Goal: Task Accomplishment & Management: Manage account settings

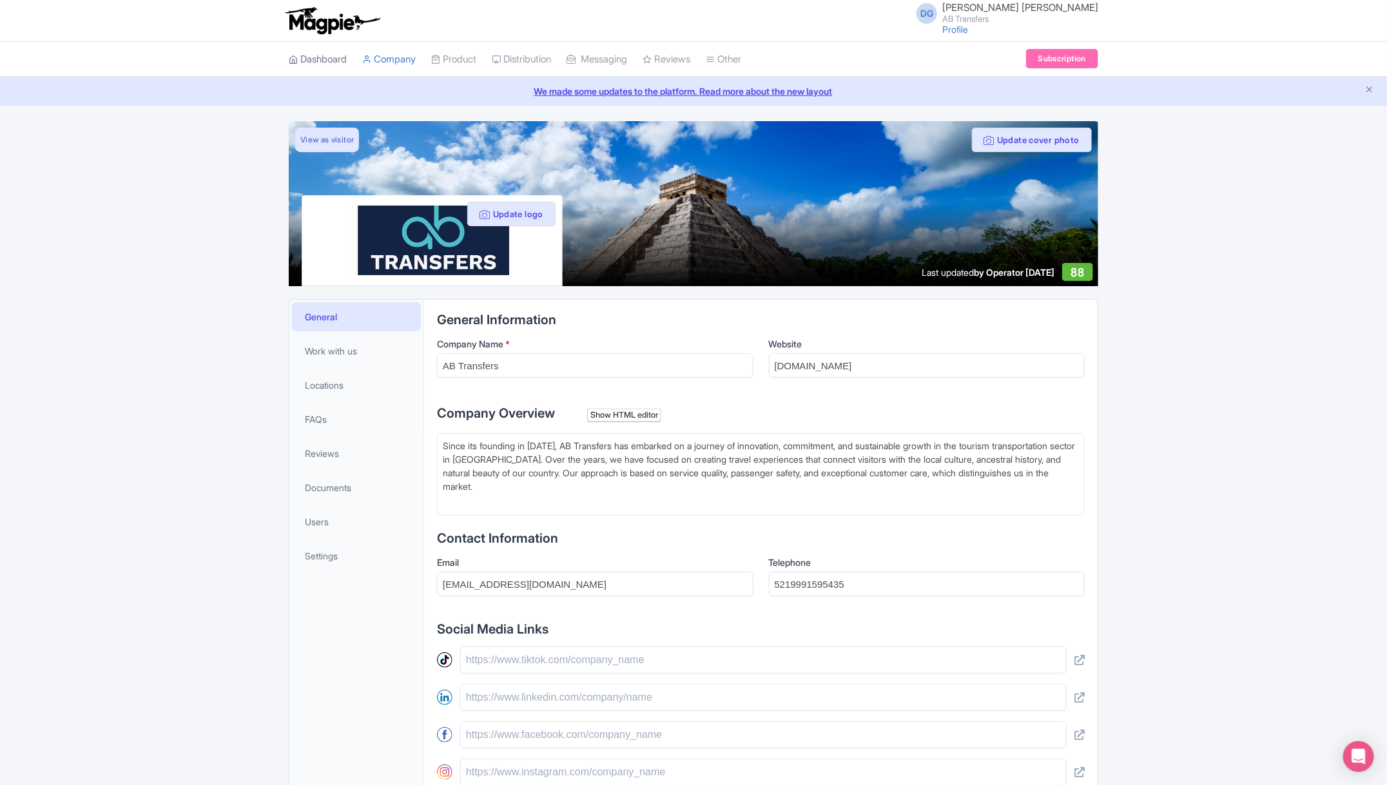
click at [328, 64] on link "Dashboard" at bounding box center [318, 59] width 58 height 35
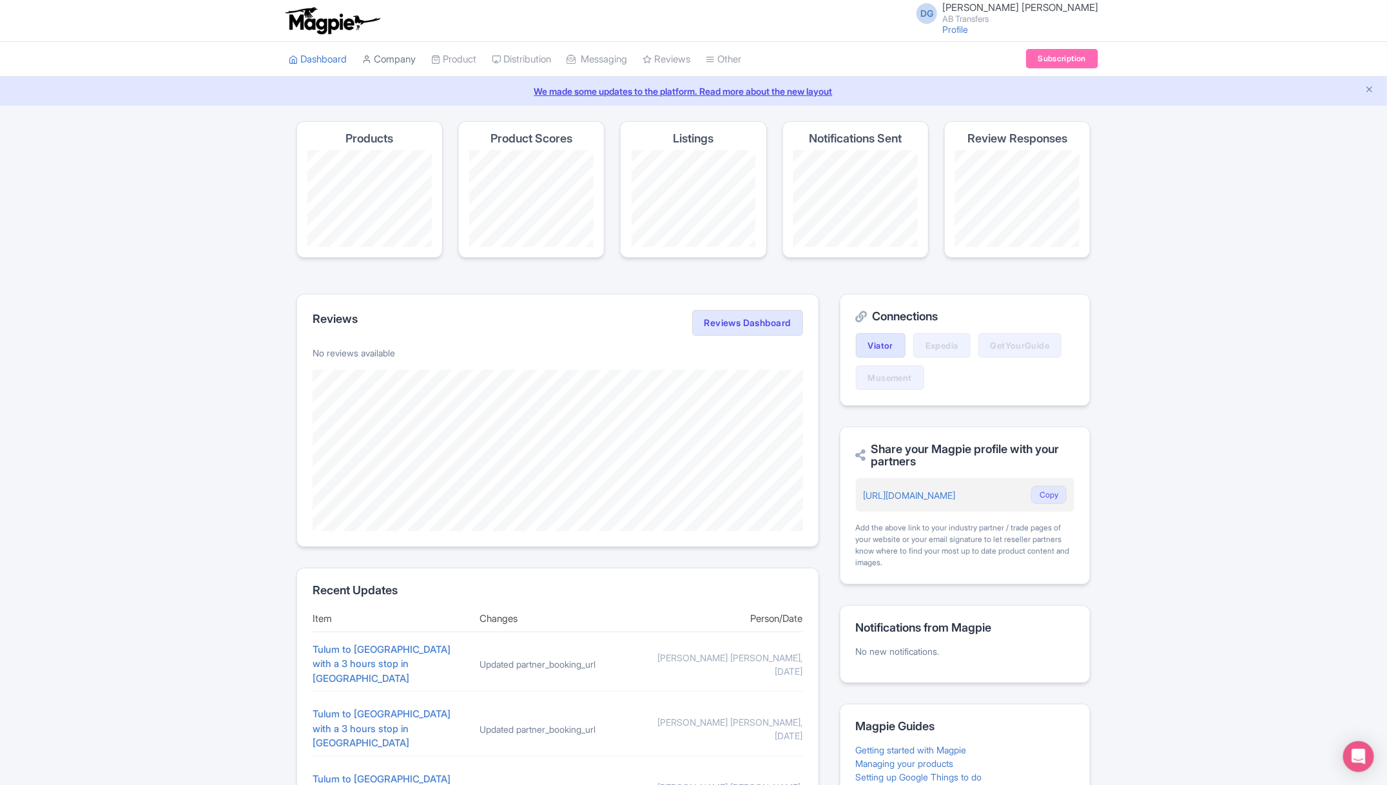
click at [398, 59] on link "Company" at bounding box center [389, 59] width 54 height 35
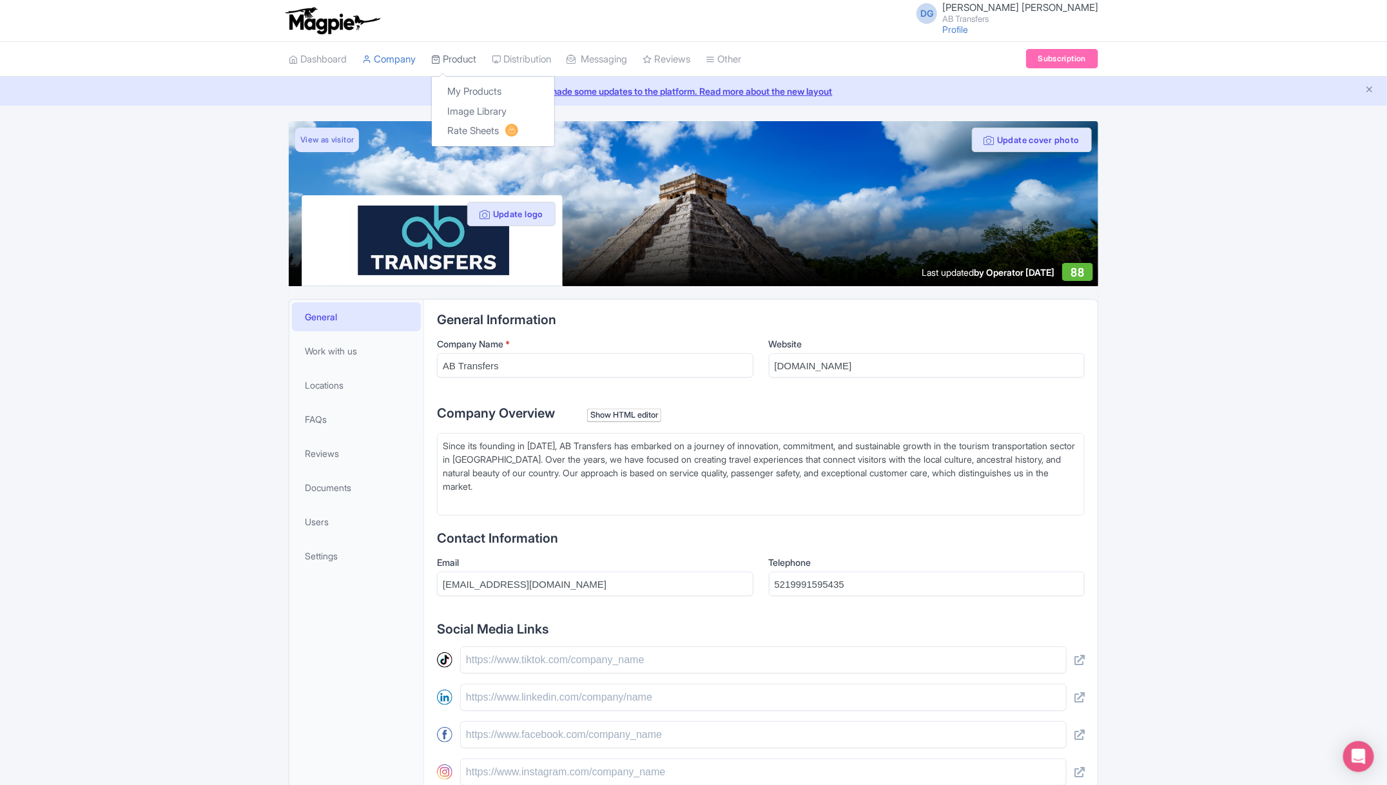
click at [451, 59] on link "Product" at bounding box center [453, 59] width 45 height 35
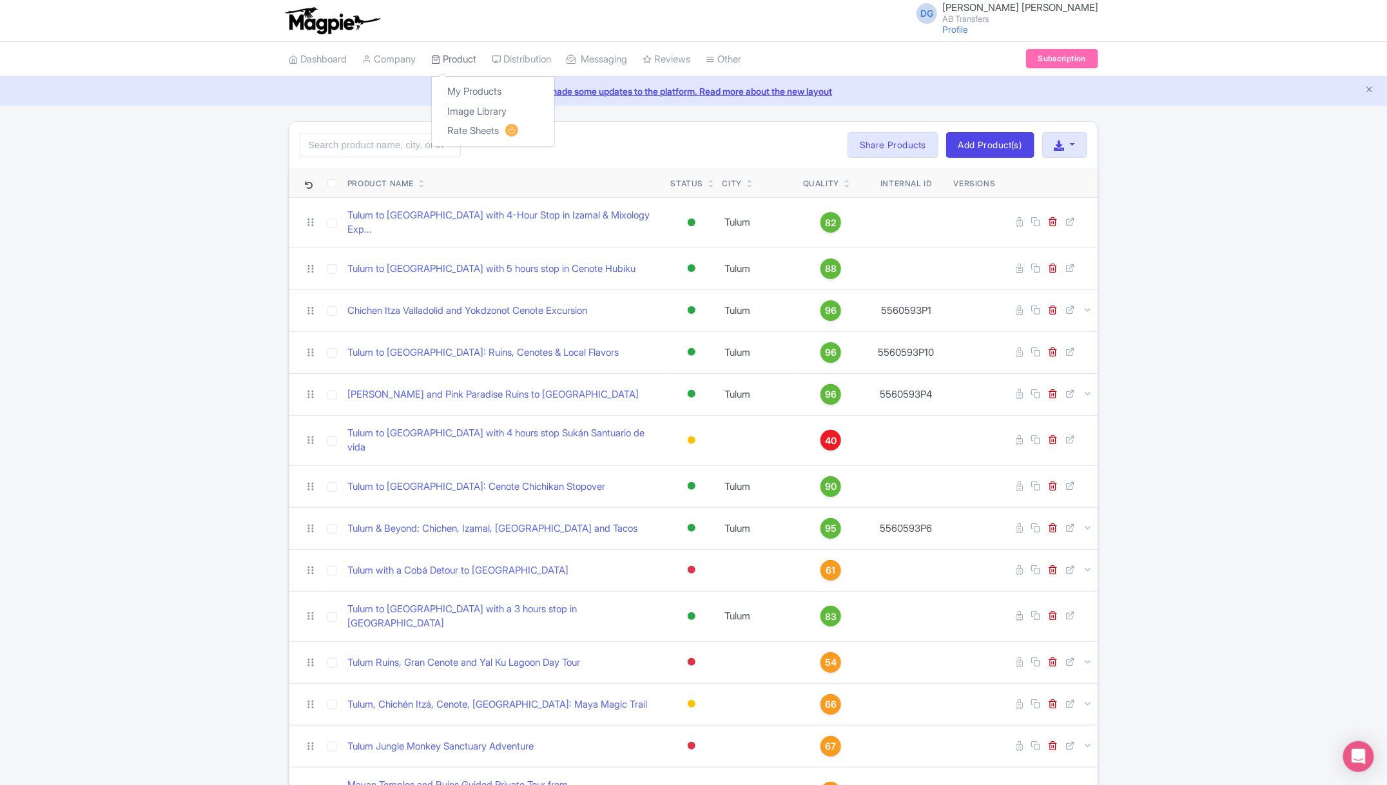
click at [456, 63] on link "Product" at bounding box center [453, 59] width 45 height 35
click at [1237, 600] on div "Search Bulk Actions Delete Add to Collection Share Products Add to Collection C…" at bounding box center [693, 511] width 1387 height 781
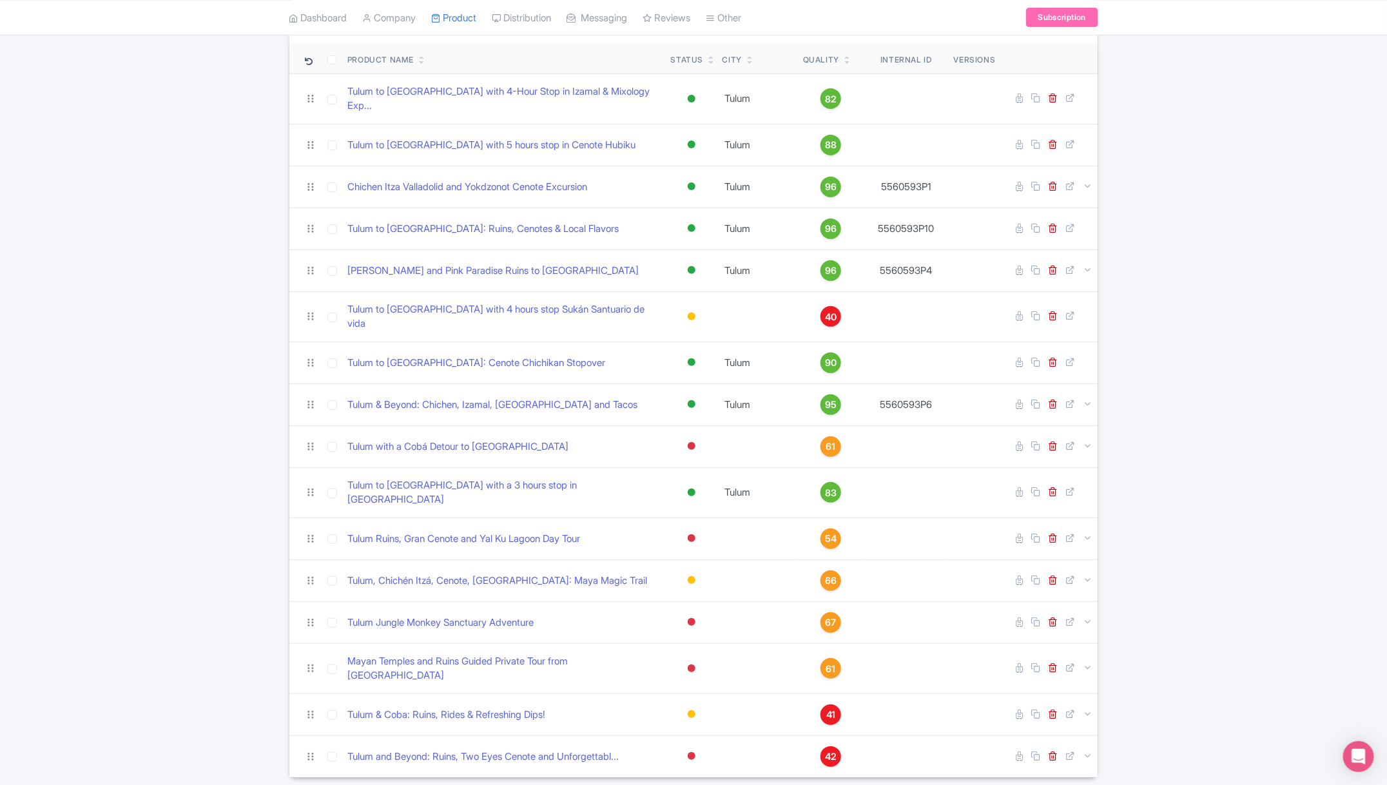
scroll to position [134, 0]
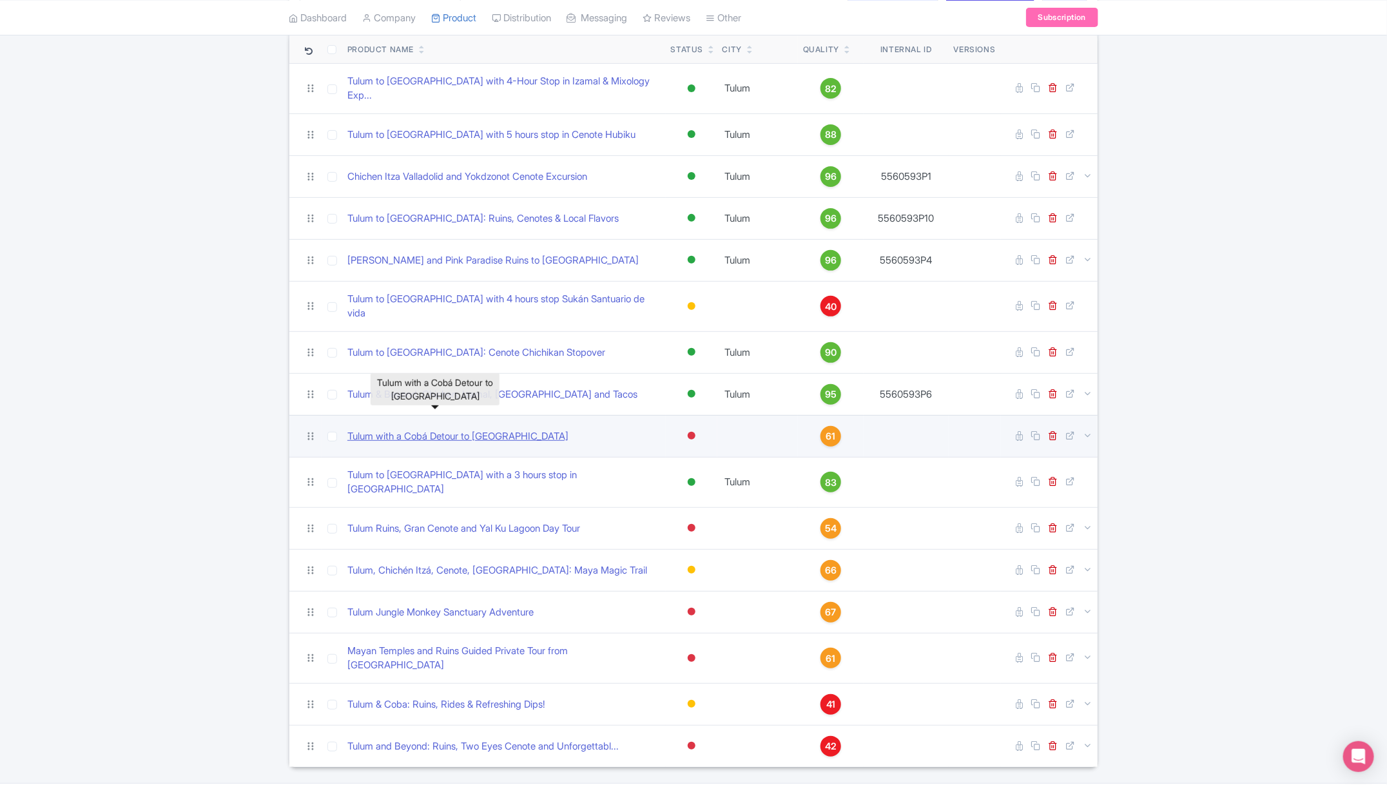
click at [469, 429] on link "Tulum with a Cobá Detour to Valladolid" at bounding box center [457, 436] width 221 height 15
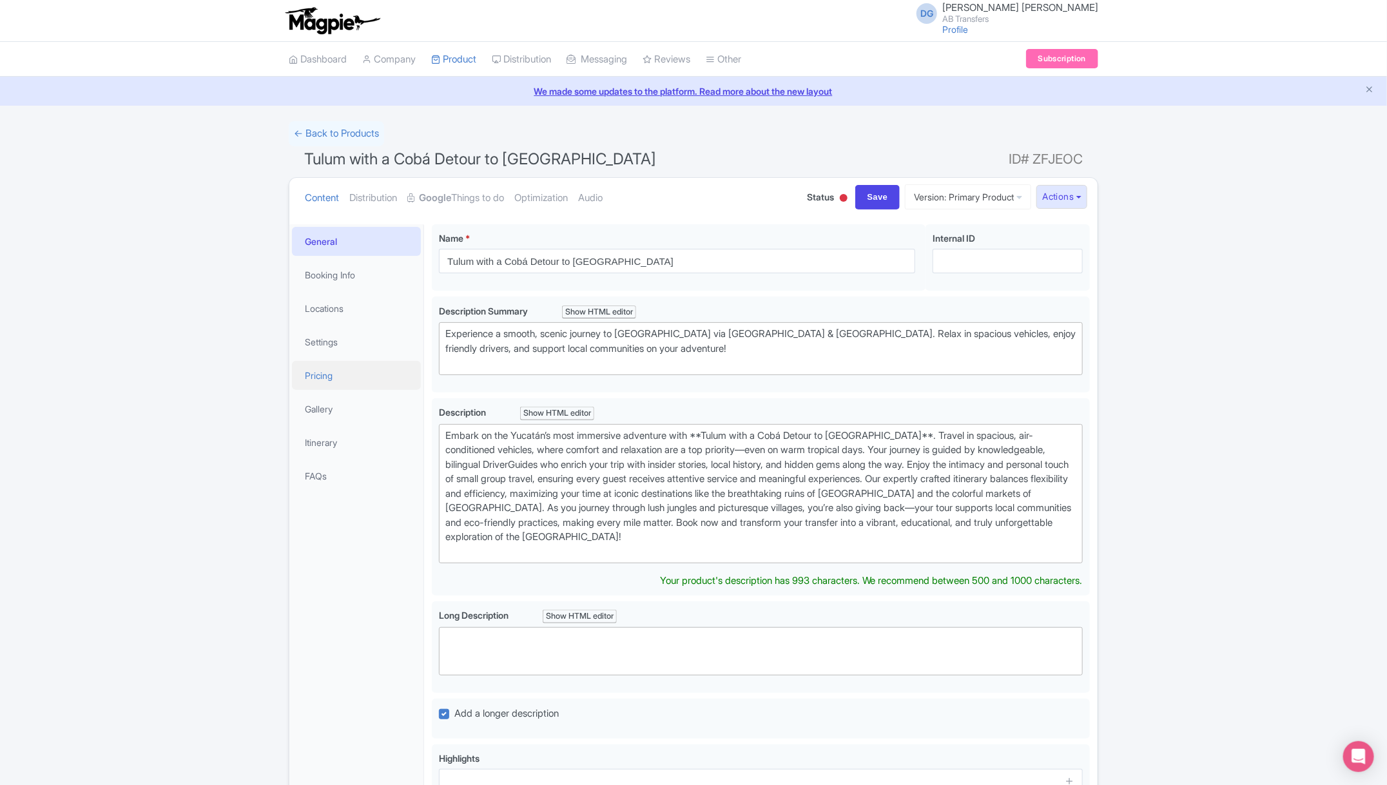
click at [338, 369] on link "Pricing" at bounding box center [356, 375] width 129 height 29
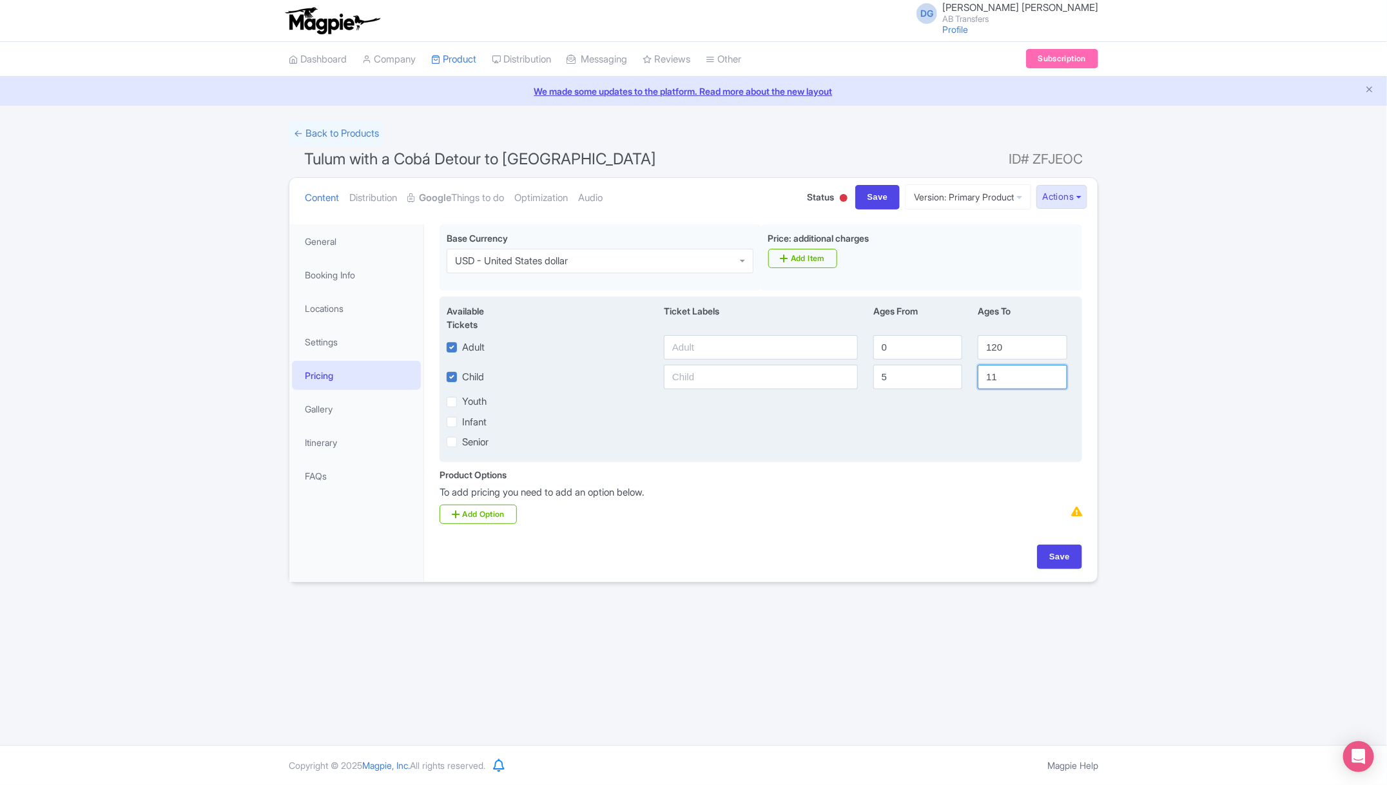
click at [1021, 375] on input "11" at bounding box center [1022, 377] width 89 height 24
type input "1"
click at [914, 381] on input "5" at bounding box center [918, 377] width 89 height 24
click at [1004, 346] on input "120" at bounding box center [1022, 347] width 89 height 24
type input "1"
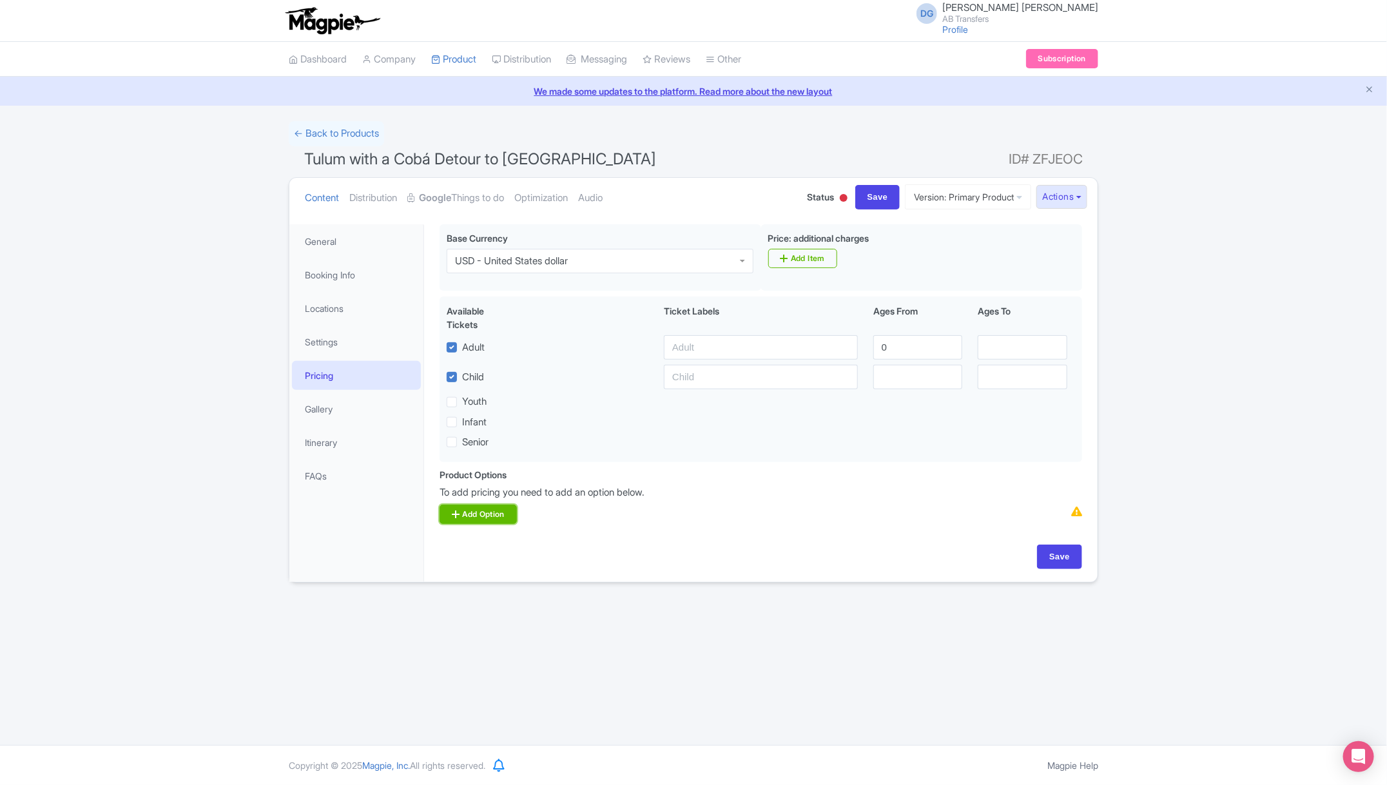
click at [467, 519] on link "Add Option" at bounding box center [478, 514] width 77 height 19
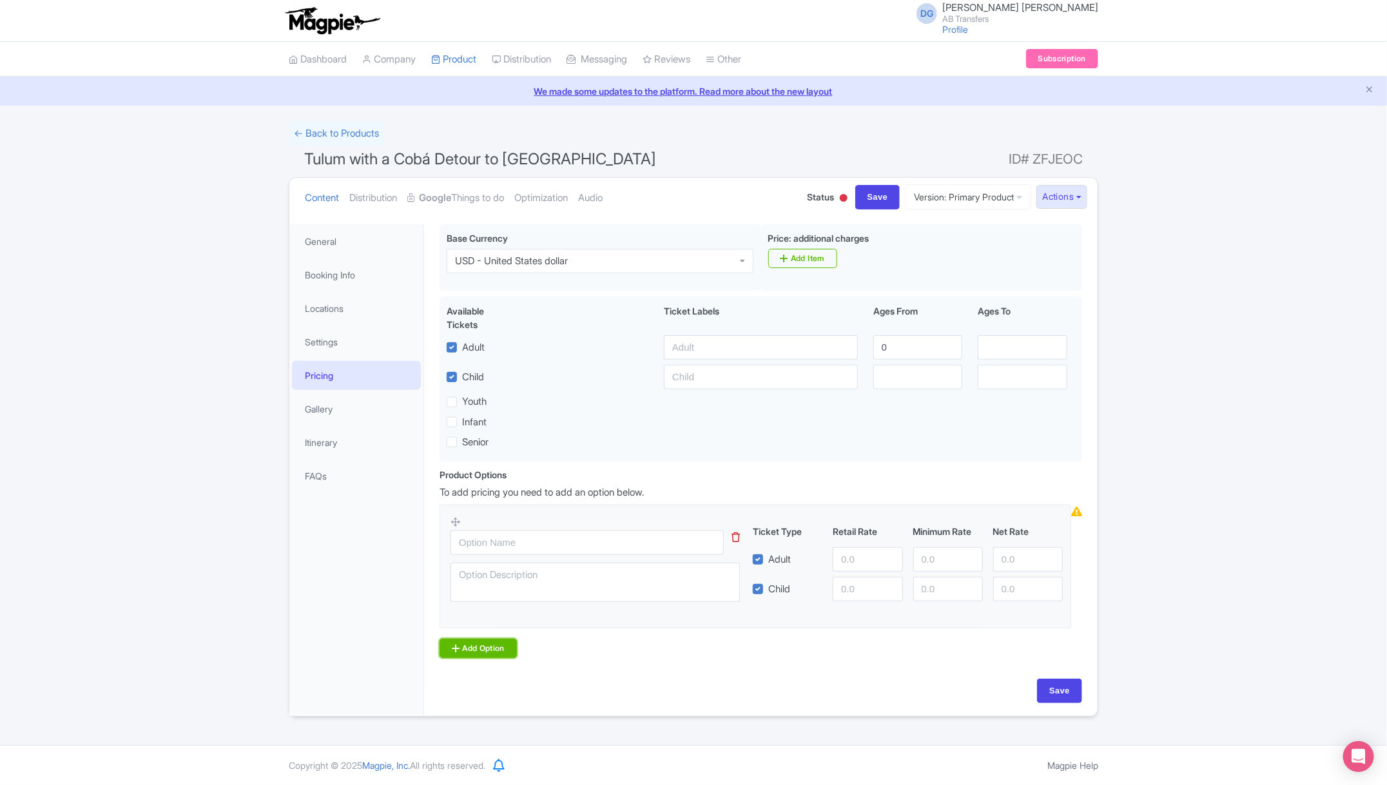
click at [471, 649] on link "Add Option" at bounding box center [478, 648] width 77 height 19
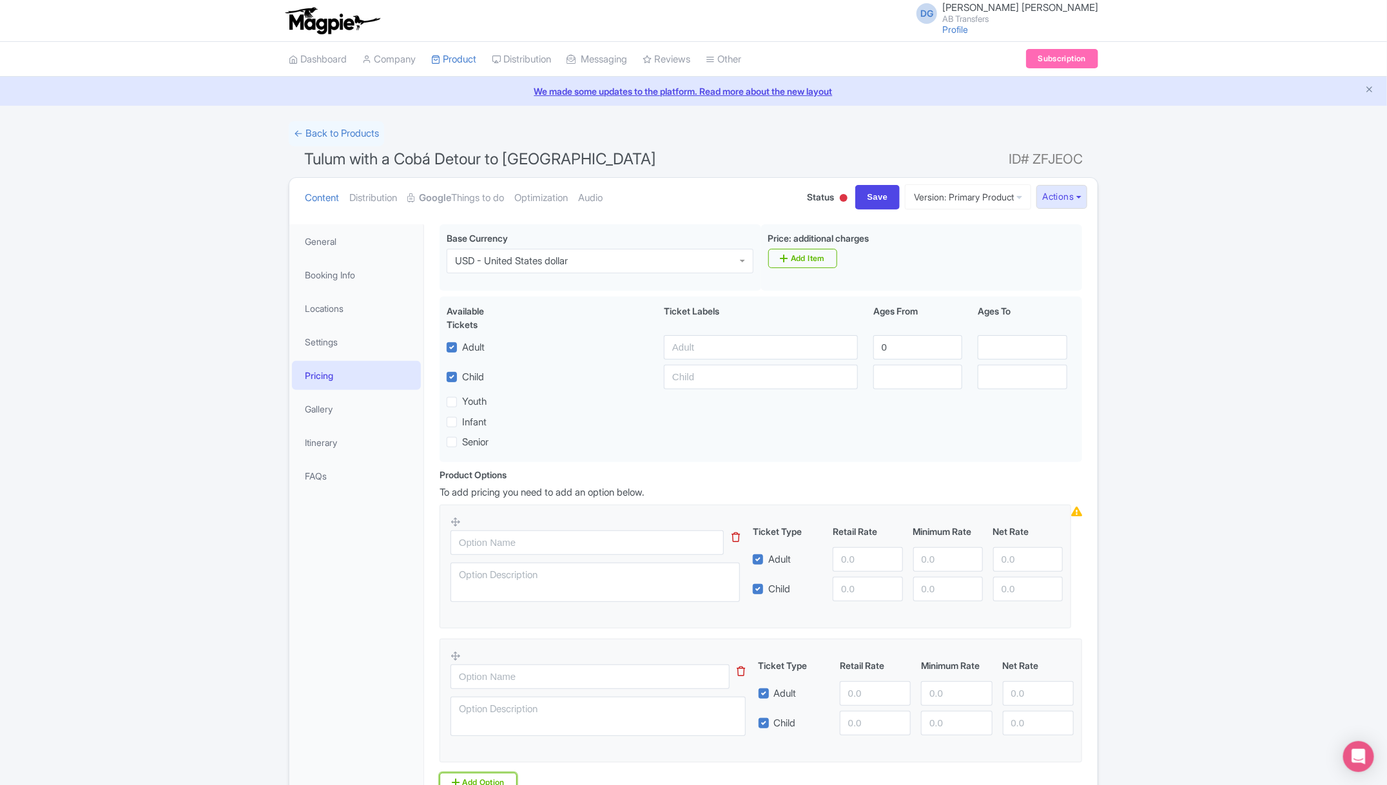
scroll to position [121, 0]
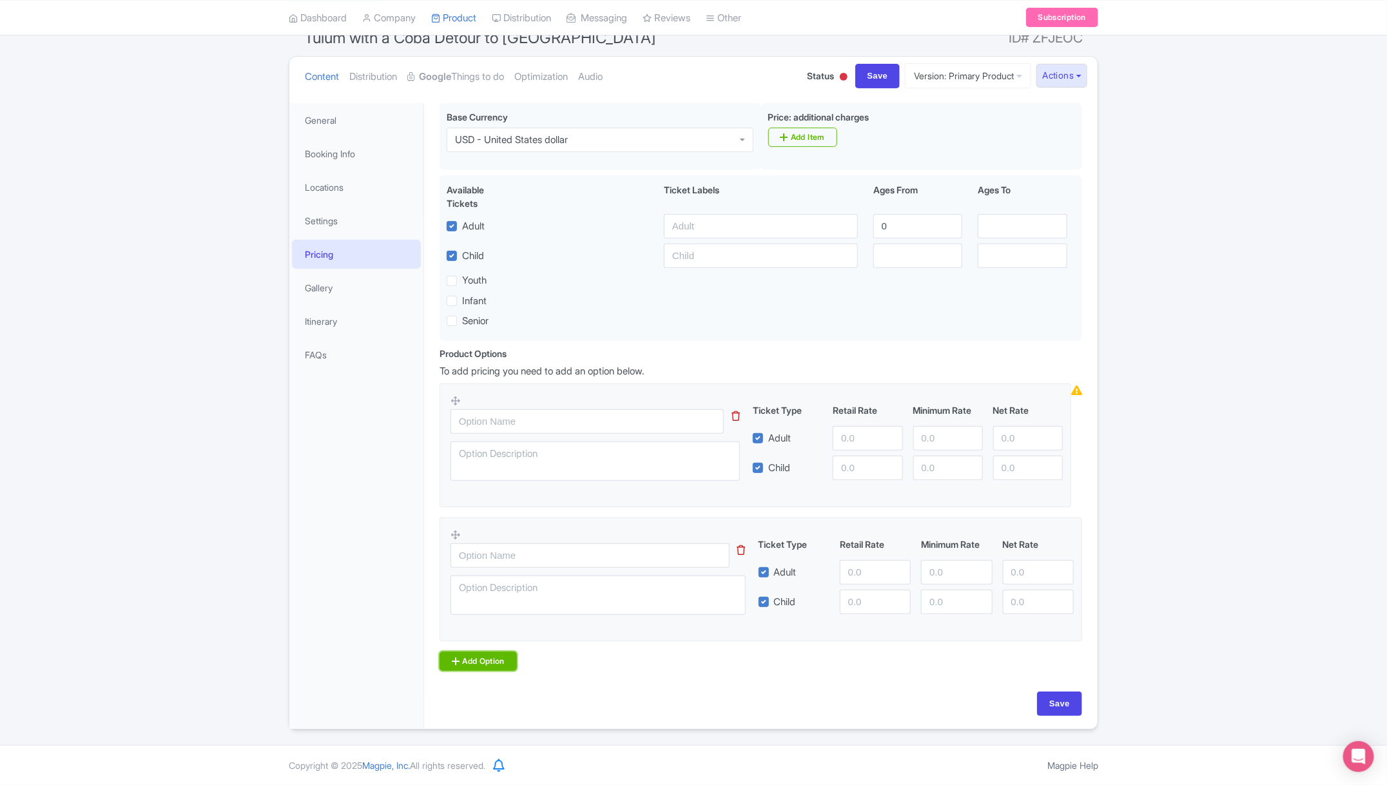
click at [489, 660] on link "Add Option" at bounding box center [478, 661] width 77 height 19
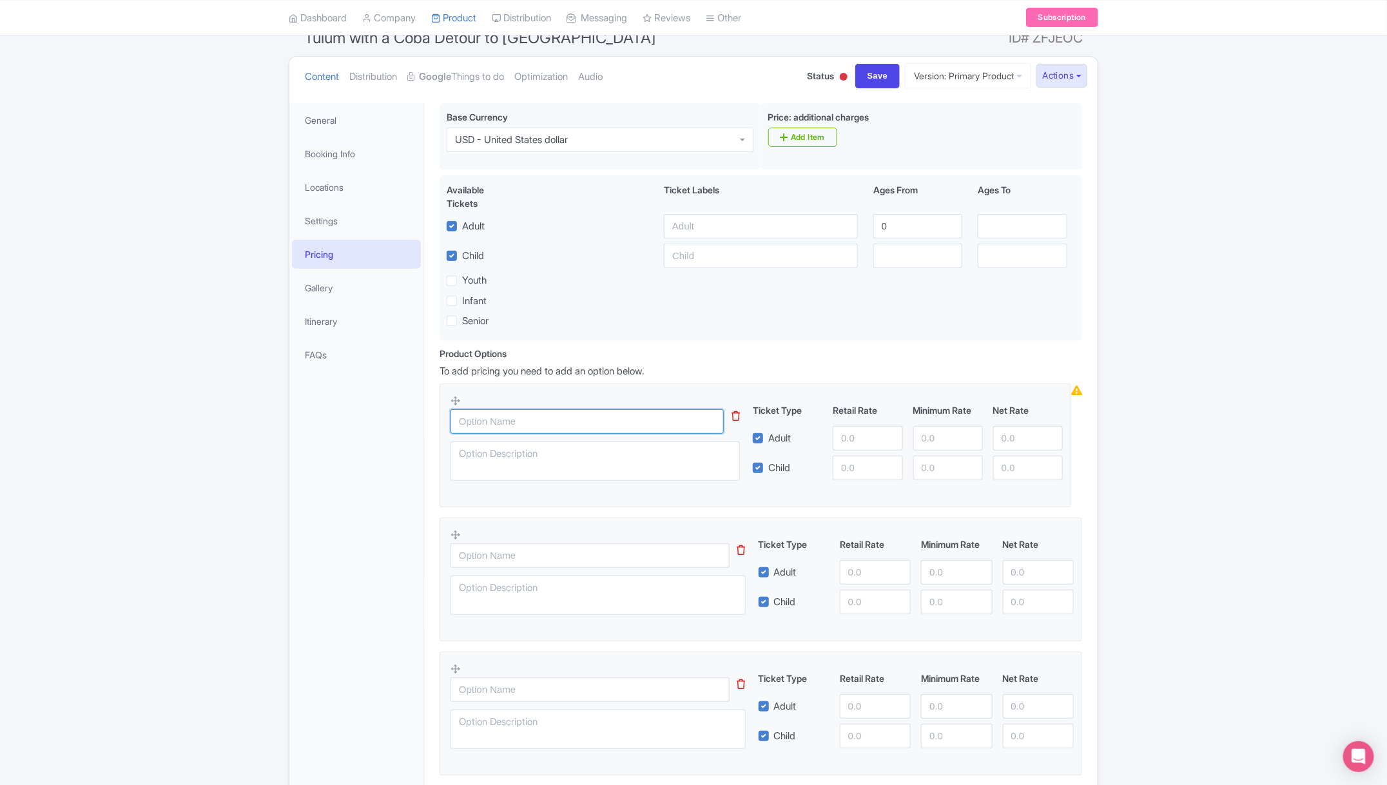
click at [540, 419] on input "text" at bounding box center [587, 421] width 273 height 24
paste input "Sedan 1- 3 passengers"
type input "Sedan 1- 3 passengers"
click at [475, 558] on input "text" at bounding box center [590, 555] width 279 height 24
paste input "Minivan 4 - 7 passengers"
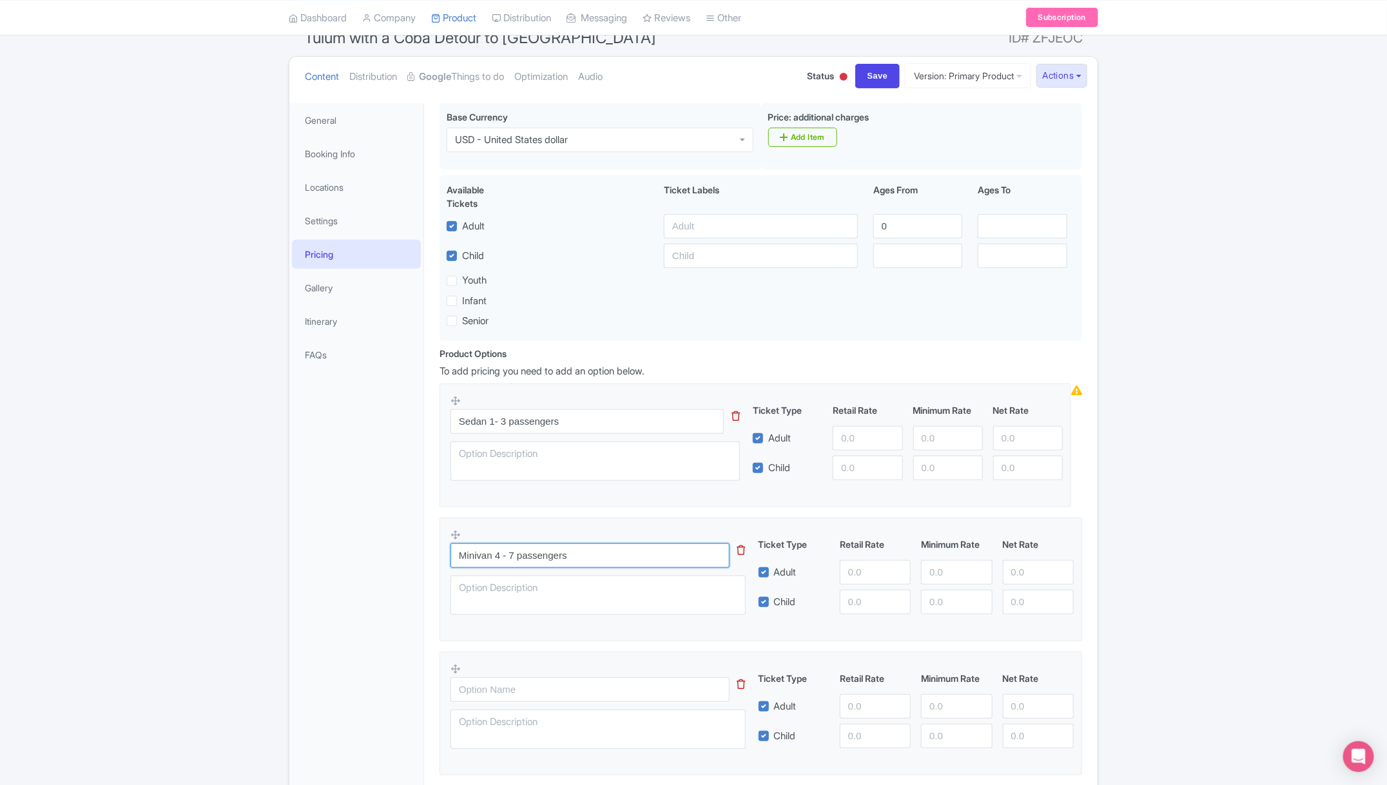
type input "Minivan 4 - 7 passengers"
click at [484, 695] on input "text" at bounding box center [590, 690] width 279 height 24
paste input "Van 8 - 10 passengers"
type input "Van 8 - 10 passengers"
click at [591, 419] on input "Sedan 1- 3 passengers" at bounding box center [587, 421] width 273 height 24
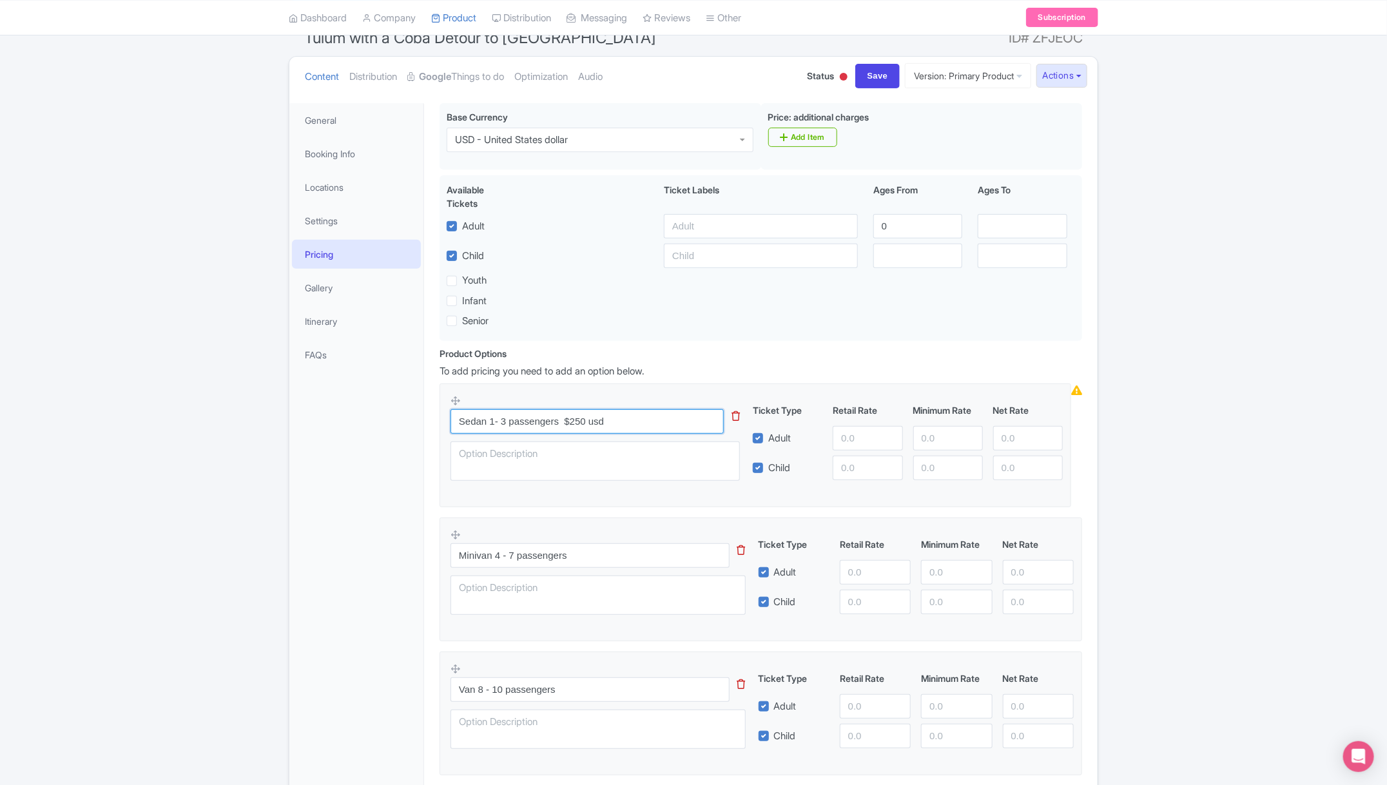
type input "Sedan 1- 3 passengers $250 usd"
click at [1011, 440] on input "number" at bounding box center [1028, 438] width 70 height 24
type input "250"
click at [602, 559] on input "Minivan 4 - 7 passengers" at bounding box center [590, 555] width 279 height 24
type input "Minivan 4 - 7 passengers $365 usd"
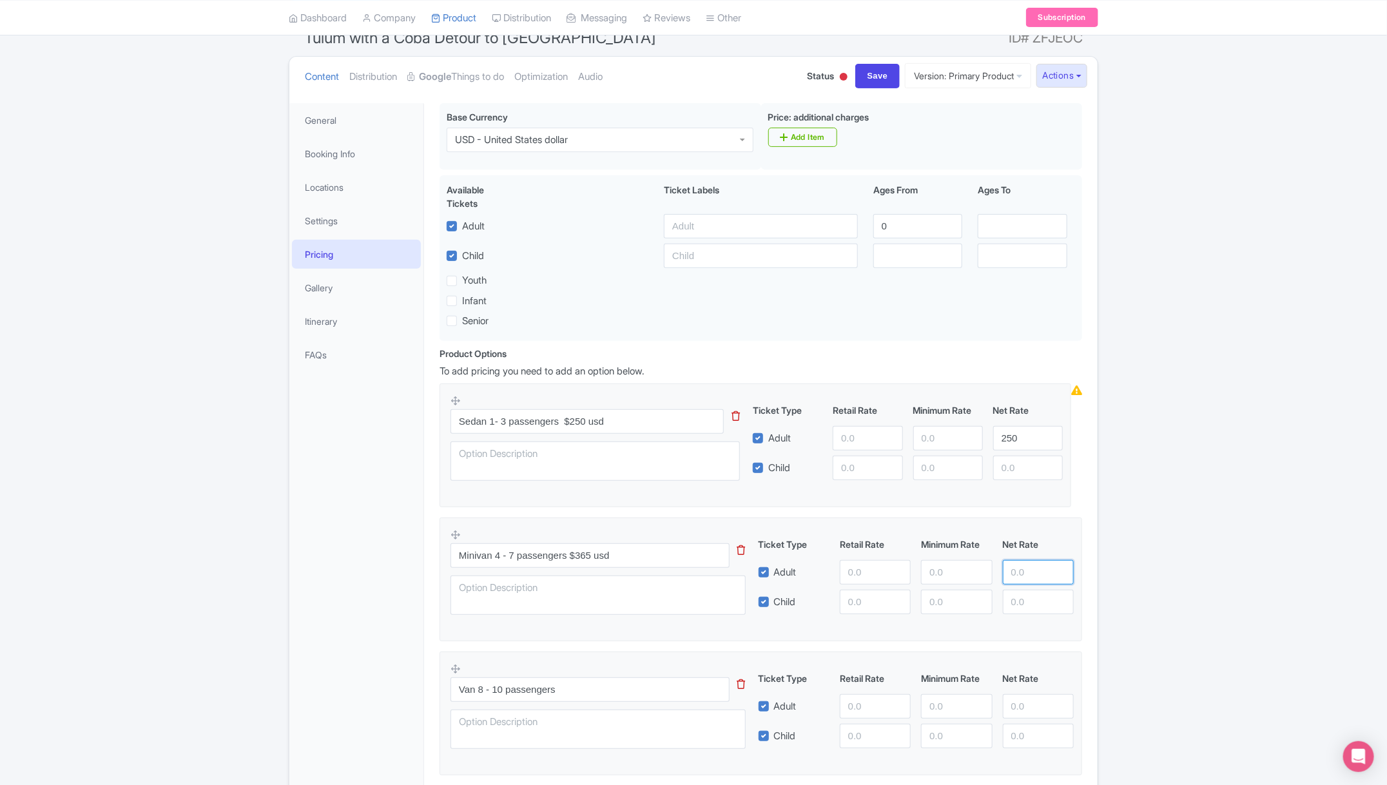
click at [1030, 572] on input "number" at bounding box center [1038, 572] width 71 height 24
type input "365"
click at [615, 689] on input "Van 8 - 10 passengers" at bounding box center [590, 690] width 279 height 24
type input "Van 8 - 10 passengers $465 usd"
click at [1020, 706] on input "number" at bounding box center [1038, 706] width 71 height 24
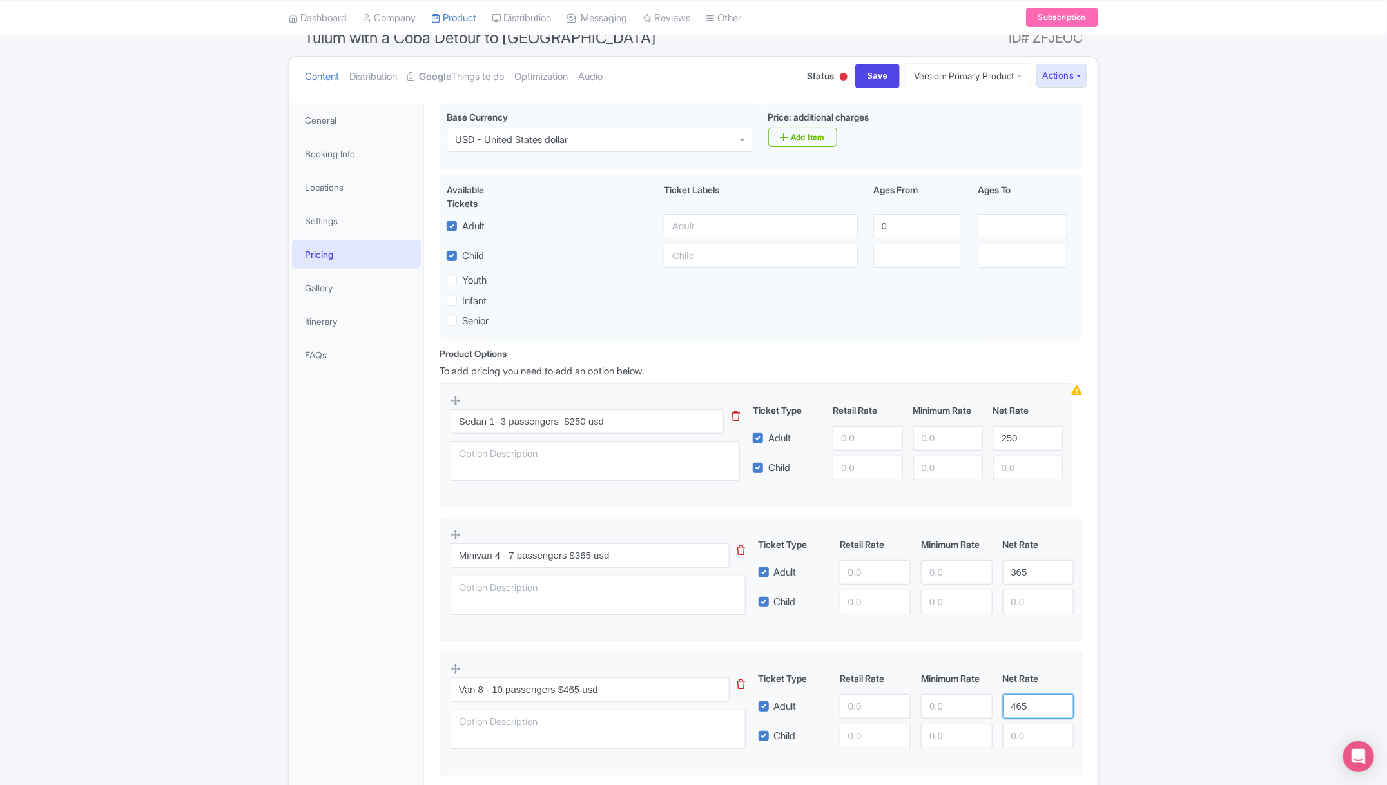
type input "465"
click at [1187, 663] on div "Success Data saved automatically ← Back to Products Tulum with a Cobá Detour to…" at bounding box center [693, 432] width 1387 height 864
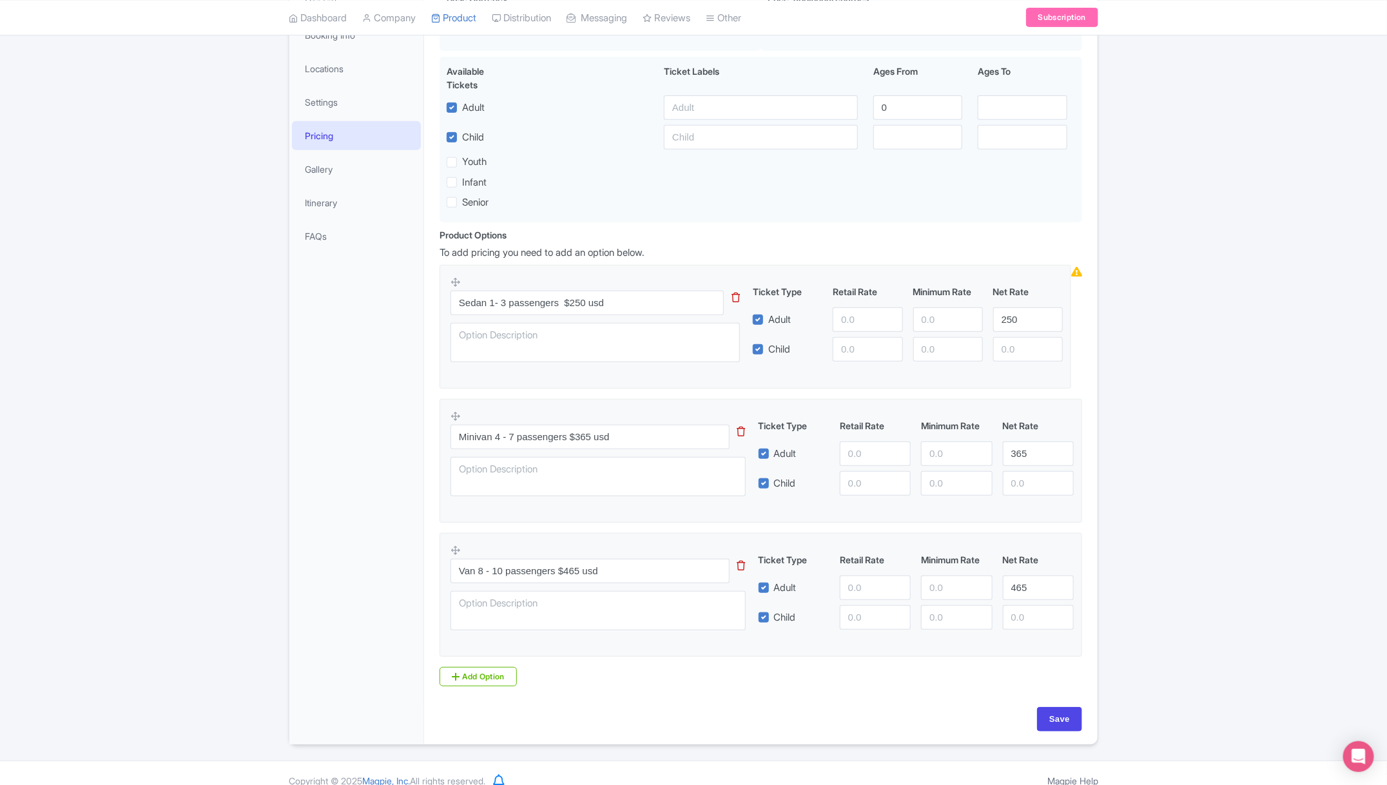
scroll to position [255, 0]
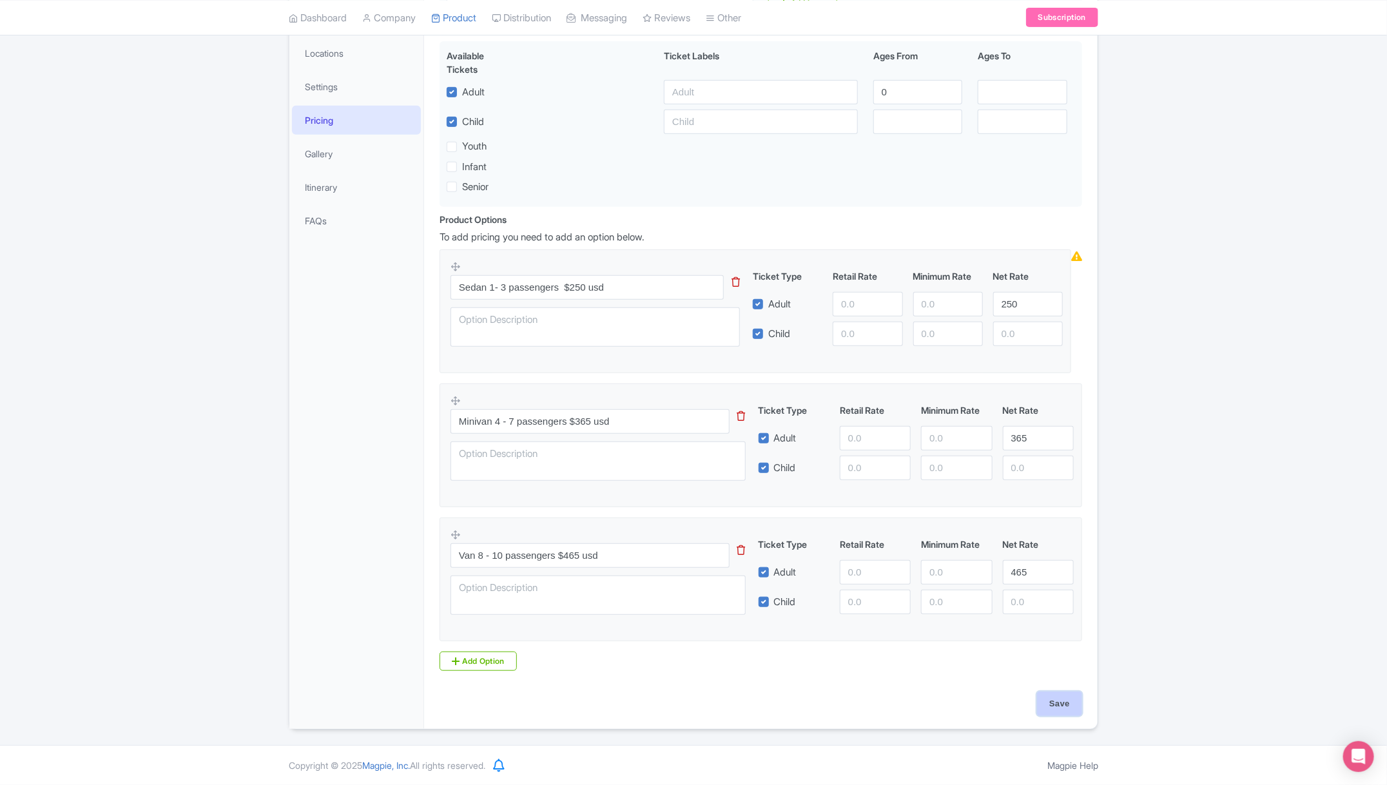
click at [1068, 693] on input "Save" at bounding box center [1059, 704] width 45 height 24
type input "Saving..."
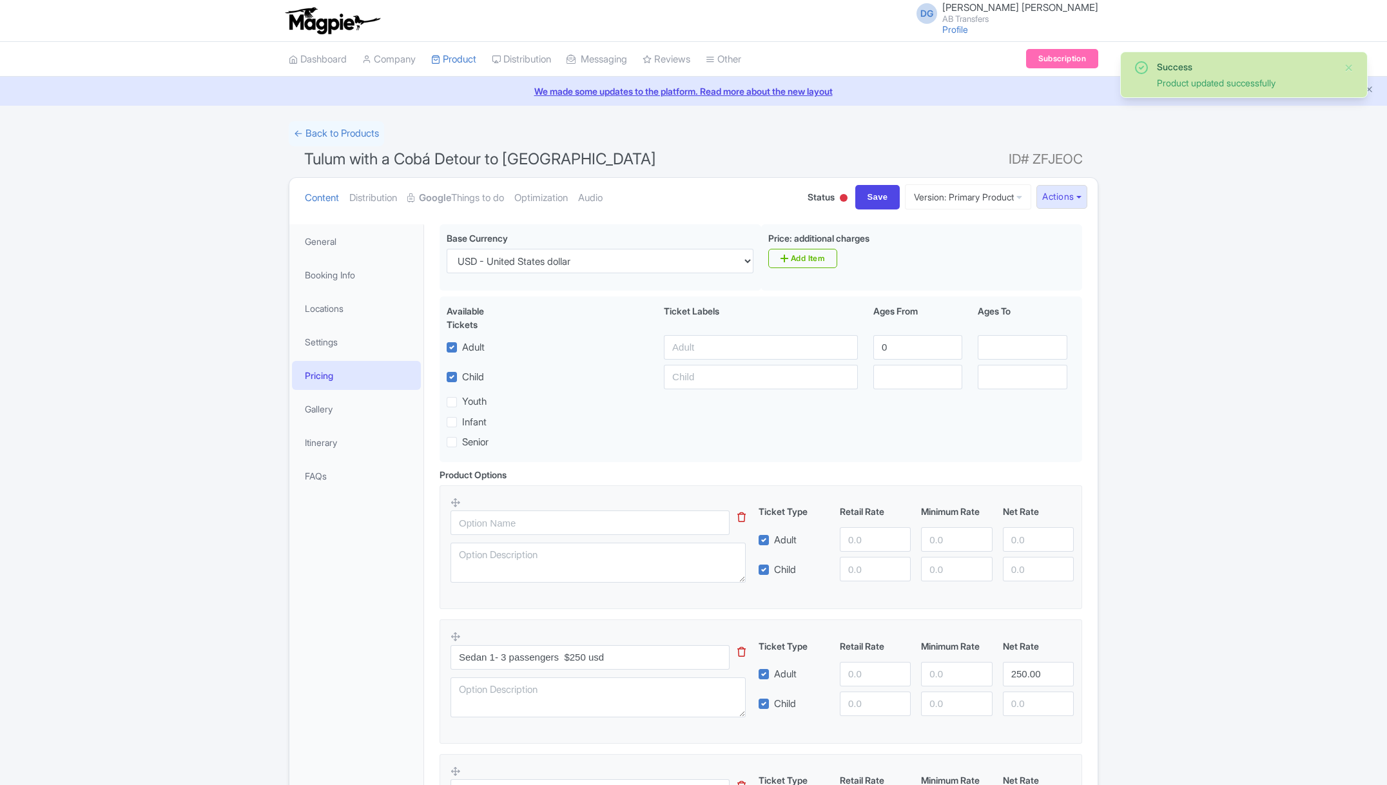
scroll to position [224, 0]
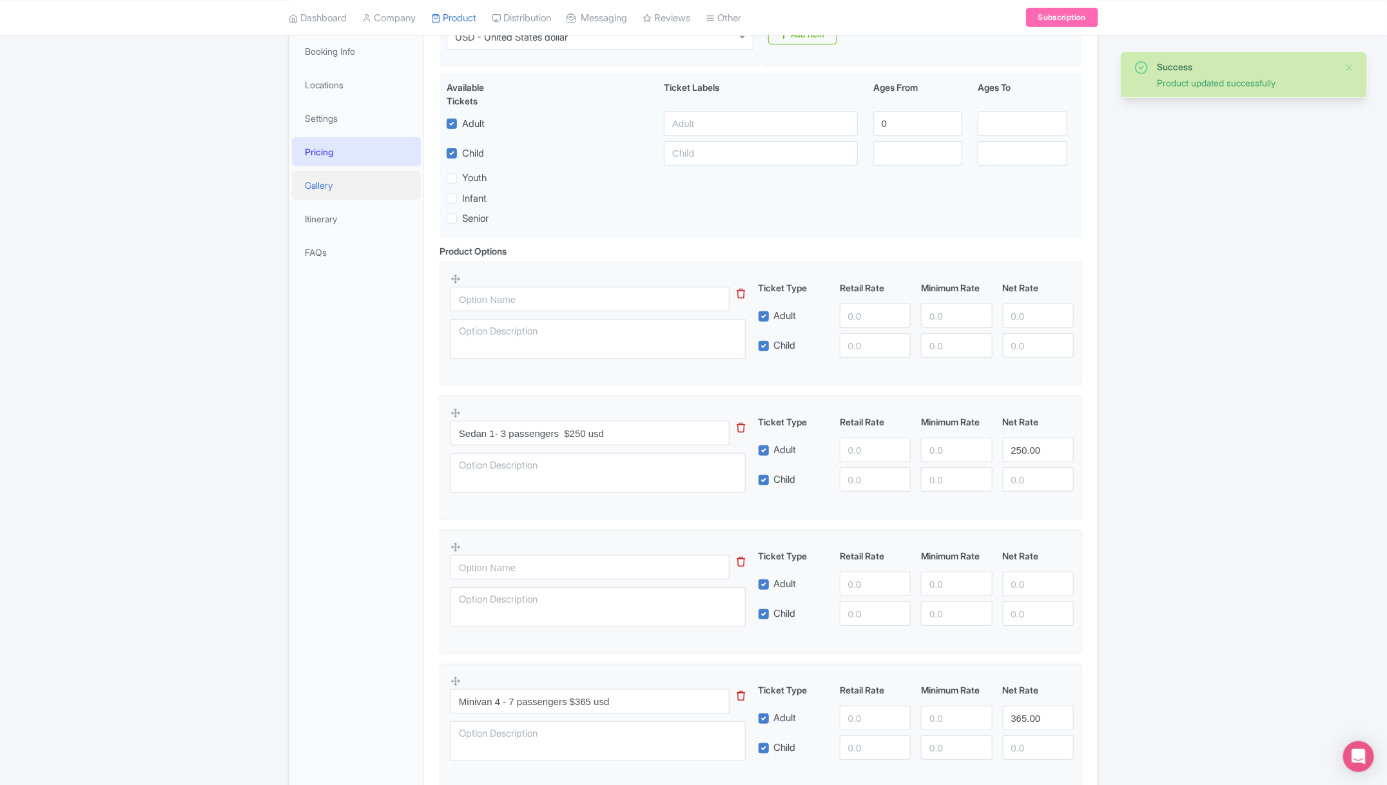
click at [330, 193] on link "Gallery" at bounding box center [356, 185] width 129 height 29
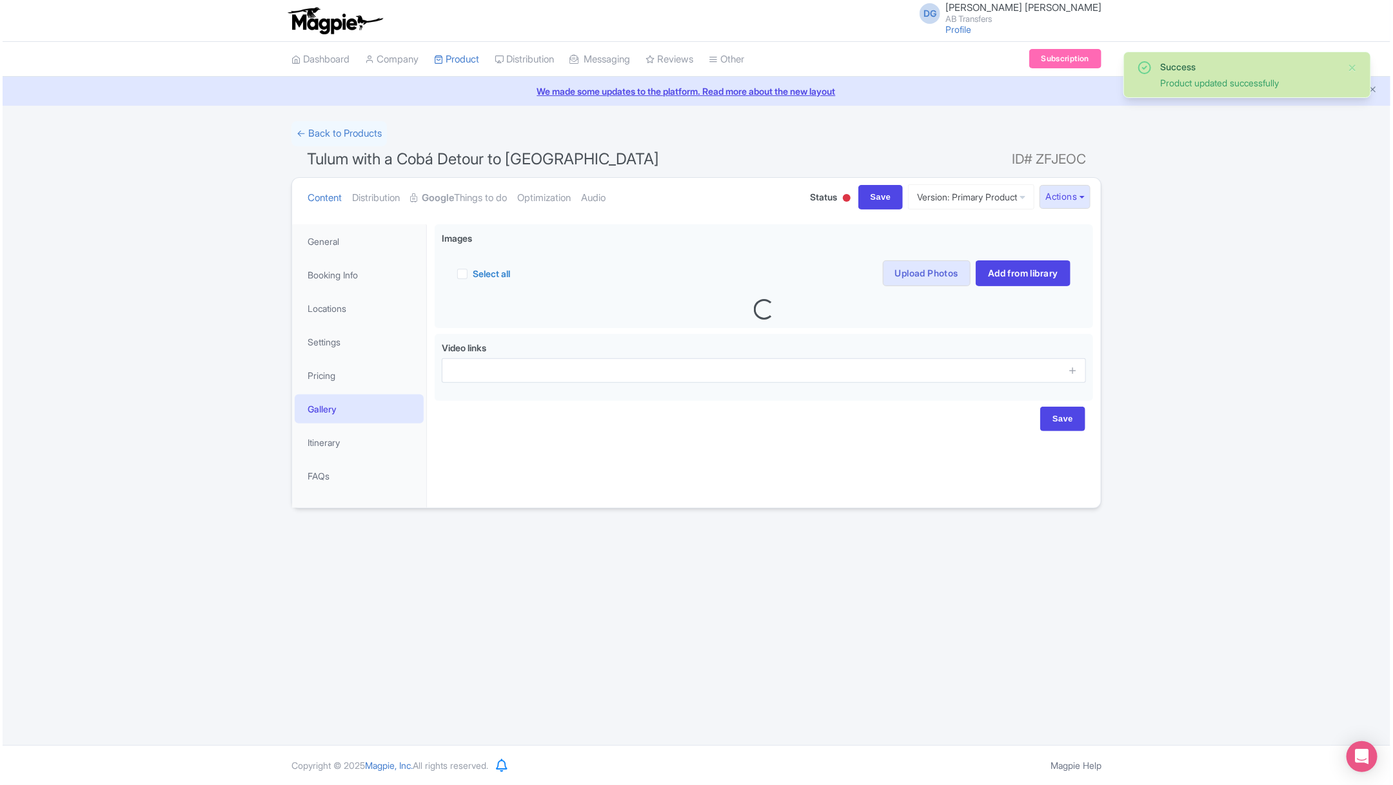
scroll to position [0, 0]
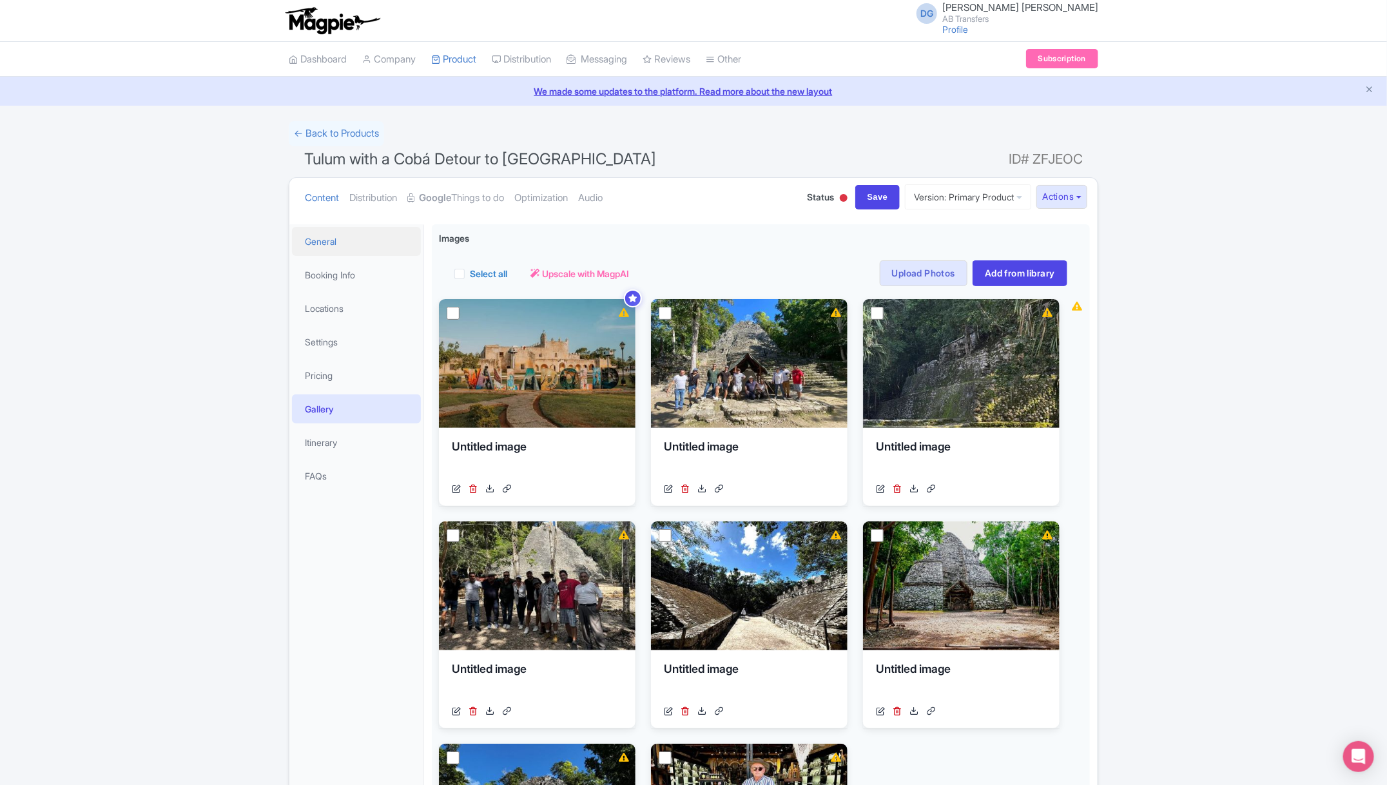
click at [329, 248] on link "General" at bounding box center [356, 241] width 129 height 29
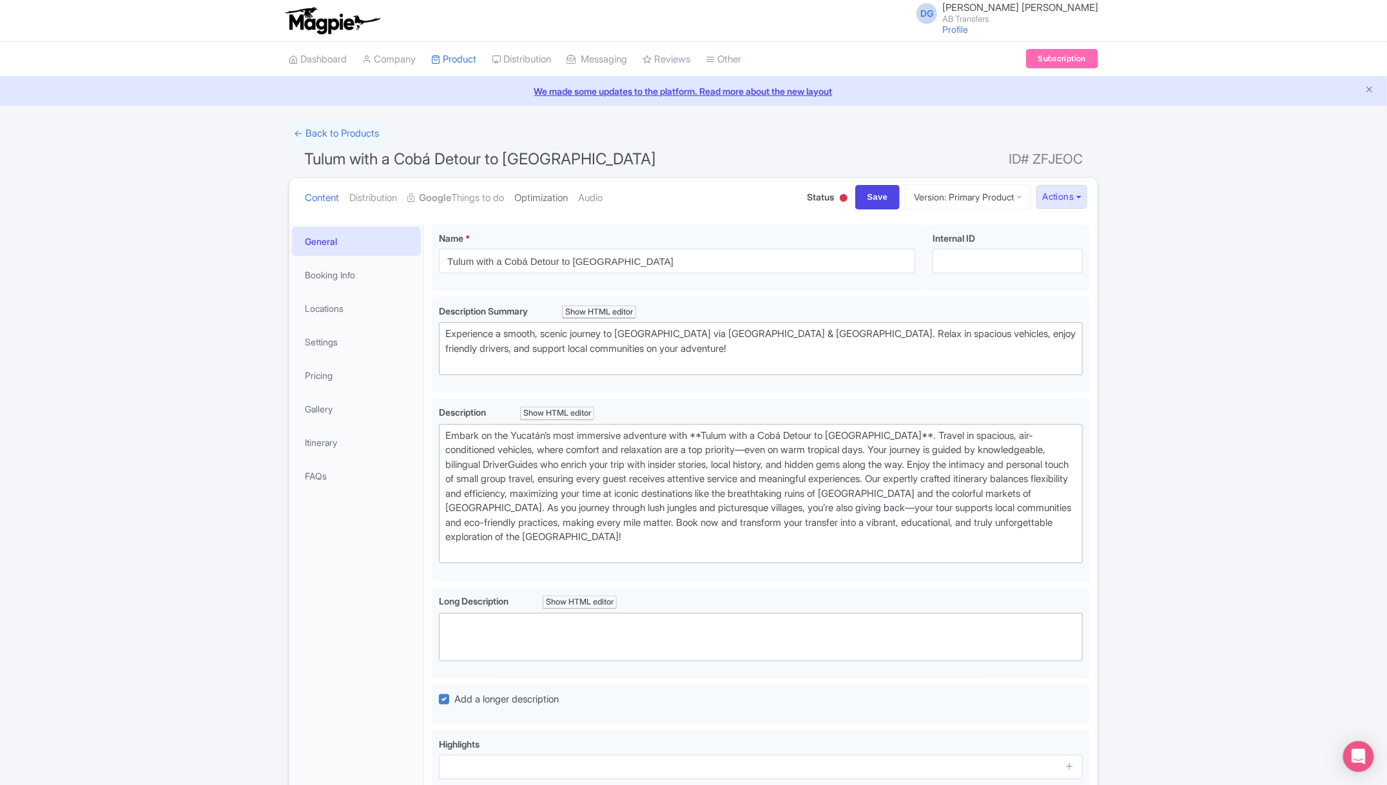
click at [549, 191] on link "Optimization" at bounding box center [541, 198] width 54 height 41
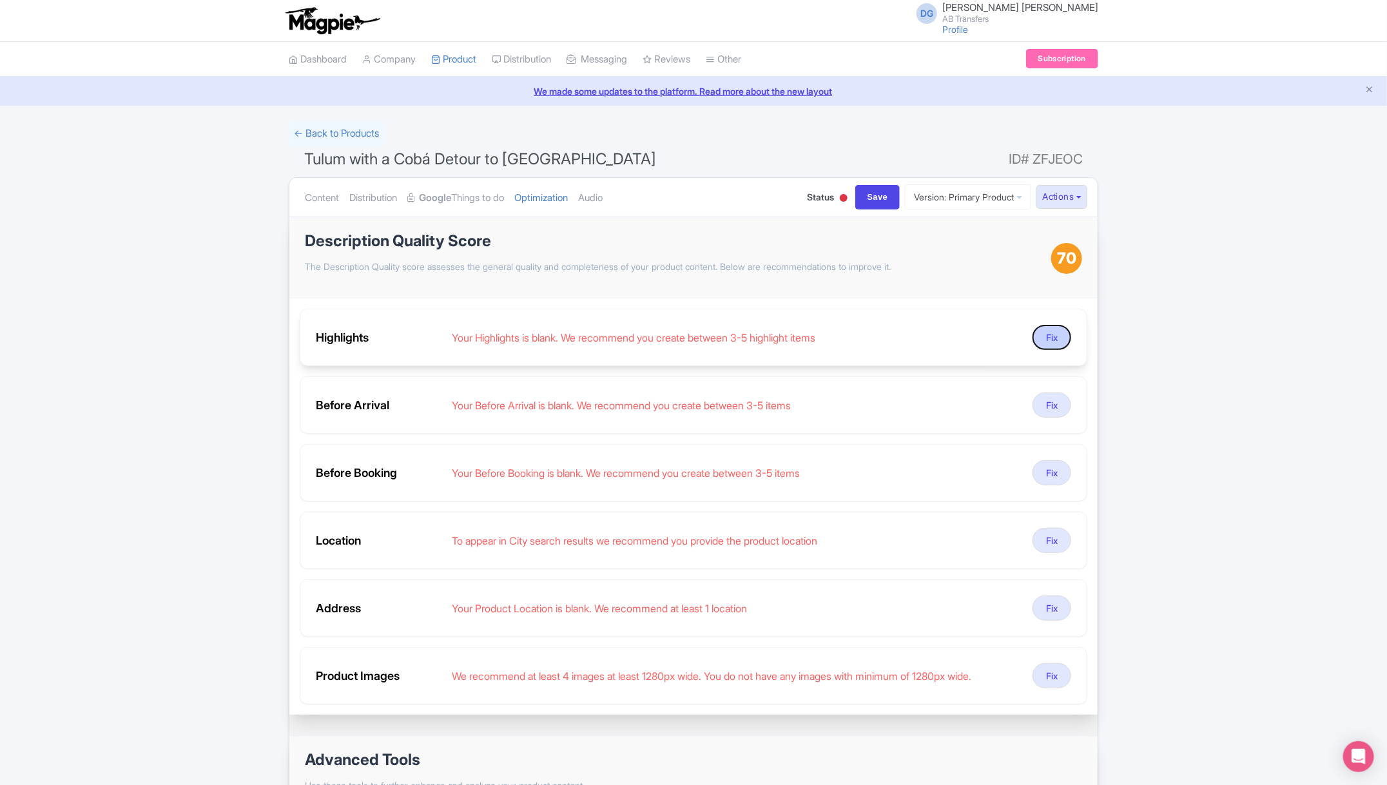
click at [1056, 337] on button "Fix" at bounding box center [1052, 337] width 39 height 25
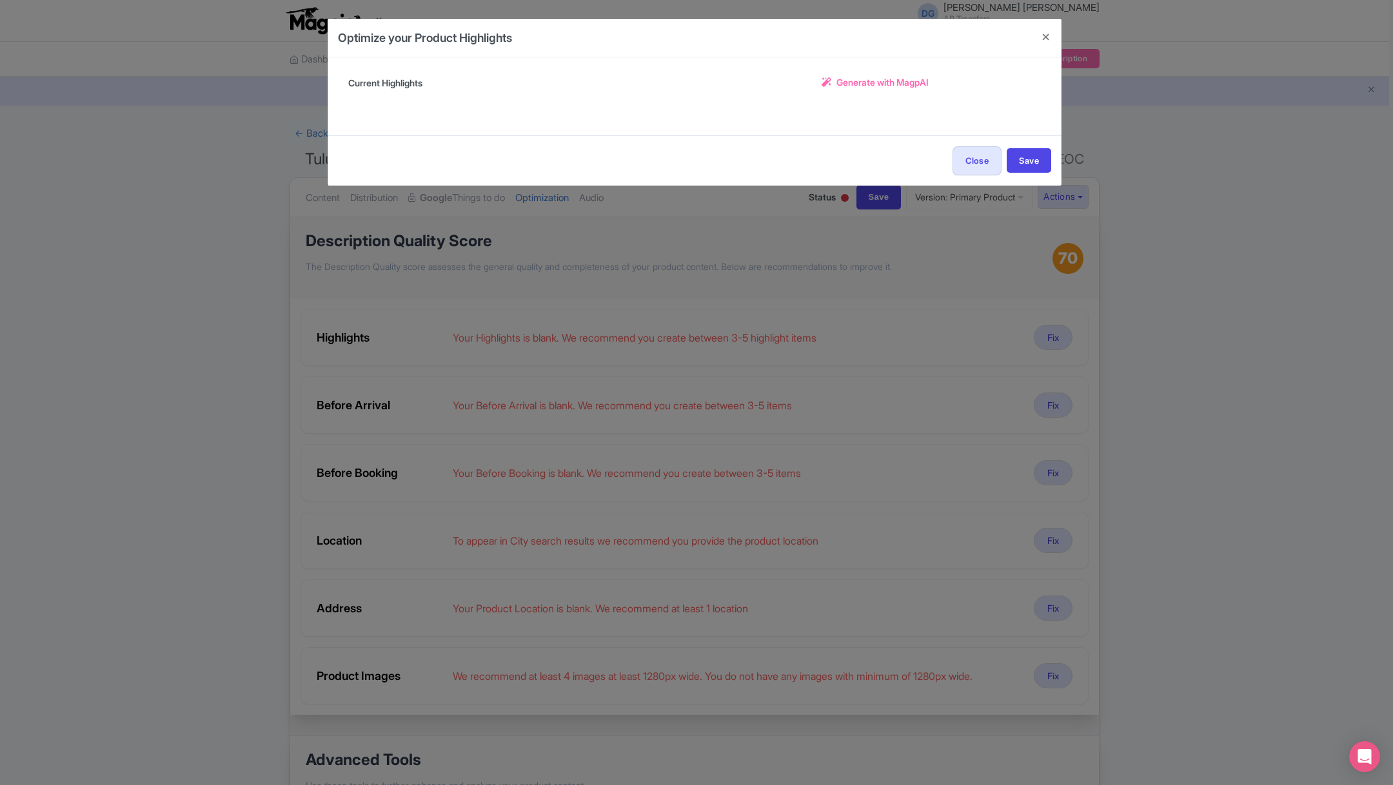
click at [869, 83] on span "Generate with MagpAI" at bounding box center [882, 82] width 92 height 14
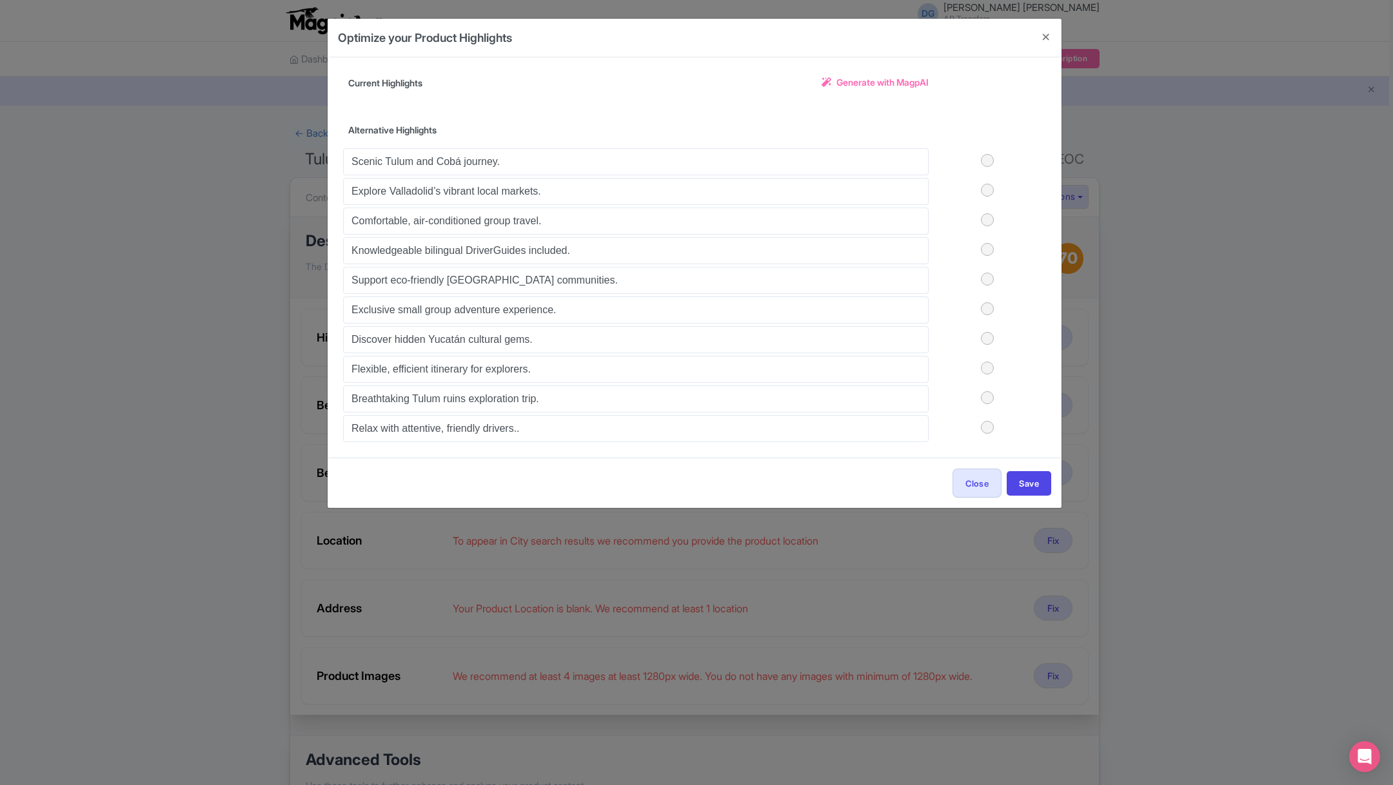
click at [988, 391] on label at bounding box center [986, 397] width 117 height 13
click at [0, 0] on input "checkbox" at bounding box center [0, 0] width 0 height 0
click at [986, 219] on label at bounding box center [986, 219] width 117 height 13
click at [0, 0] on input "checkbox" at bounding box center [0, 0] width 0 height 0
click at [986, 251] on label at bounding box center [986, 249] width 117 height 13
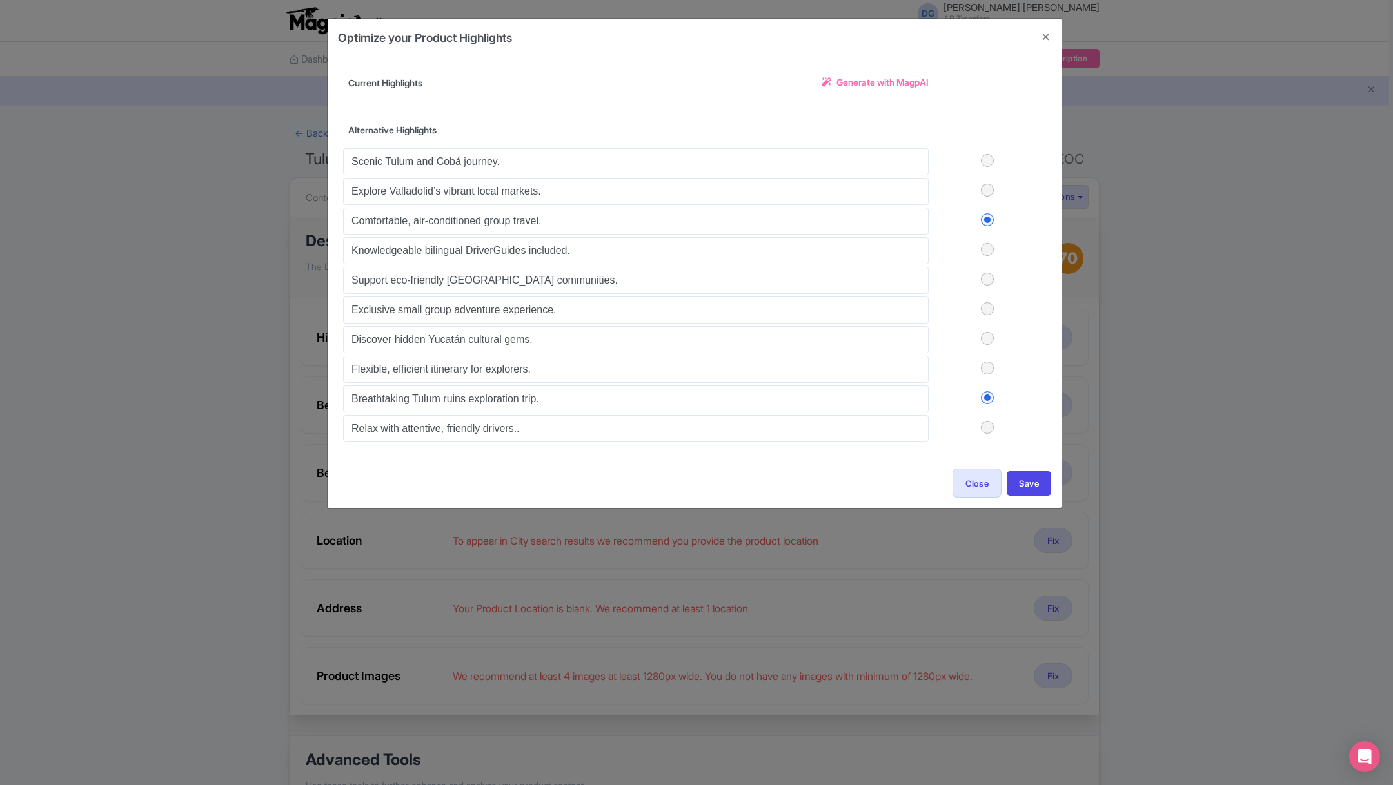
click at [0, 0] on input "checkbox" at bounding box center [0, 0] width 0 height 0
click at [982, 306] on label at bounding box center [986, 308] width 117 height 13
click at [0, 0] on input "checkbox" at bounding box center [0, 0] width 0 height 0
click at [988, 335] on label at bounding box center [986, 338] width 117 height 13
click at [0, 0] on input "checkbox" at bounding box center [0, 0] width 0 height 0
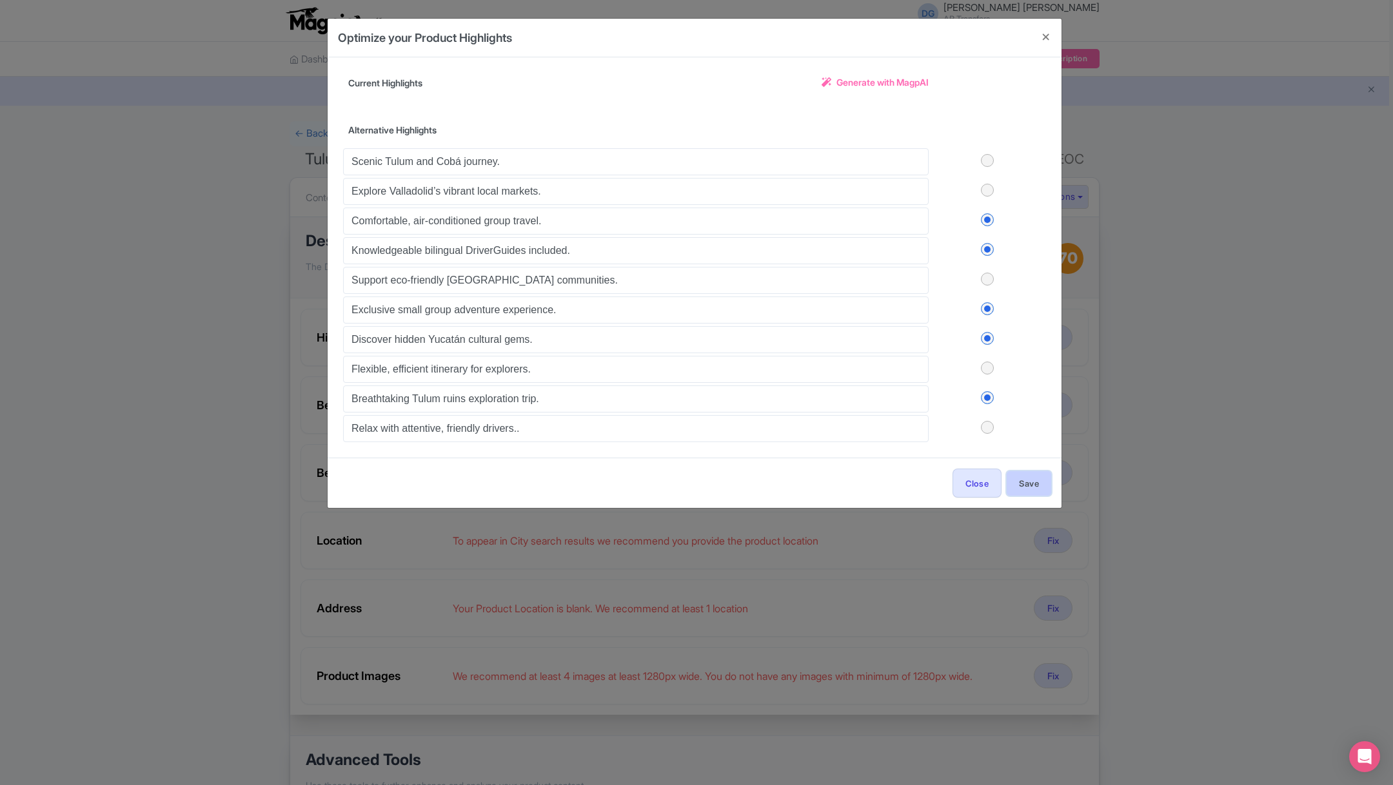
click at [1027, 475] on button "Save" at bounding box center [1028, 483] width 44 height 24
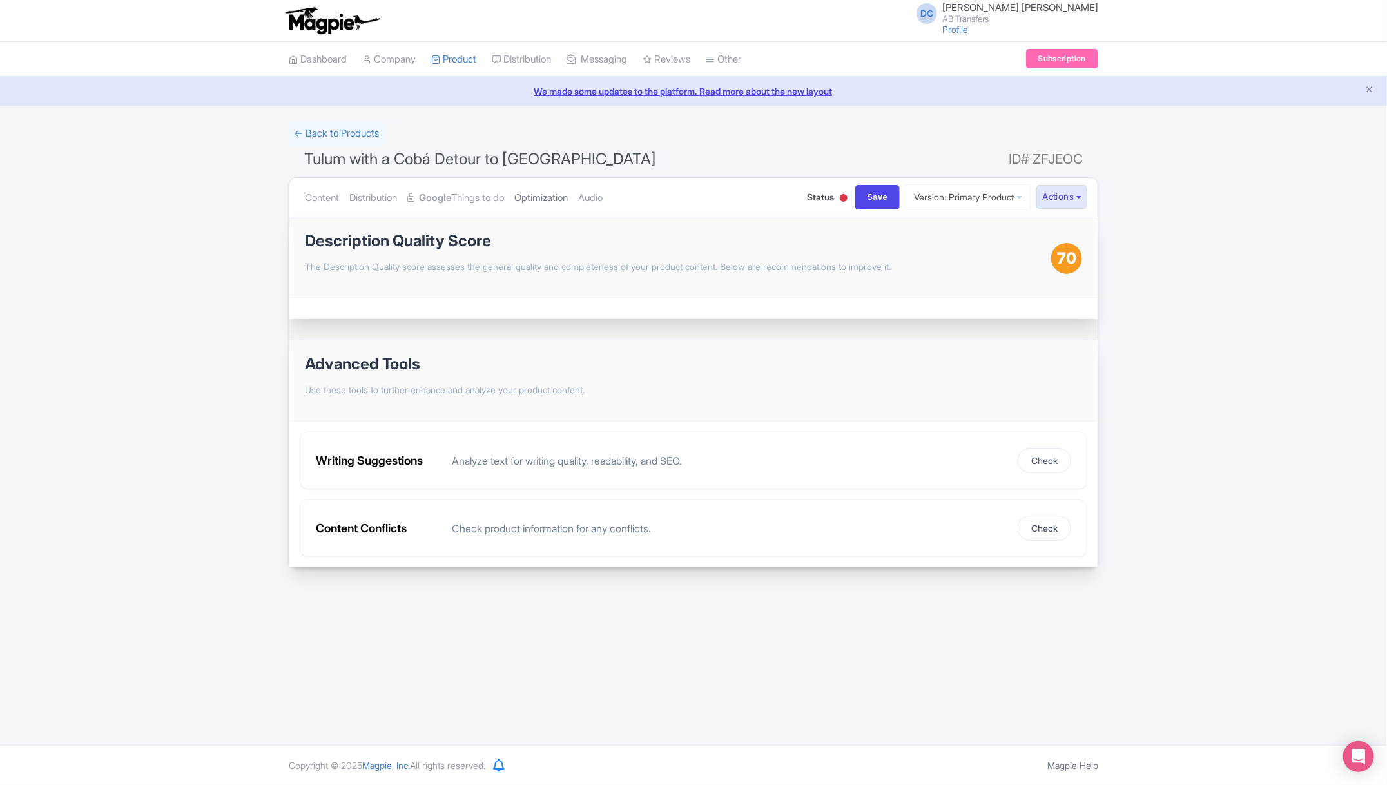
click at [545, 198] on link "Optimization" at bounding box center [541, 198] width 54 height 41
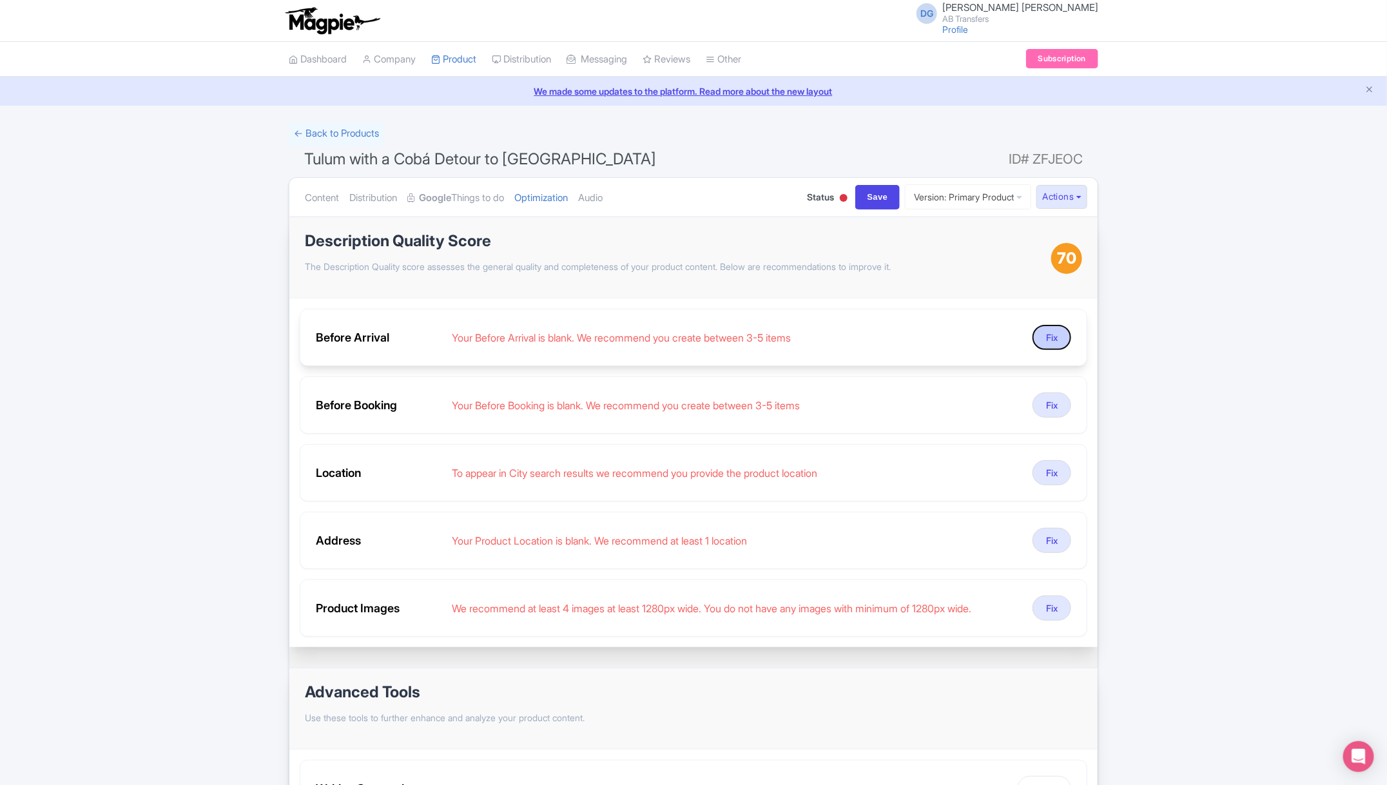
click at [1049, 339] on button "Fix" at bounding box center [1052, 337] width 39 height 25
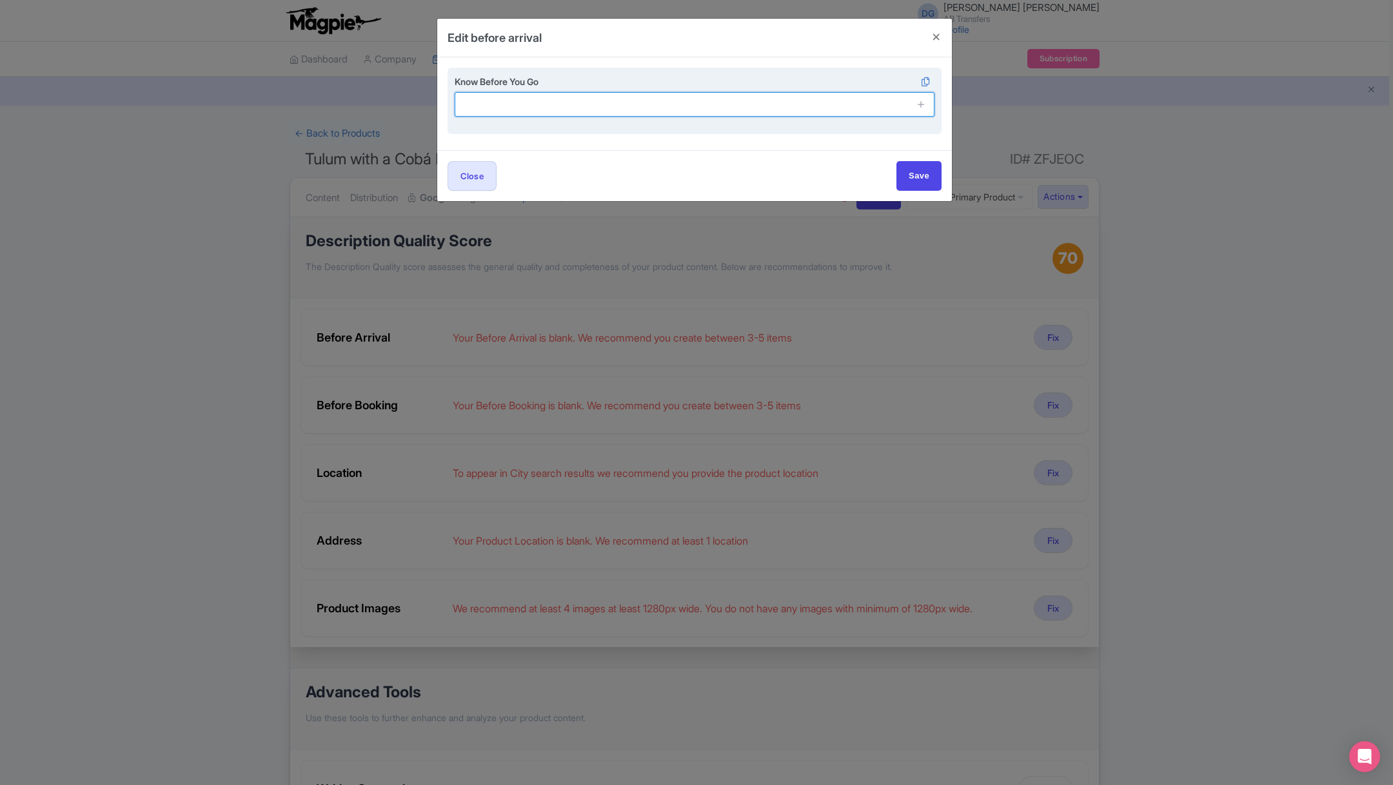
click at [882, 113] on input "text" at bounding box center [695, 104] width 480 height 24
click at [549, 104] on input "text" at bounding box center [695, 104] width 480 height 24
paste input "Sunscreen – The Yucatán sun can be intense, especially at the ruins and salt fl…"
type input "Sunscreen – The Yucatán sun can be intense, especially at the ruins and salt fl…"
click at [923, 103] on icon at bounding box center [921, 104] width 10 height 10
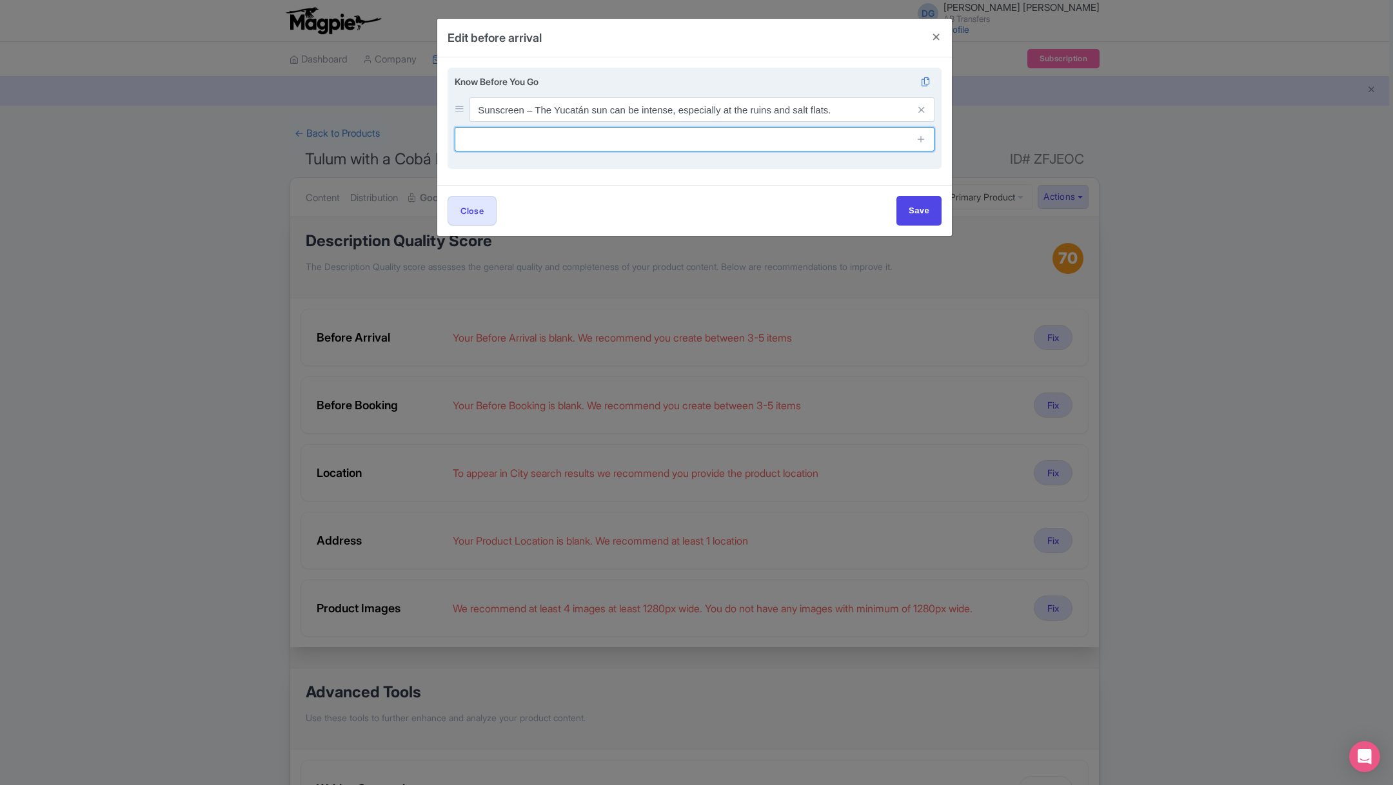
click at [560, 143] on input "text" at bounding box center [695, 139] width 480 height 24
paste input "Check the weather forecast – Be prepared for sun or possible rain."
type input "Check the weather forecast – Be prepared for sun or possible rain."
click at [919, 142] on icon at bounding box center [921, 139] width 10 height 10
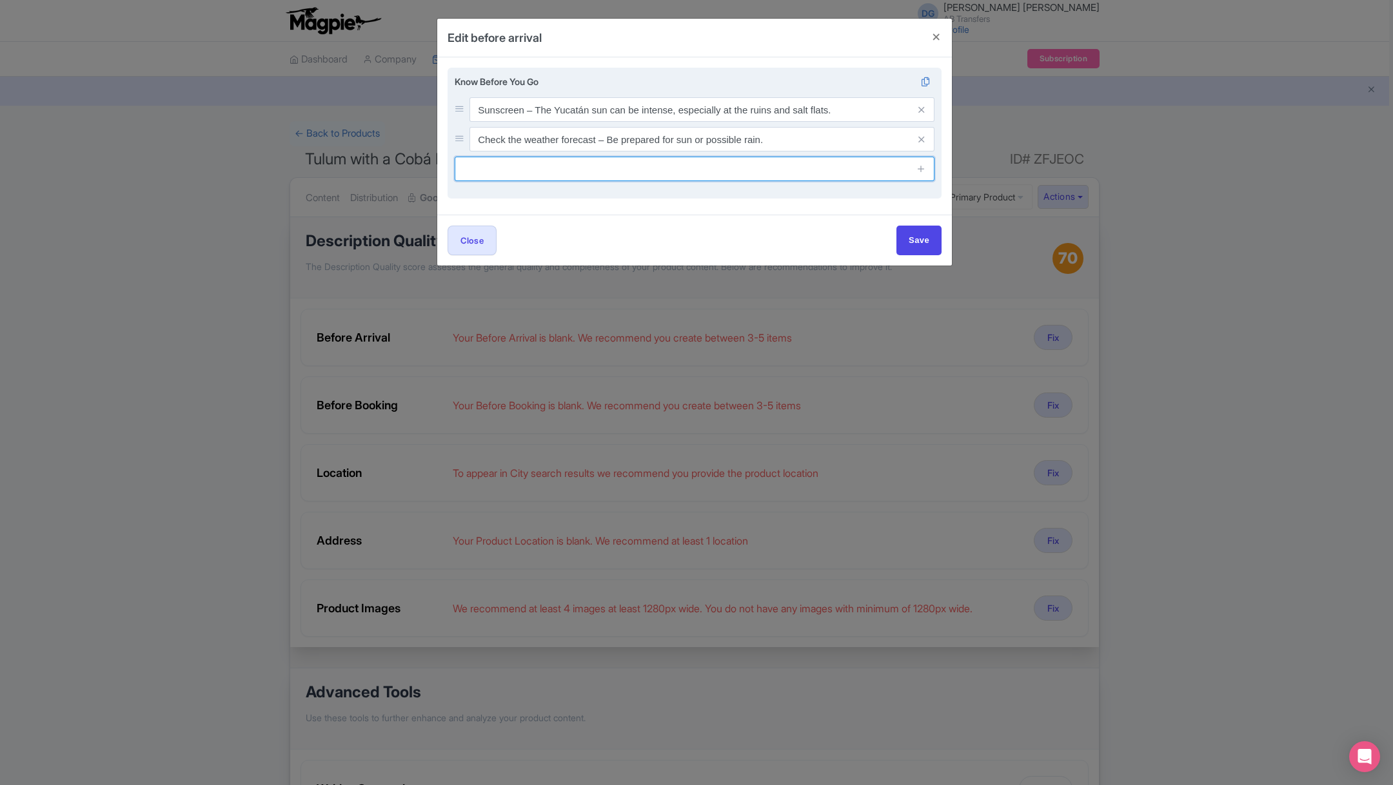
click at [648, 171] on input "text" at bounding box center [695, 169] width 480 height 24
paste input "Stay Hydrated: Bring a reusable water bottle to stay cool and hydrated througho…"
type input "Stay Hydrated: Bring a reusable water bottle to stay cool and hydrated througho…"
click at [921, 168] on icon at bounding box center [921, 169] width 10 height 10
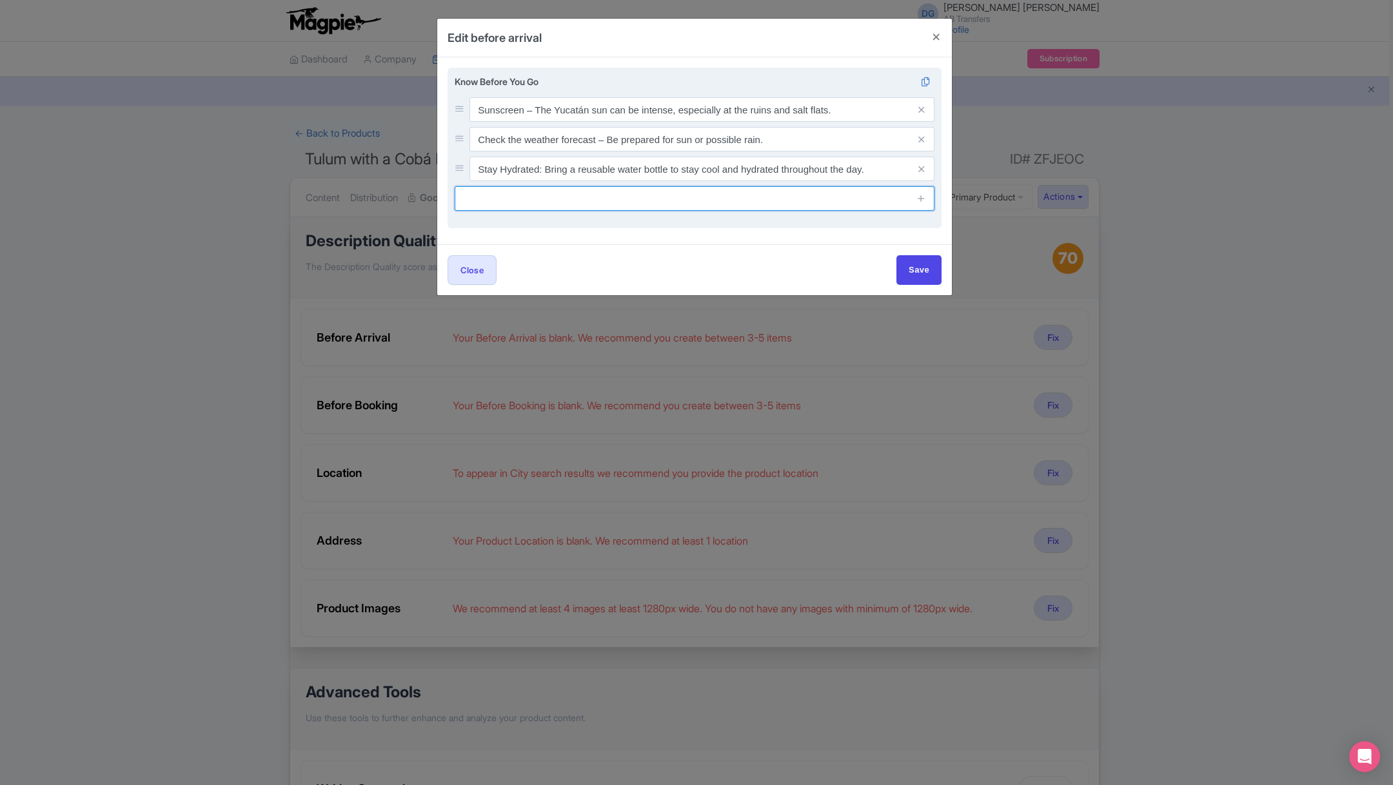
click at [722, 204] on input "text" at bounding box center [695, 198] width 480 height 24
paste input "Dress Comfortably: Wear light, breathable clothing and comfortable walking shoe…"
type input "Dress Comfortably: Wear light, breathable clothing and comfortable walking shoe…"
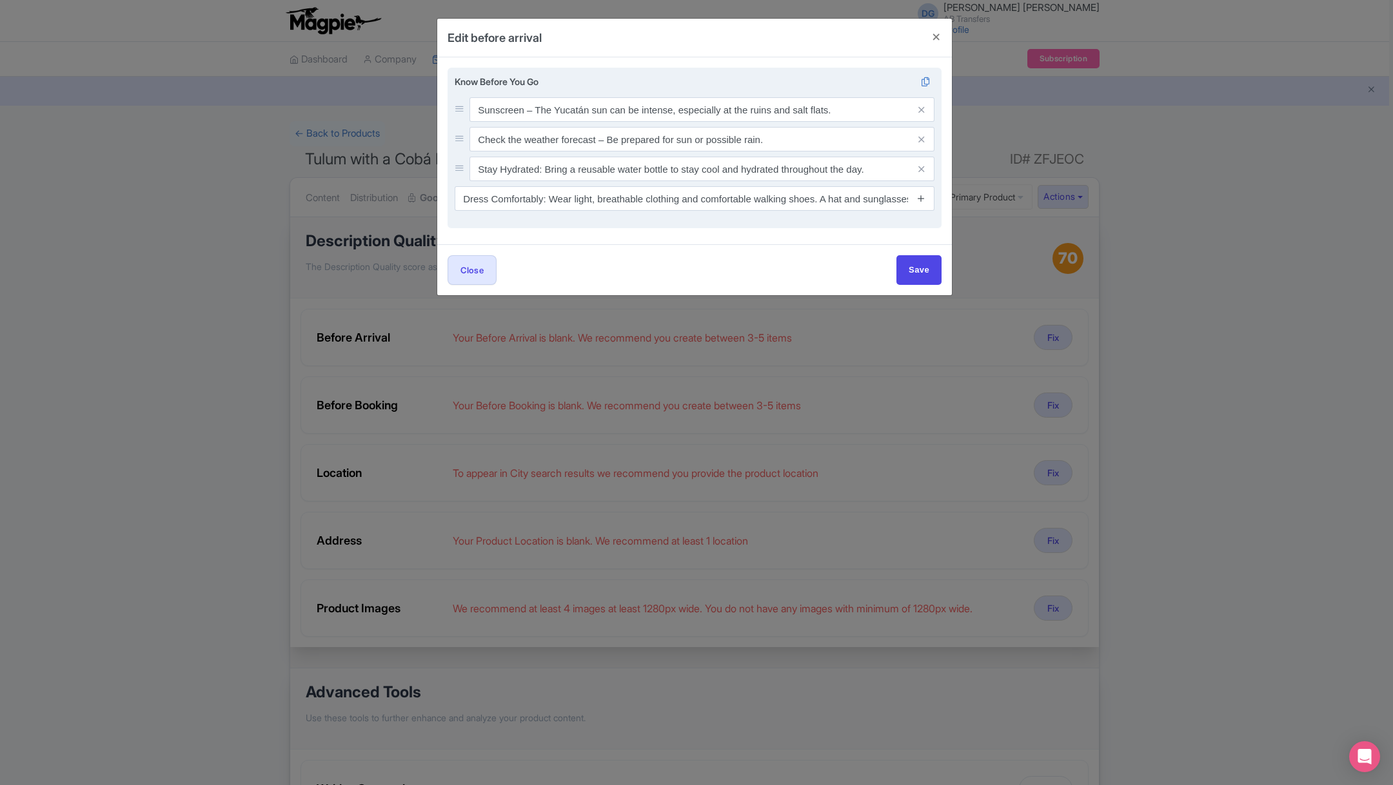
click at [921, 201] on icon at bounding box center [921, 198] width 10 height 10
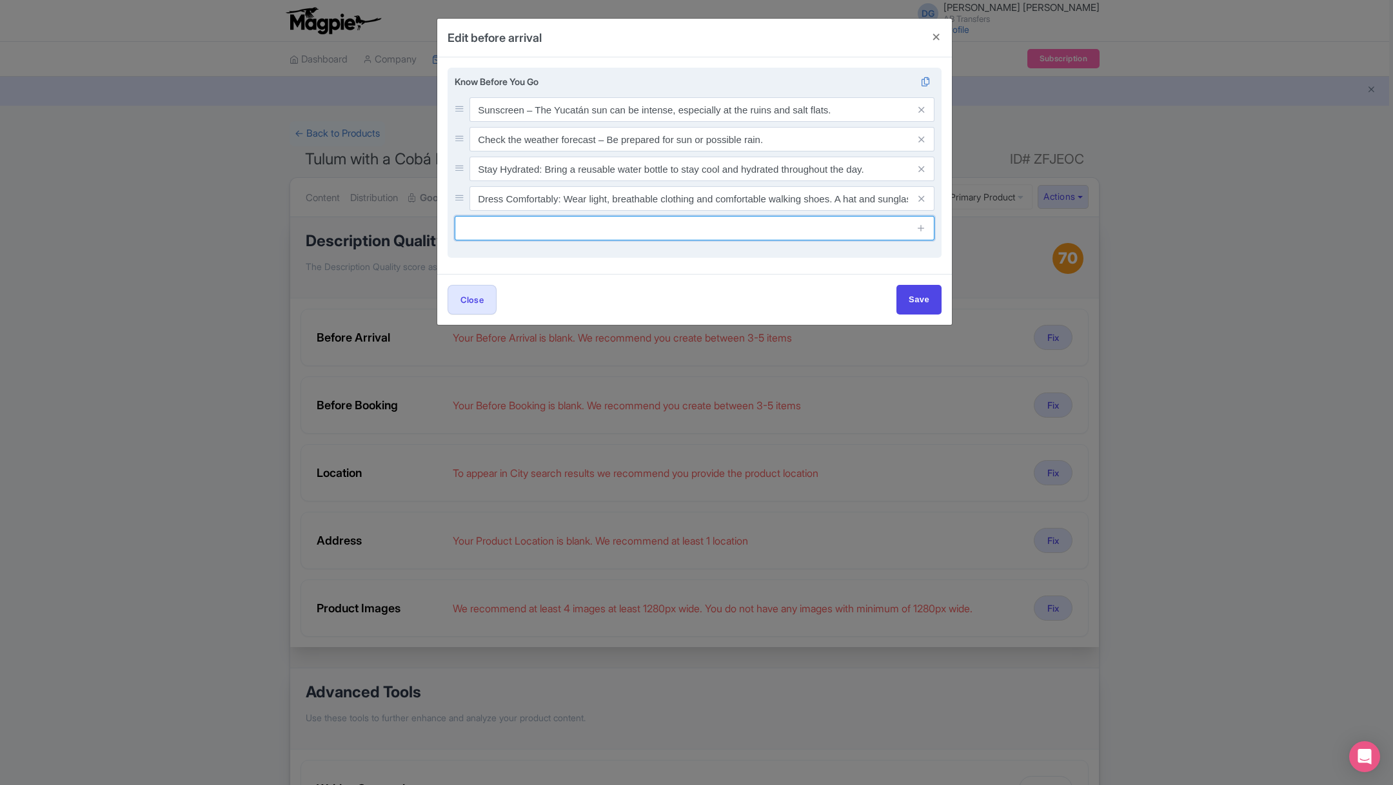
click at [673, 224] on input "text" at bounding box center [695, 228] width 480 height 24
paste input "Cash is Useful: Some local spots may not accept credit cards, so carrying some …"
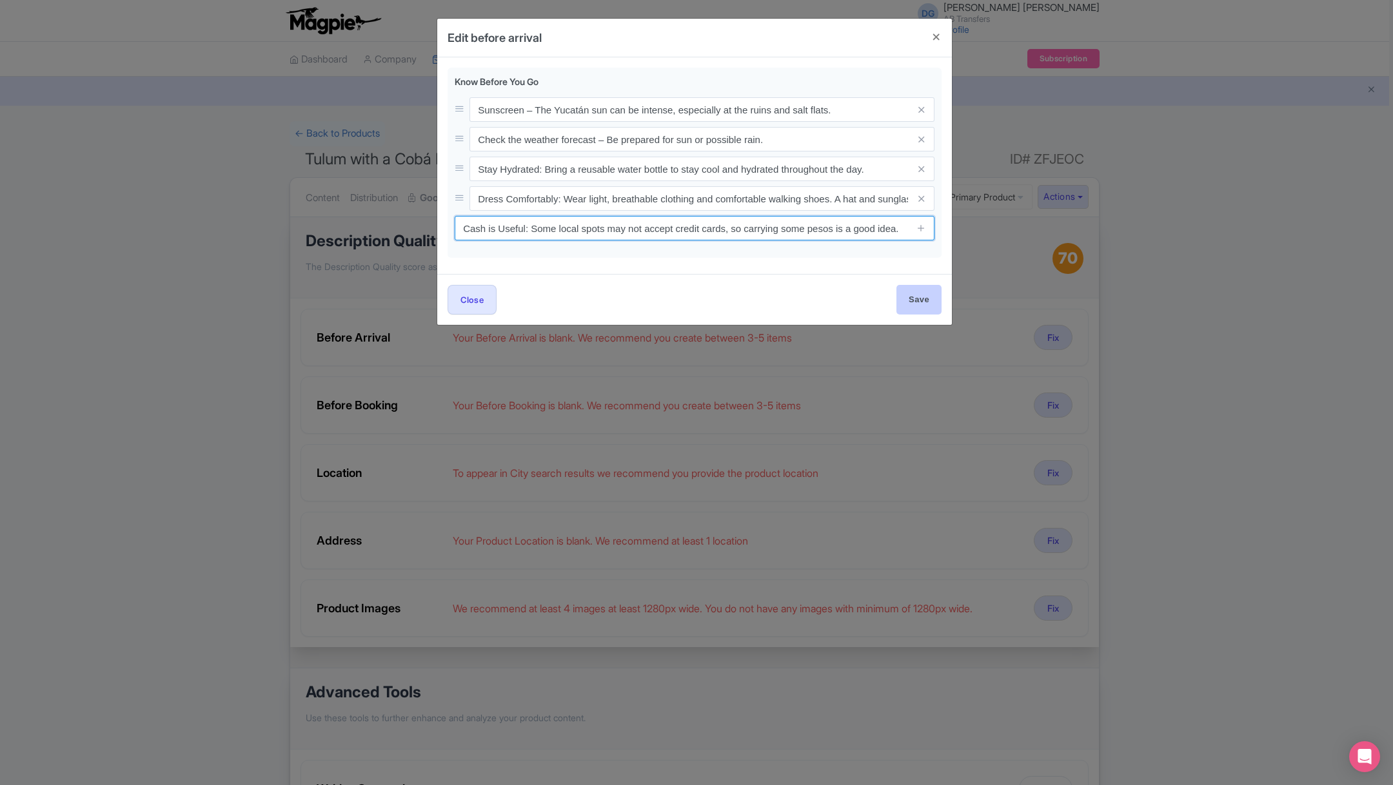
type input "Cash is Useful: Some local spots may not accept credit cards, so carrying some …"
click at [922, 304] on input "Save" at bounding box center [918, 299] width 45 height 29
type input "Save"
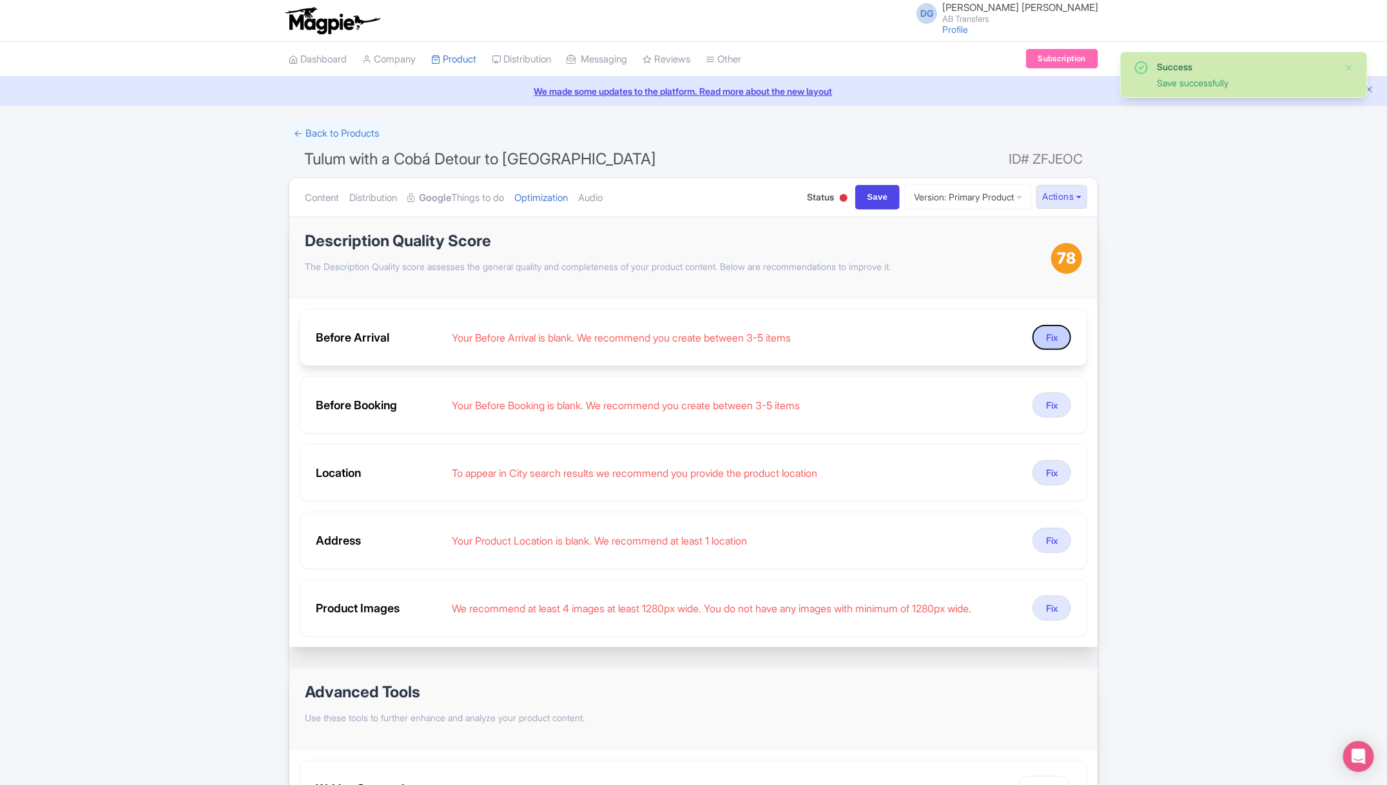
click at [1055, 335] on button "Fix" at bounding box center [1052, 337] width 39 height 25
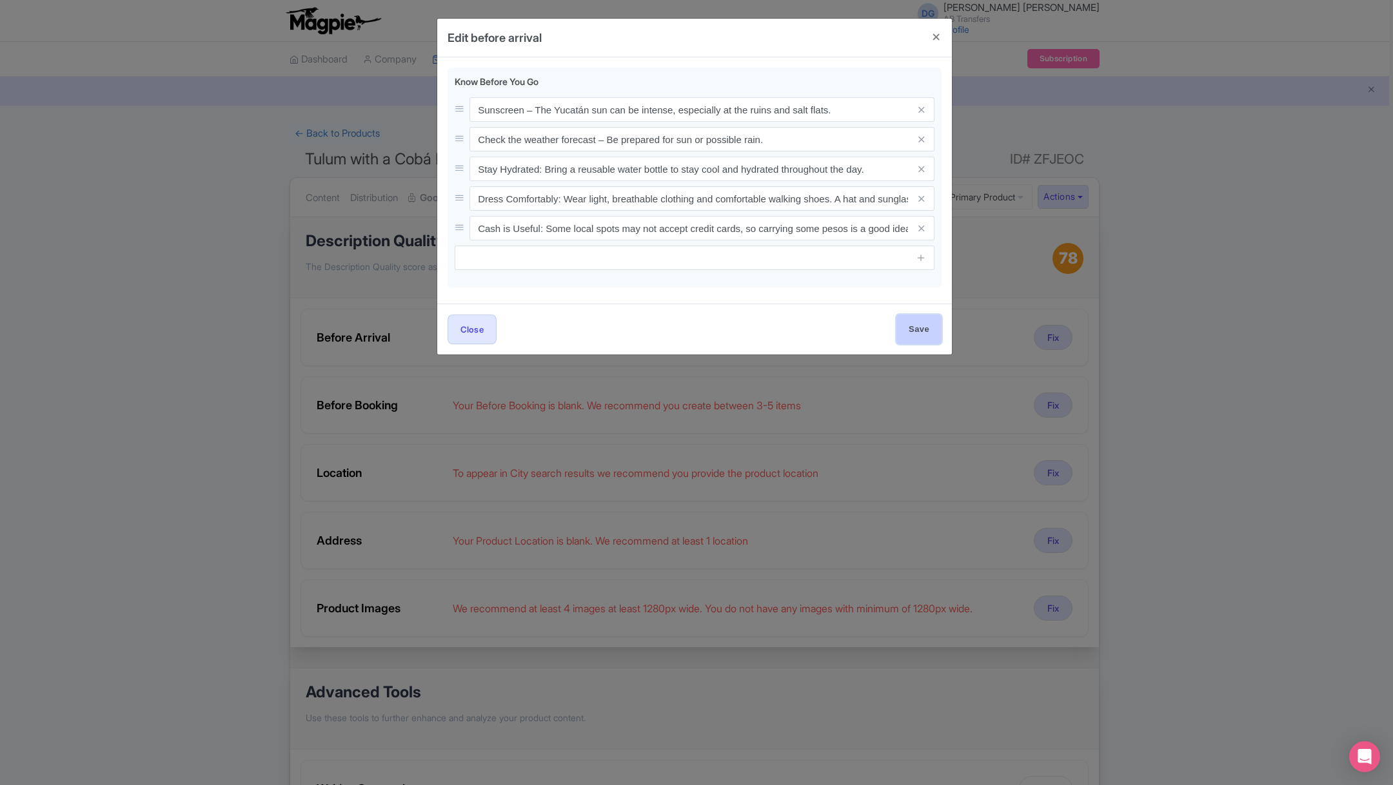
click at [905, 324] on input "Save" at bounding box center [918, 329] width 45 height 29
type input "Save"
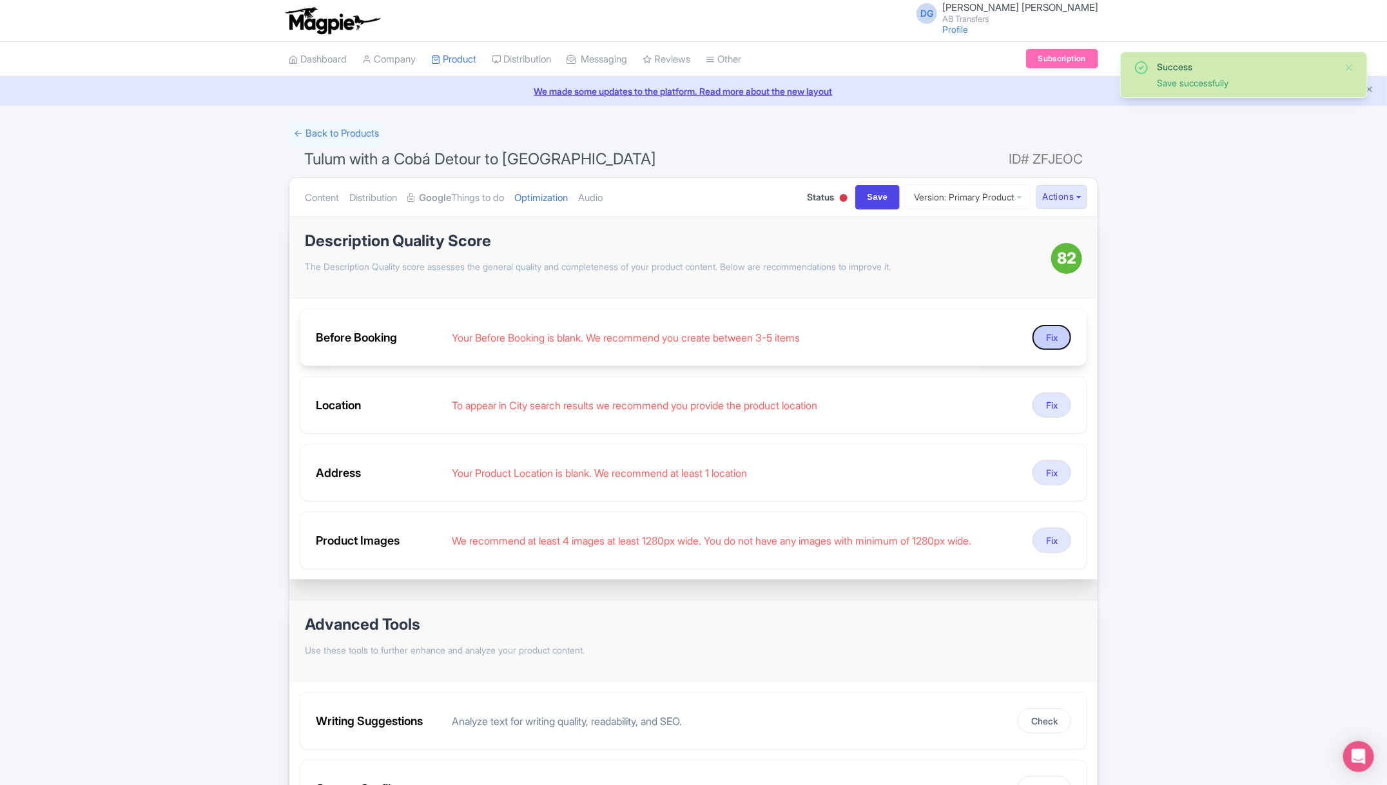
click at [1046, 335] on button "Fix" at bounding box center [1052, 337] width 39 height 25
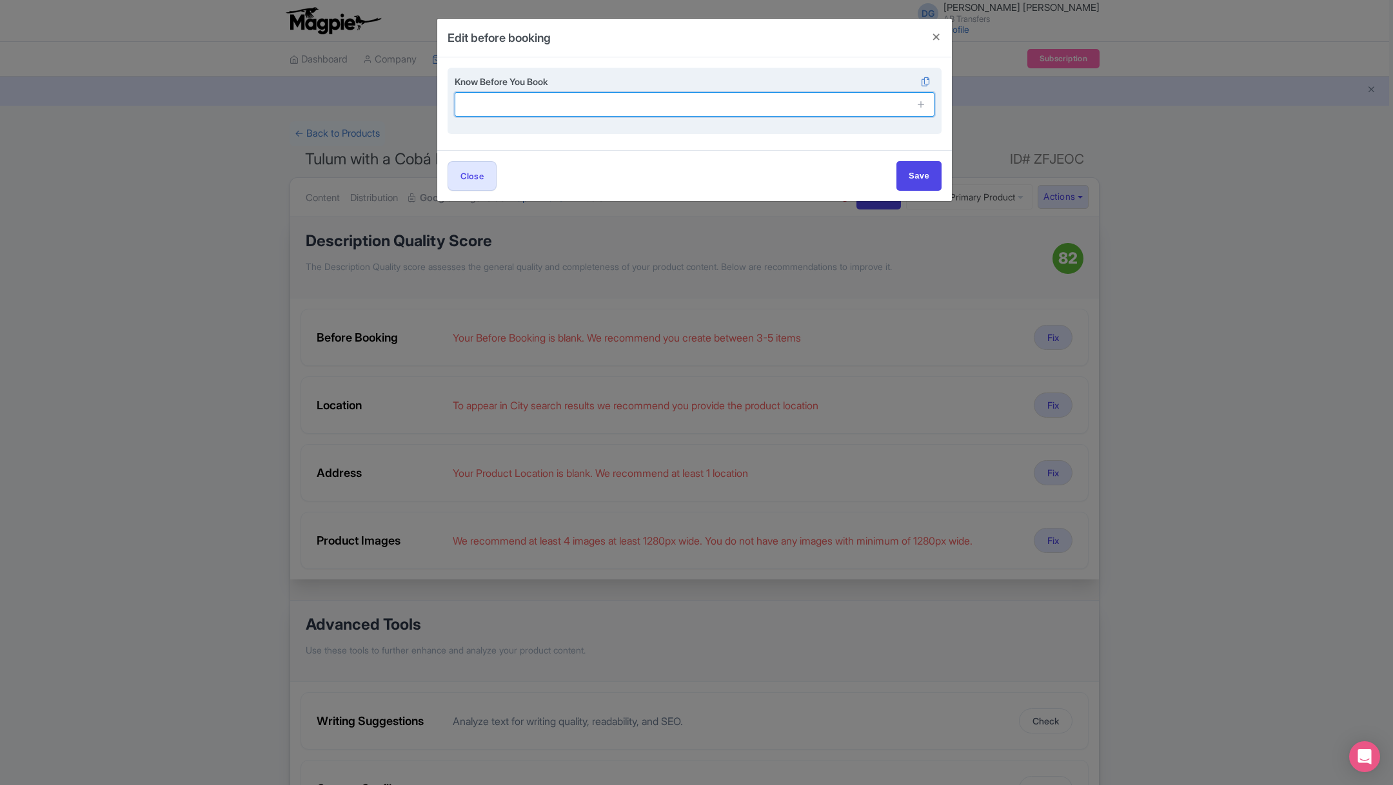
click at [609, 104] on input "text" at bounding box center [695, 104] width 480 height 24
paste input "Children must be accompanied by an adult."
type input "Children must be accompanied by an adult."
click at [924, 105] on icon at bounding box center [921, 104] width 10 height 10
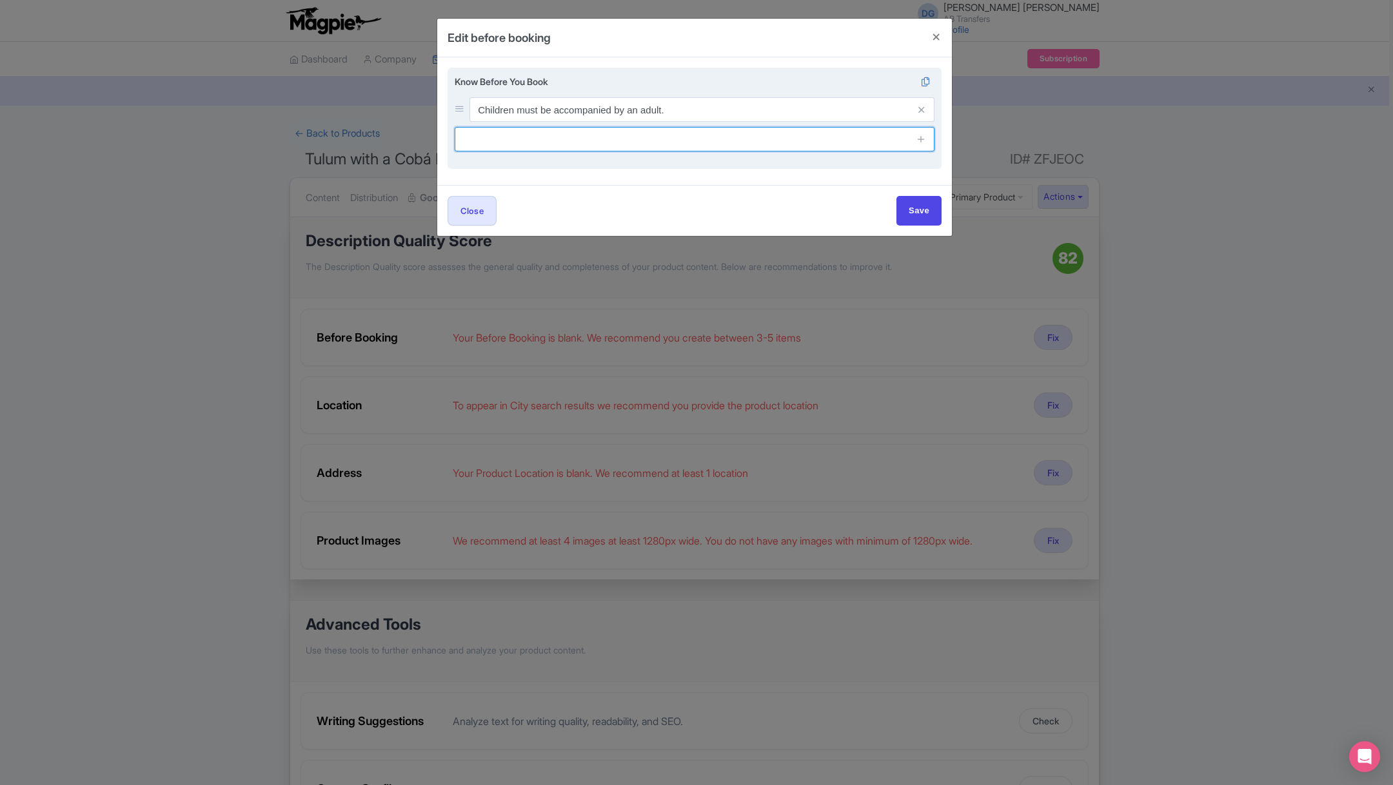
click at [573, 145] on input "text" at bounding box center [695, 139] width 480 height 24
paste input "Bring comfortable shoes, a hat, sunscreen, and a refillable water bottle. This …"
type input "Bring comfortable shoes, a hat, sunscreen, and a refillable water bottle. This …"
click at [920, 140] on icon at bounding box center [921, 139] width 10 height 10
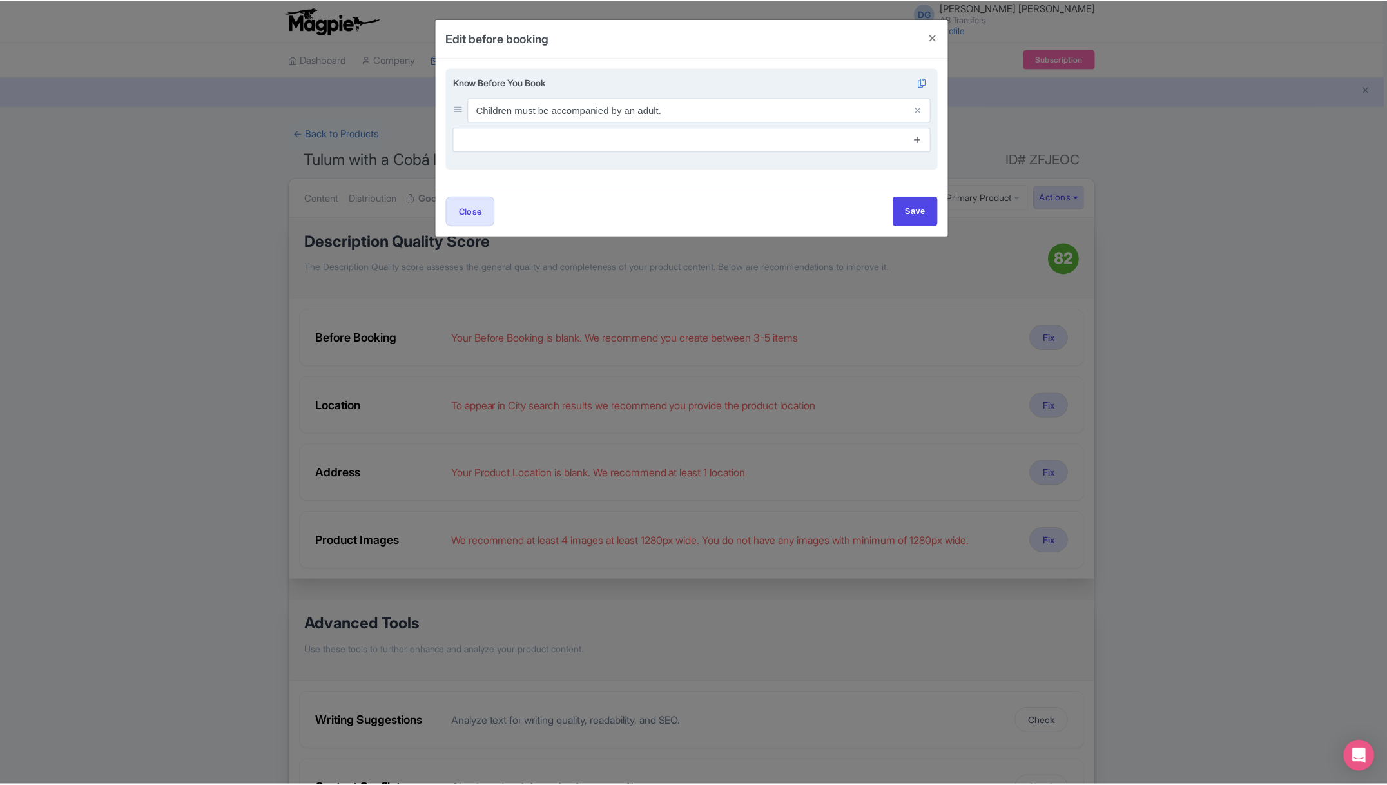
scroll to position [0, 0]
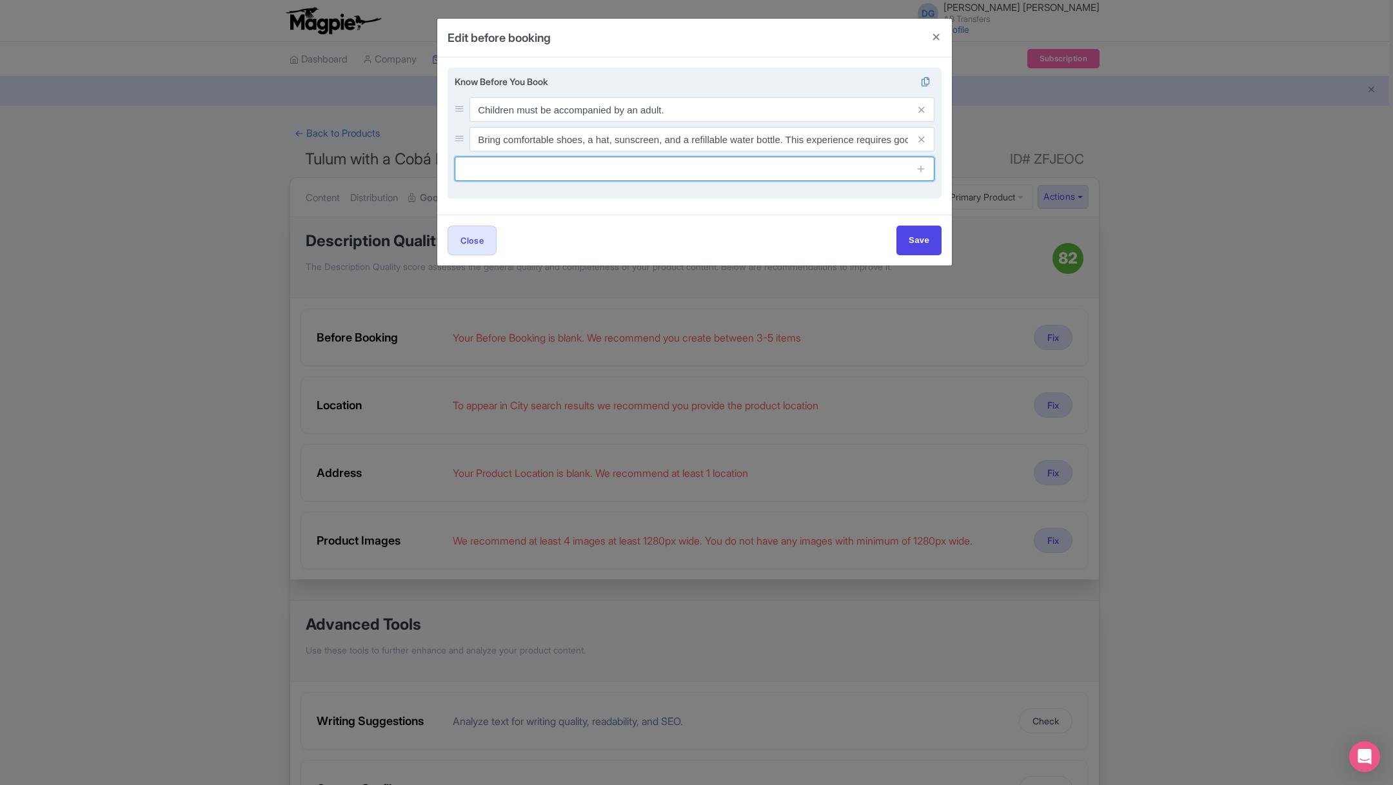
click at [748, 172] on input "text" at bounding box center [695, 169] width 480 height 24
paste input "Please provide your hotel or pickup location at the time of booking."
type input "Please provide your hotel or pickup location at the time of booking."
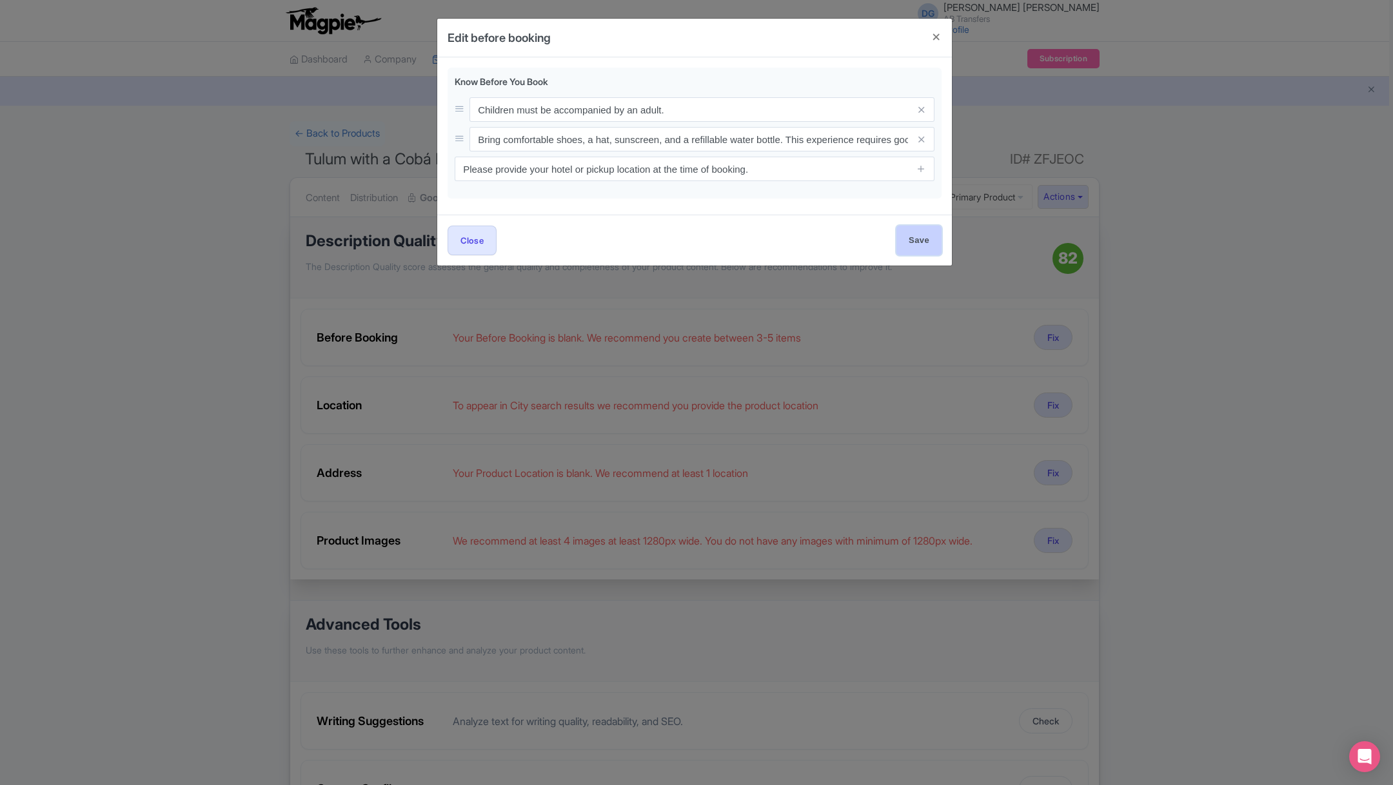
click at [915, 235] on input "Save" at bounding box center [918, 240] width 45 height 29
type input "Save"
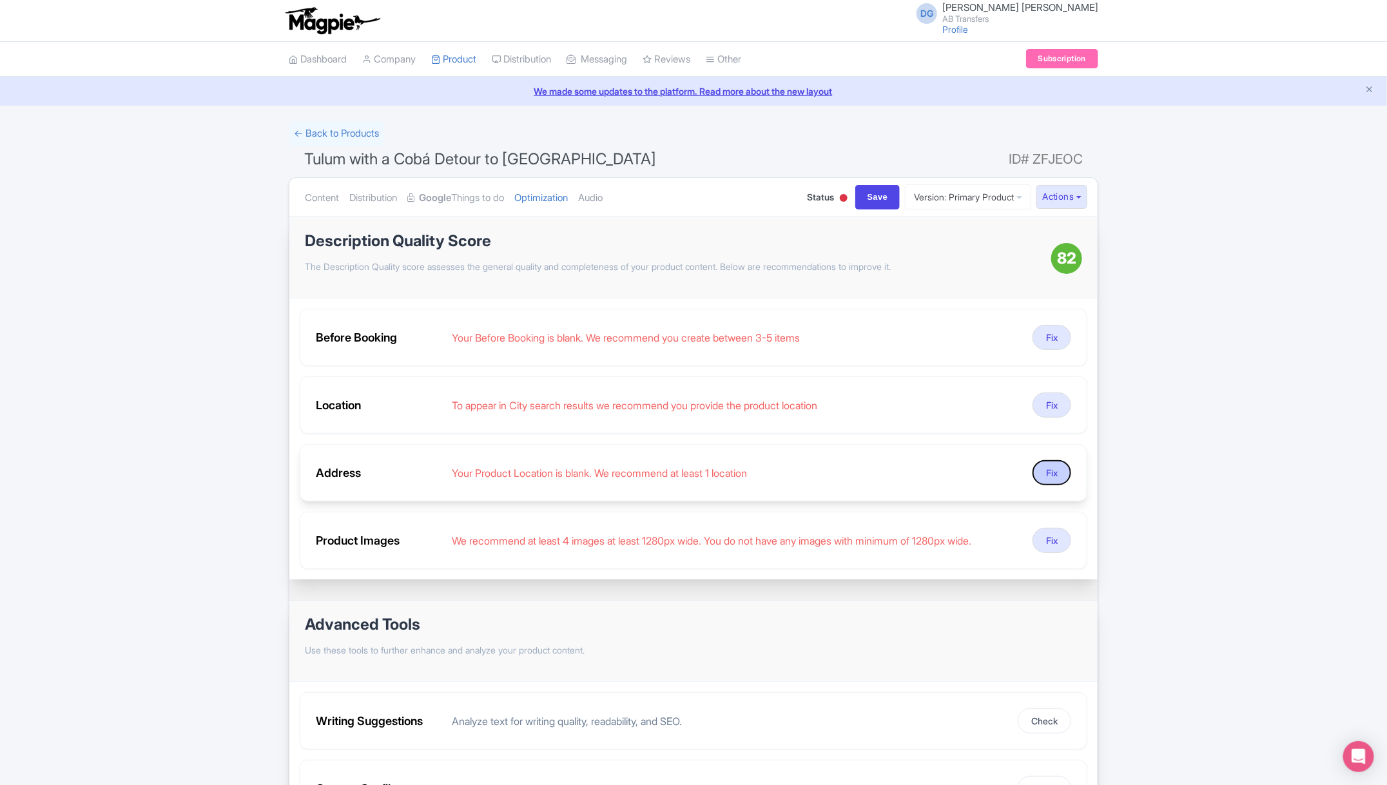
click at [1050, 467] on button "Fix" at bounding box center [1052, 472] width 39 height 25
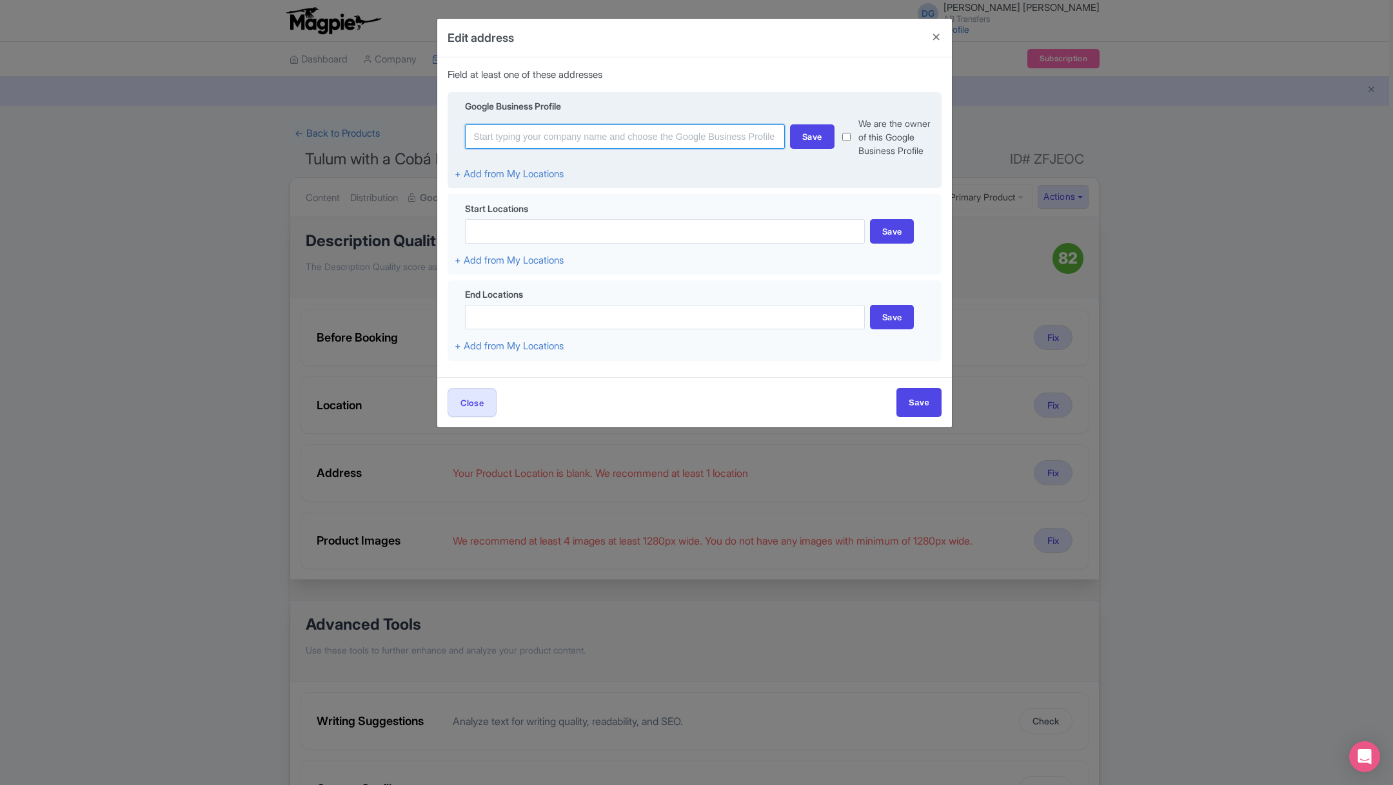
click at [578, 135] on input at bounding box center [625, 136] width 320 height 24
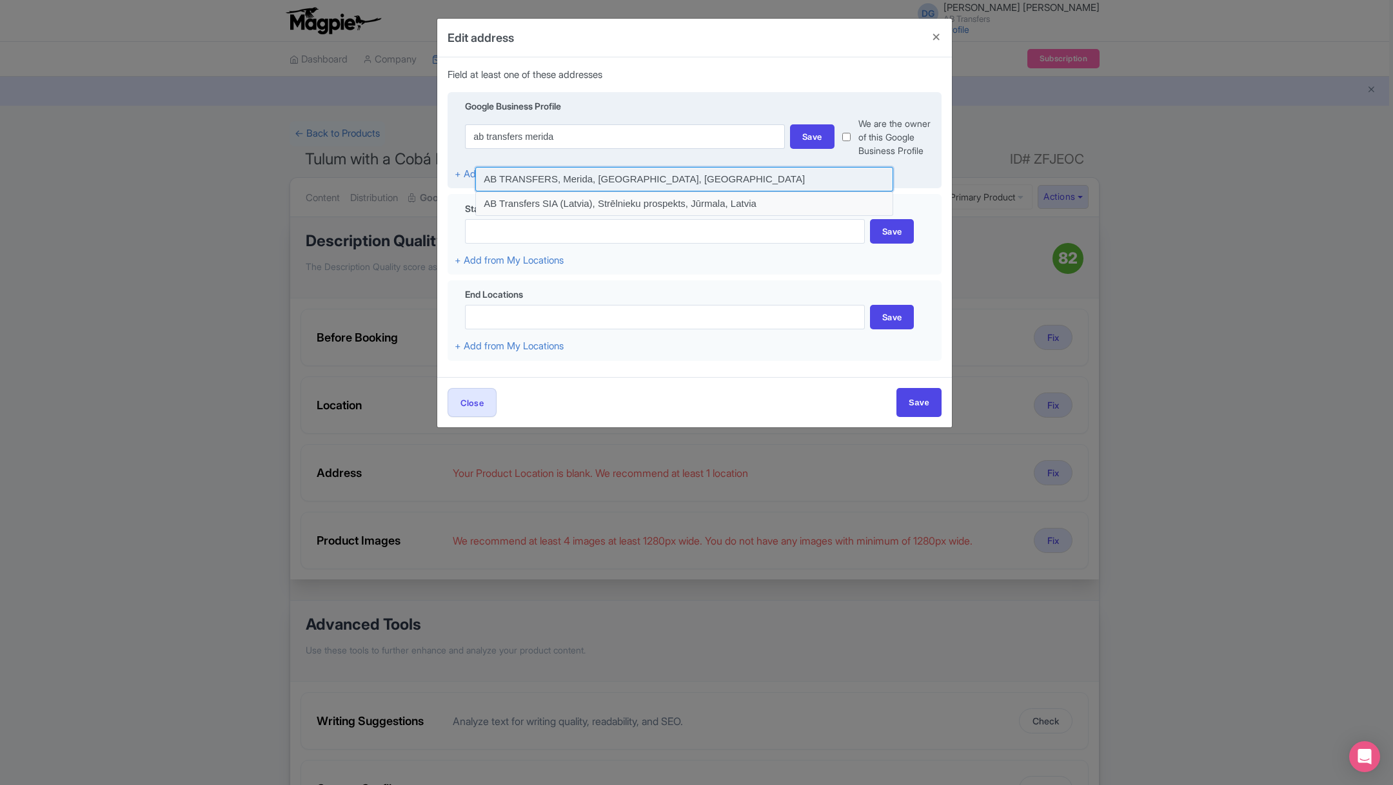
click at [585, 177] on input at bounding box center [684, 179] width 418 height 24
type input "AB TRANSFERS, Merida, Yucatan, Mexico"
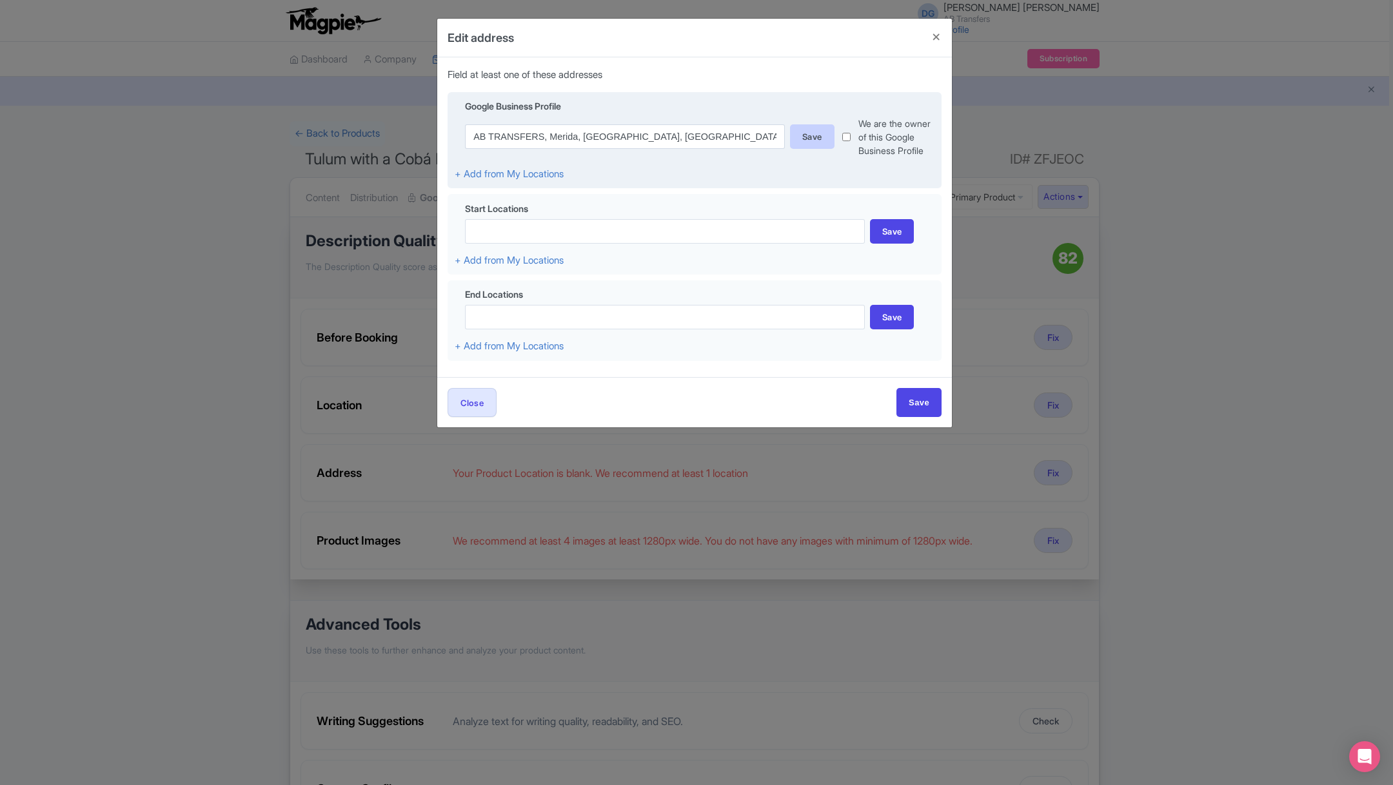
click at [807, 138] on div "Save" at bounding box center [812, 136] width 44 height 24
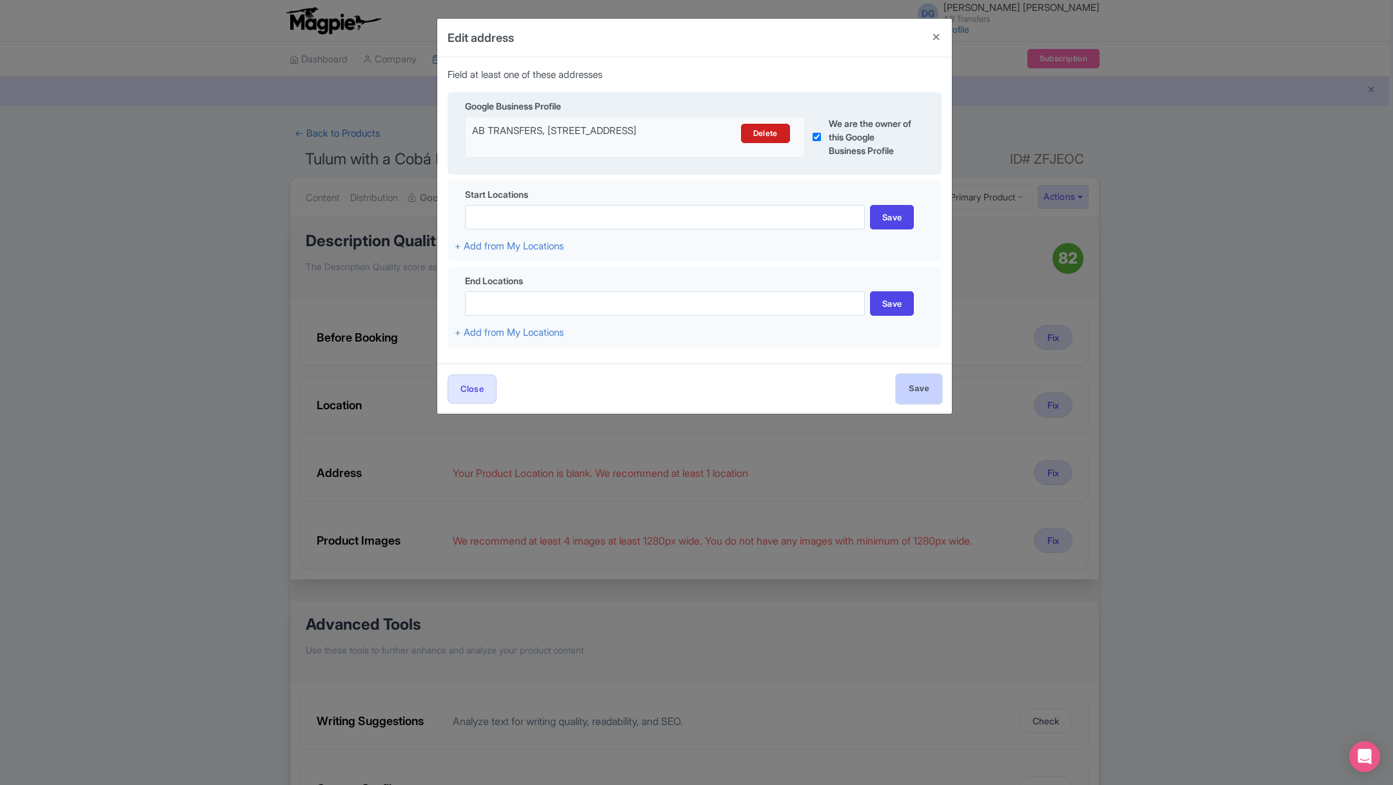
click at [922, 393] on input "Save" at bounding box center [918, 389] width 45 height 29
type input "Save"
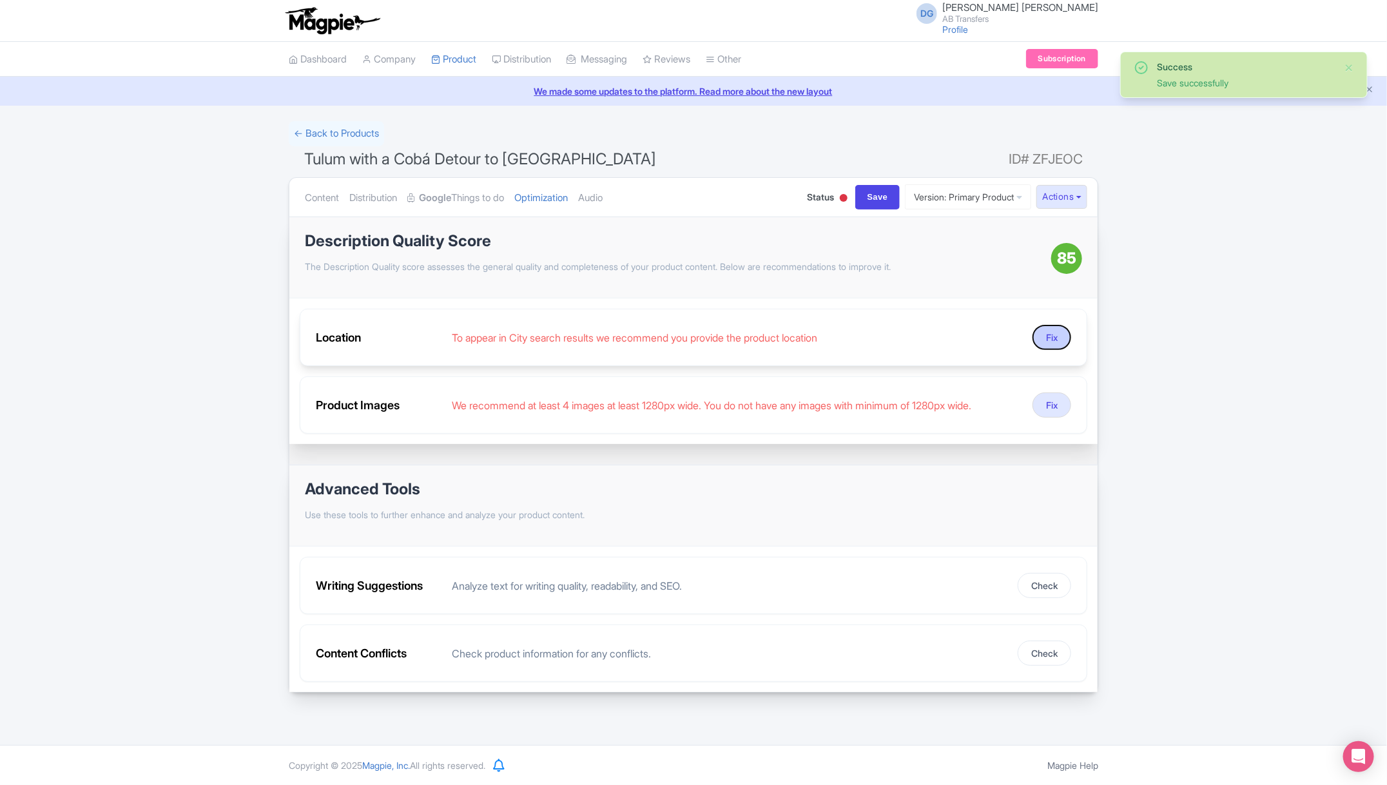
click at [1054, 340] on button "Fix" at bounding box center [1052, 337] width 39 height 25
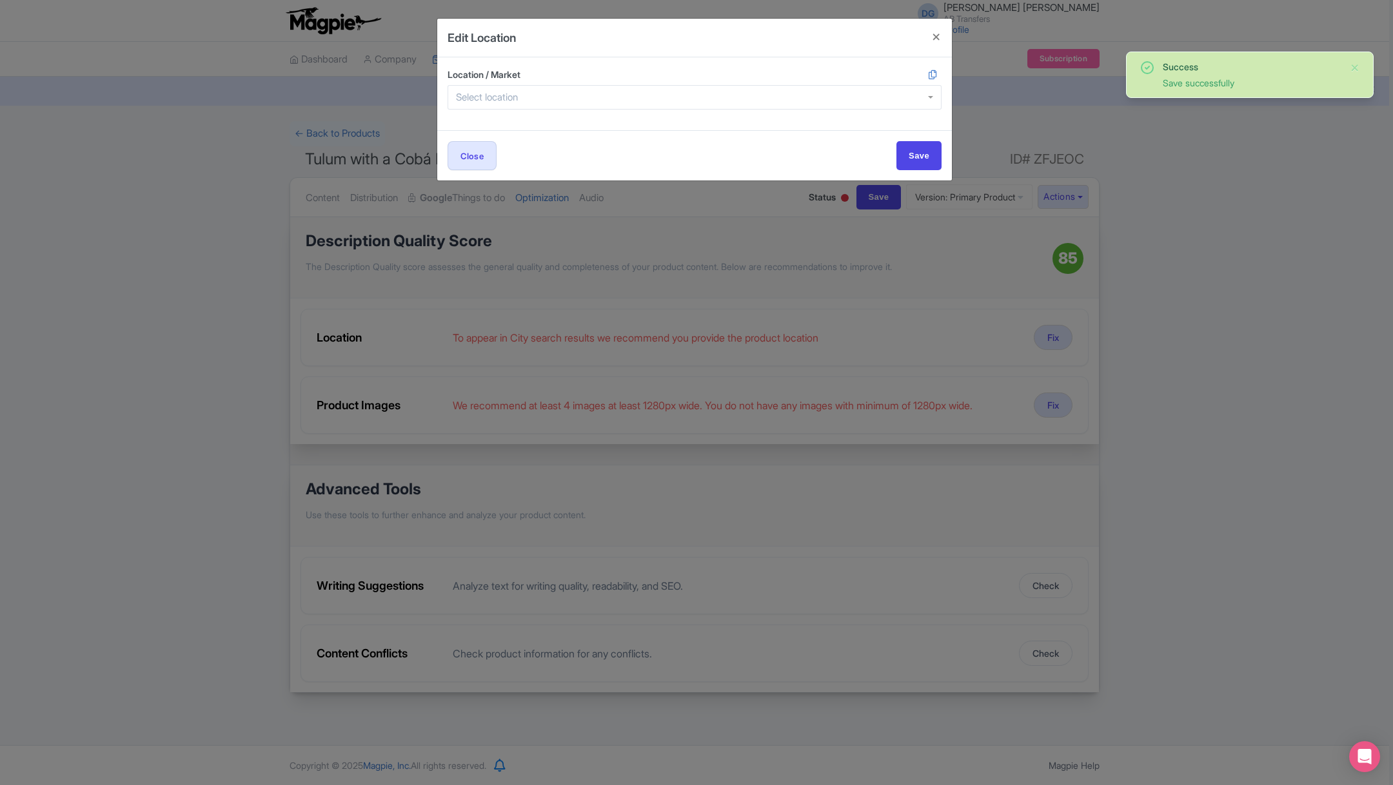
click at [621, 96] on div at bounding box center [694, 97] width 494 height 24
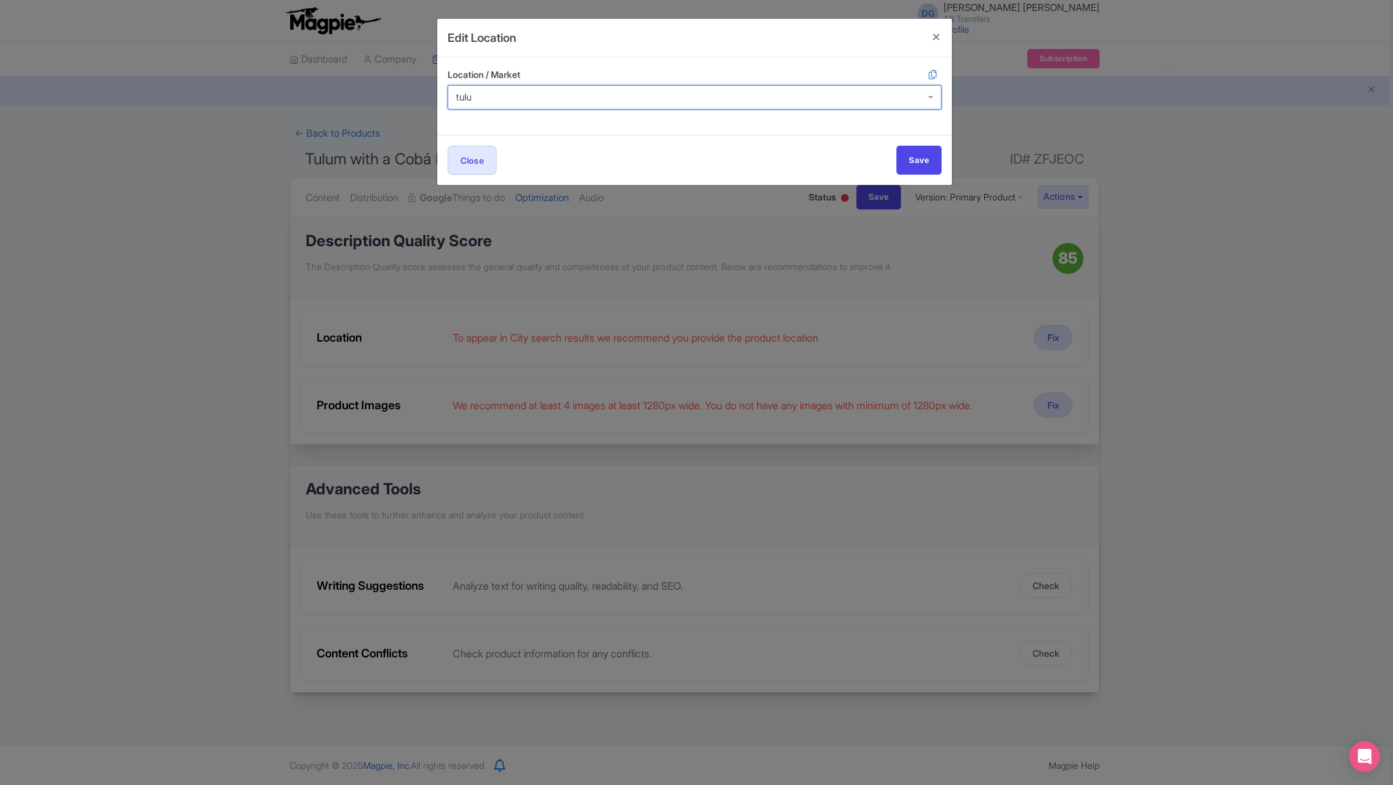
type input "tulum"
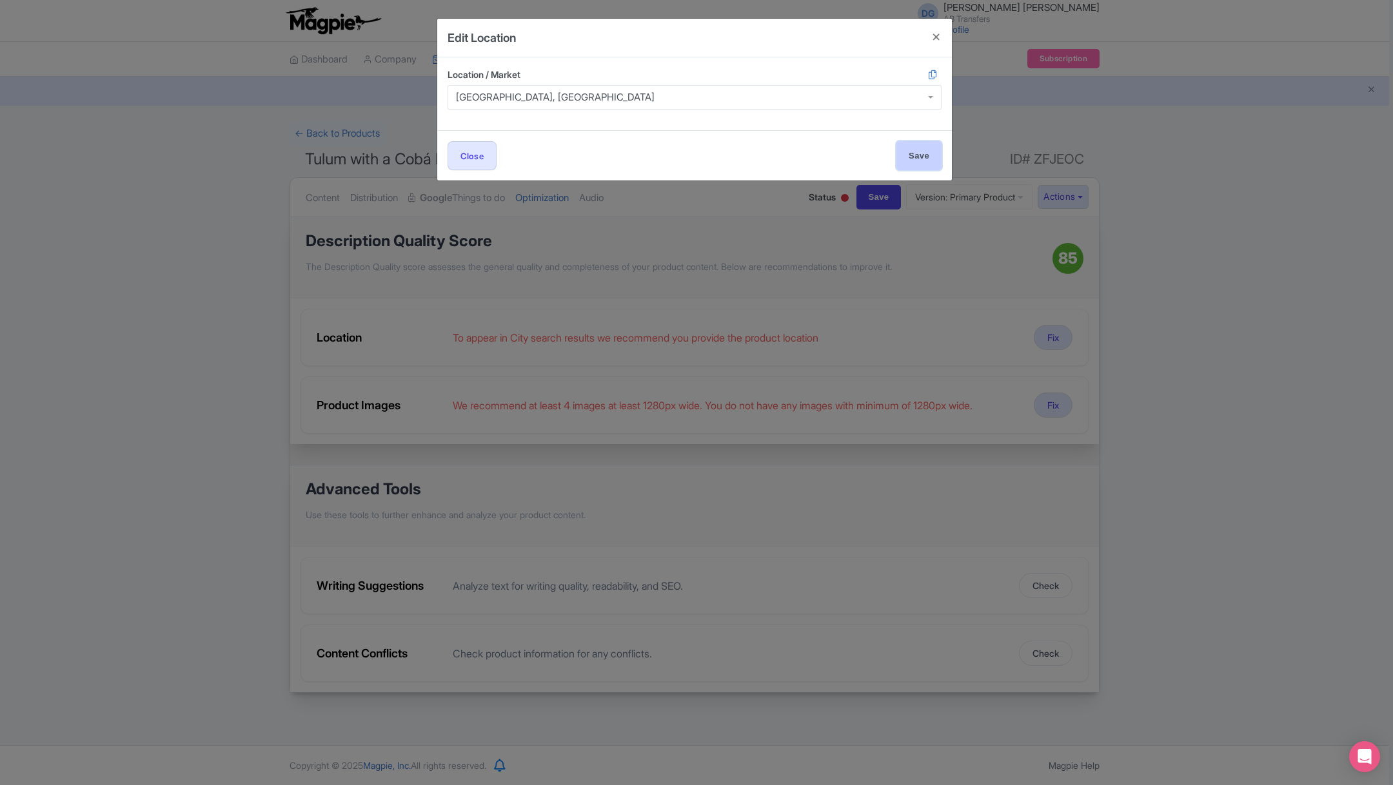
click at [909, 152] on input "Save" at bounding box center [918, 155] width 45 height 29
type input "Save"
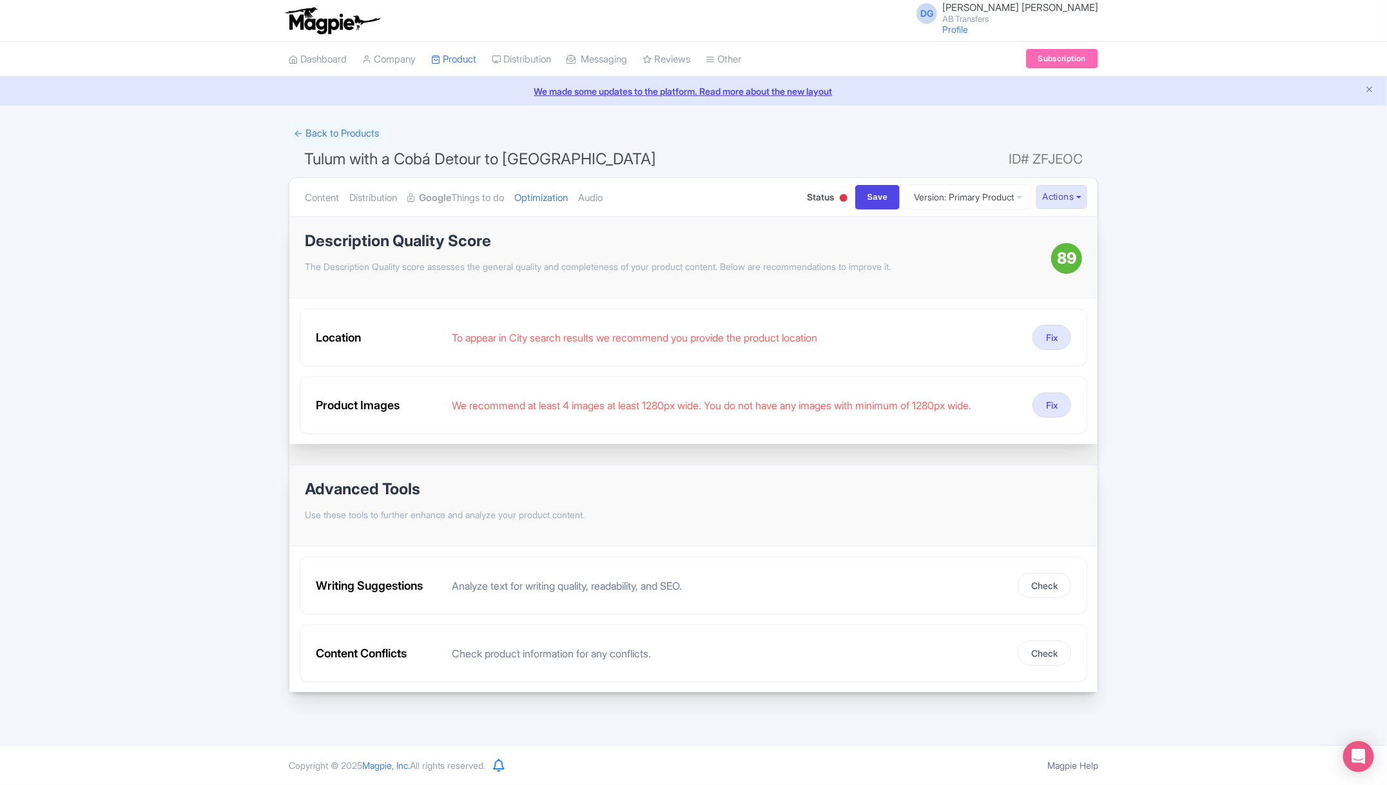
click at [837, 195] on div at bounding box center [843, 199] width 13 height 20
click at [790, 222] on div "Active" at bounding box center [812, 221] width 76 height 25
click at [318, 198] on link "Content" at bounding box center [322, 198] width 34 height 41
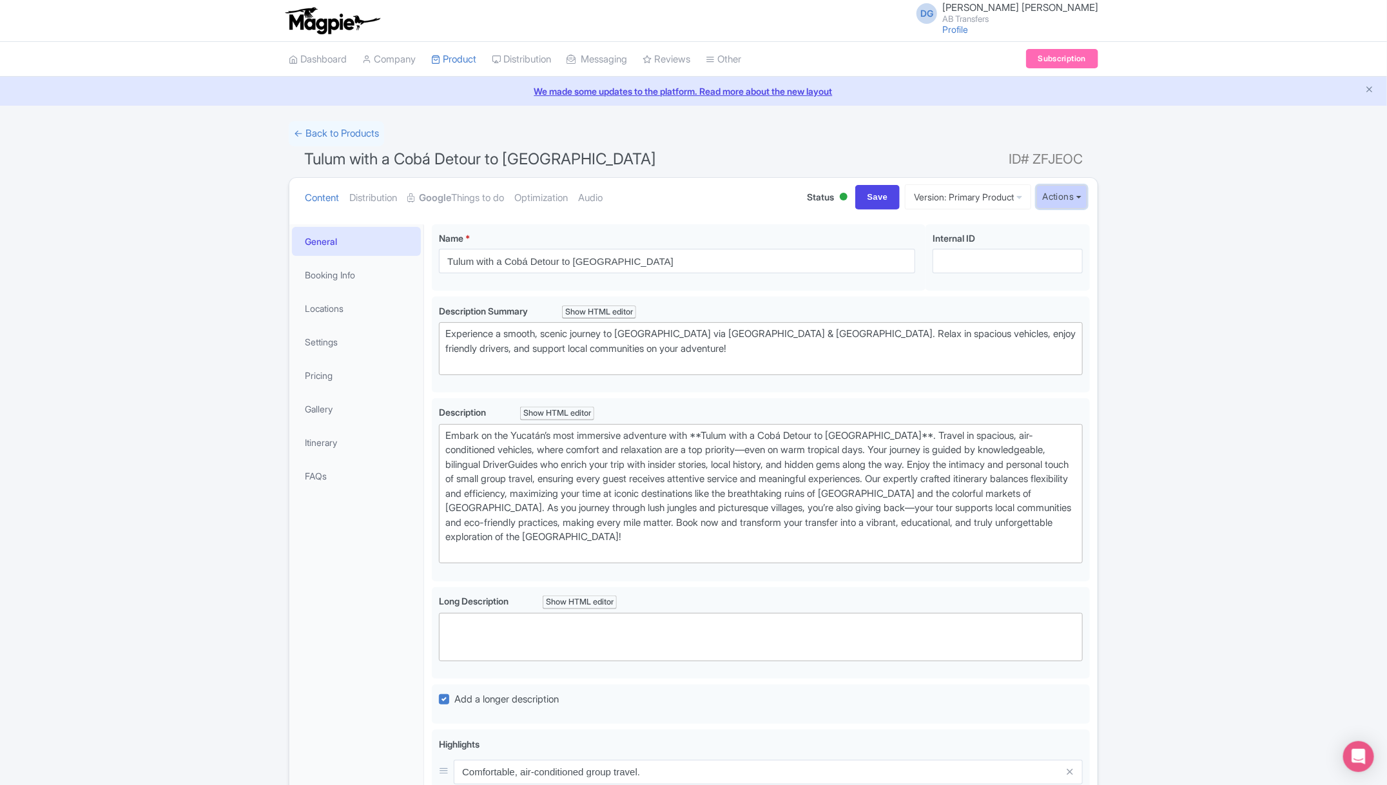
click at [1068, 195] on button "Actions" at bounding box center [1062, 197] width 51 height 24
click at [1147, 266] on div "Success Product status updated successfully ← Back to Products Tulum with a Cob…" at bounding box center [693, 648] width 1387 height 1054
click at [863, 199] on input "Save" at bounding box center [878, 197] width 45 height 24
type input "Saving..."
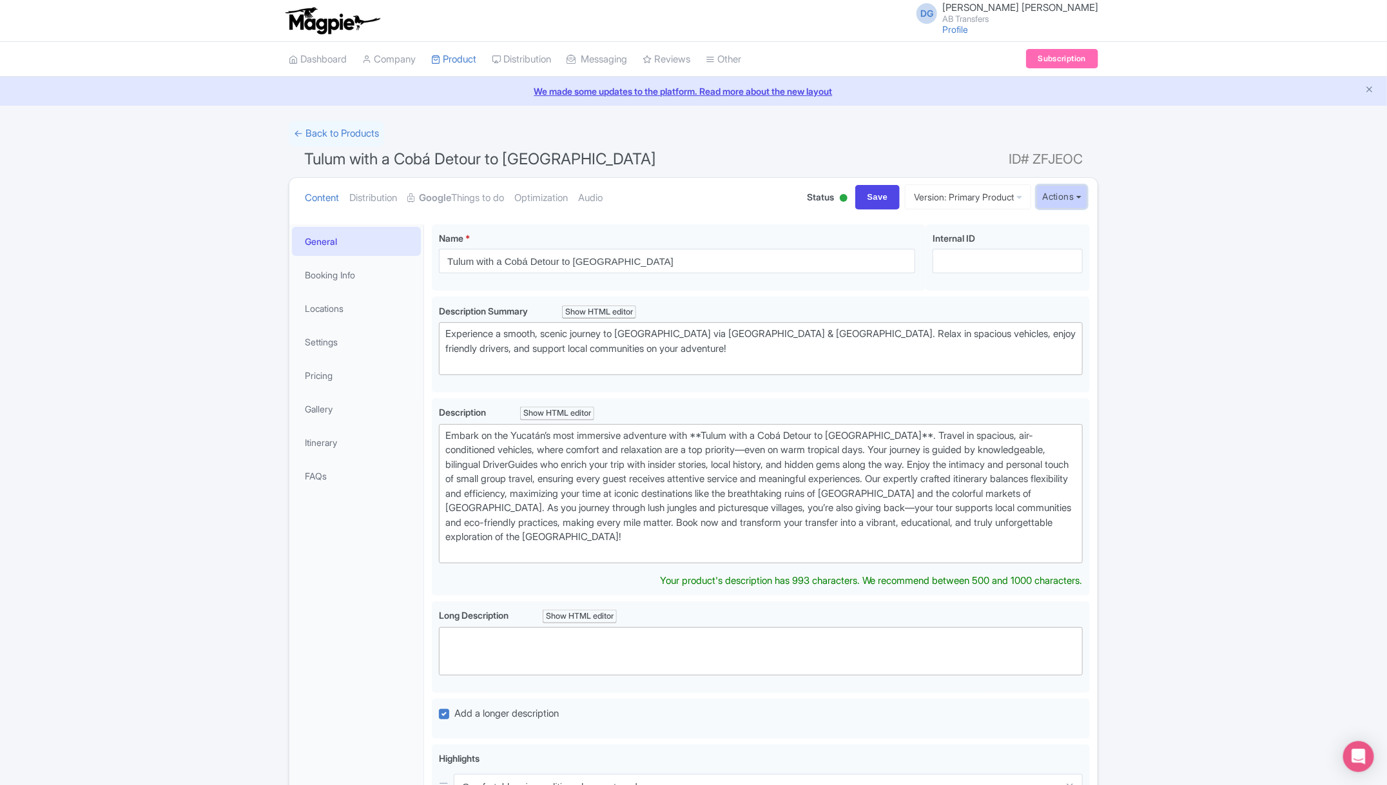
click at [1071, 201] on button "Actions" at bounding box center [1062, 197] width 51 height 24
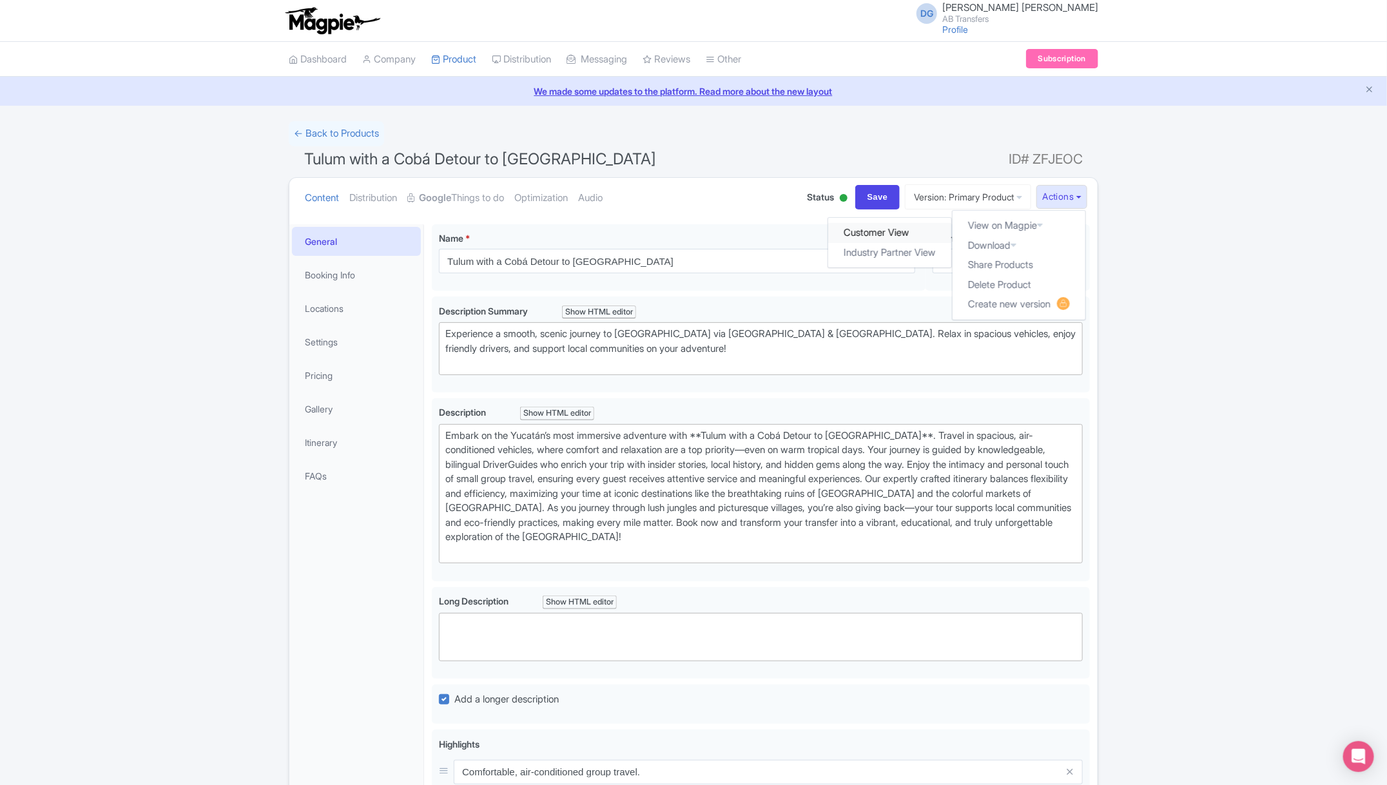
click at [878, 230] on link "Customer View" at bounding box center [890, 233] width 123 height 20
click at [346, 365] on link "Pricing" at bounding box center [356, 375] width 129 height 29
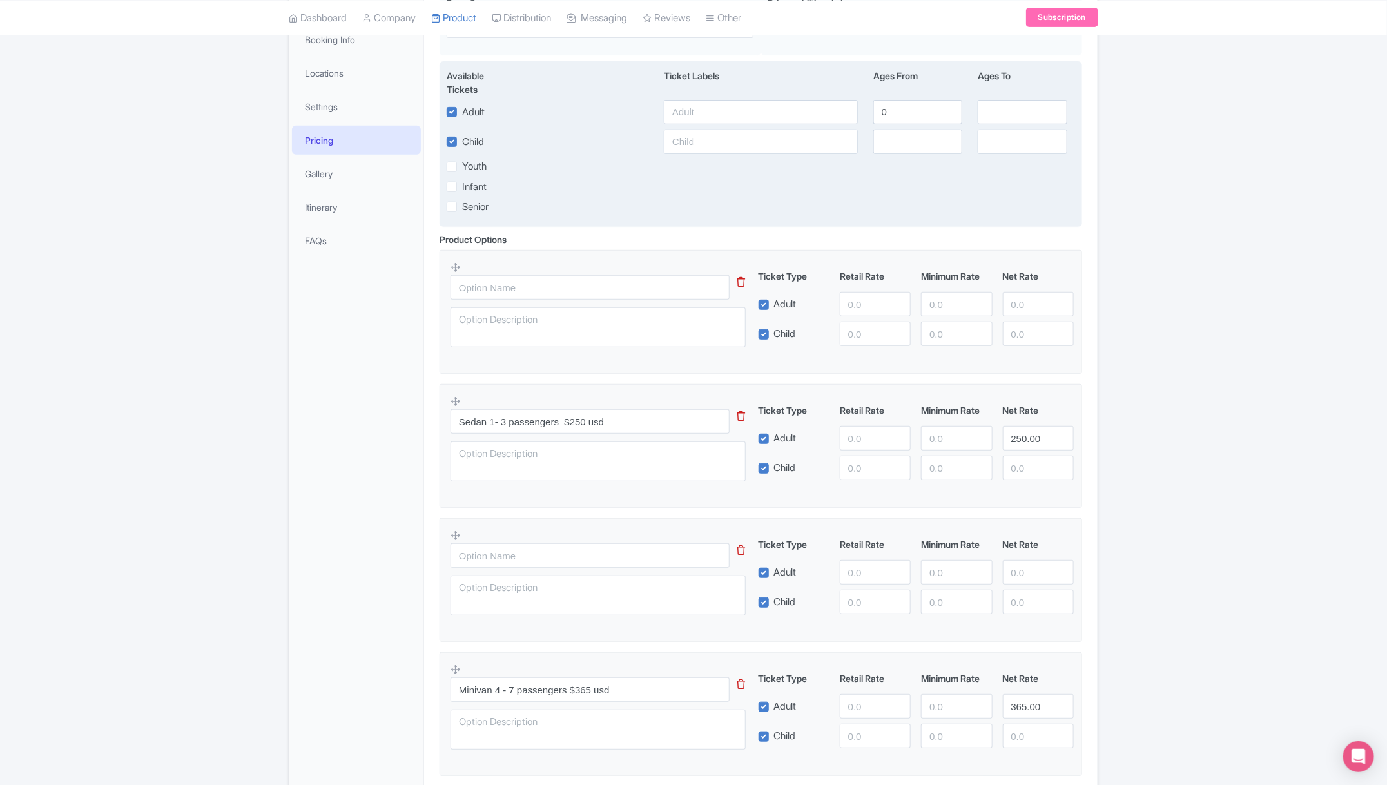
scroll to position [229, 0]
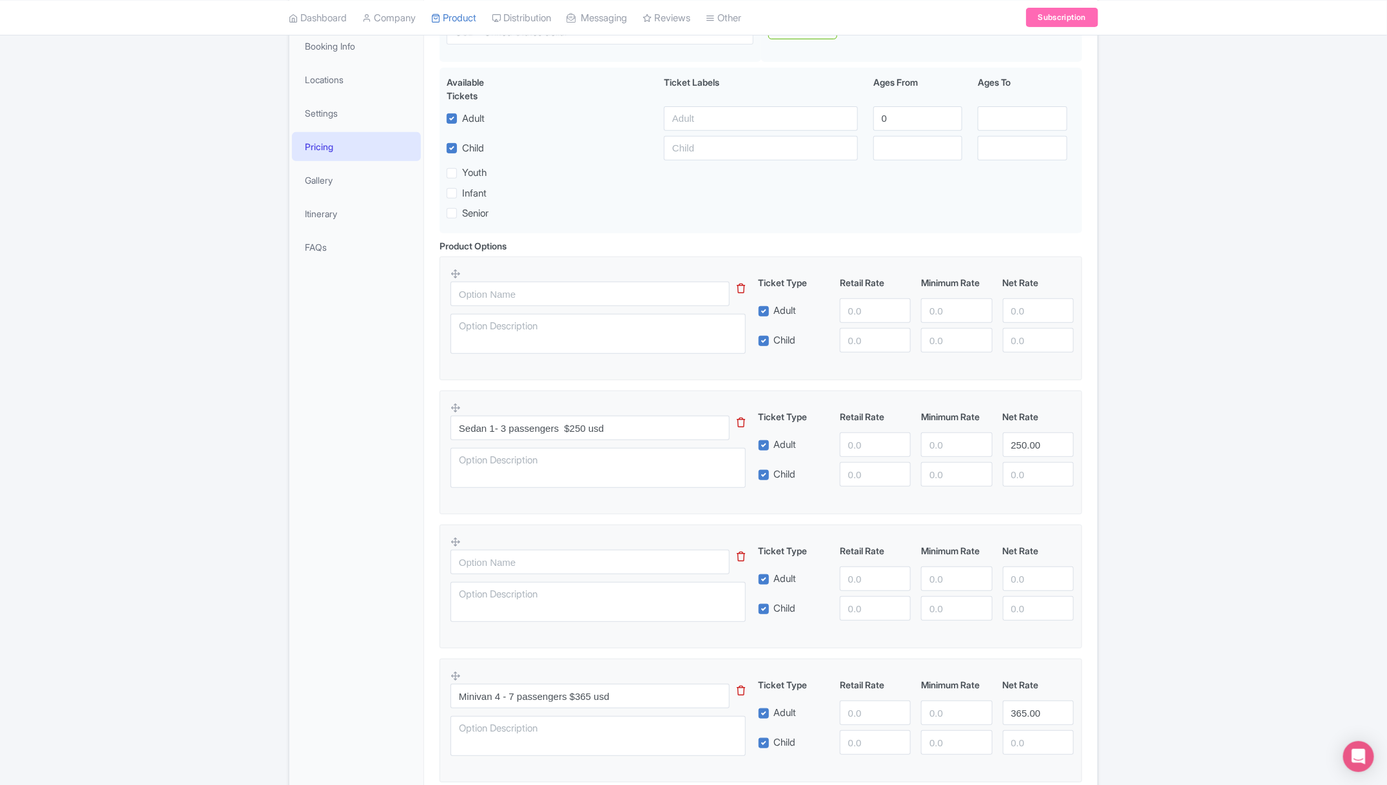
click at [739, 289] on icon at bounding box center [742, 289] width 8 height 10
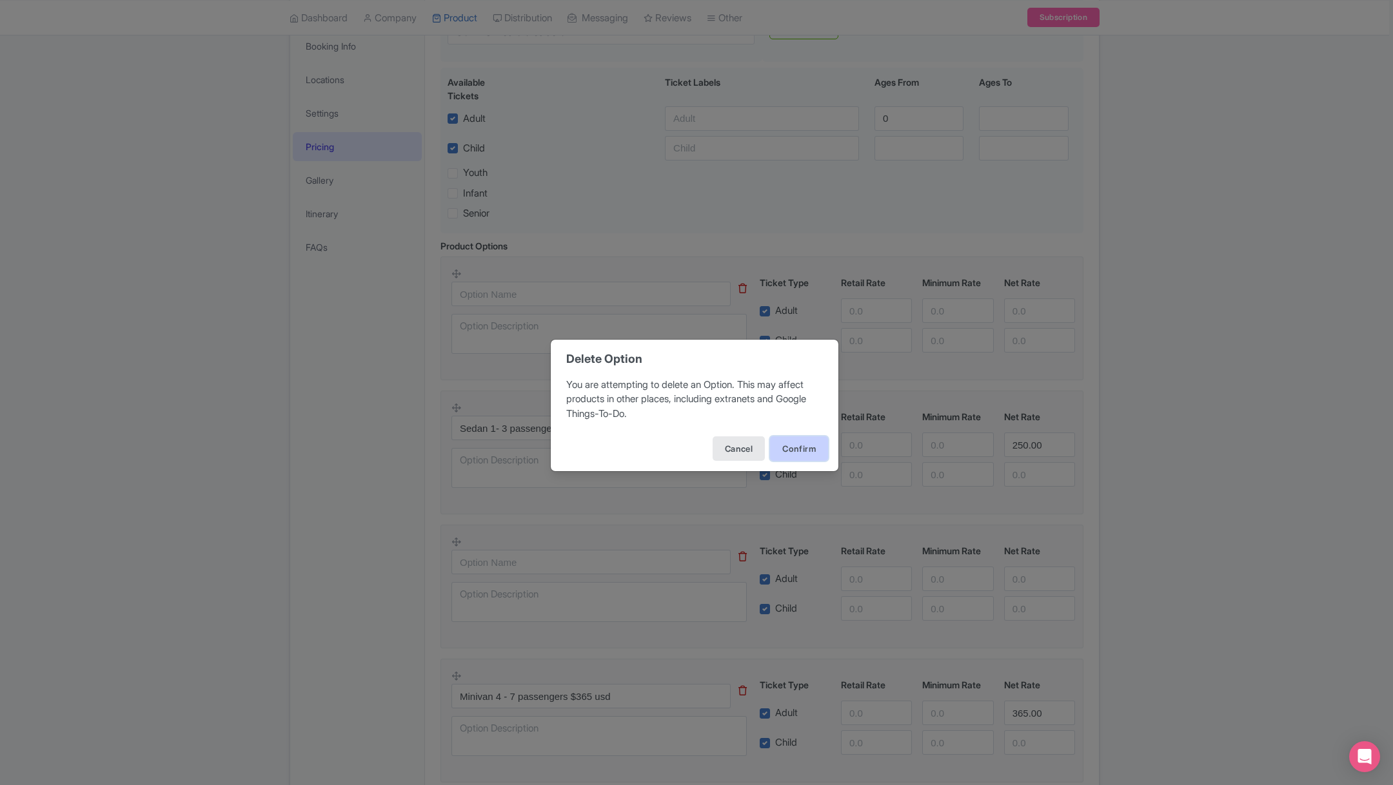
click at [790, 440] on button "Confirm" at bounding box center [799, 448] width 58 height 24
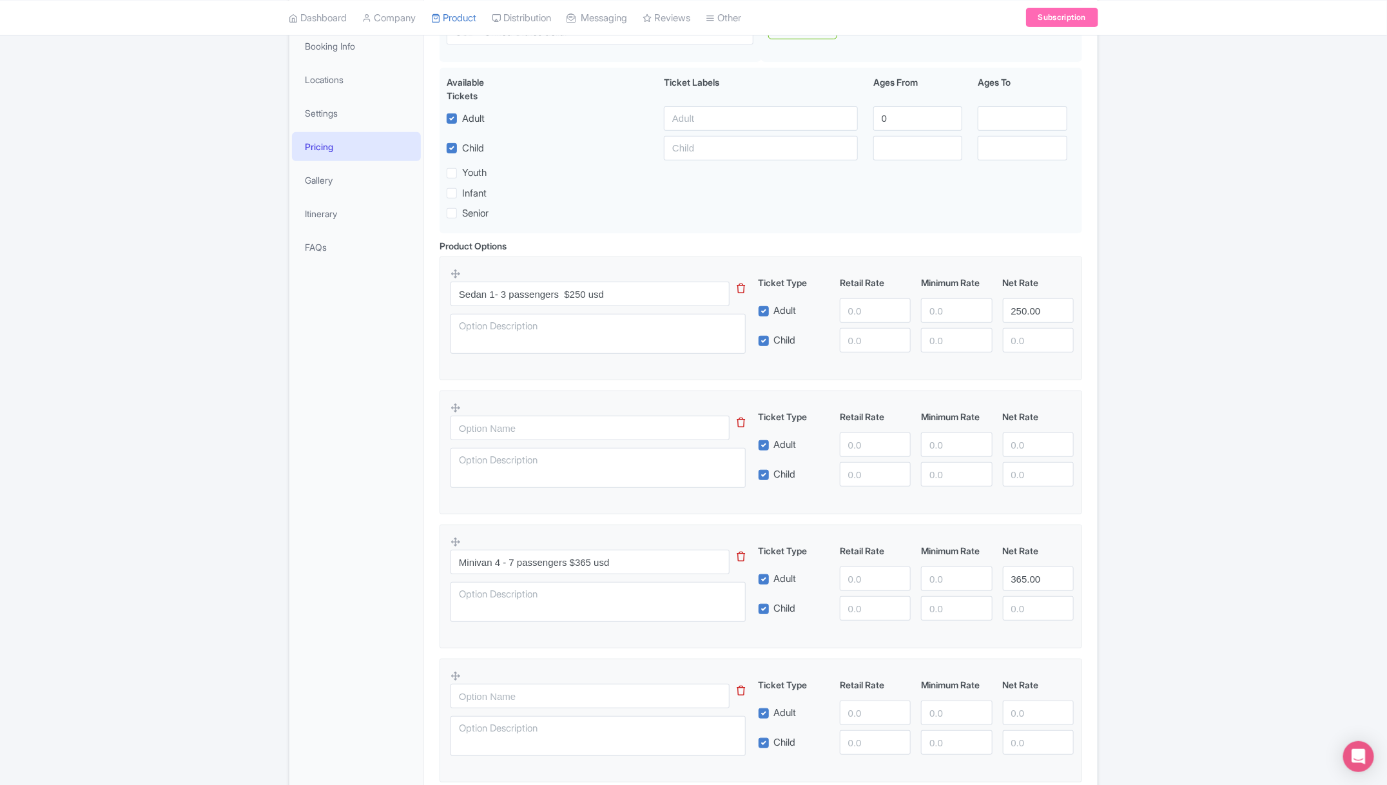
click at [742, 426] on icon at bounding box center [742, 423] width 8 height 10
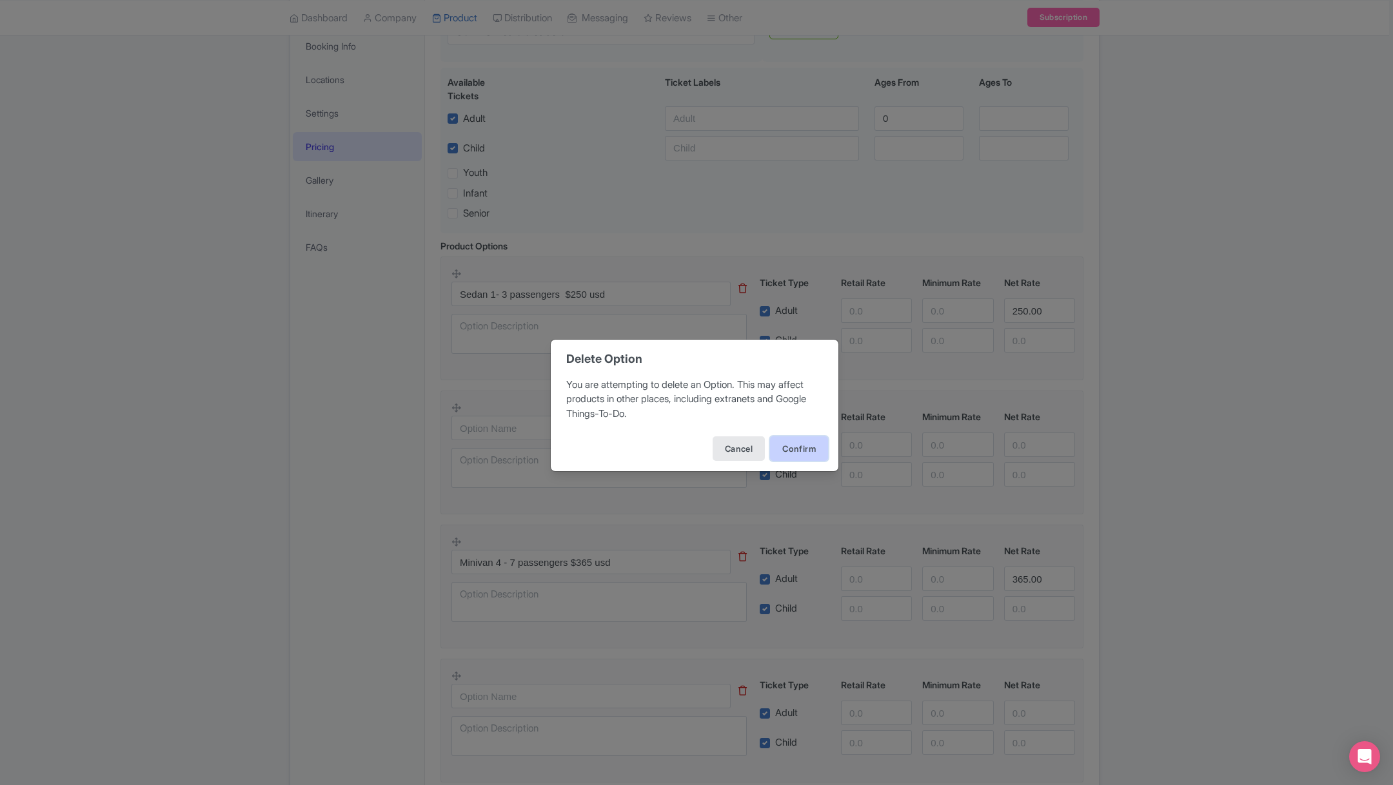
click at [792, 447] on button "Confirm" at bounding box center [799, 448] width 58 height 24
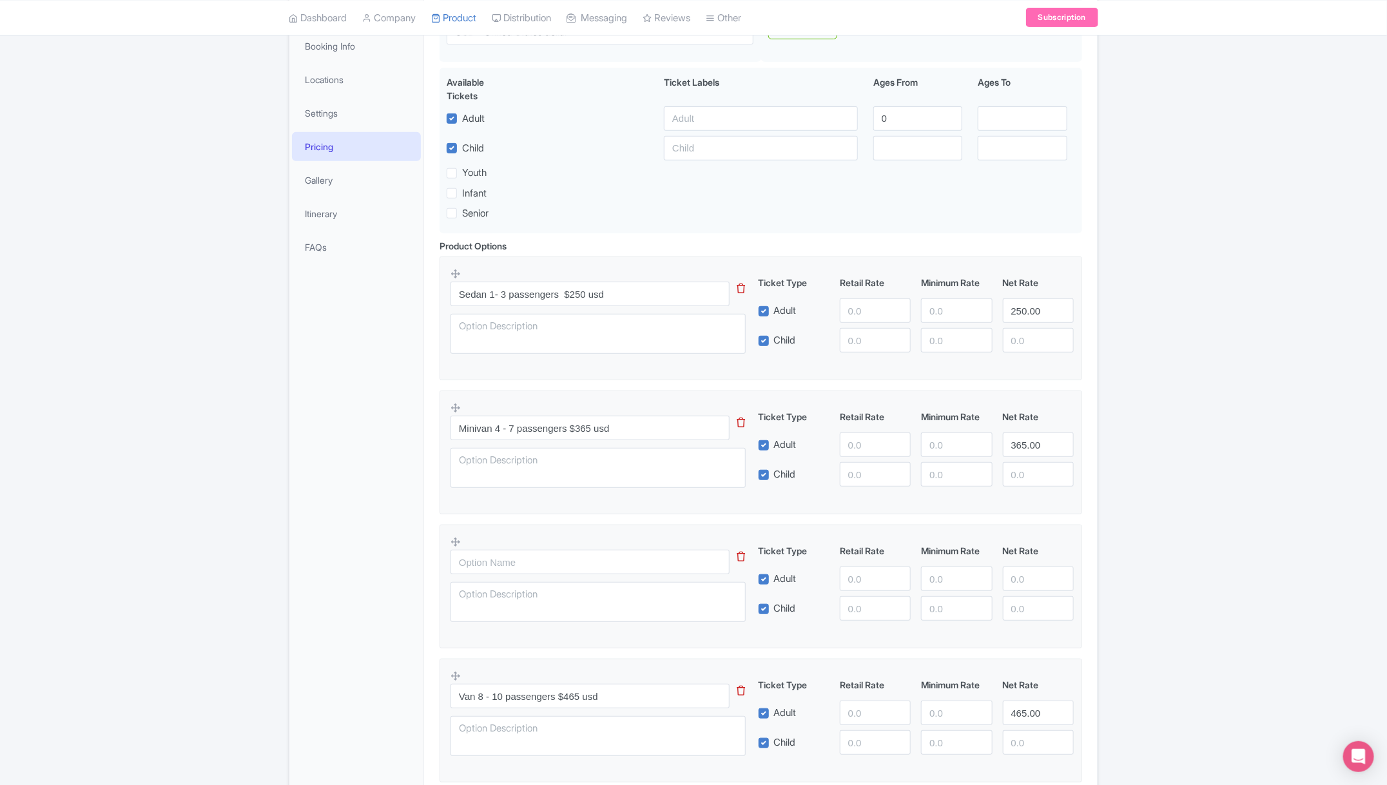
click at [741, 552] on icon at bounding box center [742, 557] width 8 height 10
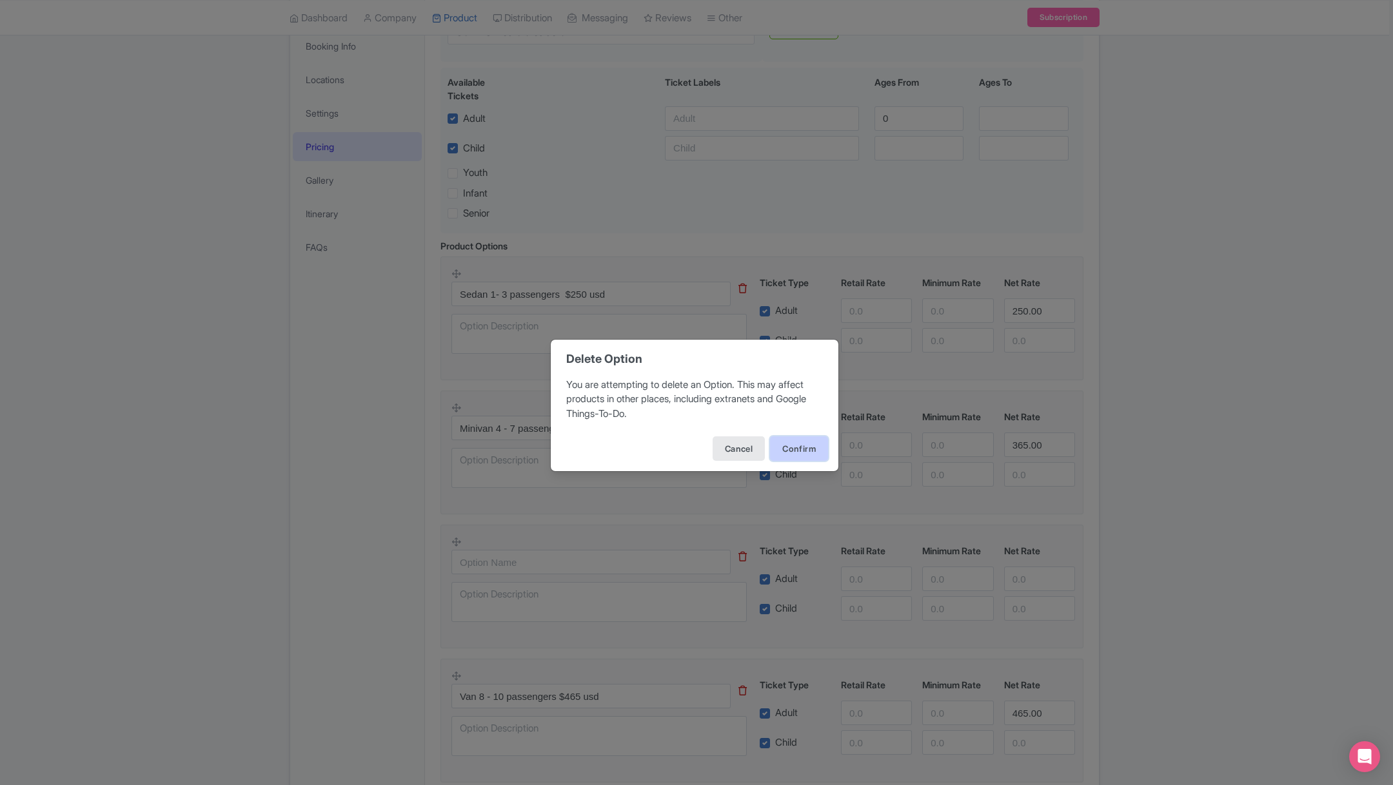
click at [784, 446] on button "Confirm" at bounding box center [799, 448] width 58 height 24
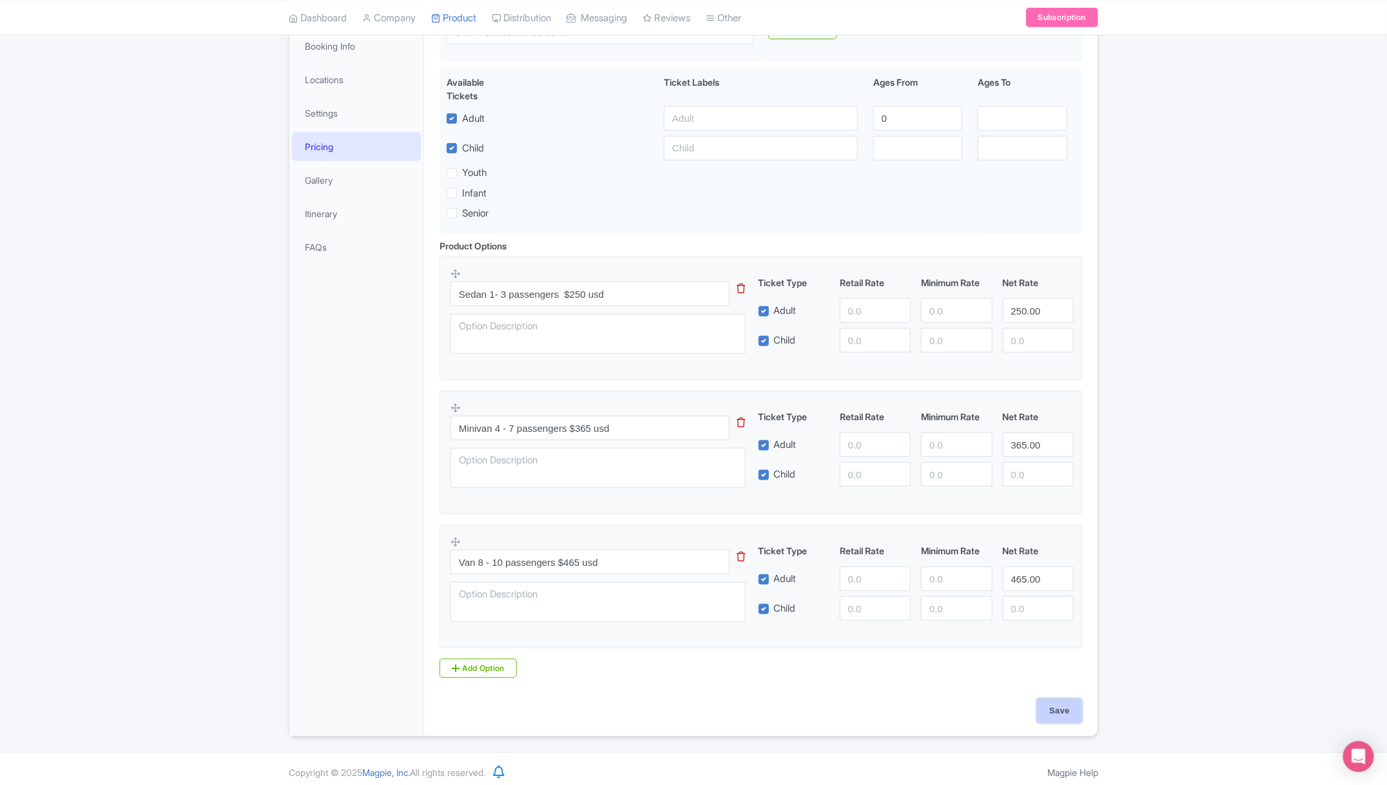
click at [1044, 709] on input "Save" at bounding box center [1059, 711] width 45 height 24
type input "Saving..."
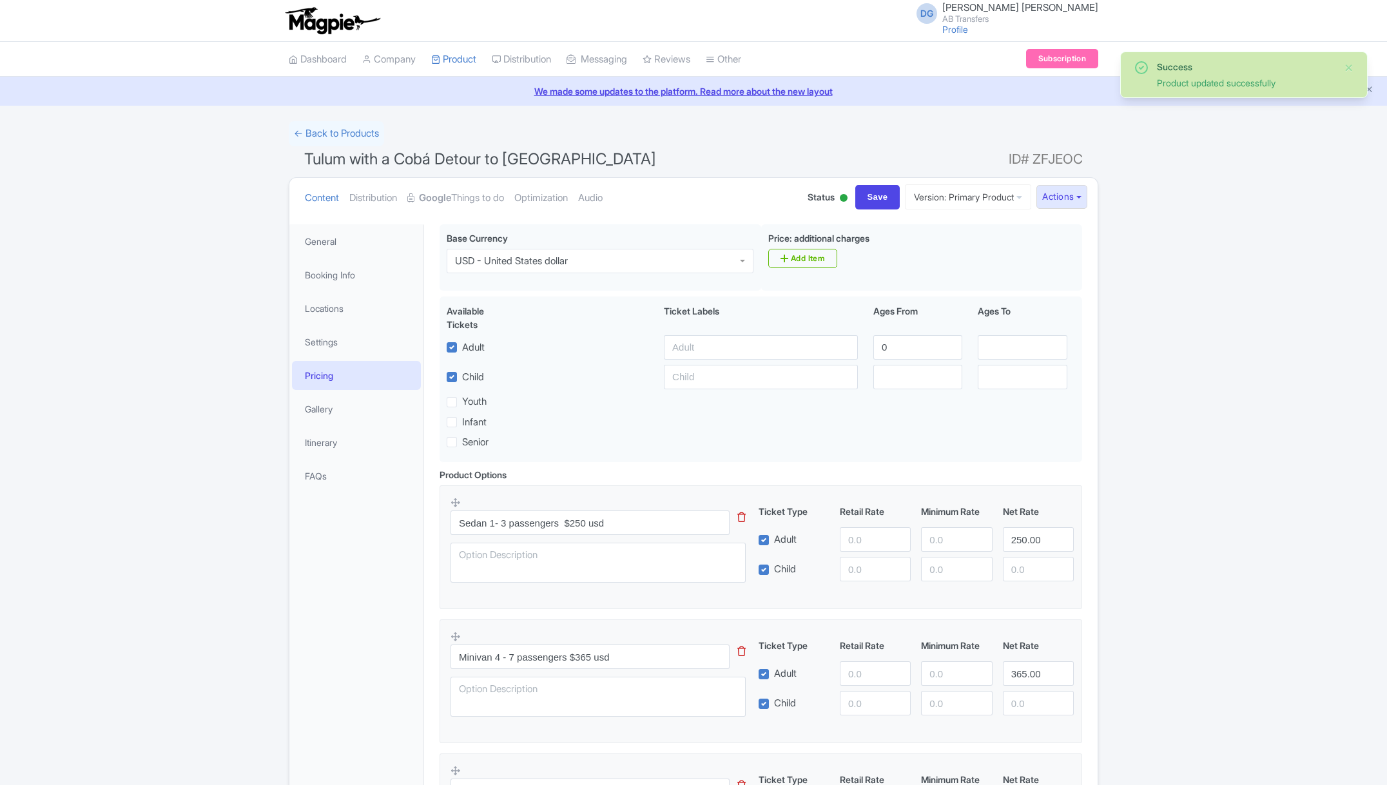
scroll to position [224, 0]
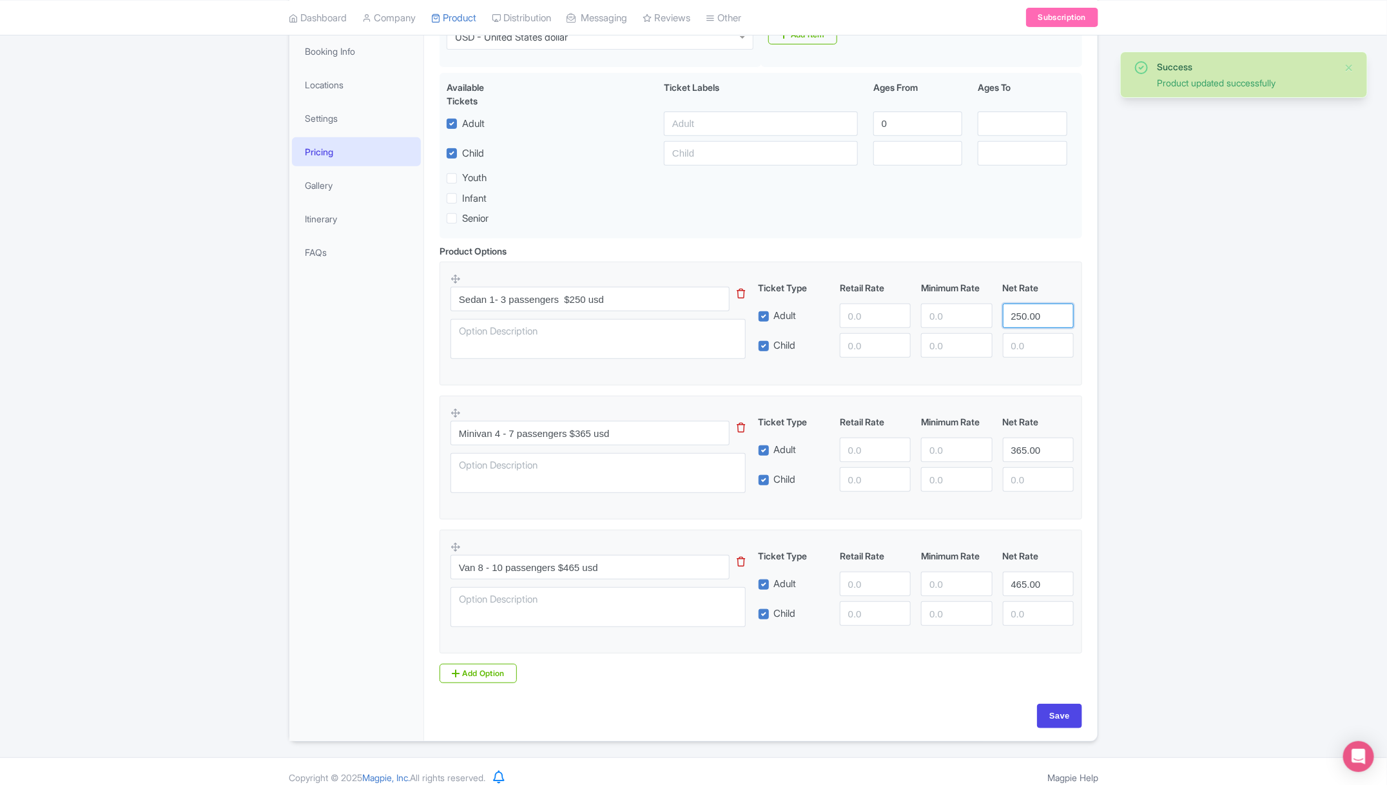
drag, startPoint x: 1046, startPoint y: 313, endPoint x: 993, endPoint y: 313, distance: 52.9
click at [993, 313] on div "Adult 250.00" at bounding box center [917, 316] width 326 height 24
click at [863, 315] on input "number" at bounding box center [875, 316] width 71 height 24
paste input "250.00"
type input "250.00"
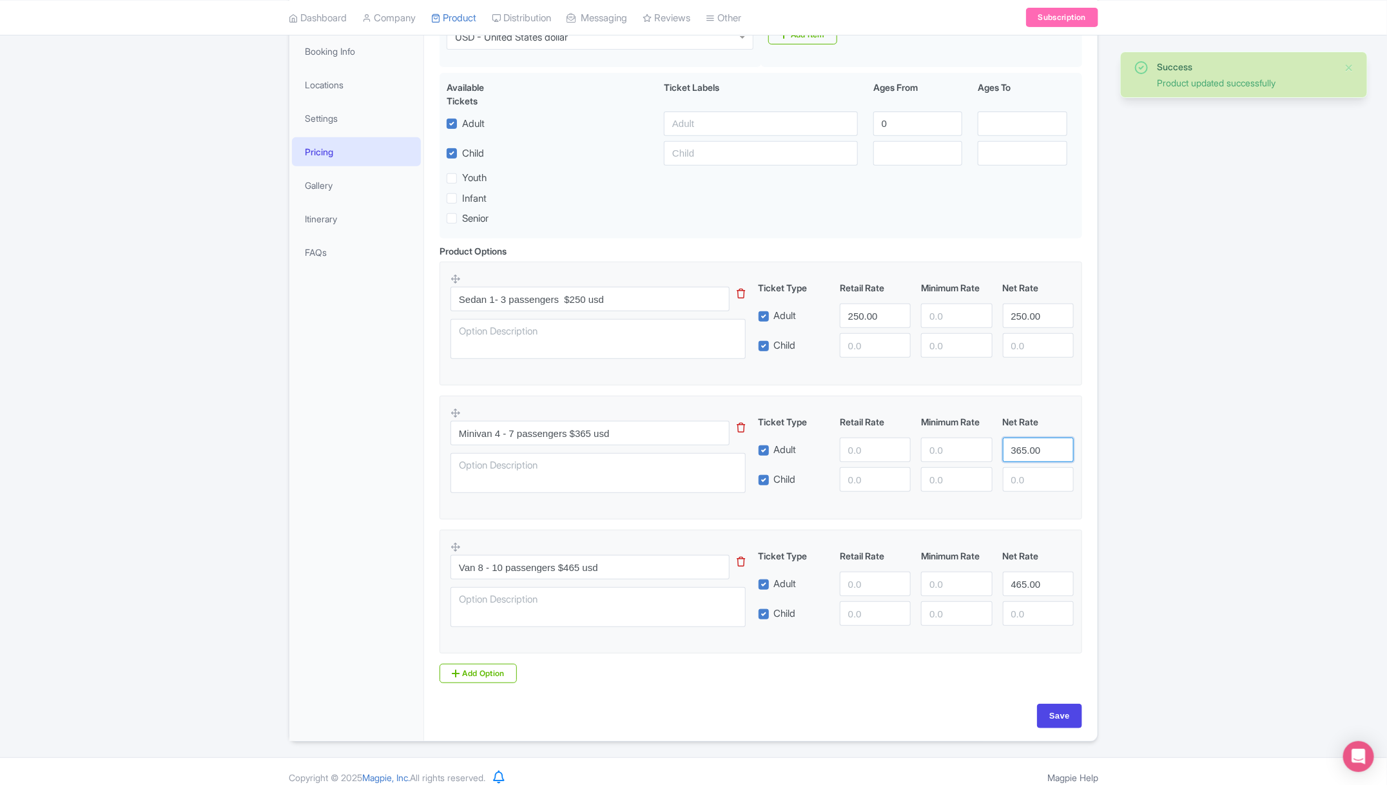
drag, startPoint x: 1039, startPoint y: 445, endPoint x: 1001, endPoint y: 445, distance: 37.4
click at [1001, 445] on div "365.00" at bounding box center [1038, 450] width 81 height 24
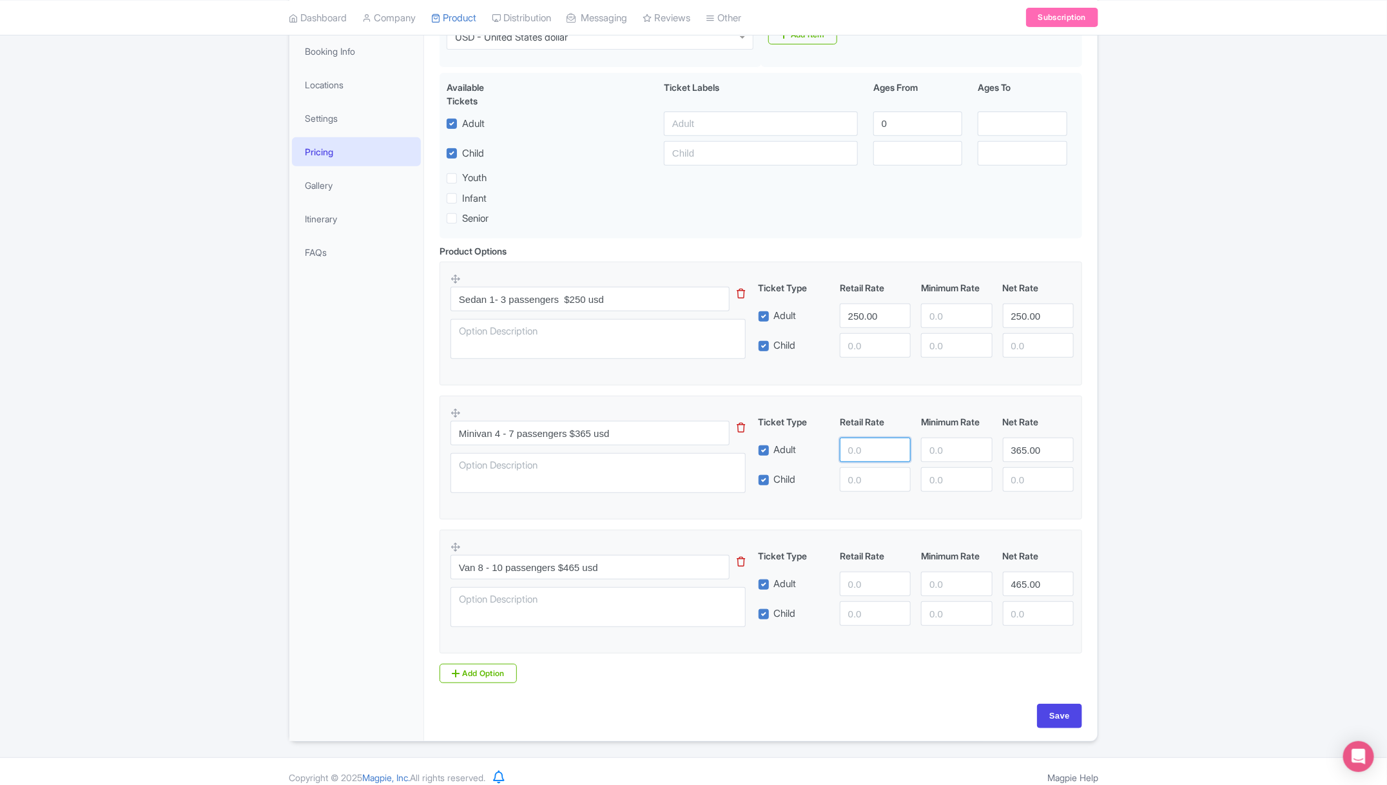
click at [861, 453] on input "number" at bounding box center [875, 450] width 71 height 24
paste input "365.00"
type input "365.00"
drag, startPoint x: 1041, startPoint y: 586, endPoint x: 1006, endPoint y: 583, distance: 34.9
click at [1006, 583] on input "465.00" at bounding box center [1038, 584] width 71 height 24
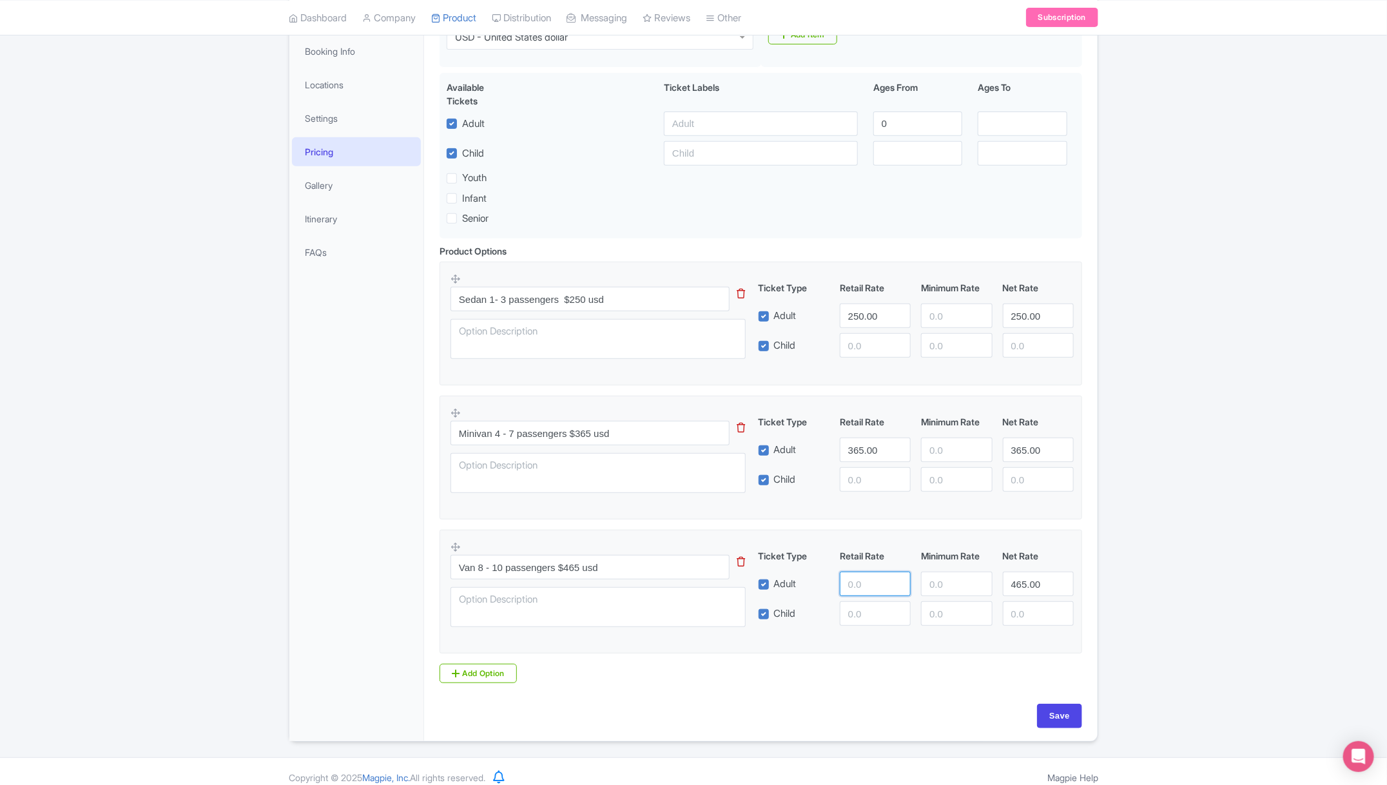
click at [863, 586] on input "number" at bounding box center [875, 584] width 71 height 24
paste input "465.00"
type input "465.00"
click at [1056, 712] on input "Save" at bounding box center [1059, 716] width 45 height 24
type input "Saving..."
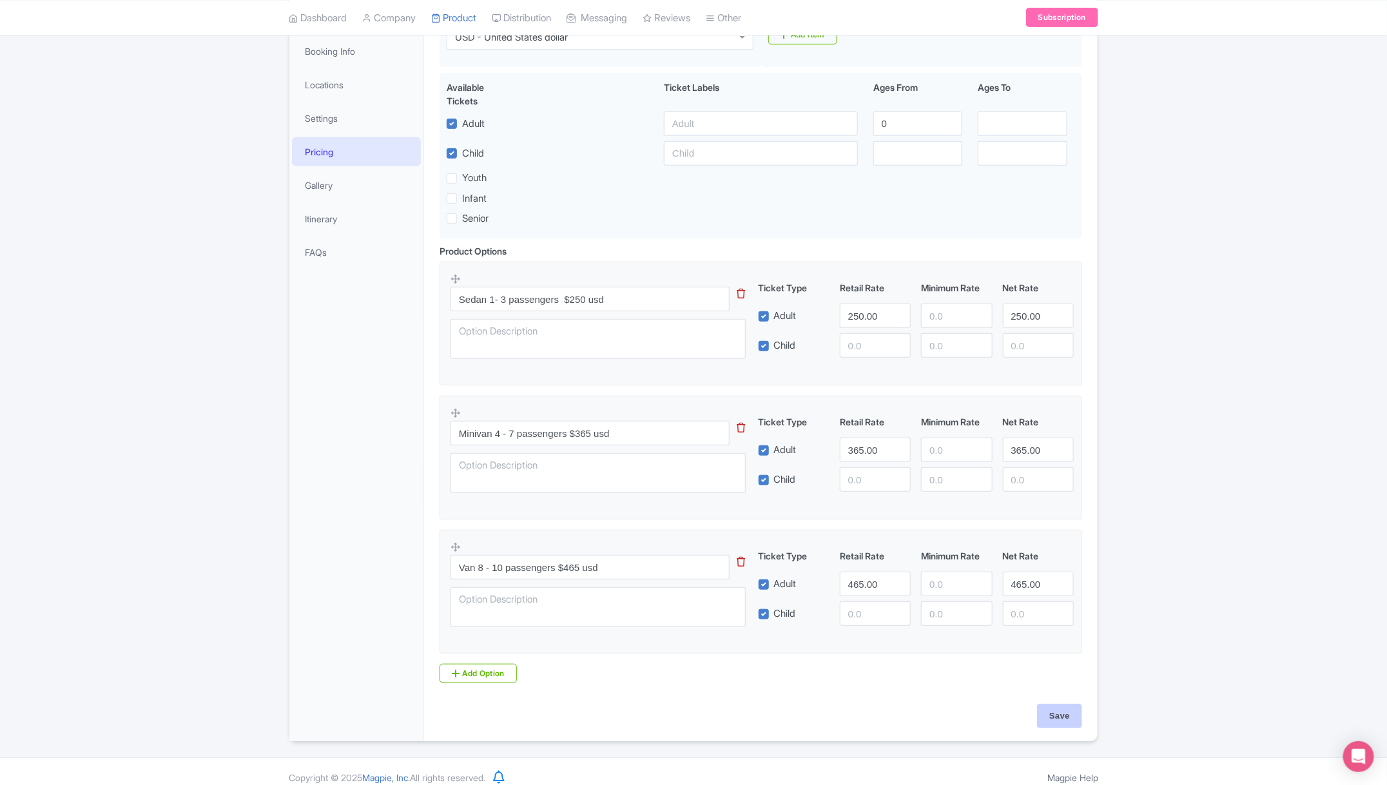
type input "Saving..."
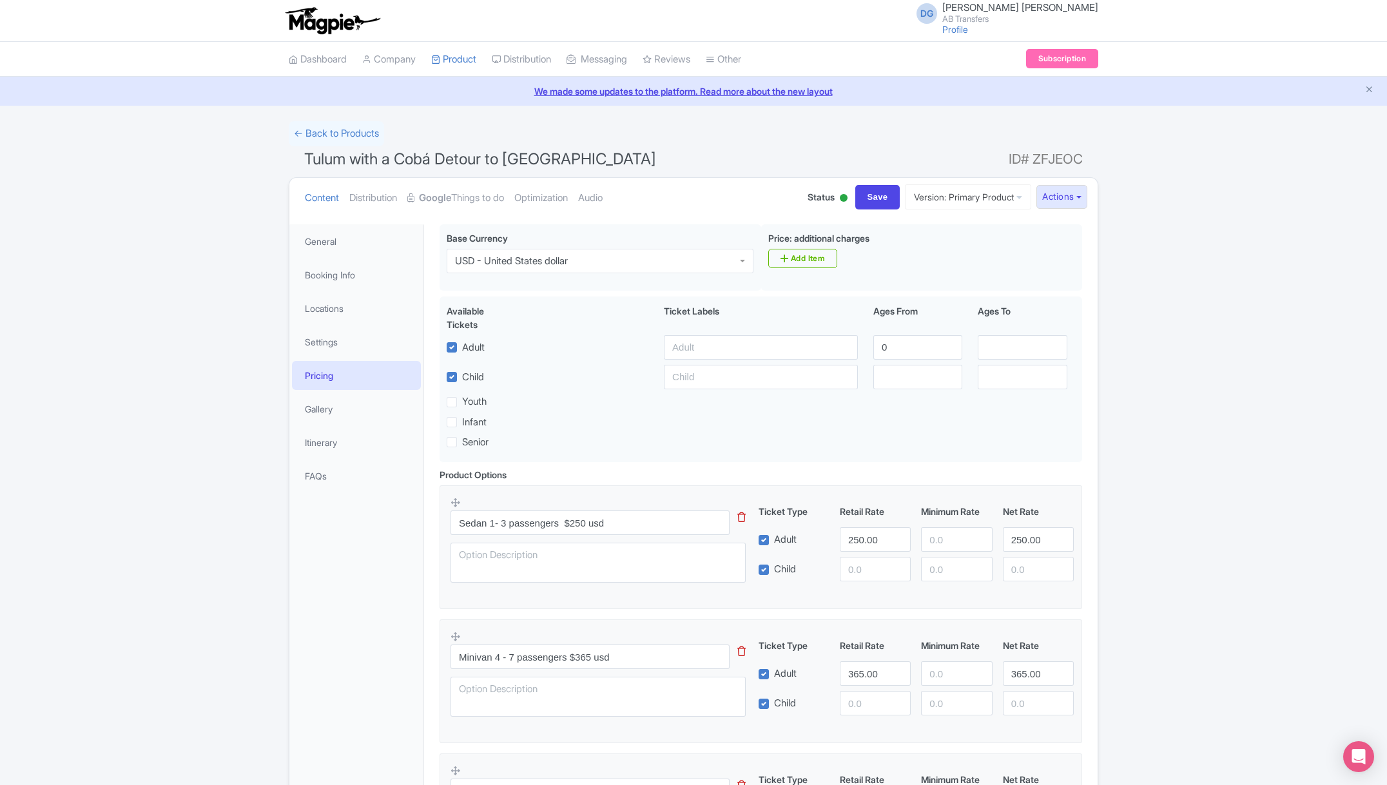
scroll to position [224, 0]
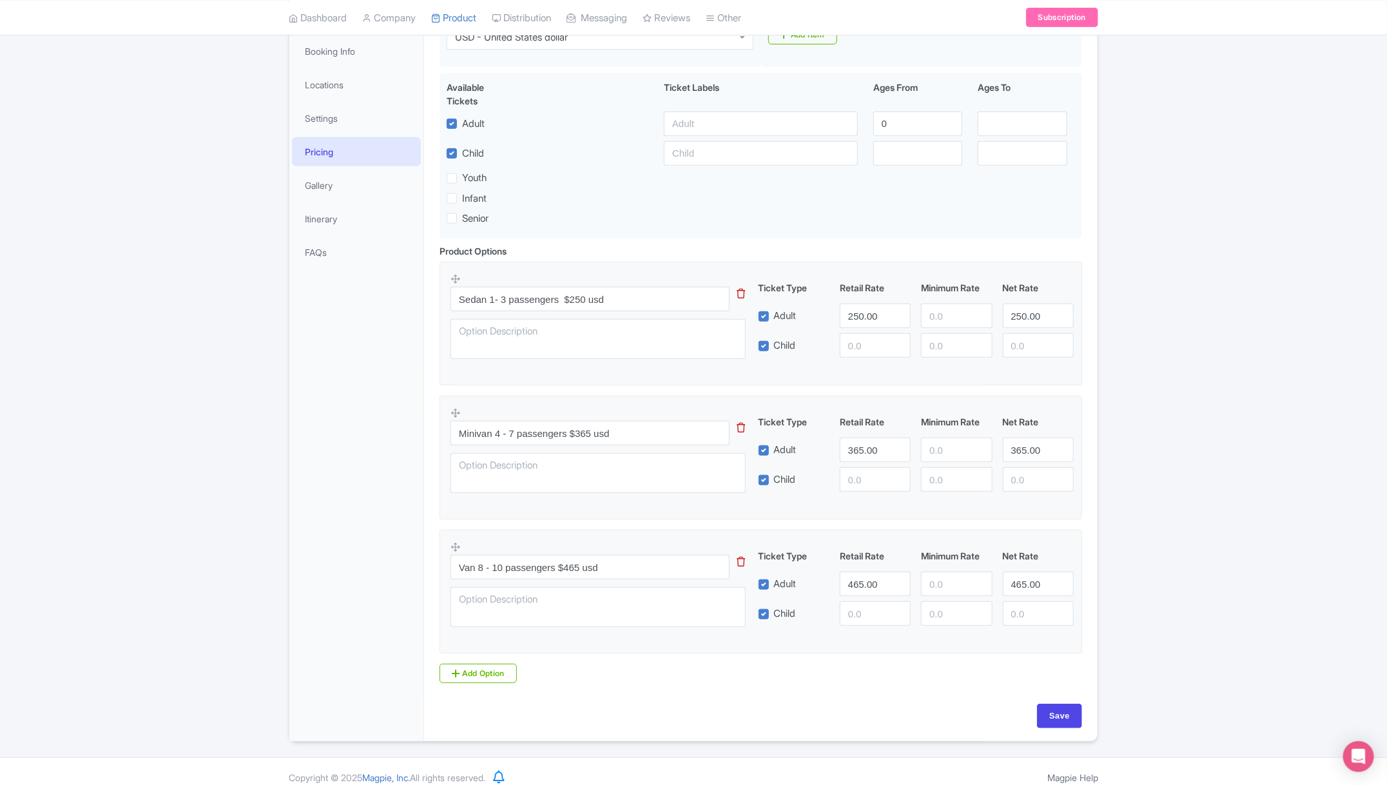
click at [220, 263] on div "Success Product updated successfully ← Back to Products Tulum with a Cobá Detou…" at bounding box center [693, 319] width 1387 height 845
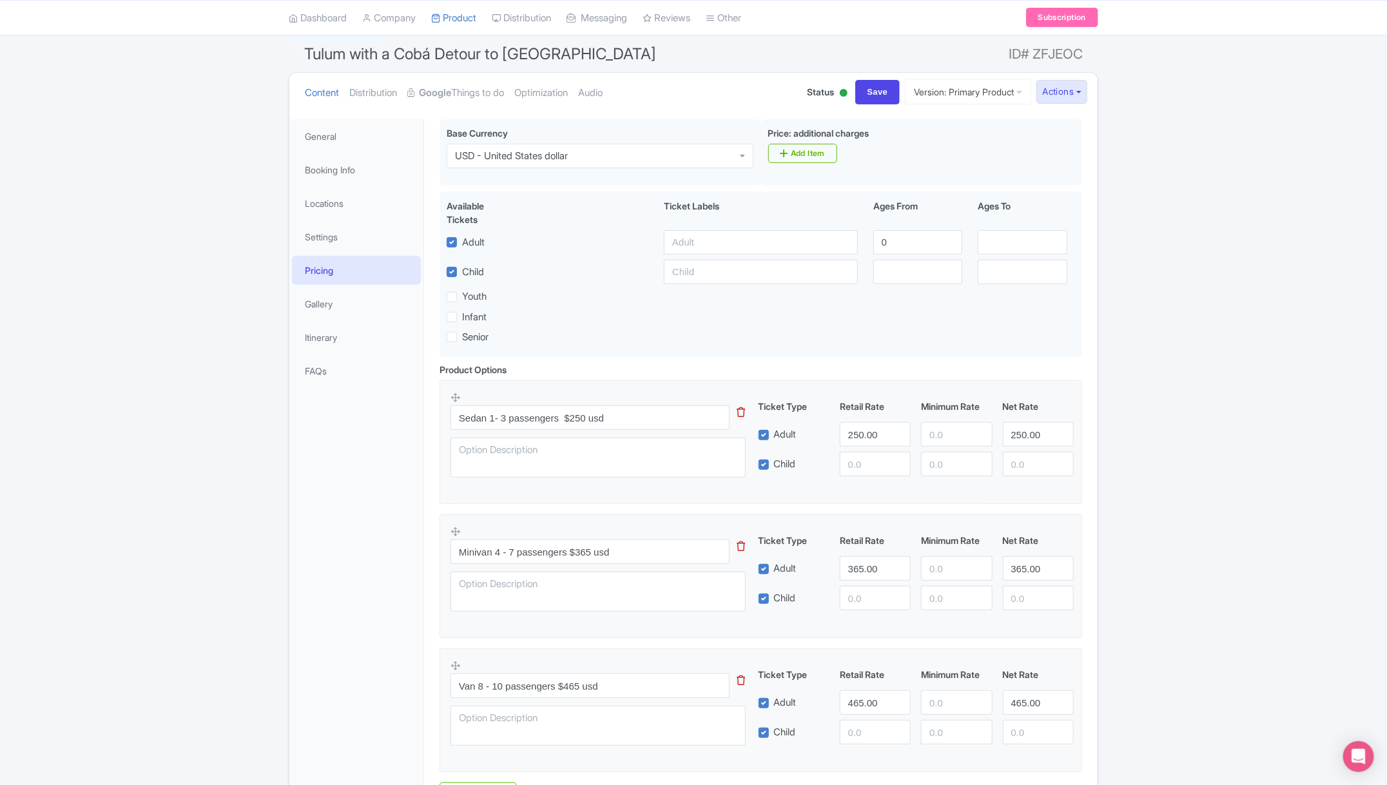
scroll to position [0, 0]
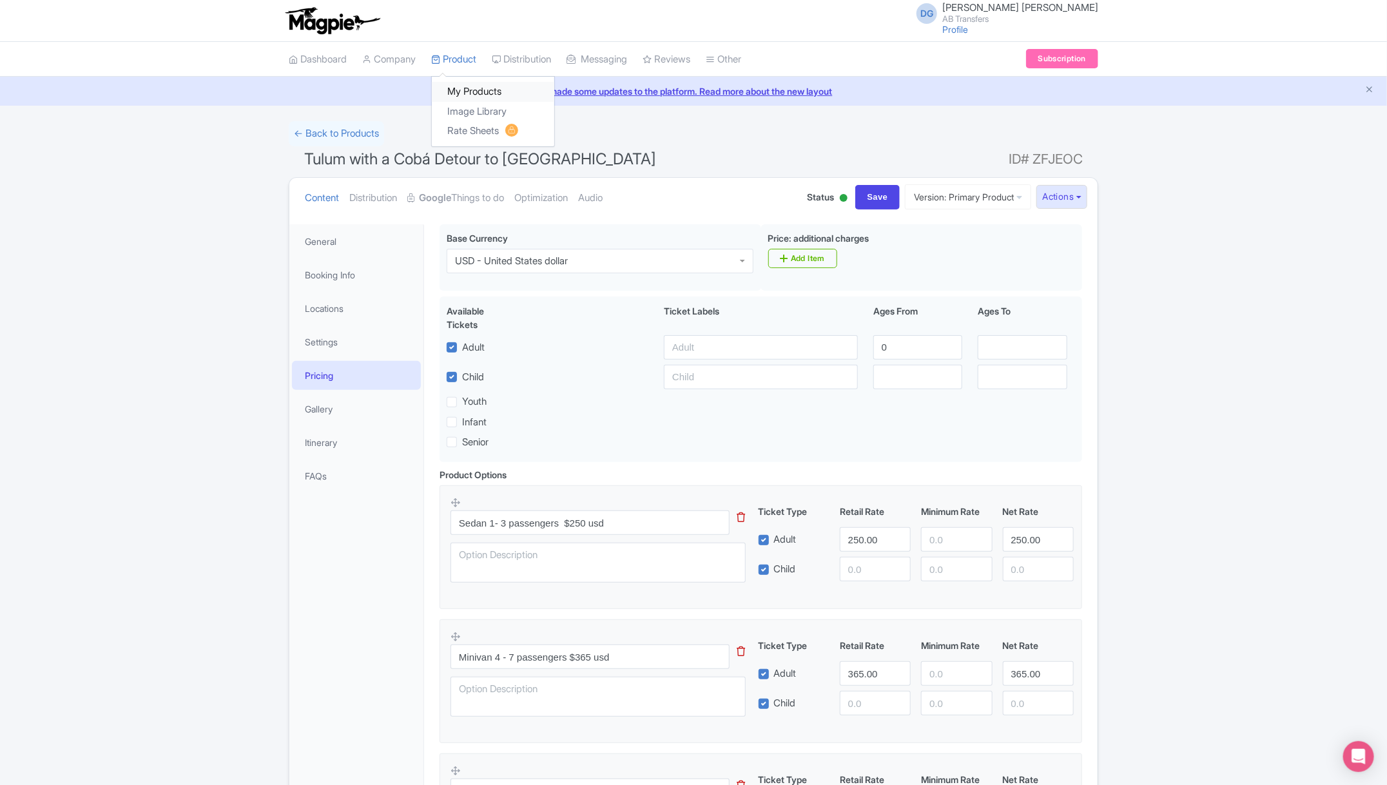
click at [466, 93] on link "My Products" at bounding box center [493, 92] width 122 height 20
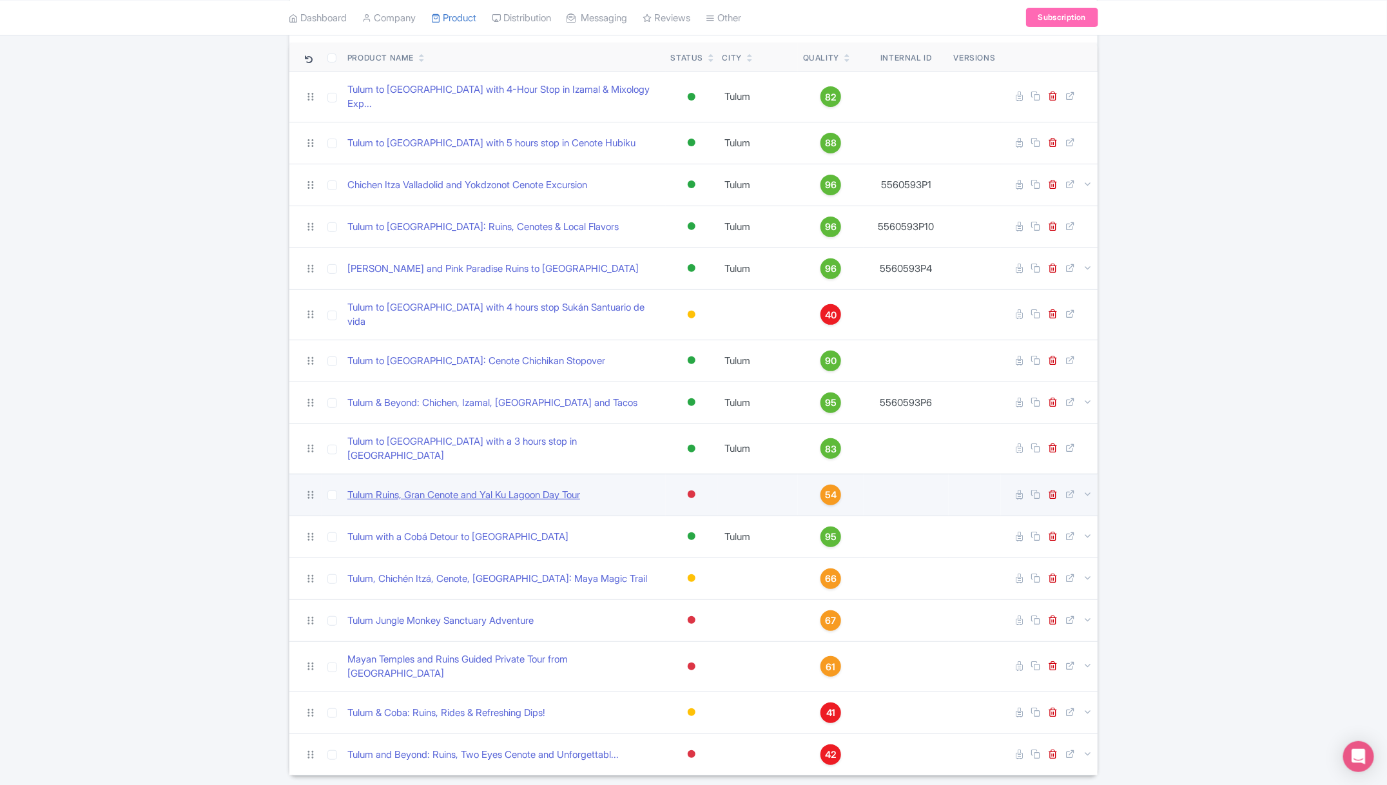
scroll to position [134, 0]
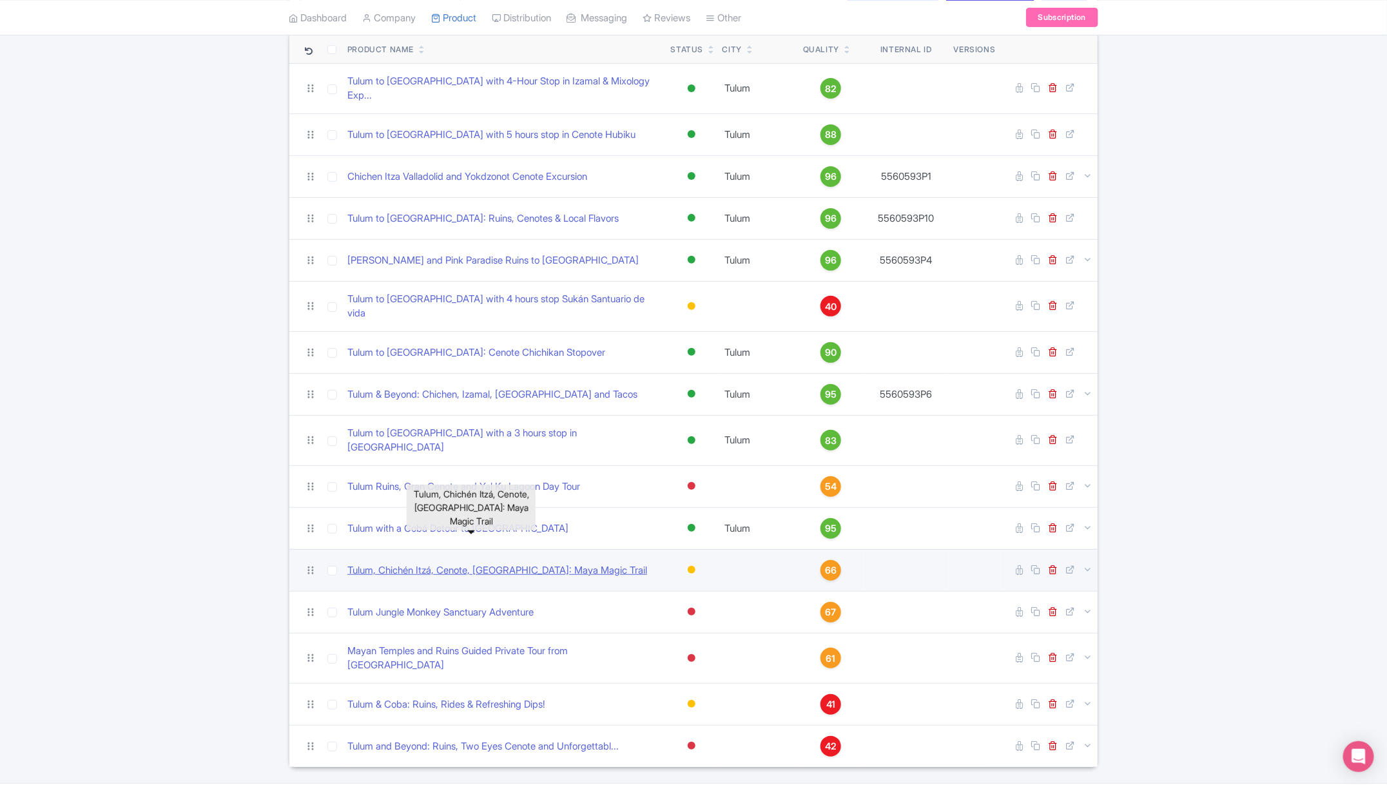
click at [484, 563] on link "Tulum, Chichén Itzá, Cenote, [GEOGRAPHIC_DATA]: Maya Magic Trail" at bounding box center [497, 570] width 300 height 15
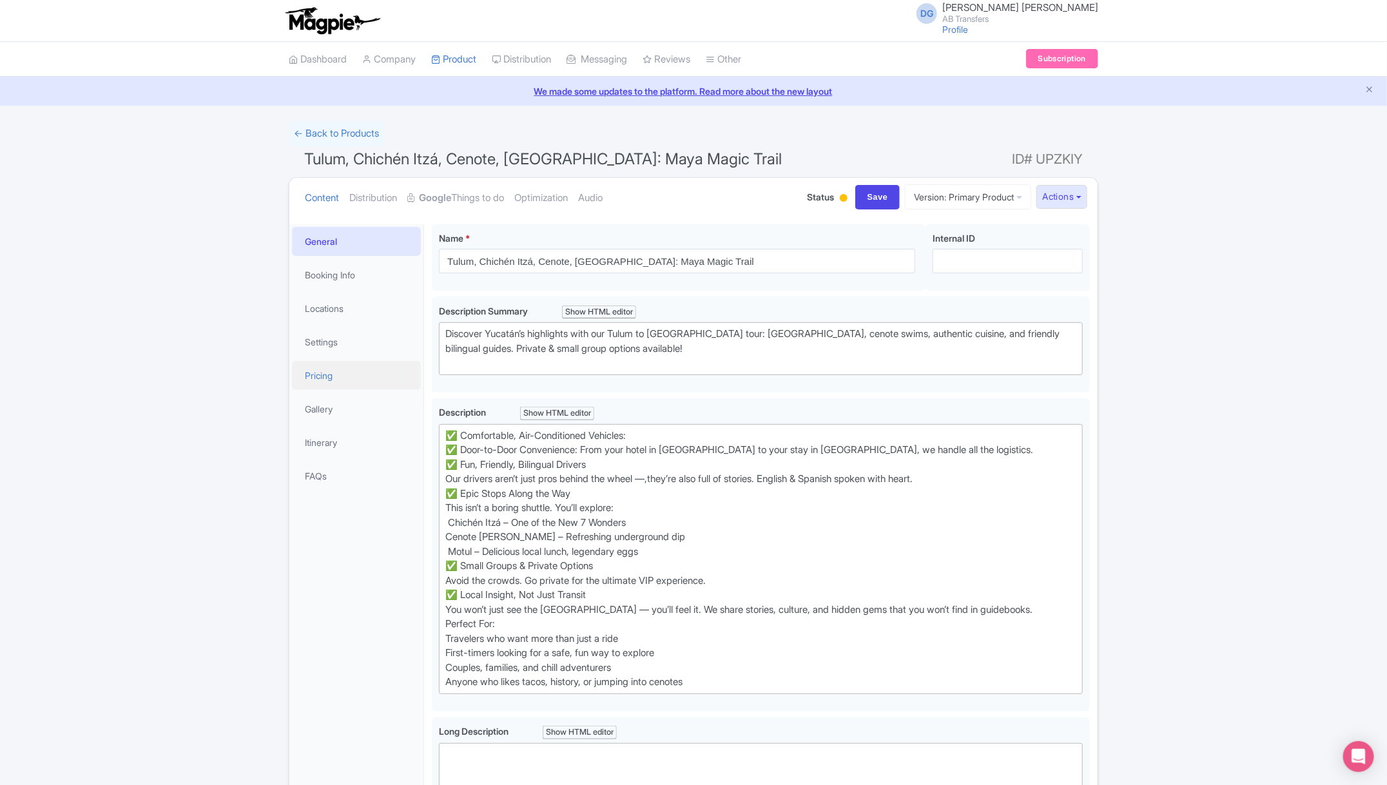
click at [350, 375] on link "Pricing" at bounding box center [356, 375] width 129 height 29
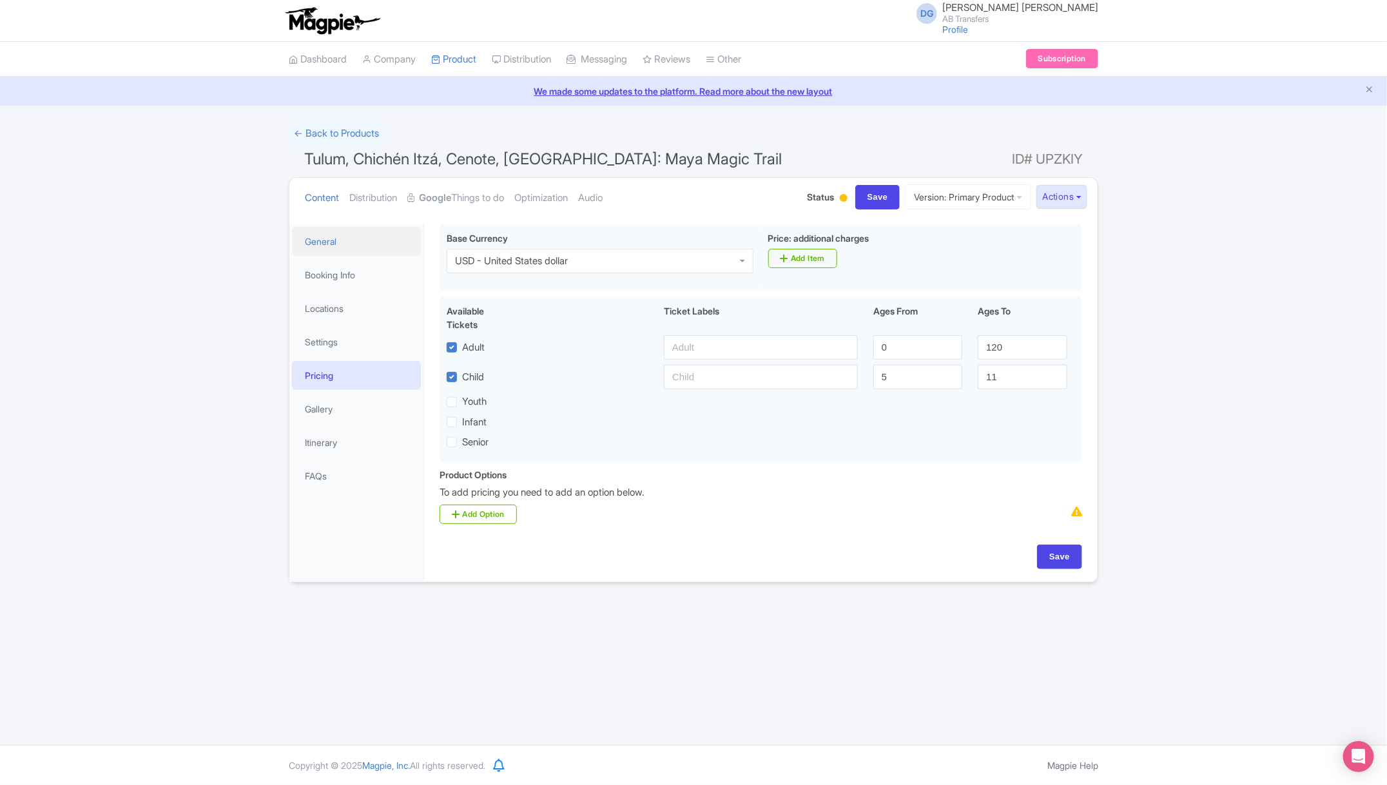
click at [362, 249] on link "General" at bounding box center [356, 241] width 129 height 29
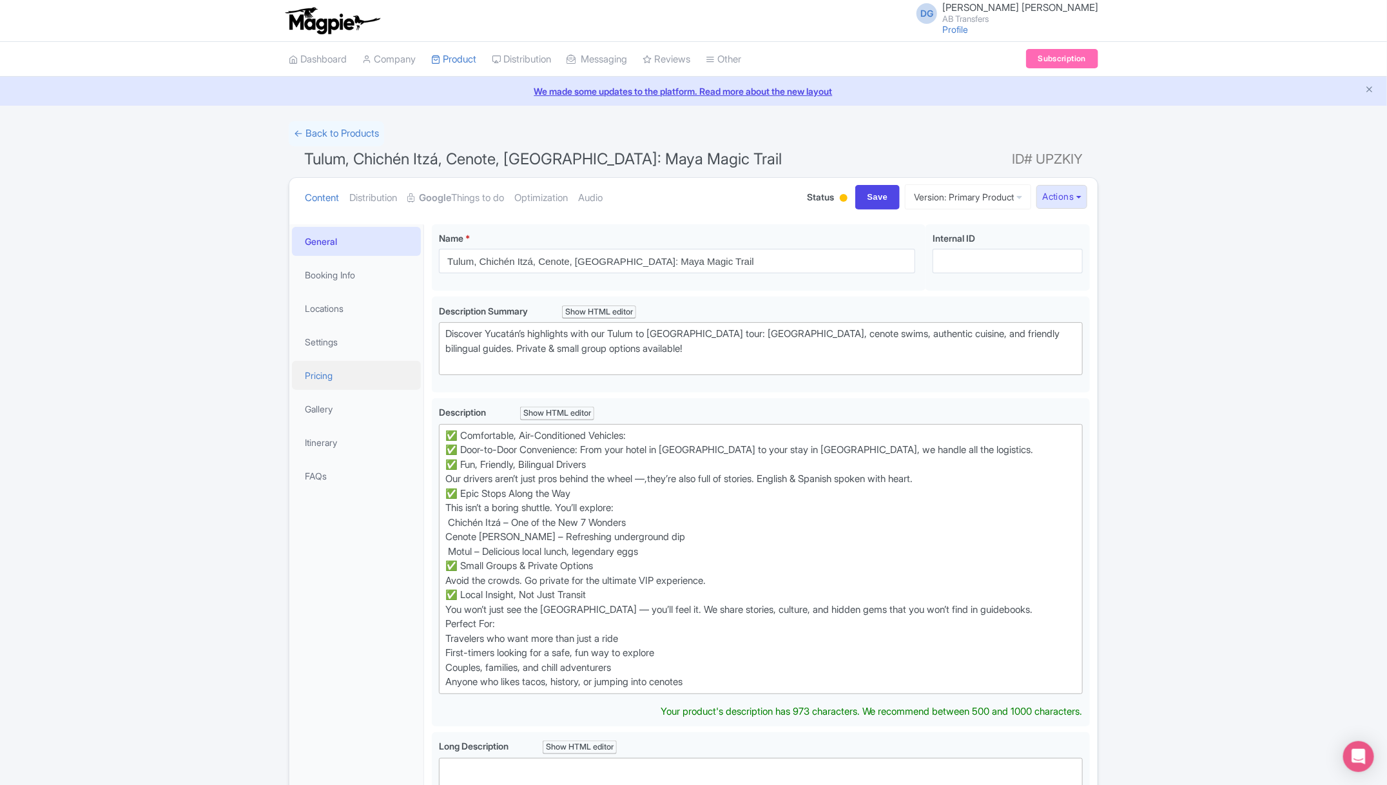
click at [328, 377] on link "Pricing" at bounding box center [356, 375] width 129 height 29
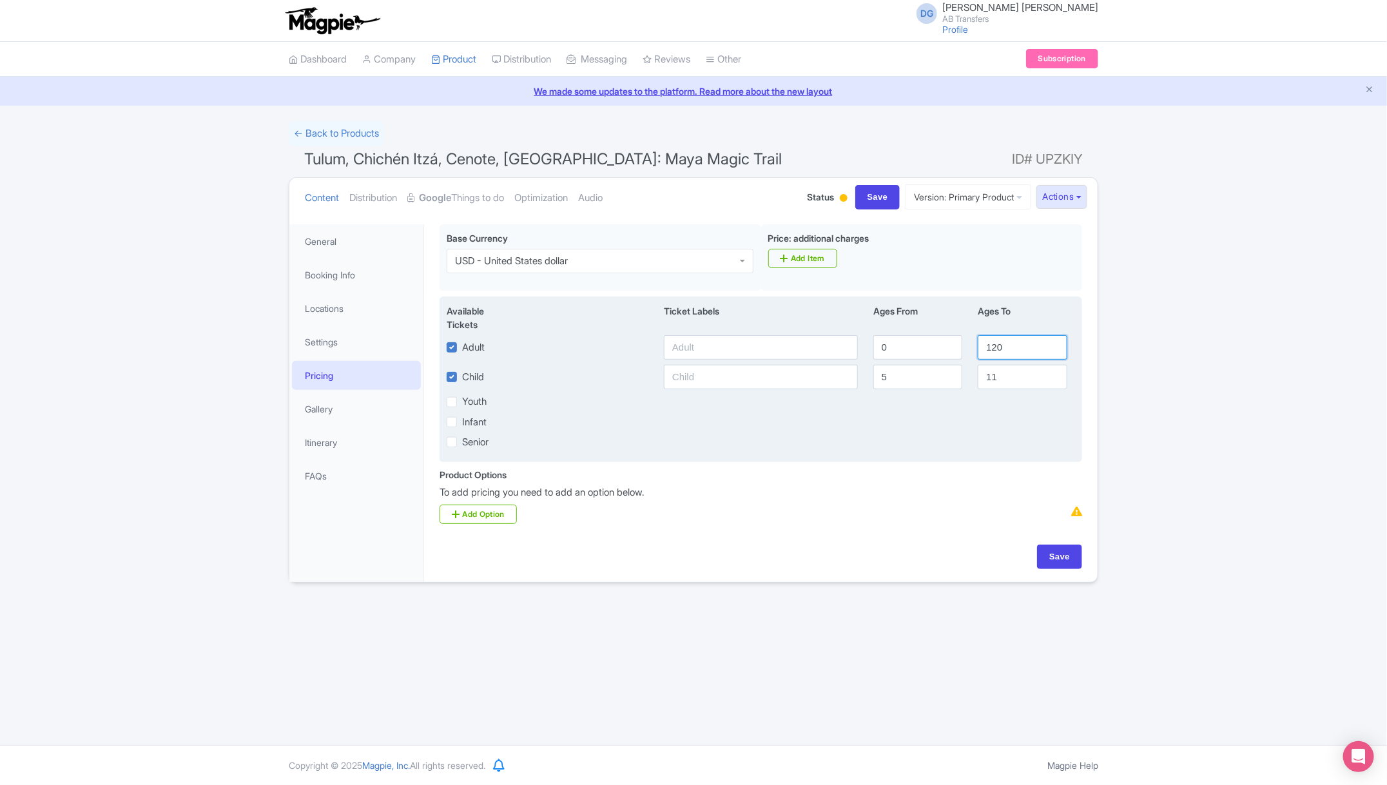
drag, startPoint x: 1021, startPoint y: 346, endPoint x: 987, endPoint y: 346, distance: 34.2
click at [987, 346] on input "120" at bounding box center [1022, 347] width 89 height 24
drag, startPoint x: 920, startPoint y: 380, endPoint x: 870, endPoint y: 380, distance: 50.3
click at [870, 380] on div "5" at bounding box center [918, 377] width 104 height 24
drag, startPoint x: 1013, startPoint y: 375, endPoint x: 963, endPoint y: 375, distance: 50.9
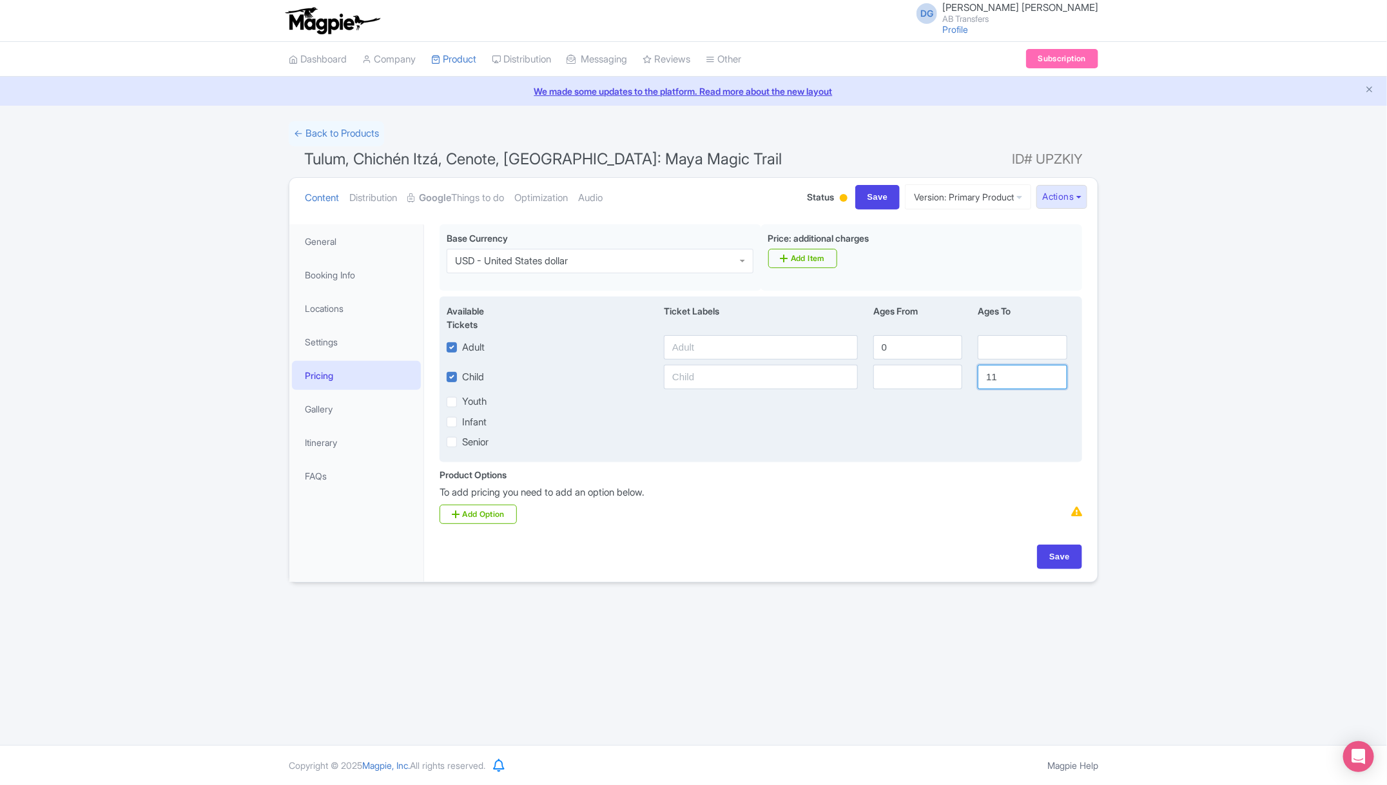
click at [963, 375] on div "Child [DEMOGRAPHIC_DATA]" at bounding box center [761, 377] width 644 height 24
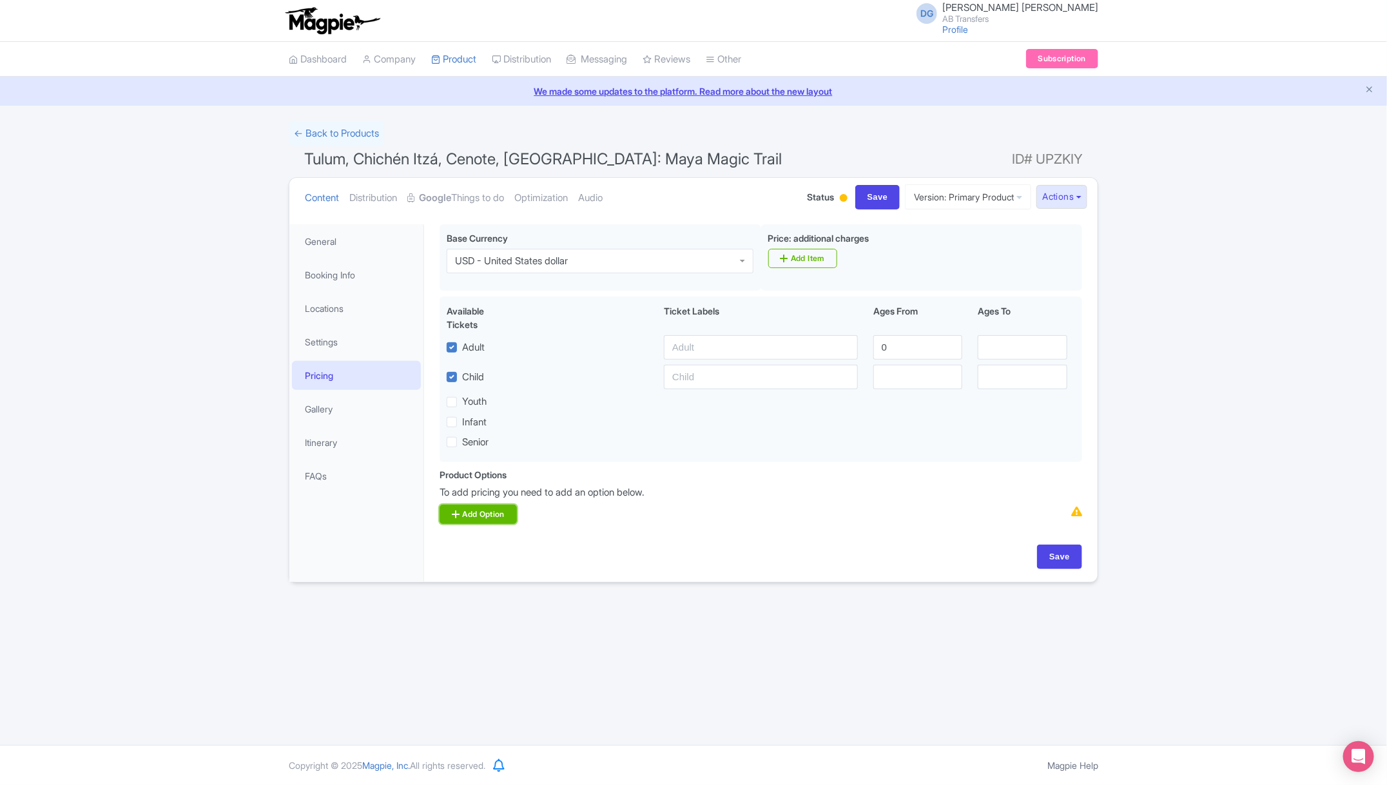
click at [498, 512] on link "Add Option" at bounding box center [478, 514] width 77 height 19
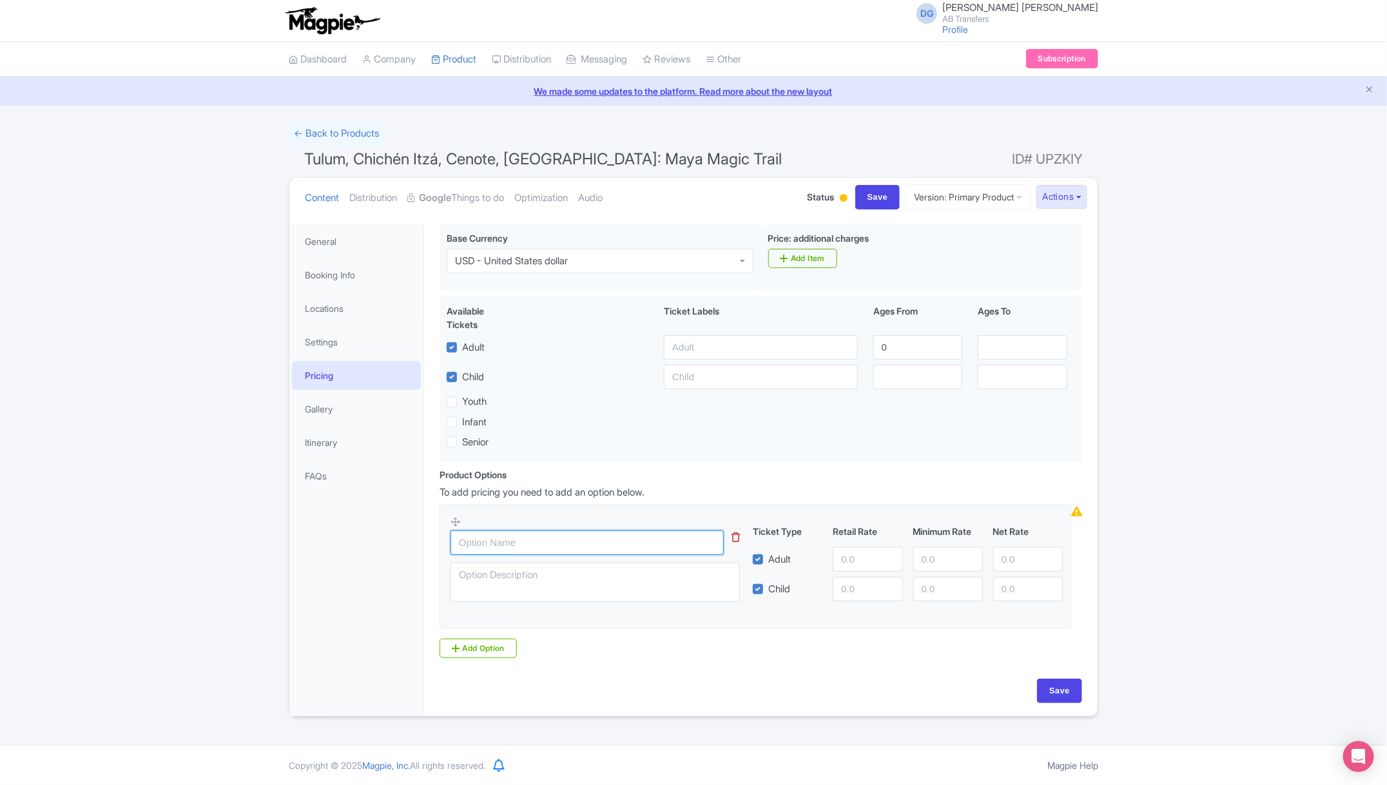
click at [510, 540] on input "text" at bounding box center [587, 543] width 273 height 24
paste input "Sedan 1- 3 passengers"
type input "Sedan 1- 3 passengers $355 usd"
click at [850, 558] on input "number" at bounding box center [868, 559] width 70 height 24
type input "355"
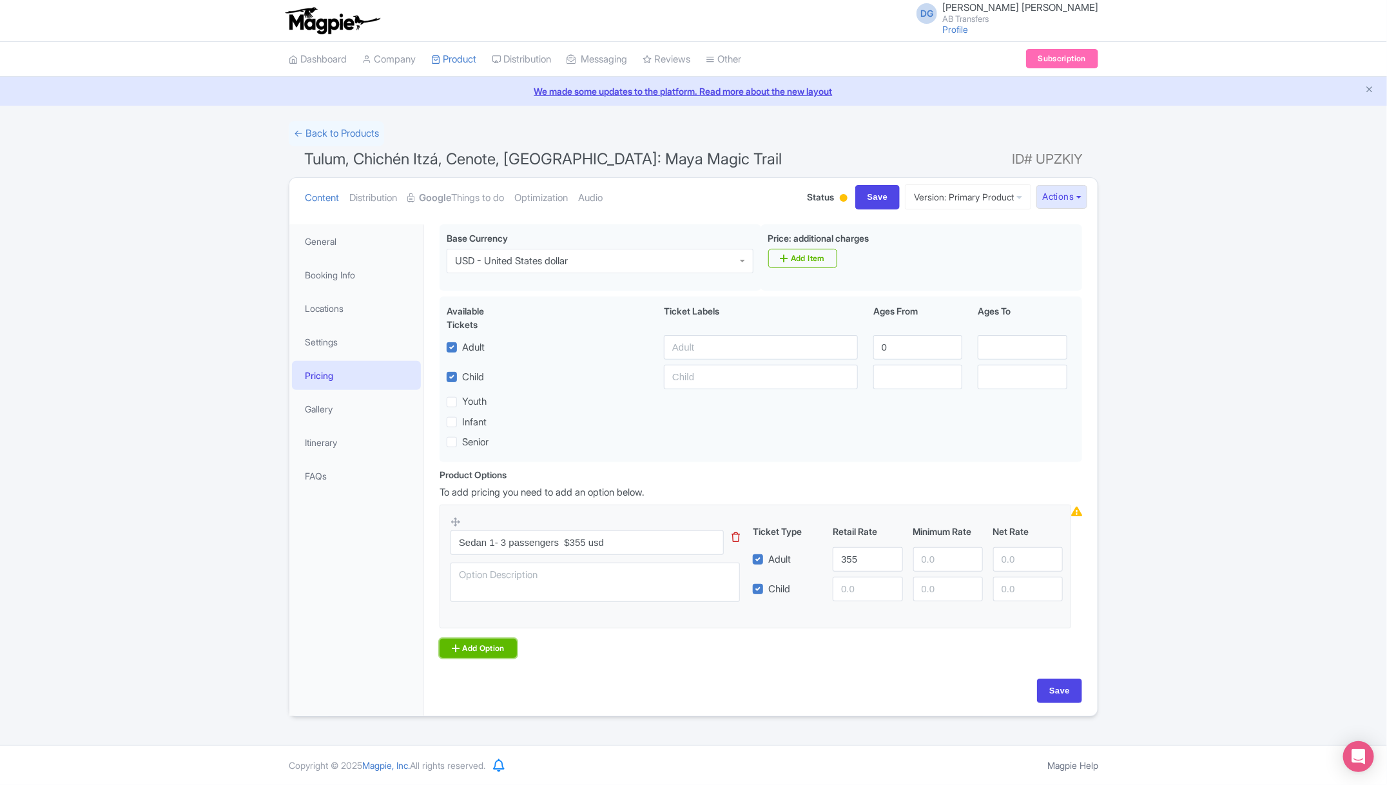
click at [494, 642] on link "Add Option" at bounding box center [478, 648] width 77 height 19
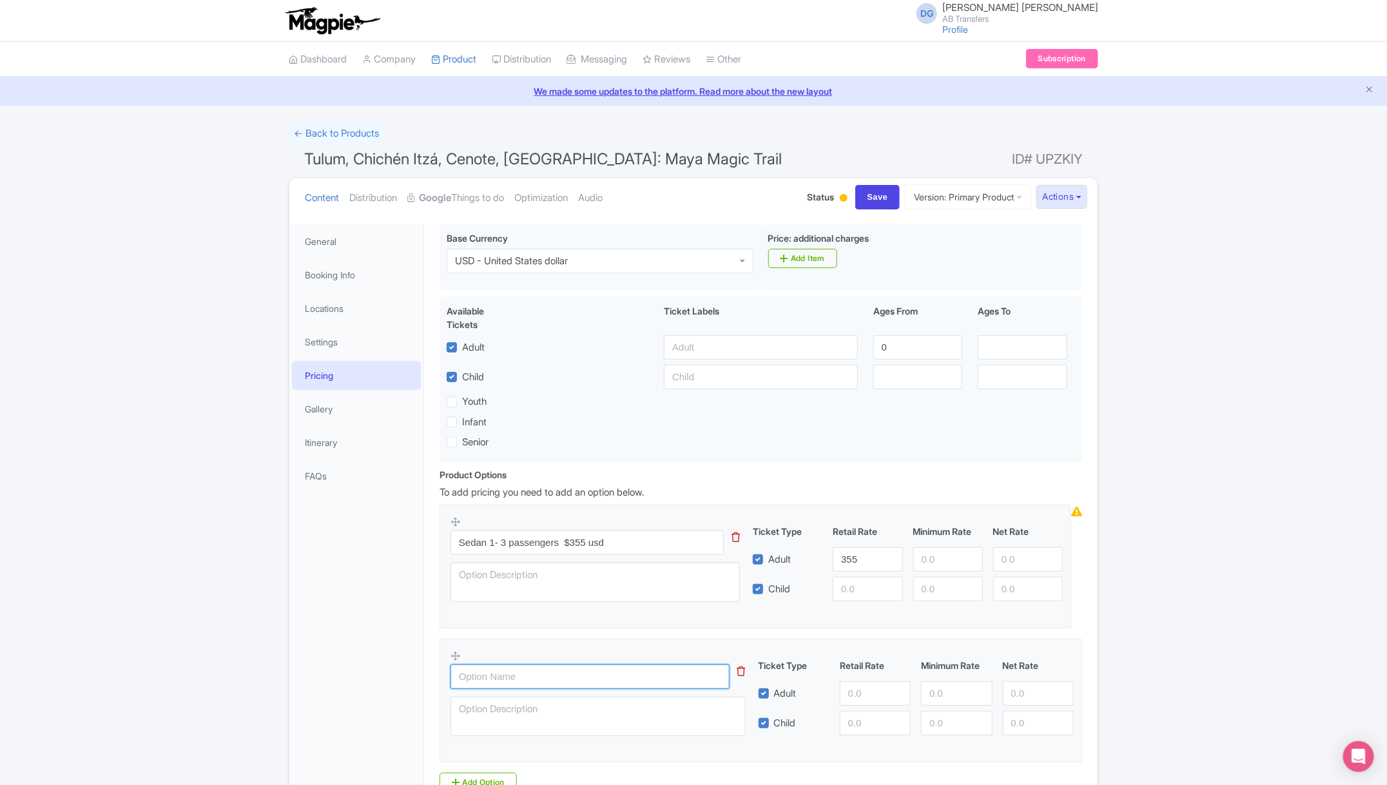
click at [489, 681] on input "text" at bounding box center [590, 677] width 279 height 24
paste input "Minivan 4 - 7 passengers"
type input "Minivan 4 - 7 passengers $500 usd"
click at [846, 694] on input "number" at bounding box center [875, 693] width 71 height 24
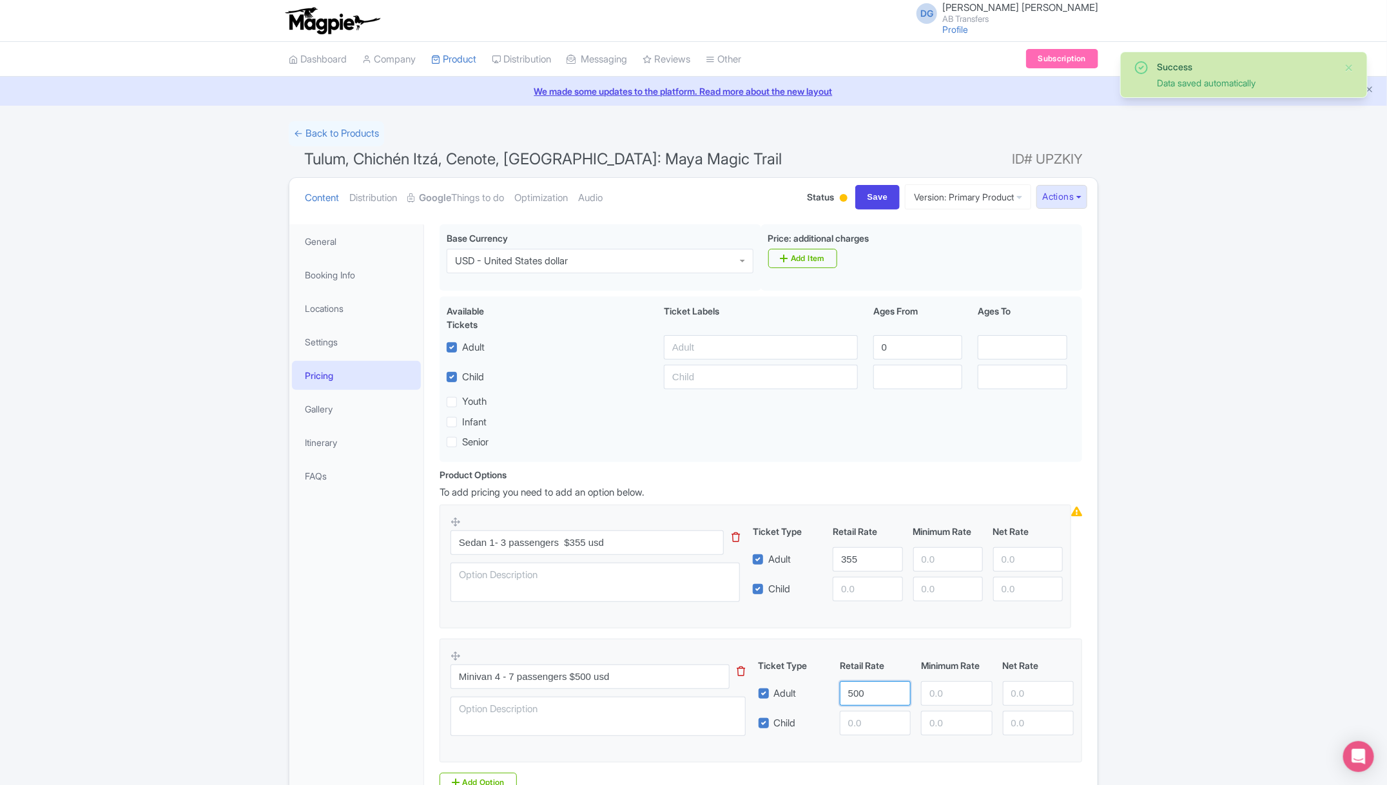
type input "500"
click at [1210, 600] on div "Success Data saved automatically ← Back to Products Tulum, Chichén Itzá, Cenote…" at bounding box center [693, 486] width 1387 height 730
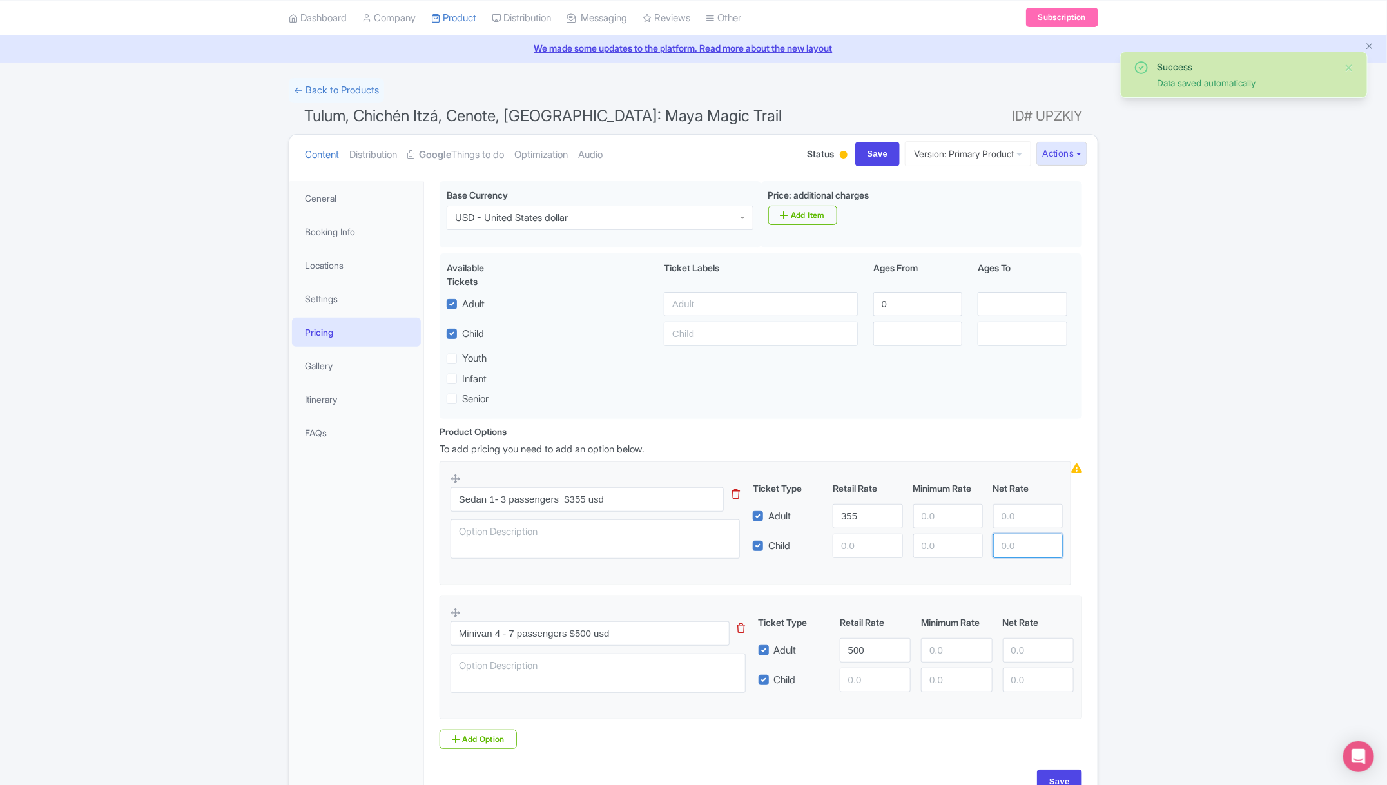
scroll to position [121, 0]
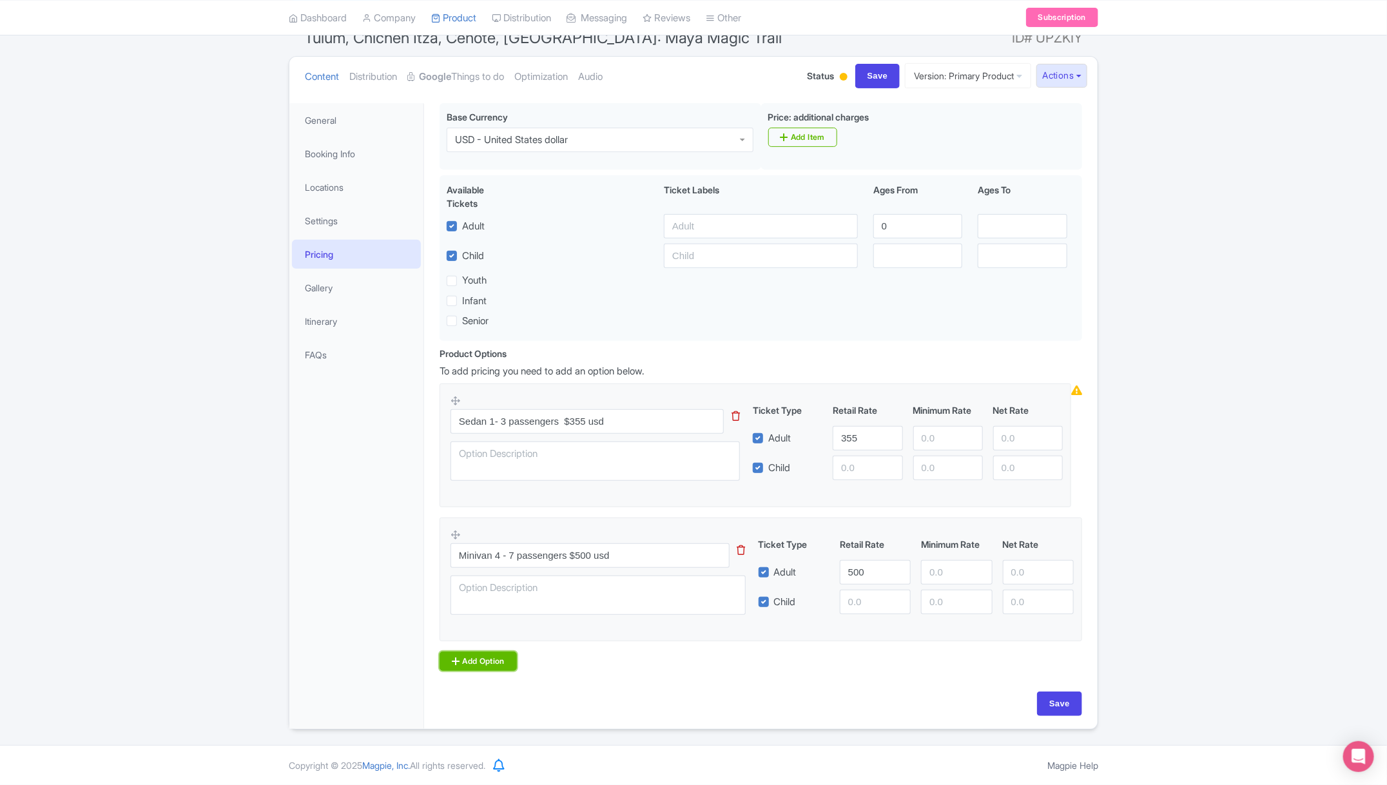
click at [500, 661] on link "Add Option" at bounding box center [478, 661] width 77 height 19
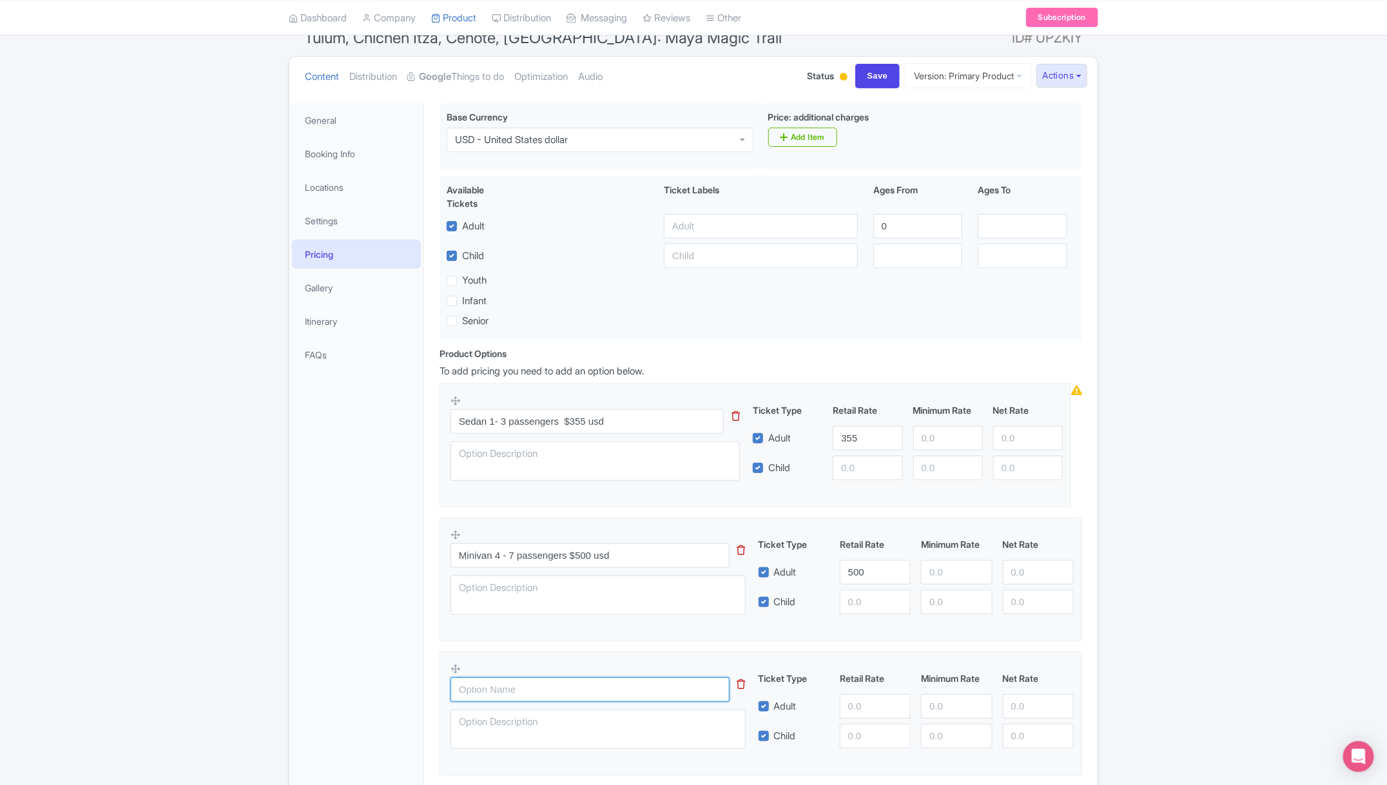
click at [483, 691] on input "text" at bounding box center [590, 690] width 279 height 24
paste input "Van 8 - 10 passengers"
type input "Van 8 - 10 passengers"
click at [857, 703] on input "number" at bounding box center [875, 706] width 71 height 24
type input "560"
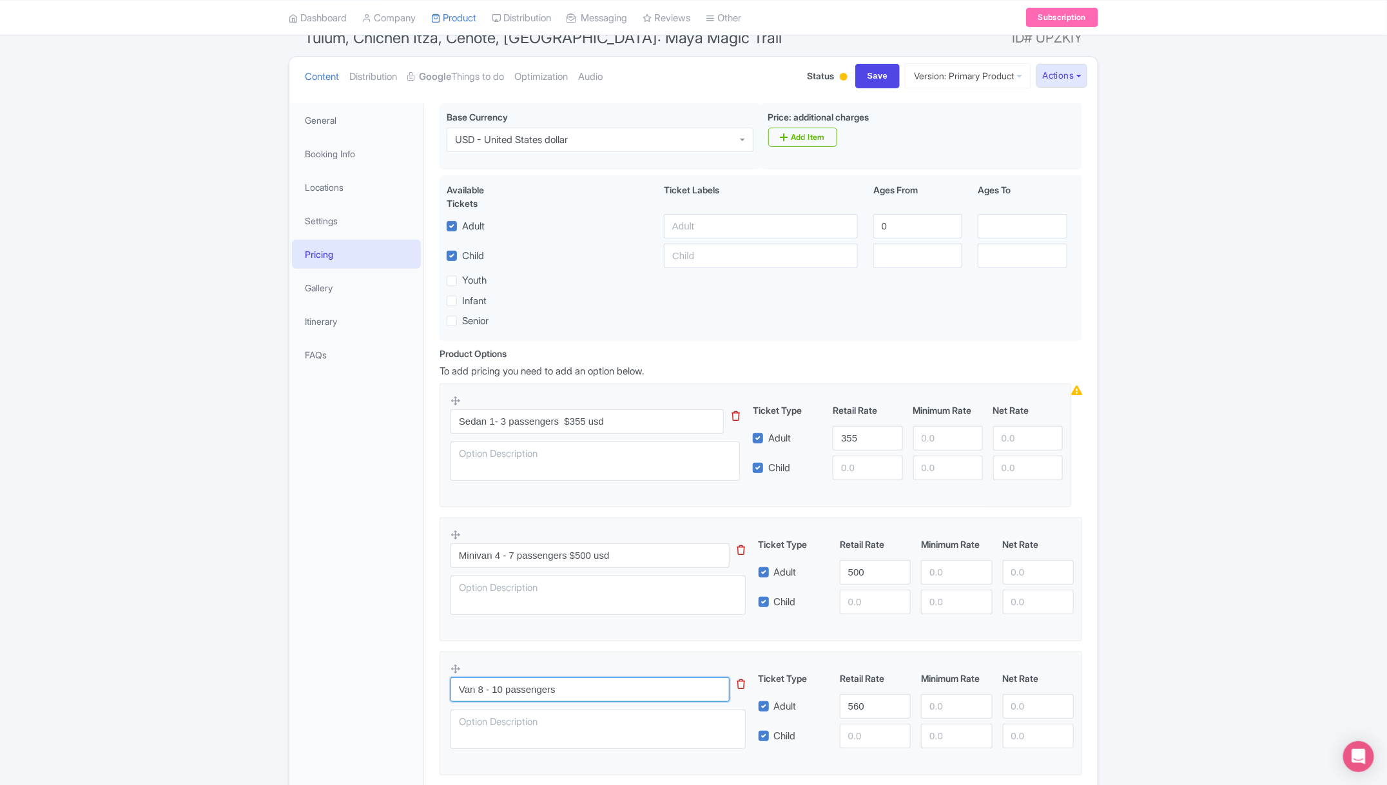
click at [611, 683] on input "Van 8 - 10 passengers" at bounding box center [590, 690] width 279 height 24
click at [595, 690] on input "Van 8 - 10 passengers" at bounding box center [590, 690] width 279 height 24
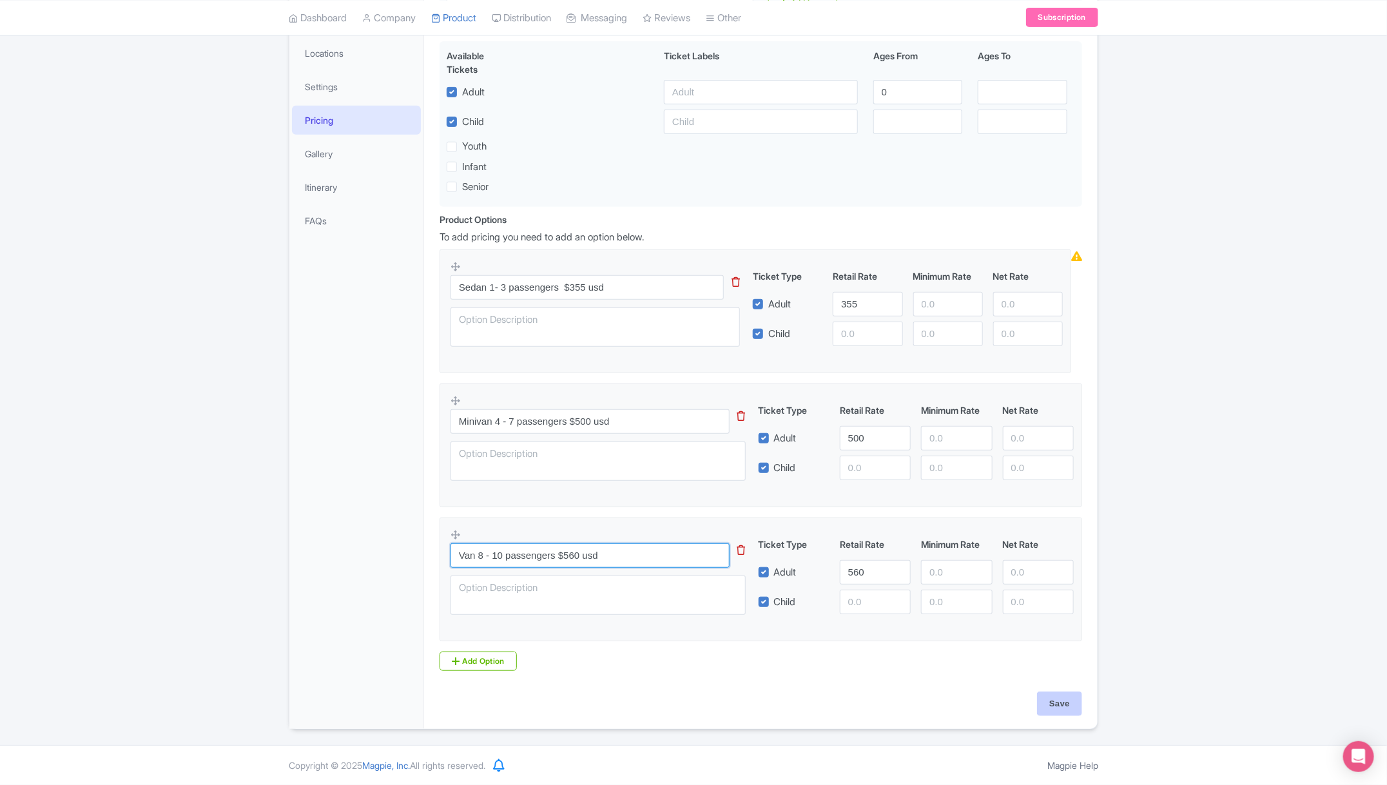
type input "Van 8 - 10 passengers $560 usd"
click at [1063, 695] on input "Save" at bounding box center [1059, 704] width 45 height 24
type input "Saving..."
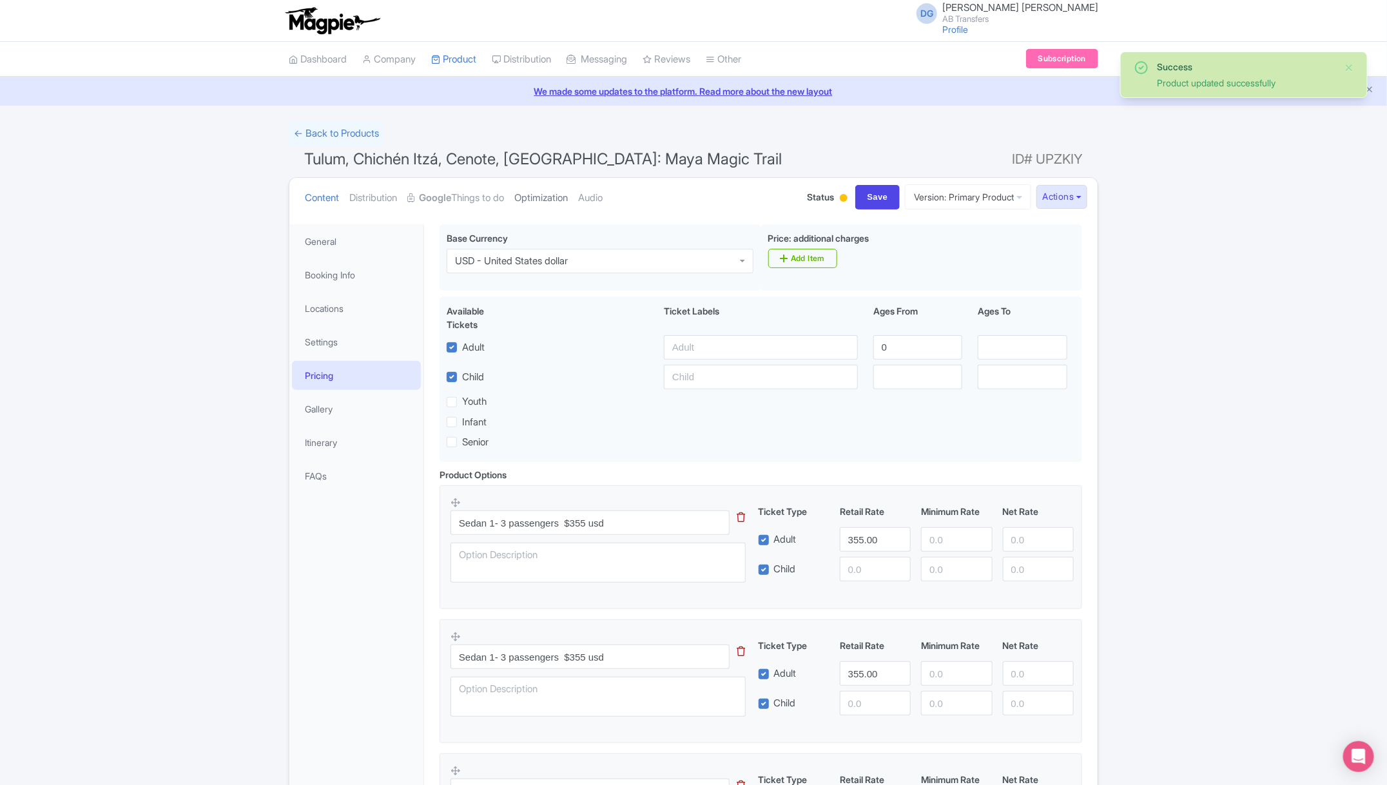
click at [563, 193] on link "Optimization" at bounding box center [541, 198] width 54 height 41
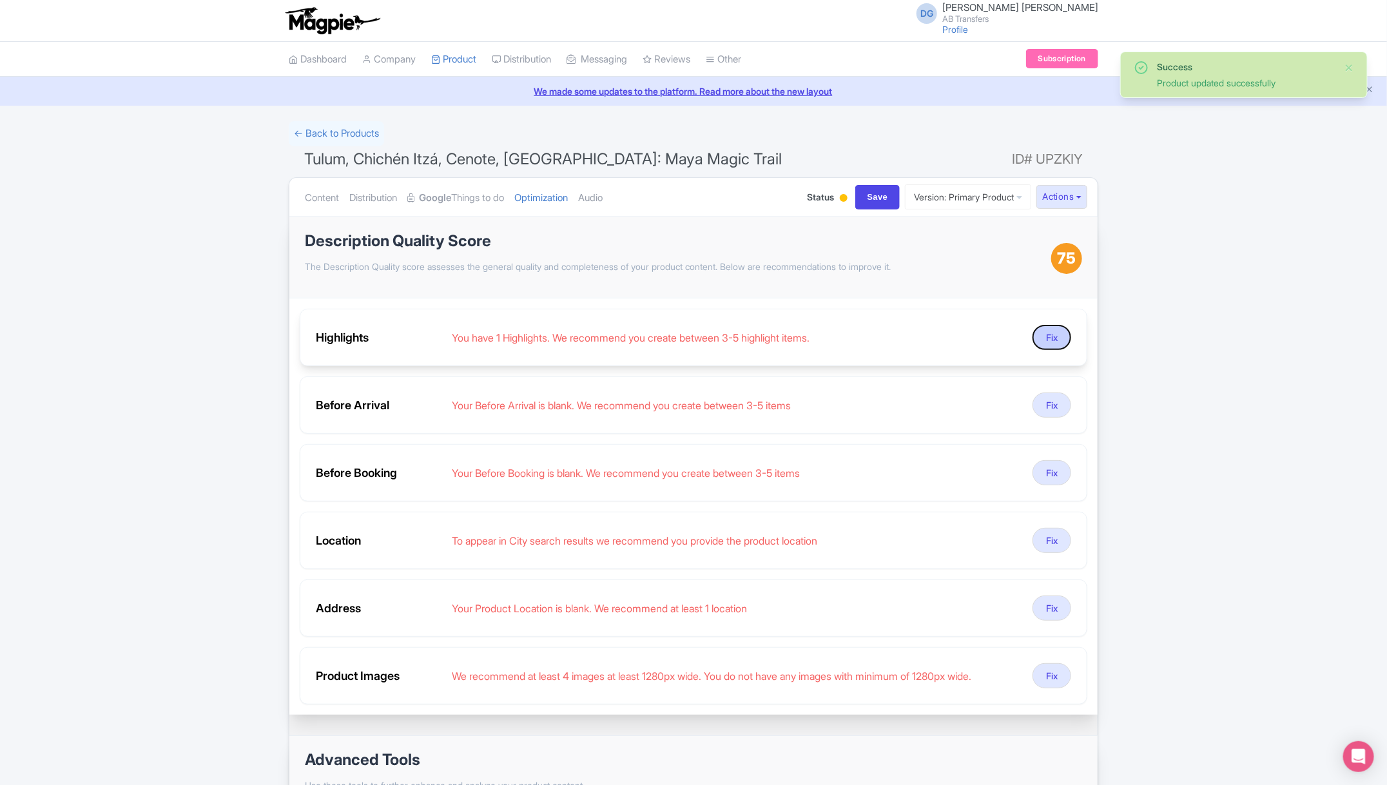
click at [1063, 331] on button "Fix" at bounding box center [1052, 337] width 39 height 25
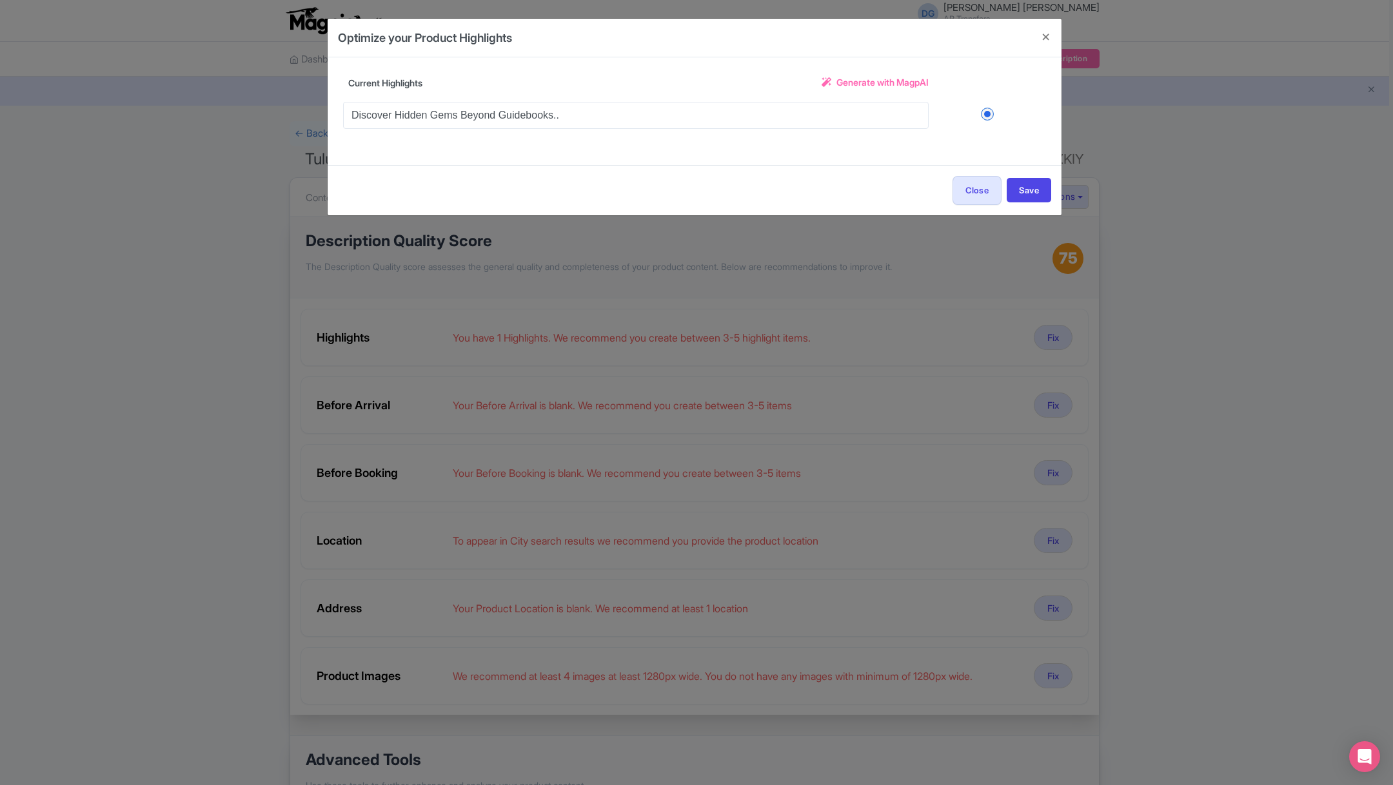
click at [889, 84] on span "Generate with MagpAI" at bounding box center [882, 82] width 92 height 14
click at [1039, 31] on button "Close" at bounding box center [1045, 37] width 31 height 37
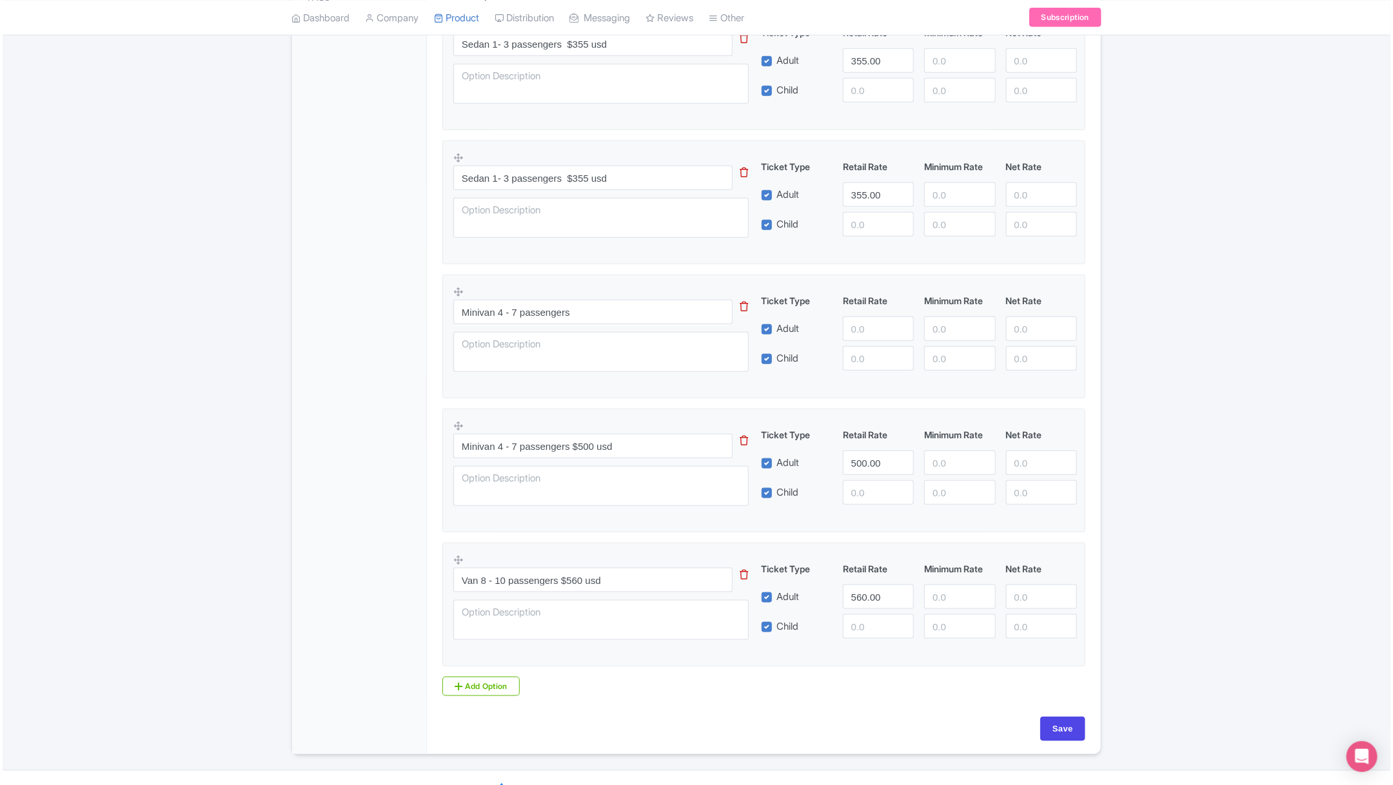
scroll to position [483, 0]
click at [742, 304] on icon at bounding box center [742, 303] width 8 height 10
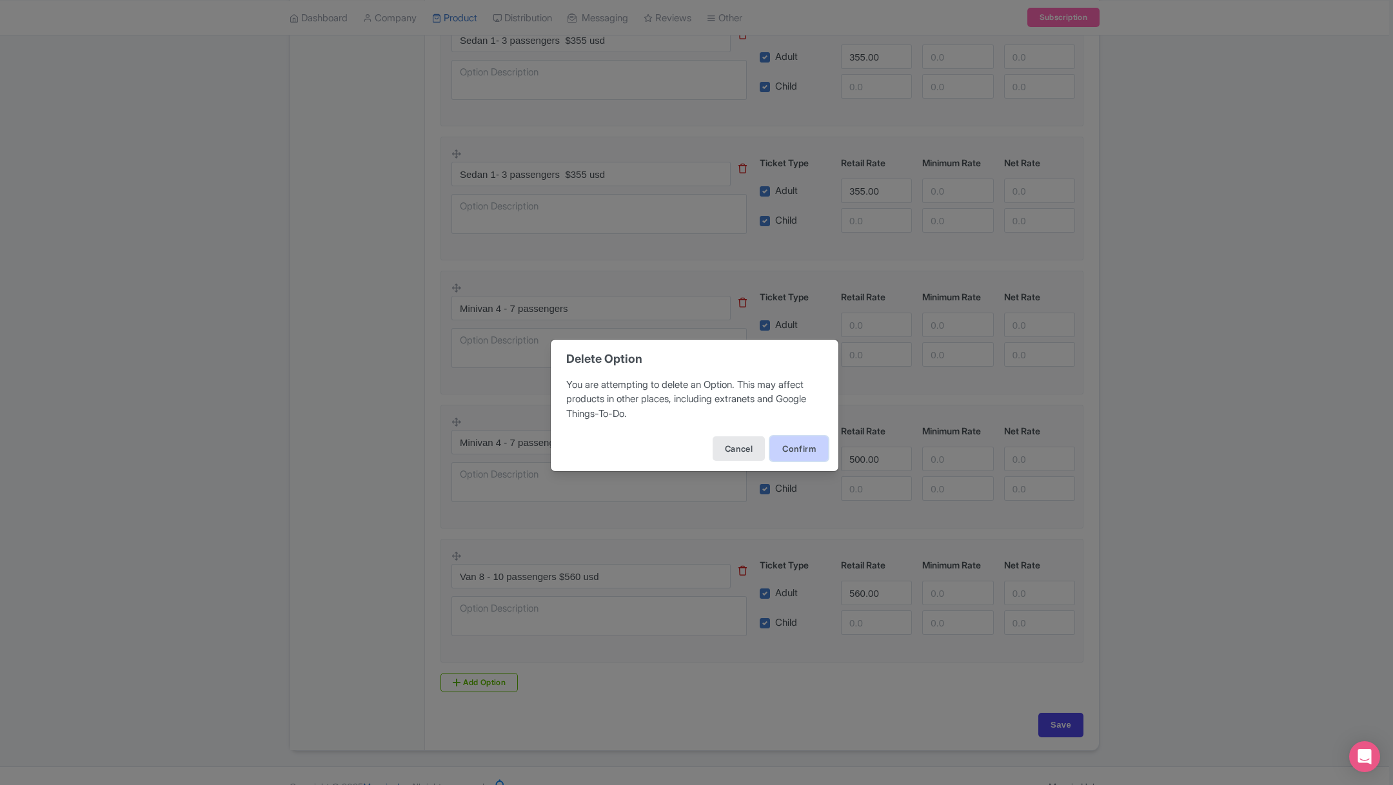
click at [785, 440] on button "Confirm" at bounding box center [799, 448] width 58 height 24
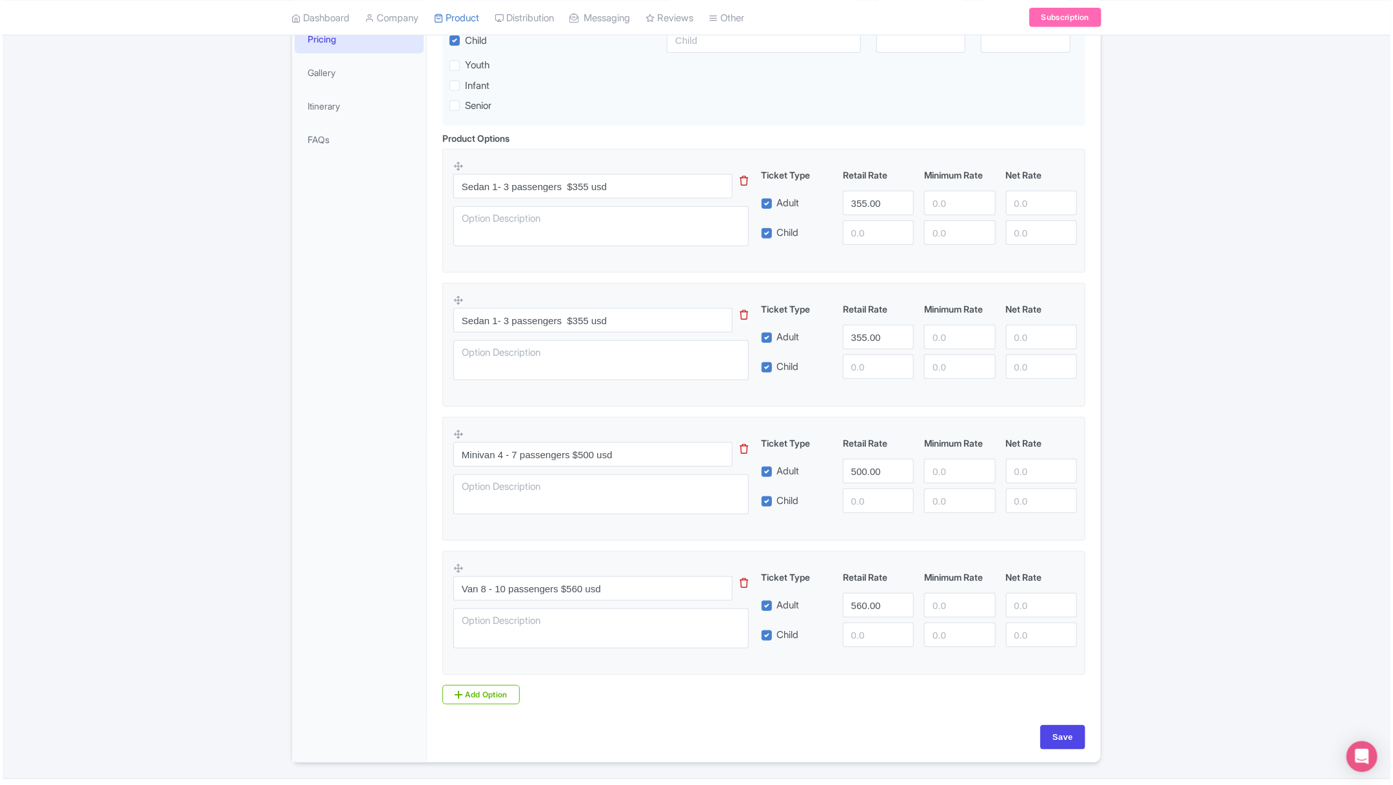
scroll to position [306, 0]
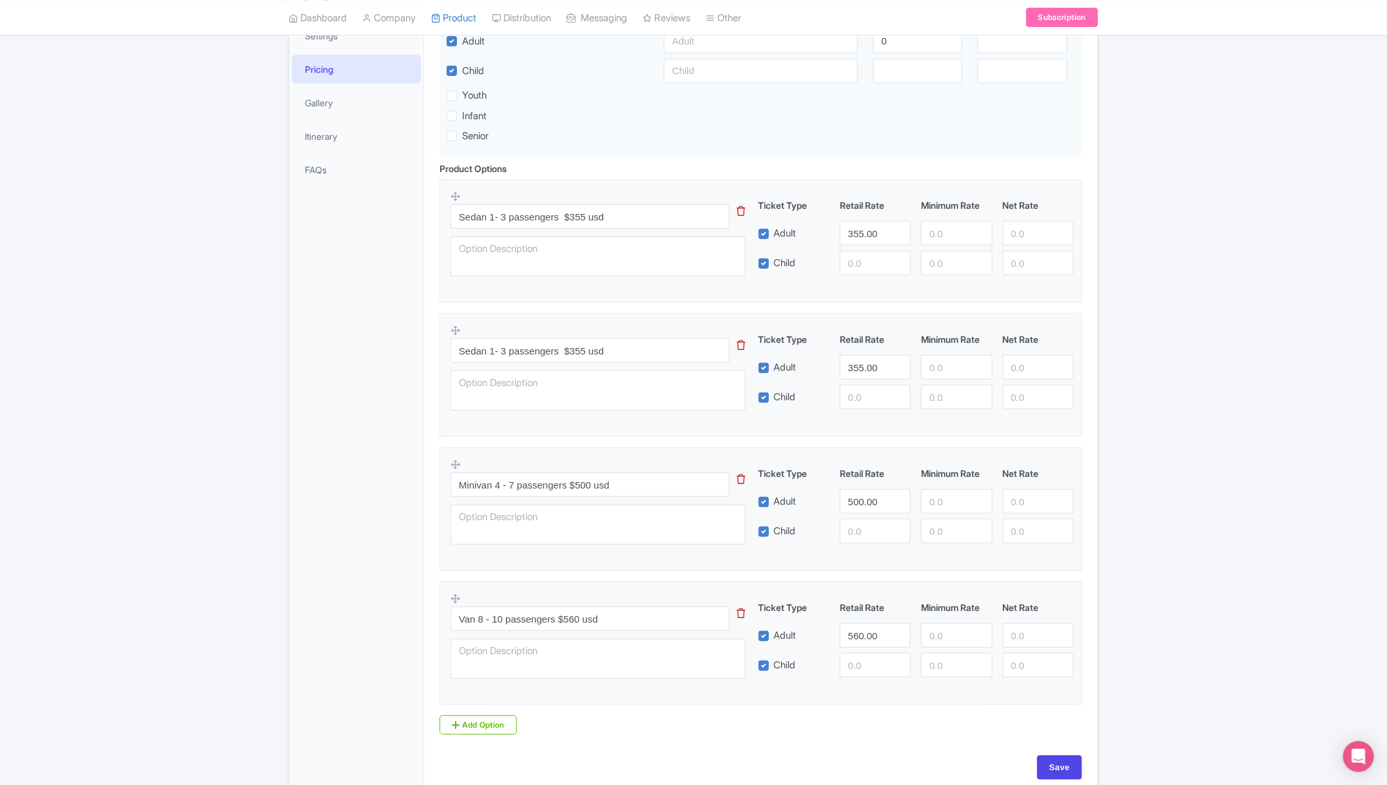
click at [739, 346] on icon at bounding box center [742, 345] width 8 height 10
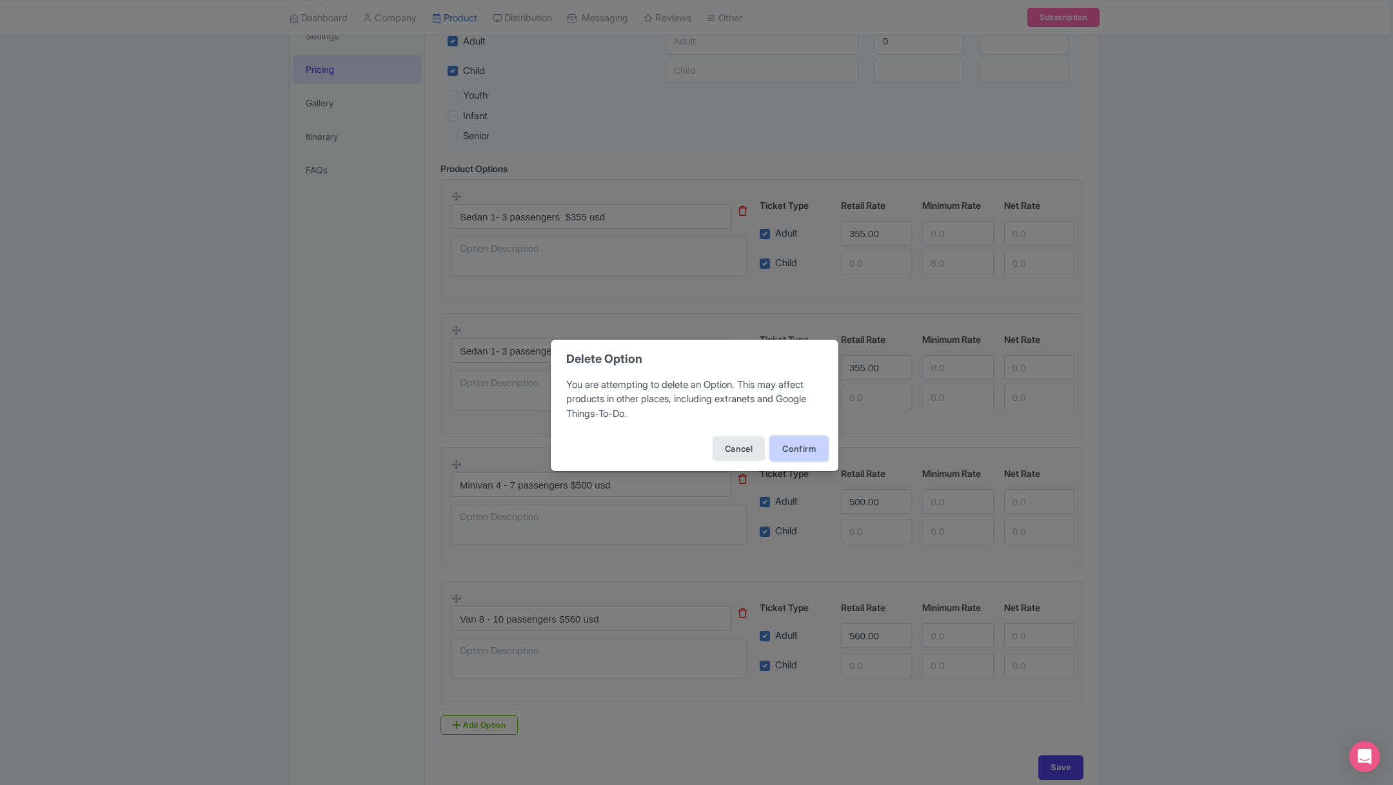
click at [794, 443] on button "Confirm" at bounding box center [799, 448] width 58 height 24
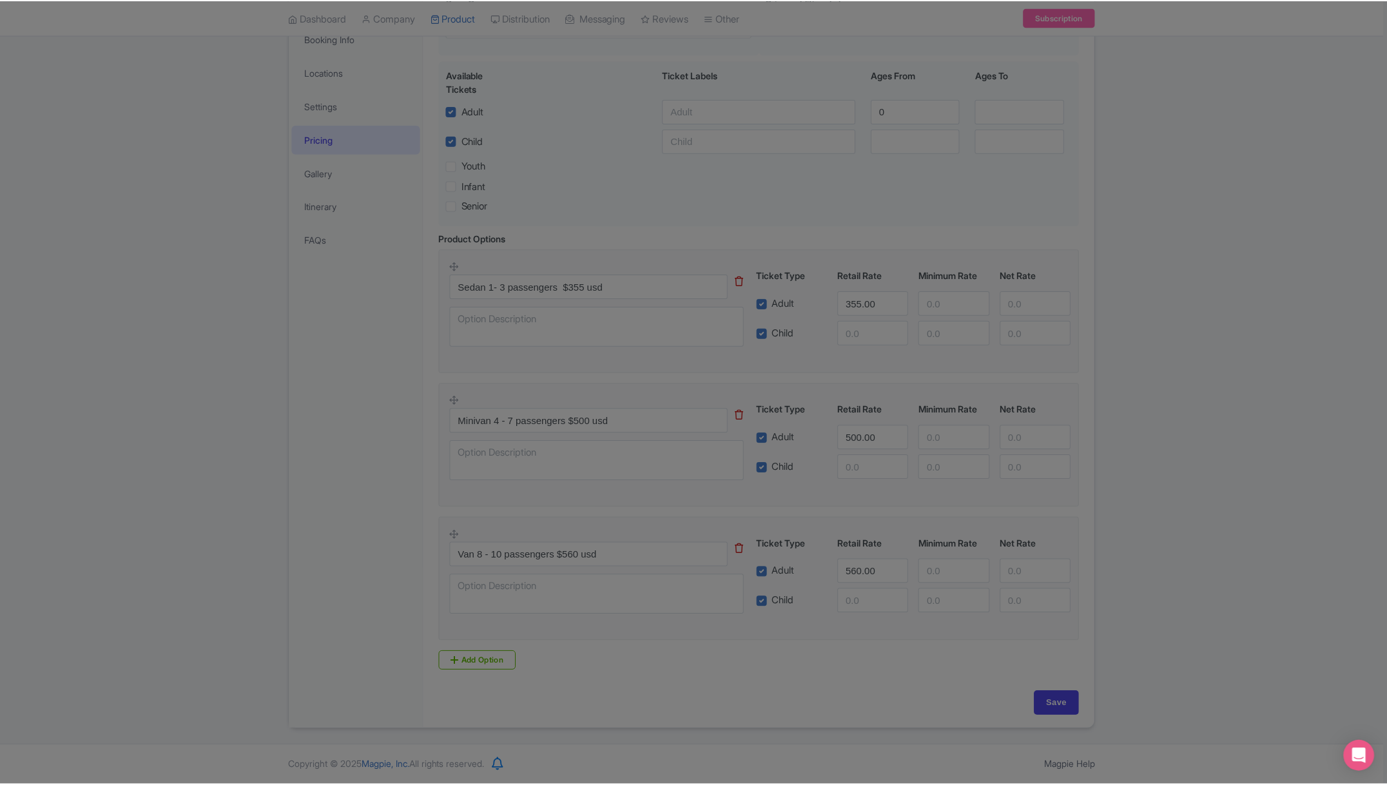
scroll to position [235, 0]
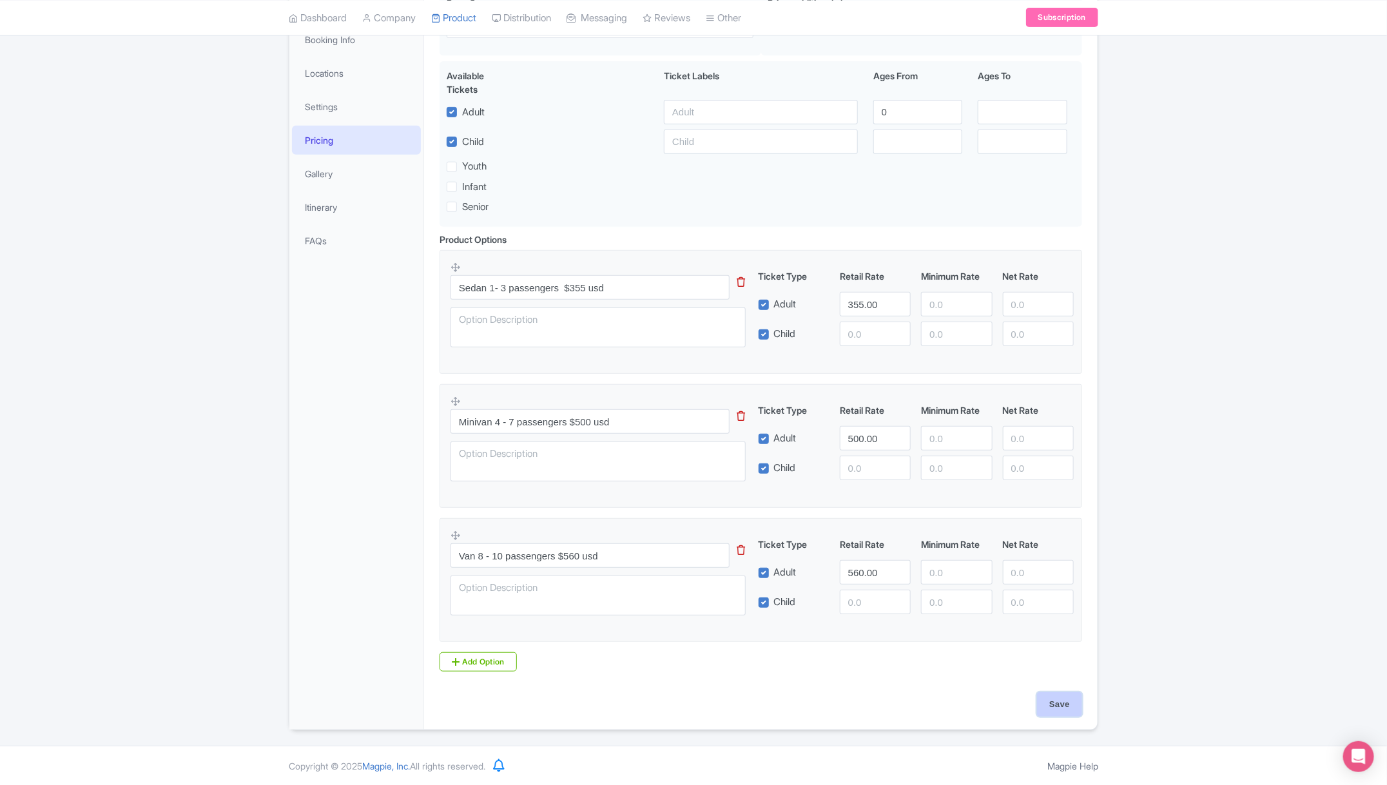
click at [1049, 705] on input "Save" at bounding box center [1059, 704] width 45 height 24
type input "Saving..."
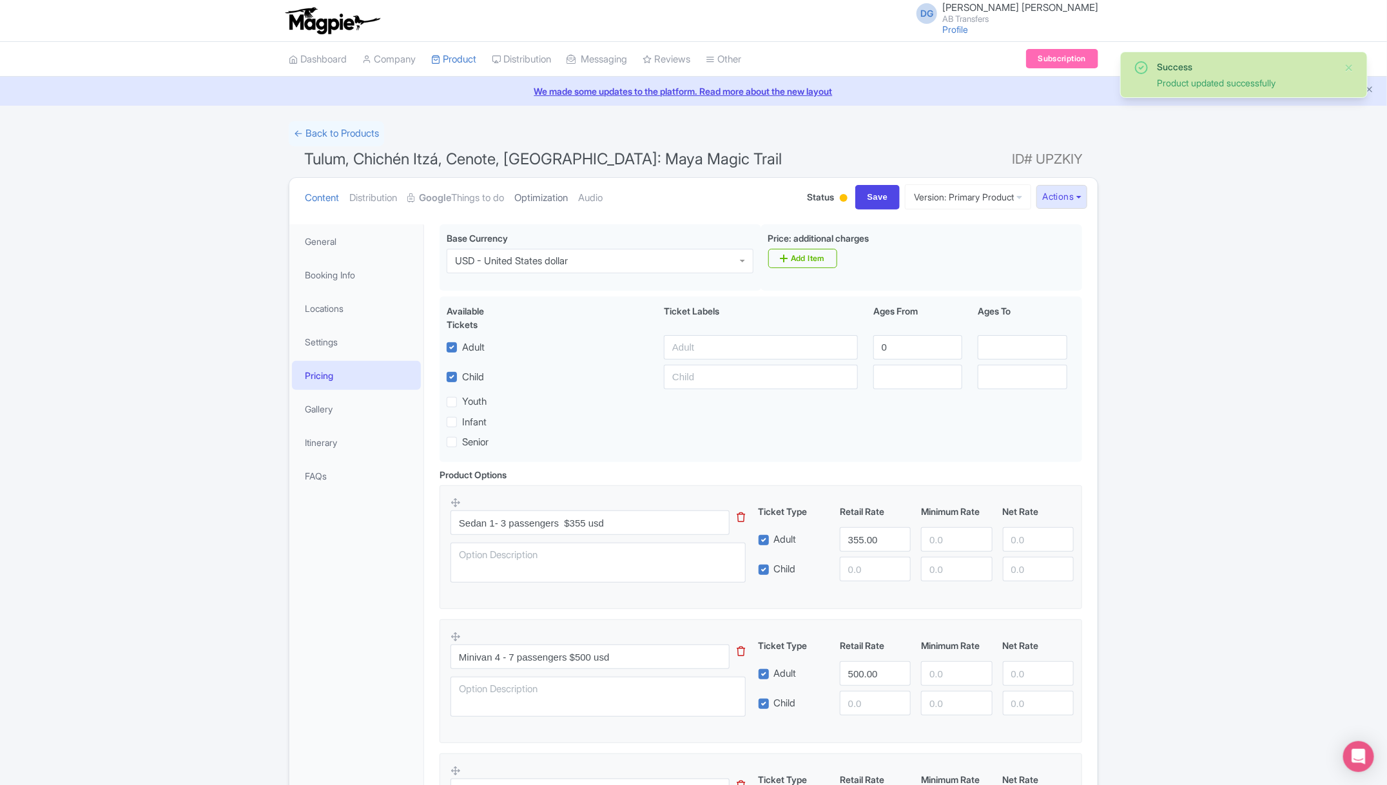
click at [560, 208] on link "Optimization" at bounding box center [541, 198] width 54 height 41
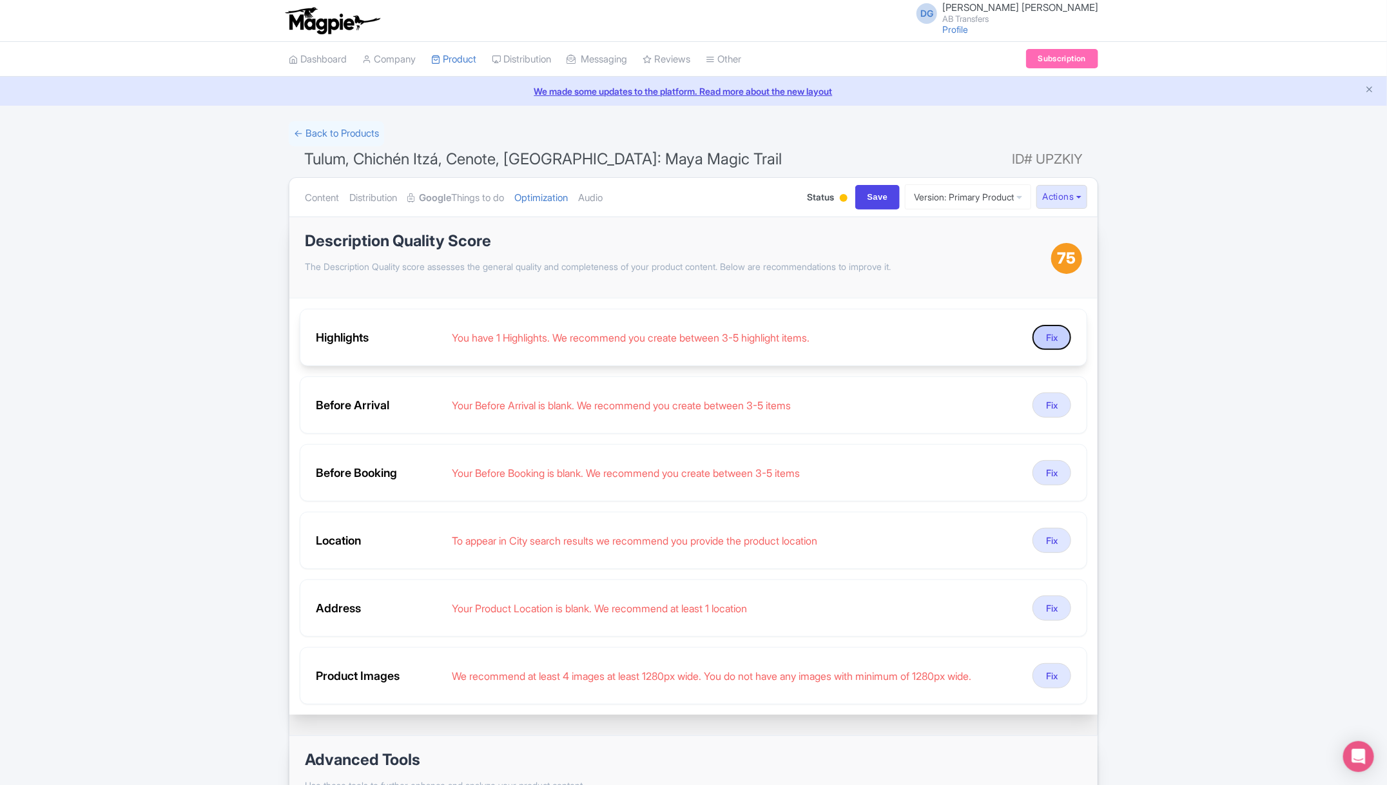
click at [1044, 328] on button "Fix" at bounding box center [1052, 337] width 39 height 25
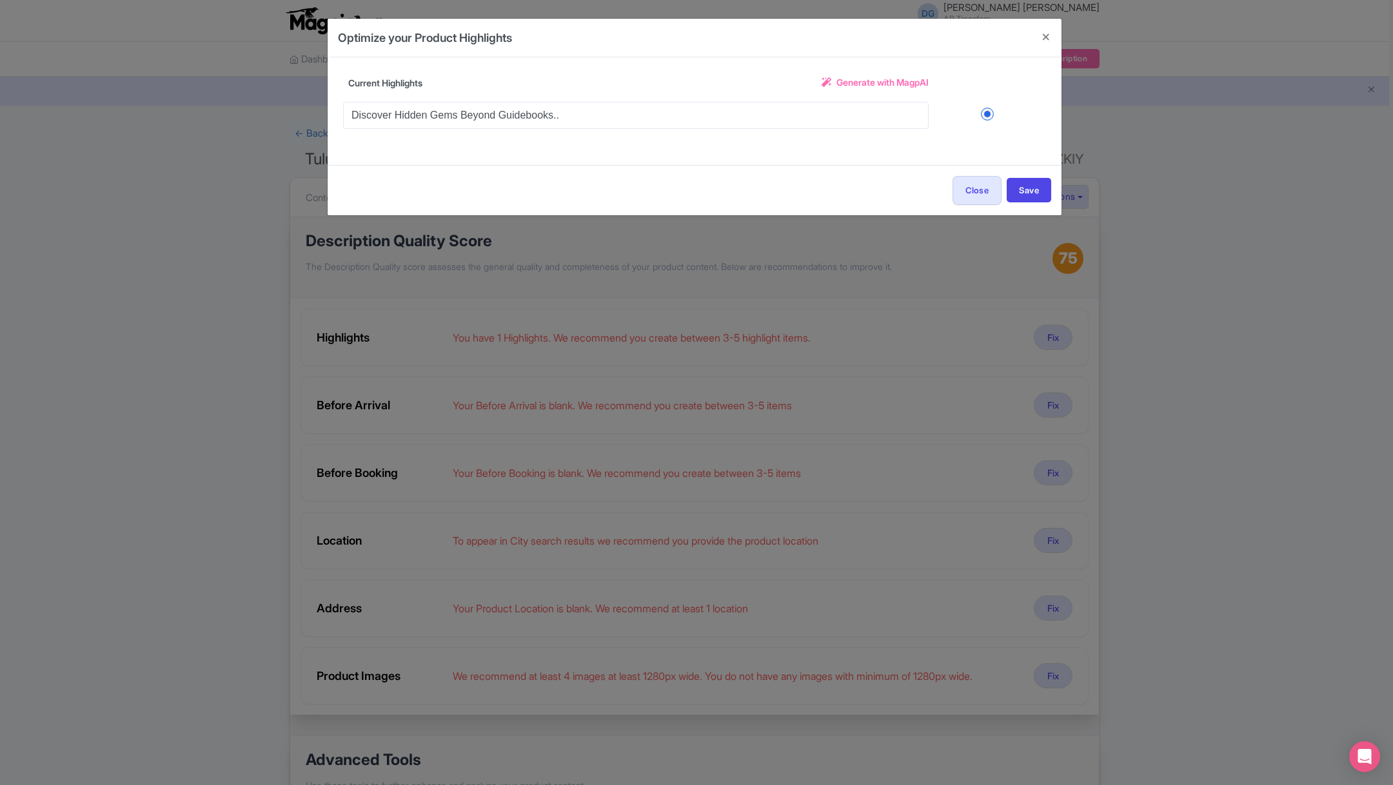
click at [893, 79] on span "Generate with MagpAI" at bounding box center [882, 82] width 92 height 14
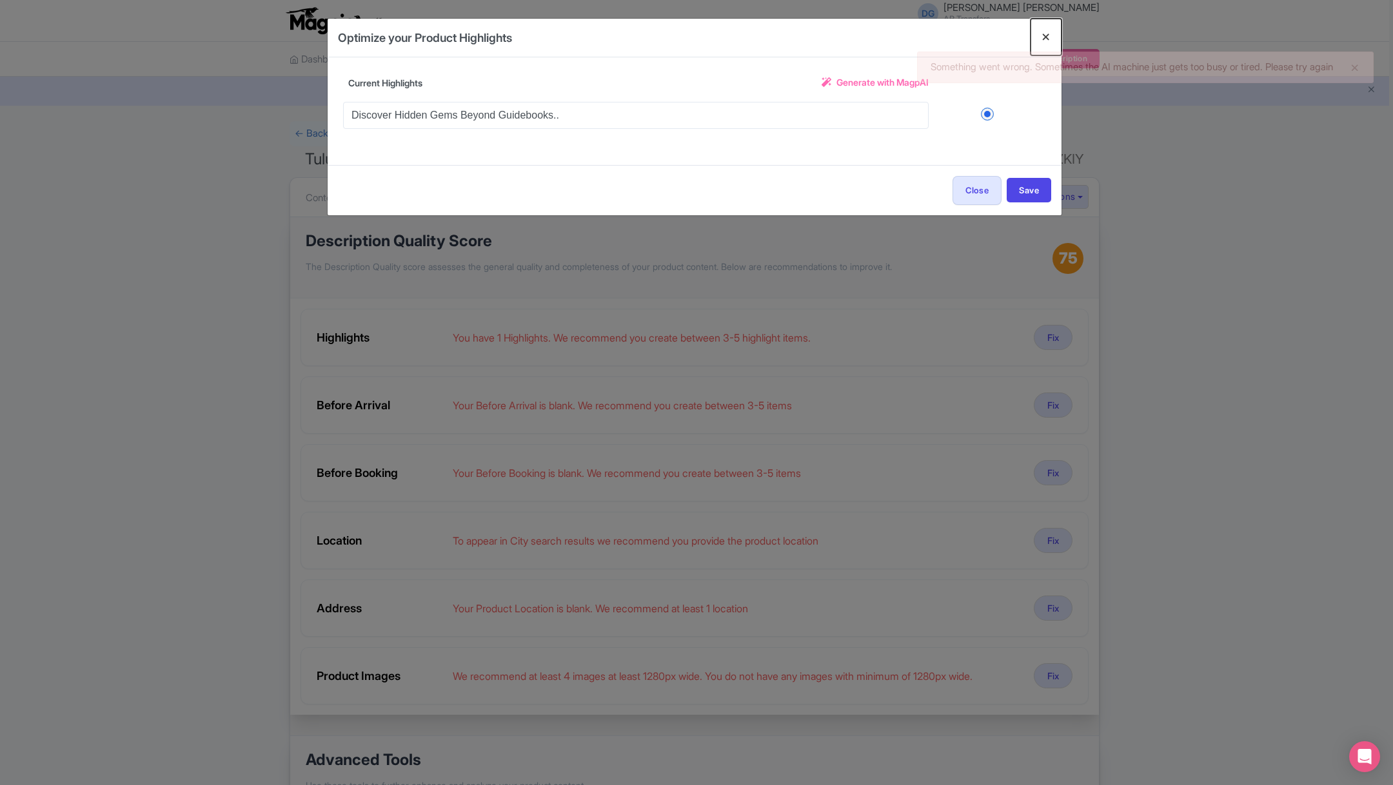
click at [1044, 41] on button "Close" at bounding box center [1045, 37] width 31 height 37
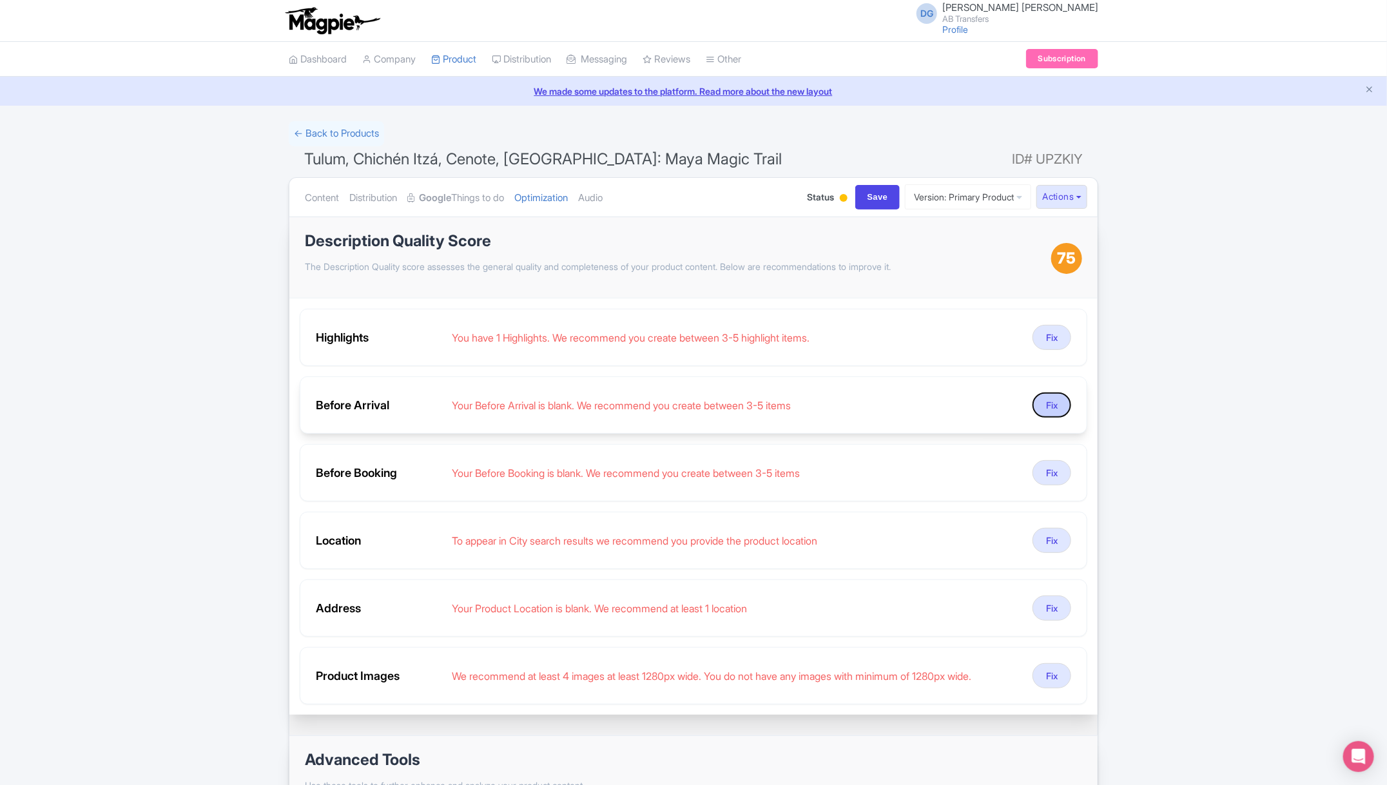
click at [1048, 410] on button "Fix" at bounding box center [1052, 405] width 39 height 25
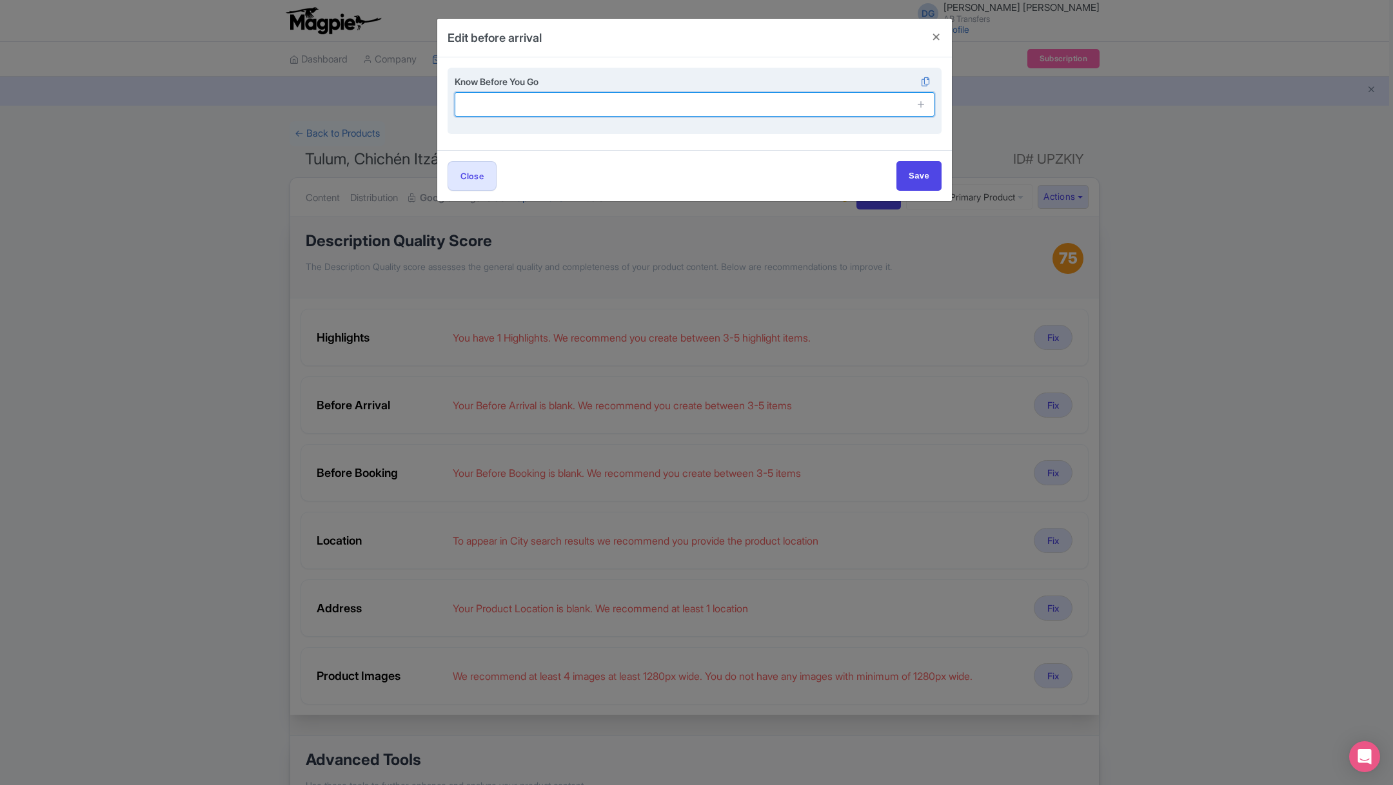
click at [817, 108] on input "text" at bounding box center [695, 104] width 480 height 24
type input "Sunscreen – The Yucatán sun can be intense, especially at the ruins and salt fl…"
click at [921, 106] on icon at bounding box center [921, 104] width 10 height 10
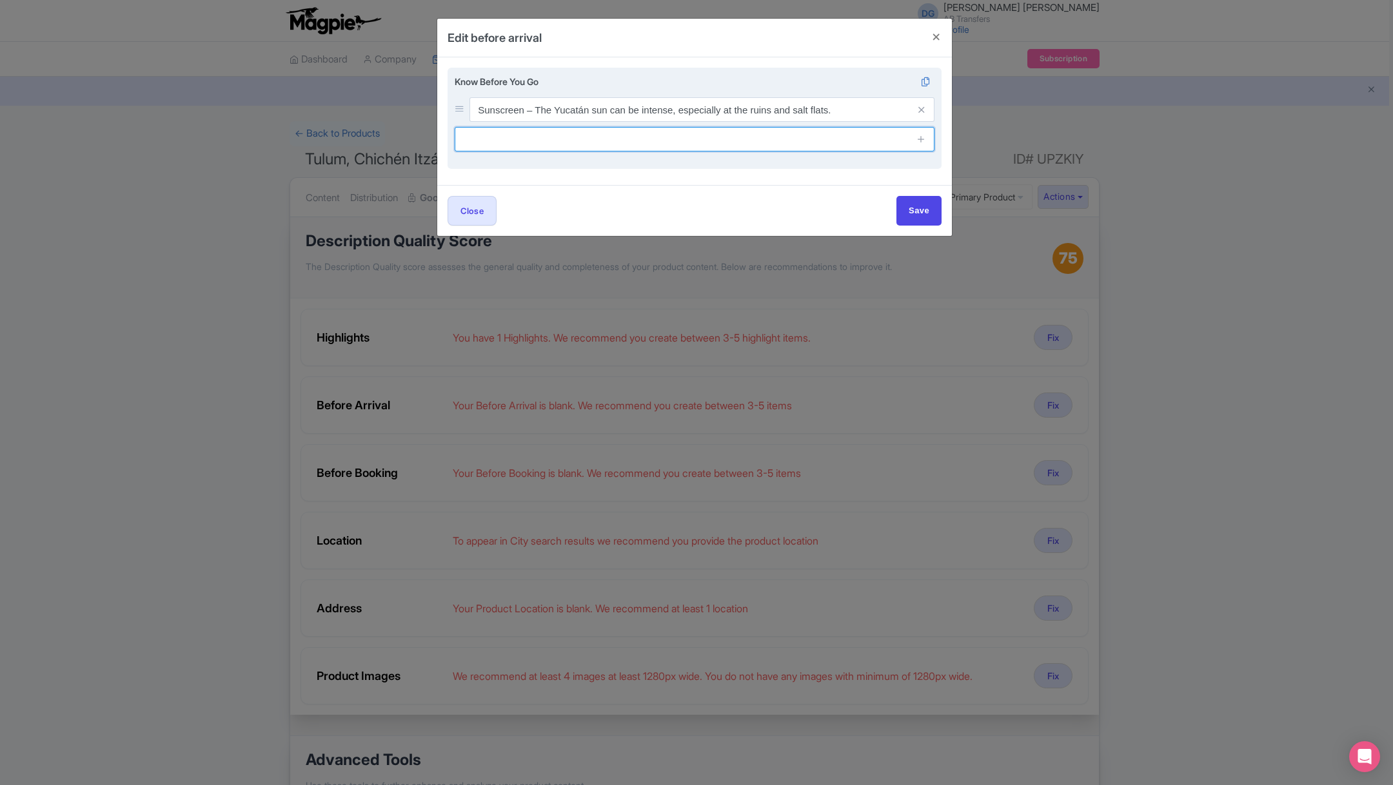
click at [710, 145] on input "text" at bounding box center [695, 139] width 480 height 24
type input "Check the weather forecast – Be prepared for sun or possible rain."
click at [921, 138] on icon at bounding box center [921, 139] width 10 height 10
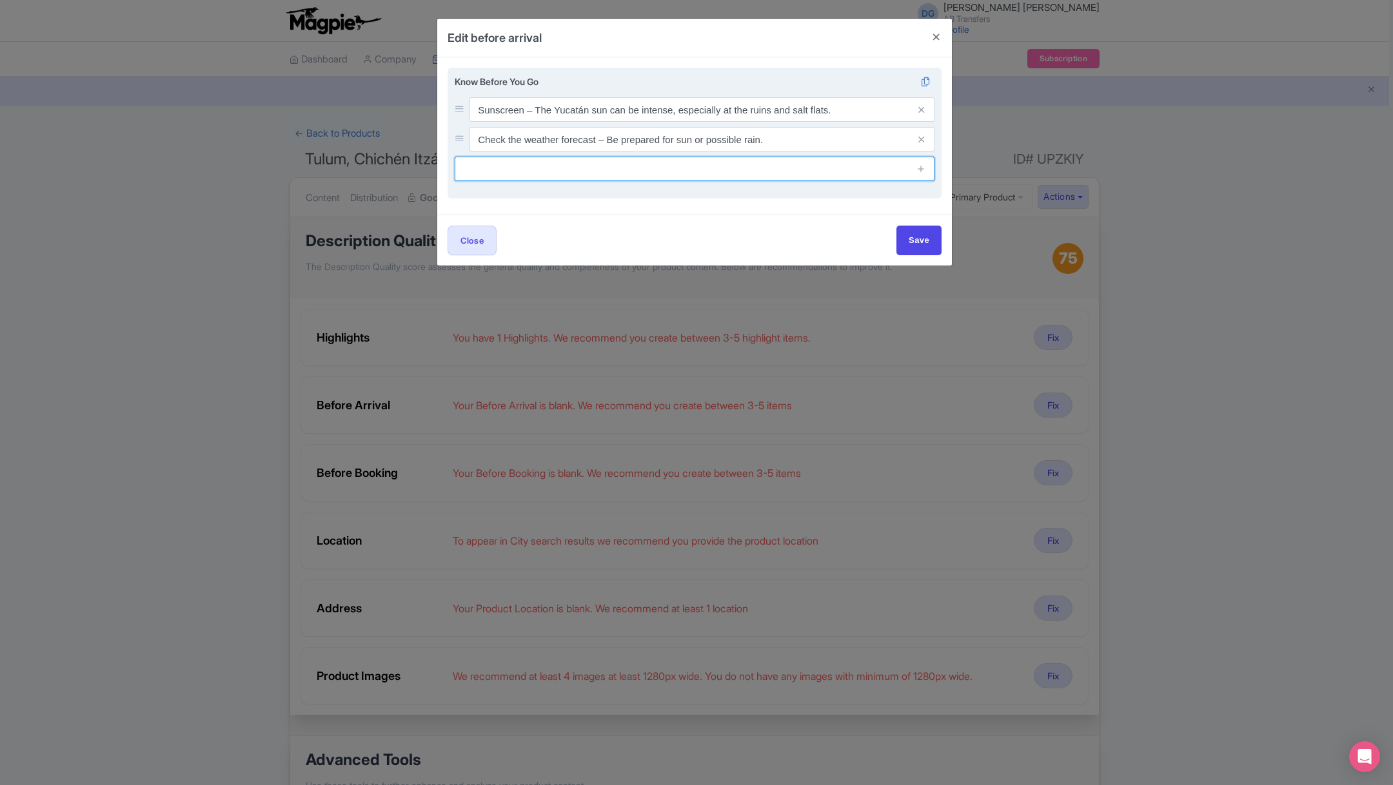
click at [727, 171] on input "text" at bounding box center [695, 169] width 480 height 24
type input "Bring comfortable shoes, a hat, sunscreen, and a refillable water bottle."
click at [923, 171] on icon at bounding box center [921, 169] width 10 height 10
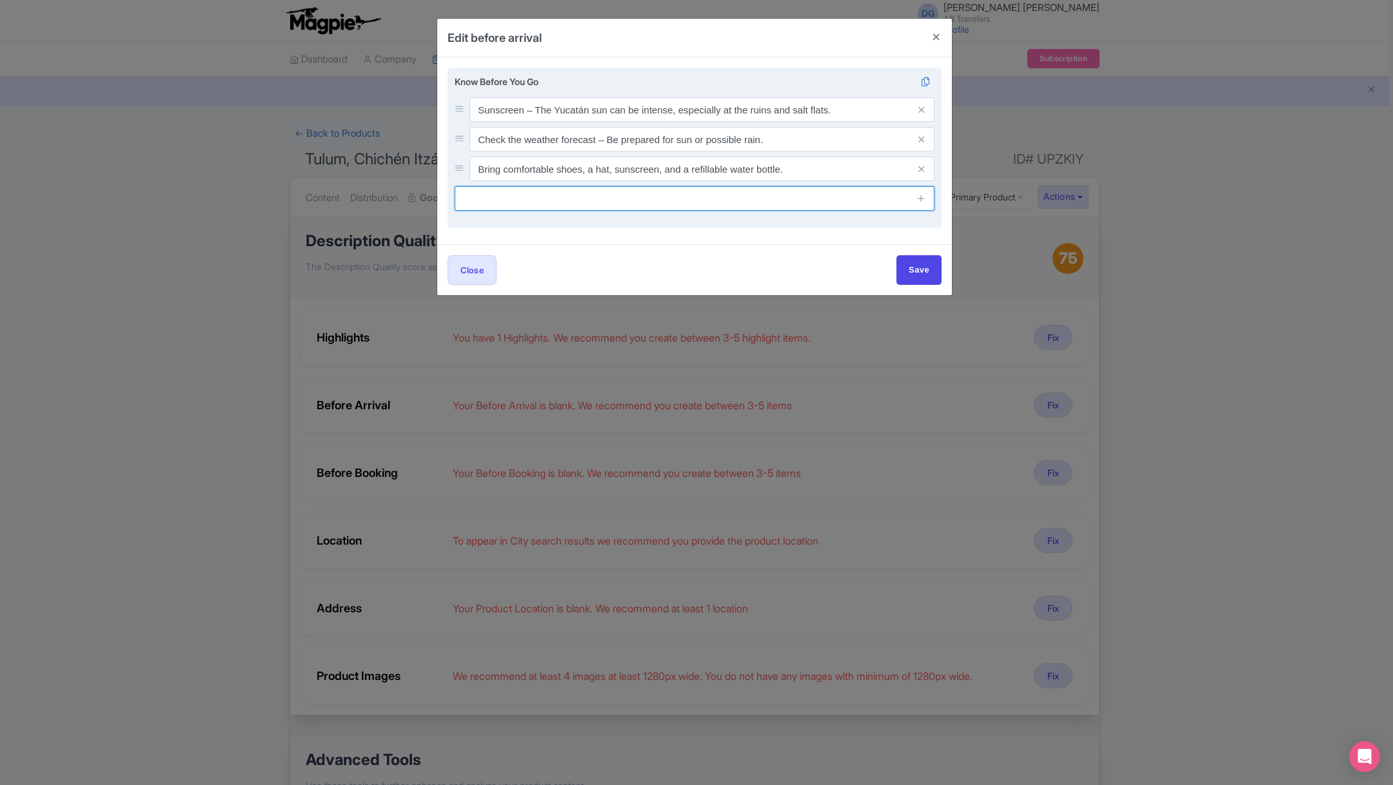
click at [699, 206] on input "text" at bounding box center [695, 198] width 480 height 24
click at [542, 201] on input "text" at bounding box center [695, 198] width 480 height 24
paste input "Stay Hydrated: Bring a reusable water bottle to stay cool and hydrated througho…"
type input "Stay Hydrated: Bring a reusable water bottle to stay cool and hydrated througho…"
click at [919, 203] on icon at bounding box center [921, 198] width 10 height 10
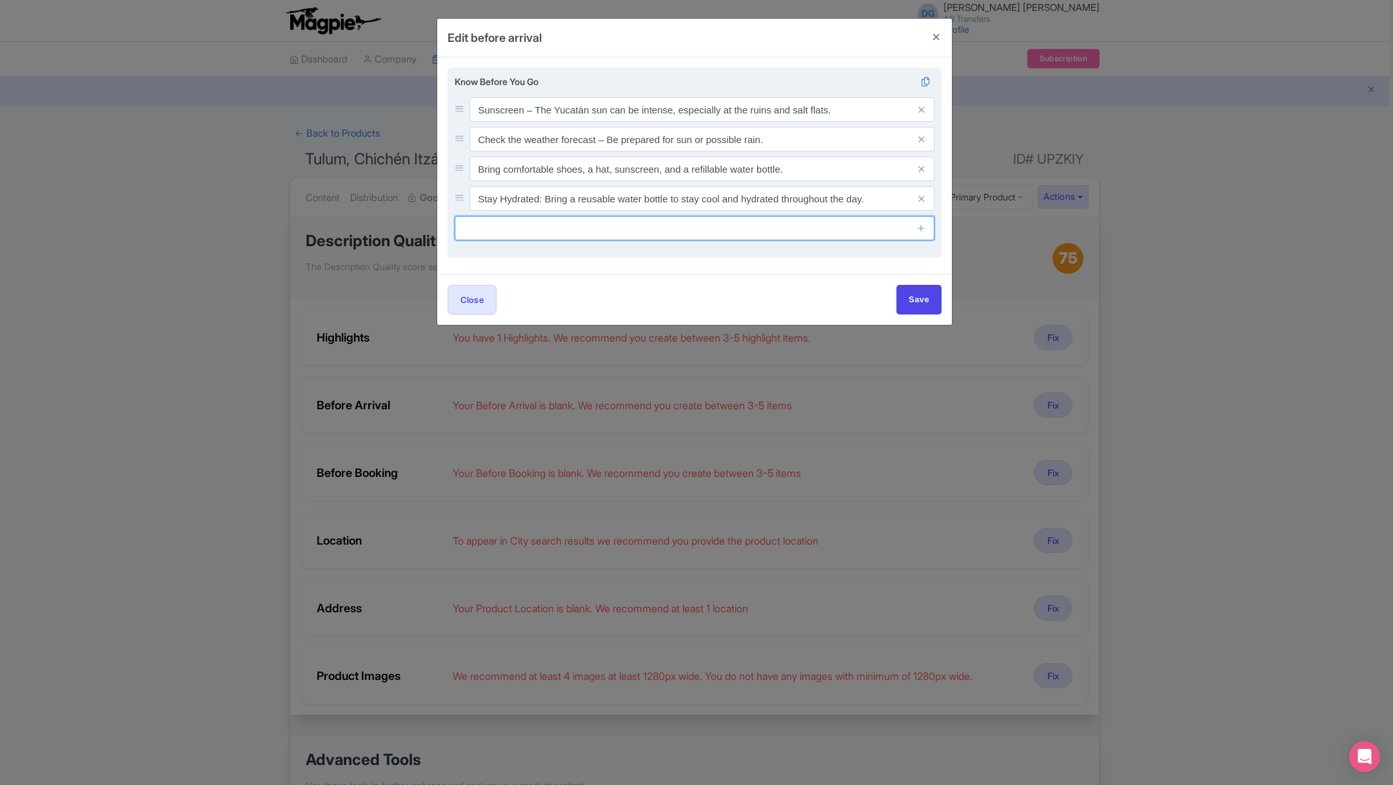
click at [732, 226] on input "text" at bounding box center [695, 228] width 480 height 24
paste input "Cash is Useful: Some local spots may not accept credit cards, so carrying some …"
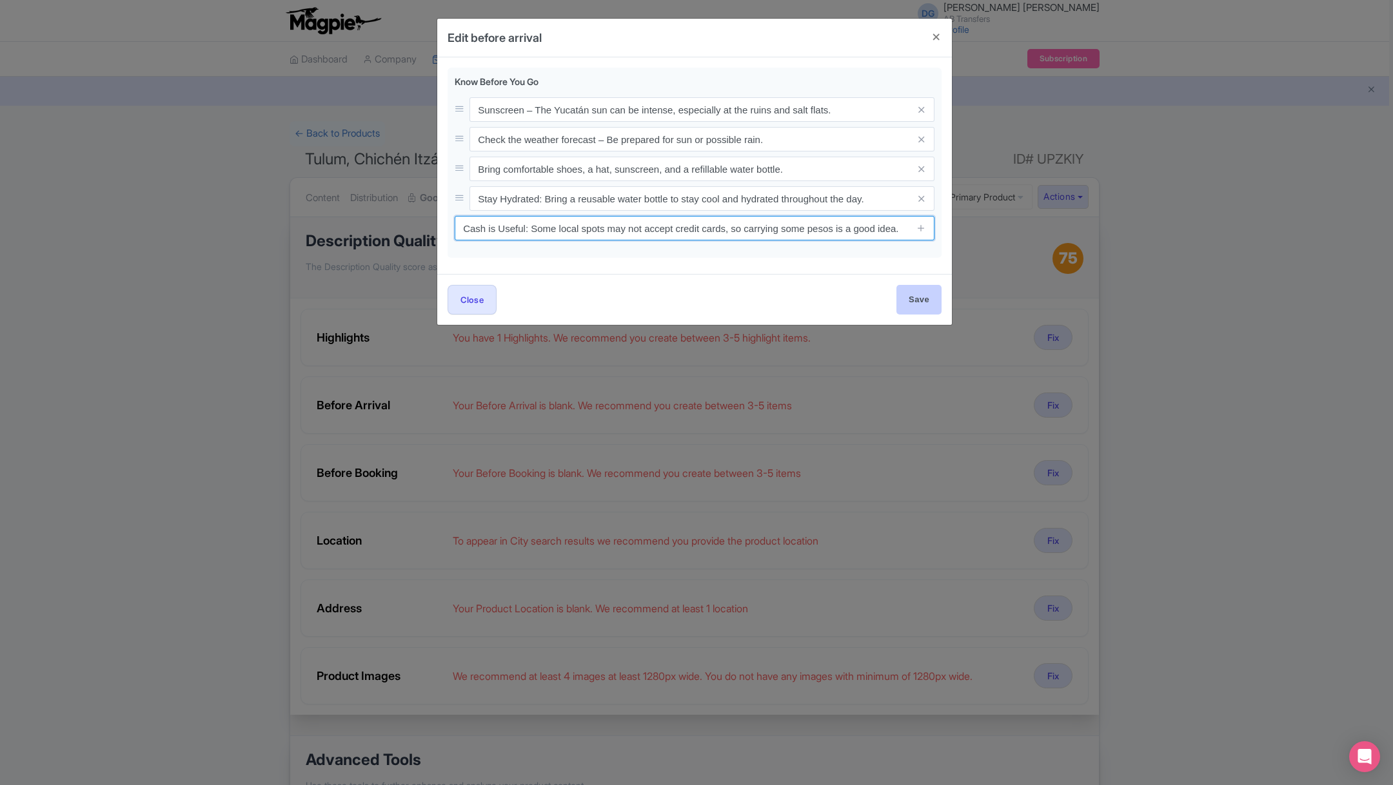
type input "Cash is Useful: Some local spots may not accept credit cards, so carrying some …"
click at [924, 296] on input "Save" at bounding box center [918, 299] width 45 height 29
type input "Save"
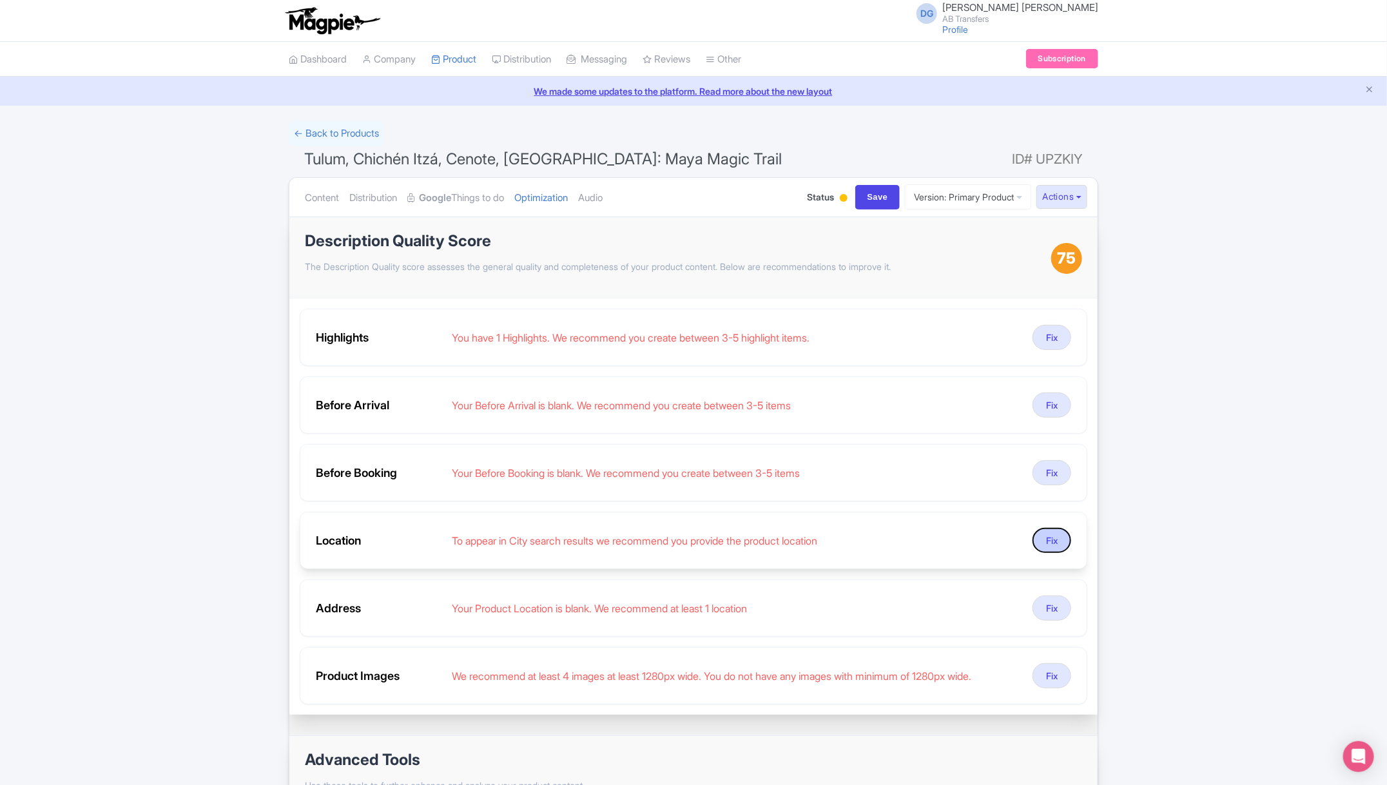
click at [1050, 531] on button "Fix" at bounding box center [1052, 540] width 39 height 25
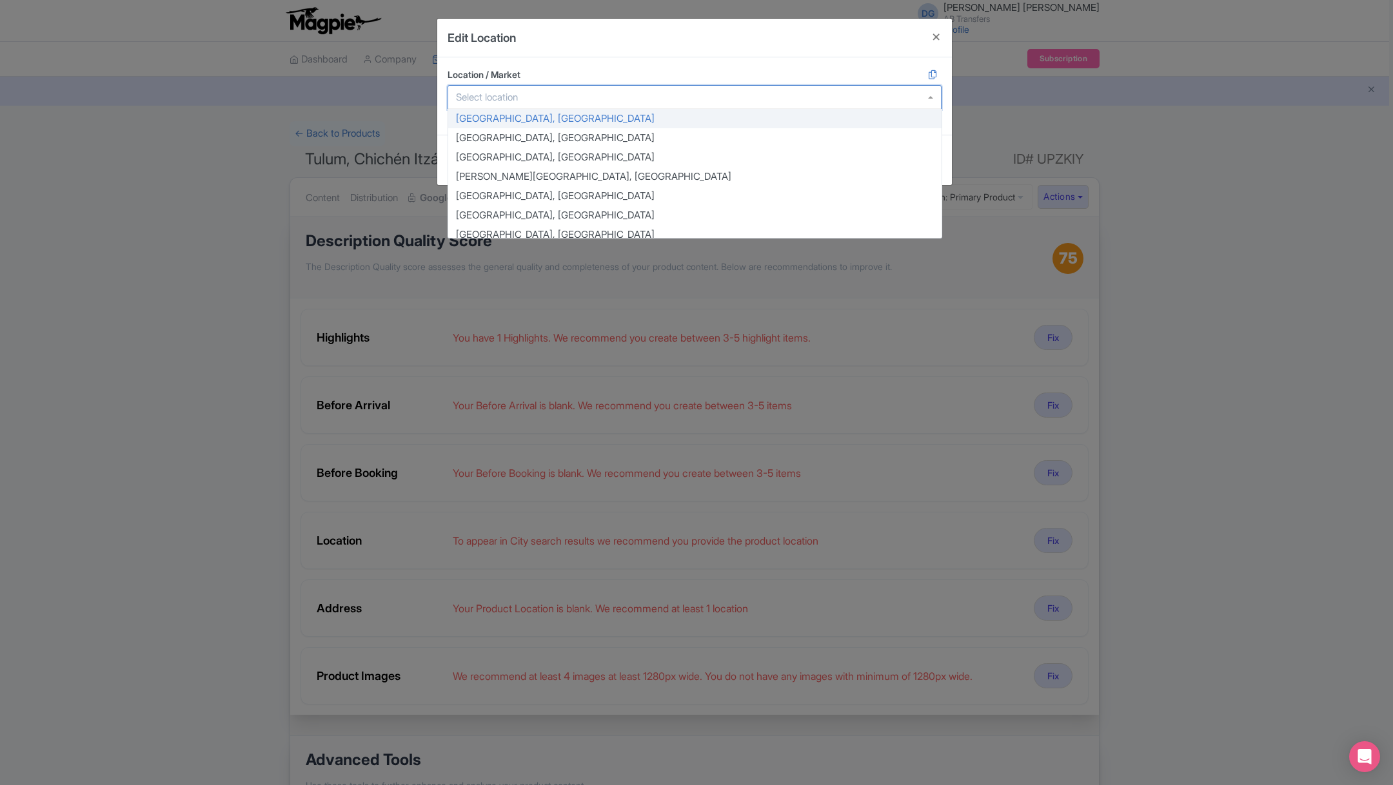
click at [572, 99] on div at bounding box center [694, 97] width 494 height 24
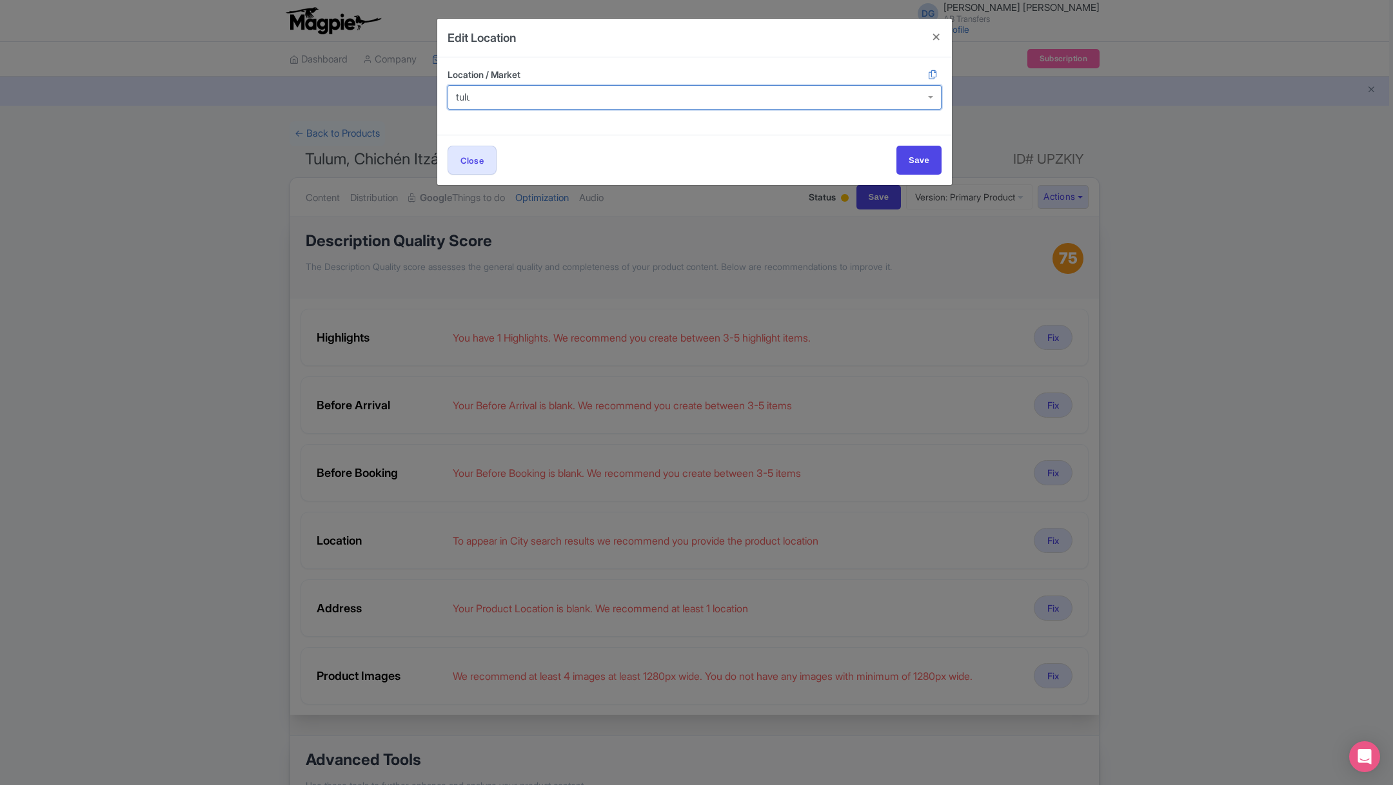
type input "tulum"
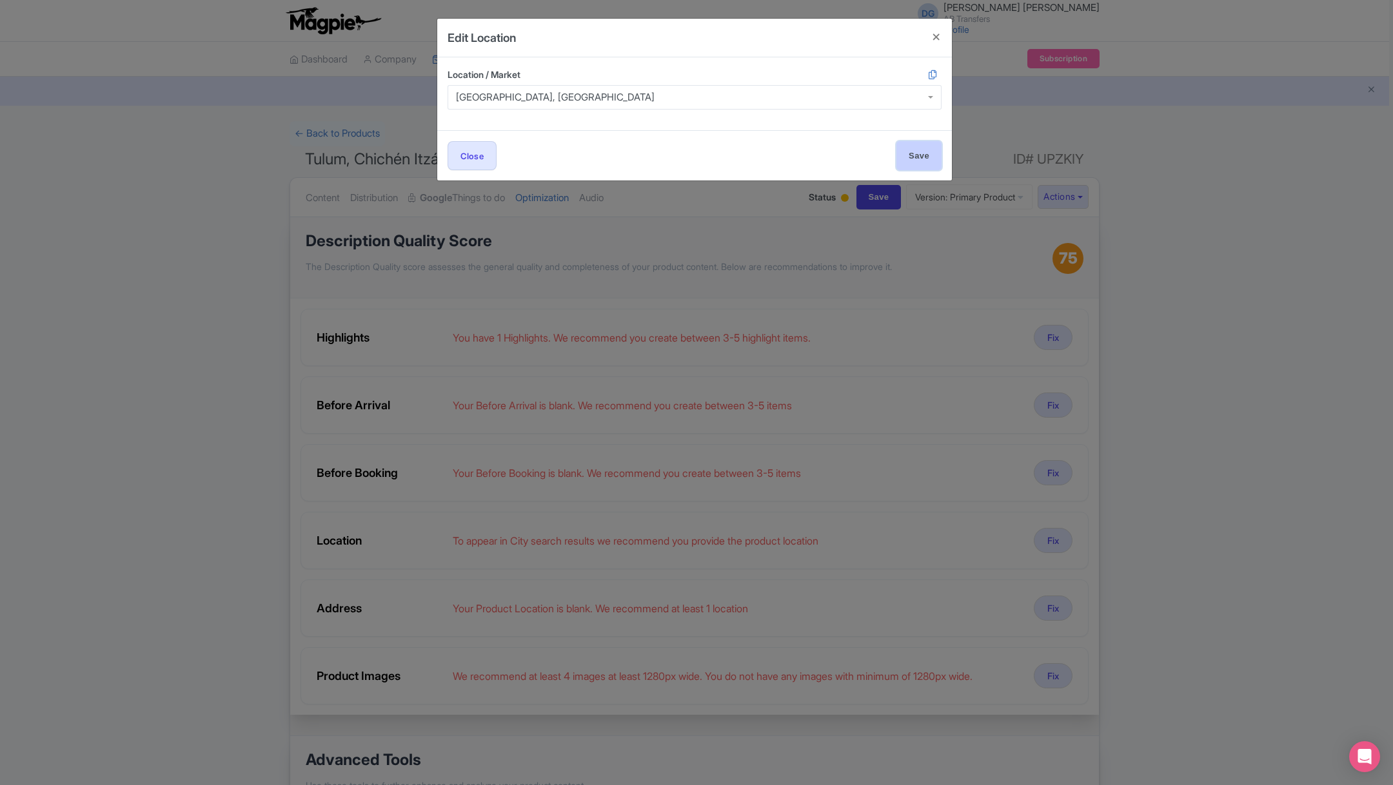
click at [903, 151] on input "Save" at bounding box center [918, 155] width 45 height 29
type input "Save"
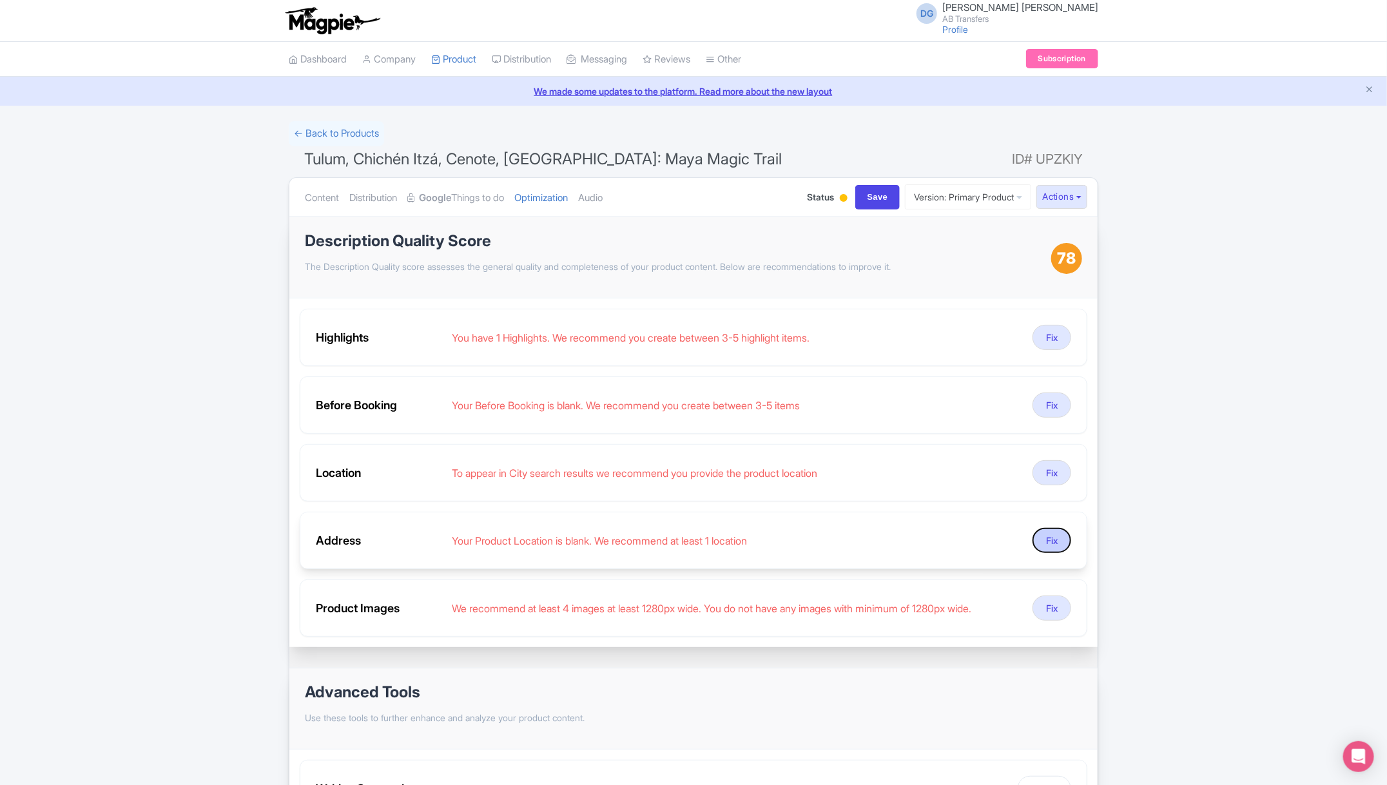
click at [1053, 533] on button "Fix" at bounding box center [1052, 540] width 39 height 25
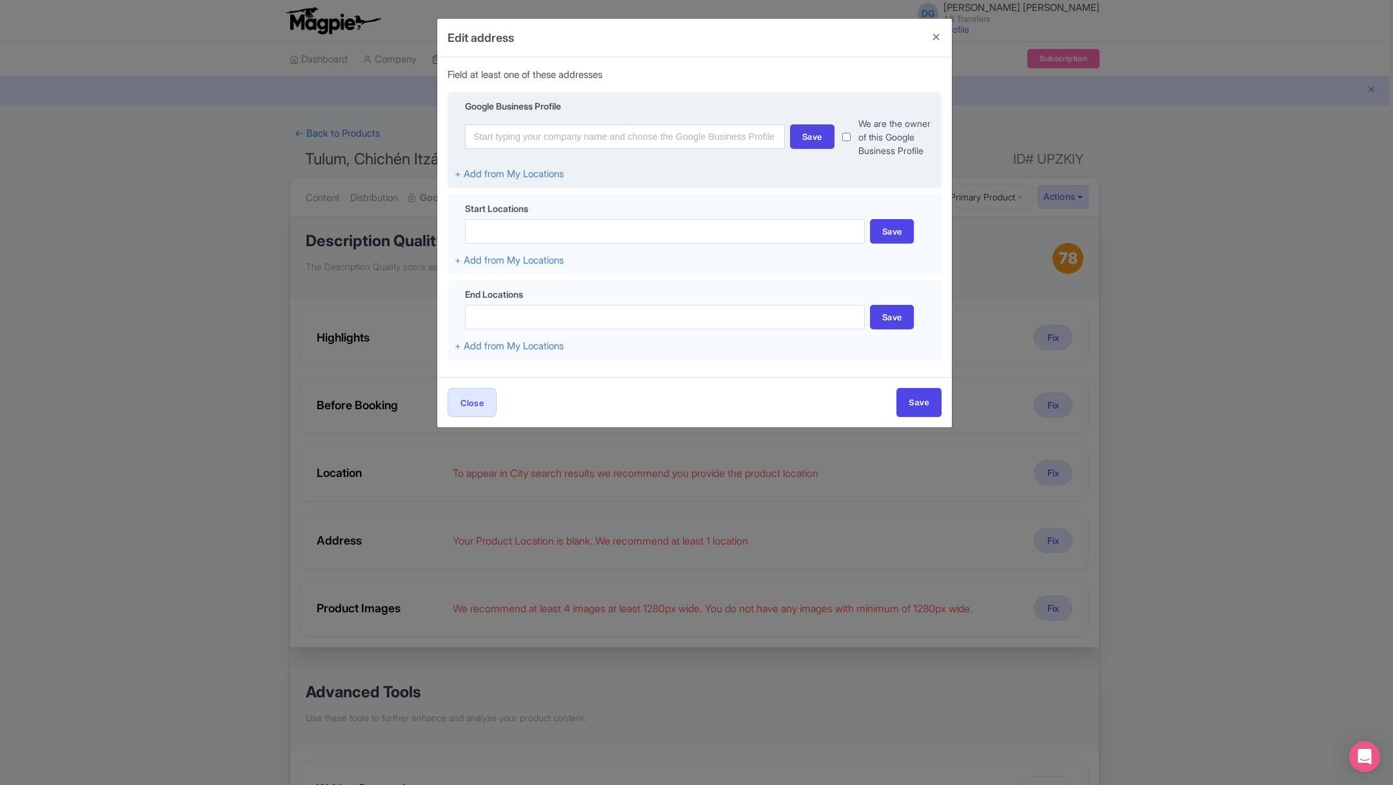
click at [715, 150] on div "Save We are the owner of this Google Business Profile" at bounding box center [695, 137] width 480 height 41
click at [689, 132] on input at bounding box center [625, 136] width 320 height 24
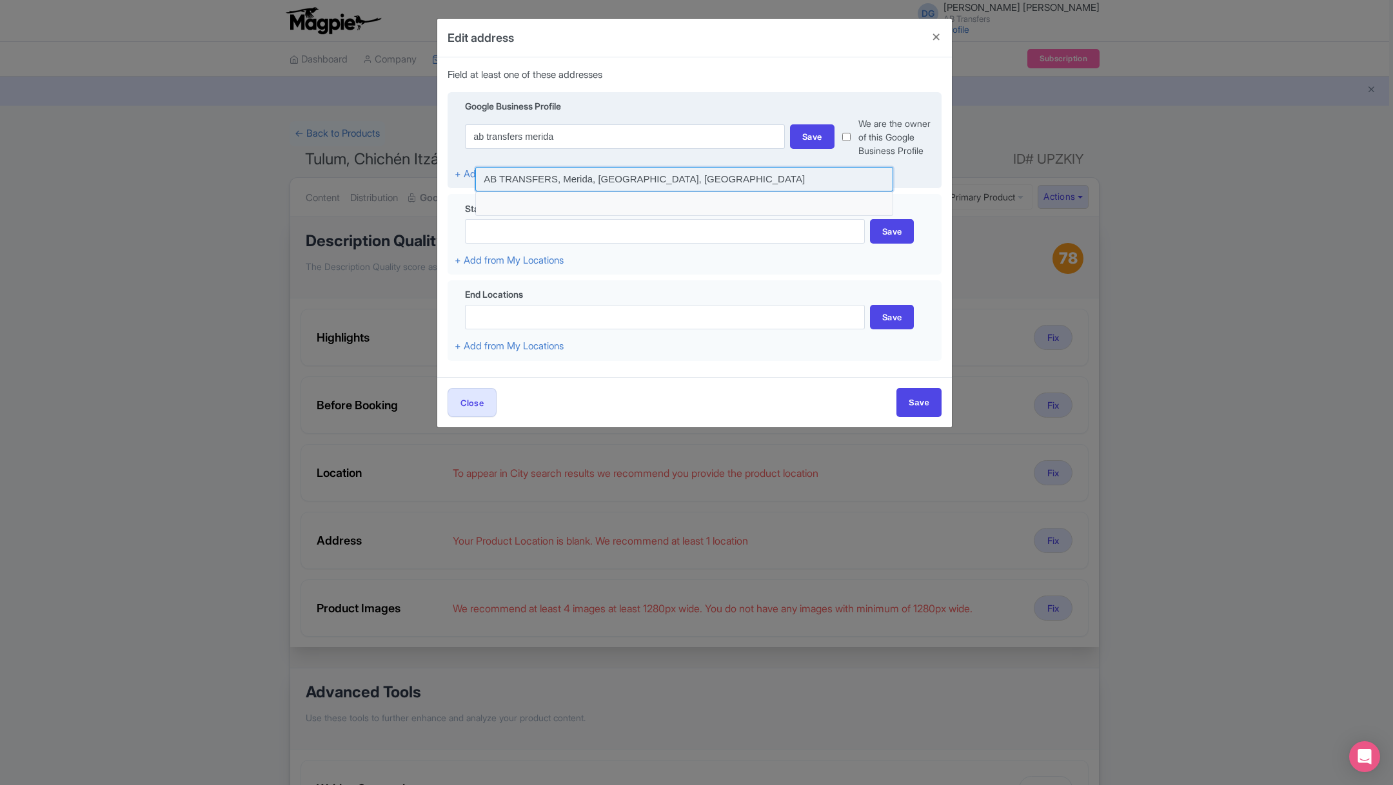
click at [623, 175] on input at bounding box center [684, 179] width 418 height 24
type input "AB TRANSFERS, Merida, Yucatan, Mexico"
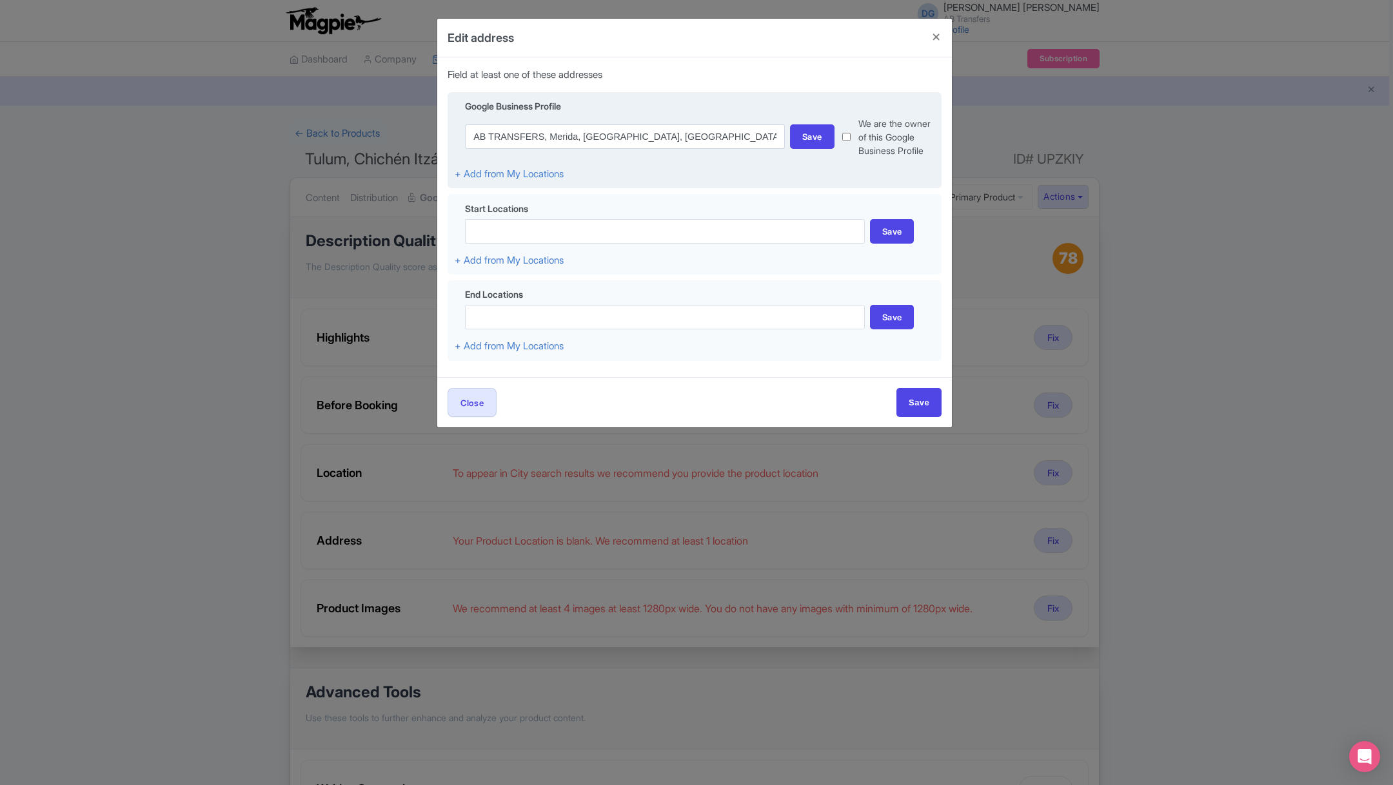
click at [843, 142] on input "checkbox" at bounding box center [846, 137] width 8 height 41
checkbox input "true"
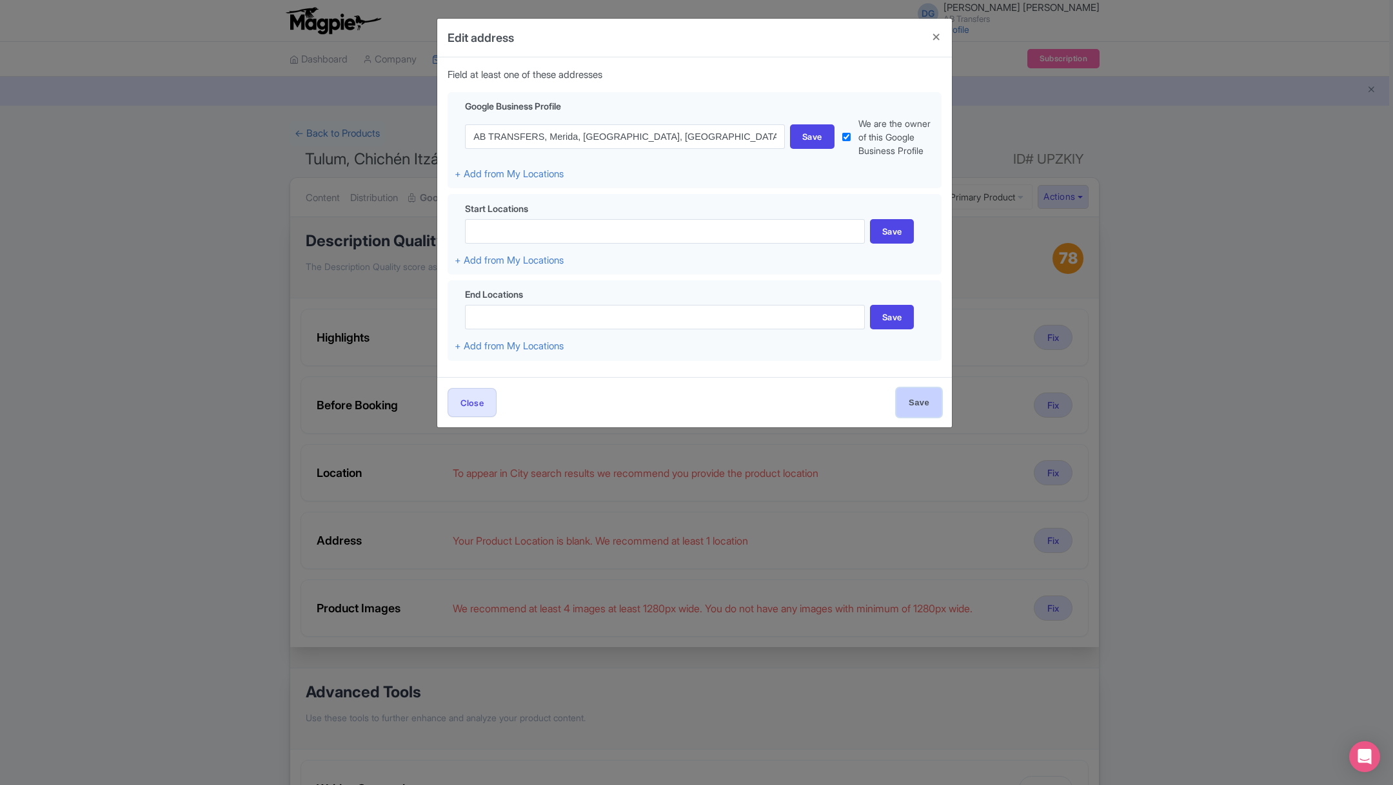
click at [926, 407] on input "Save" at bounding box center [918, 402] width 45 height 29
type input "Save"
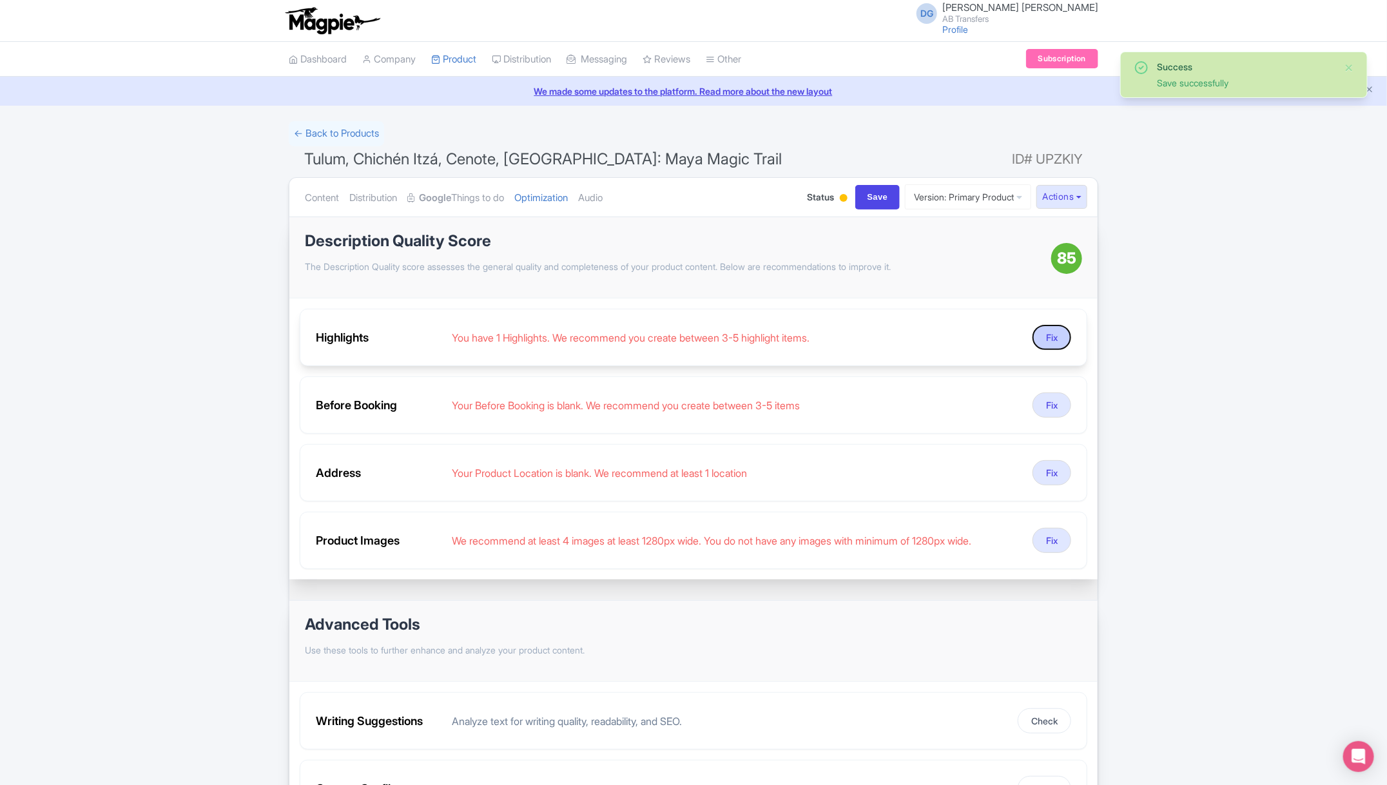
click at [1047, 329] on button "Fix" at bounding box center [1052, 337] width 39 height 25
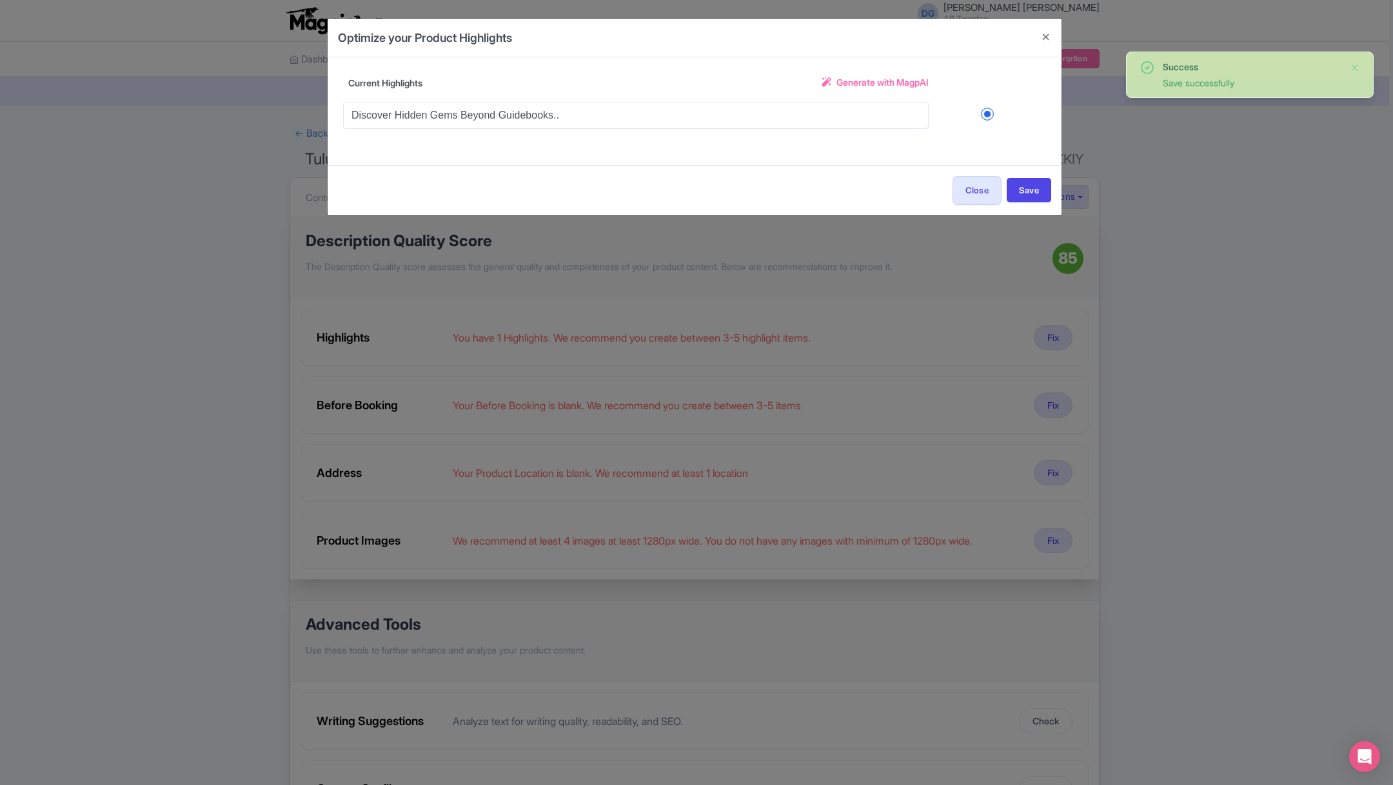
click at [859, 84] on span "Generate with MagpAI" at bounding box center [882, 82] width 92 height 14
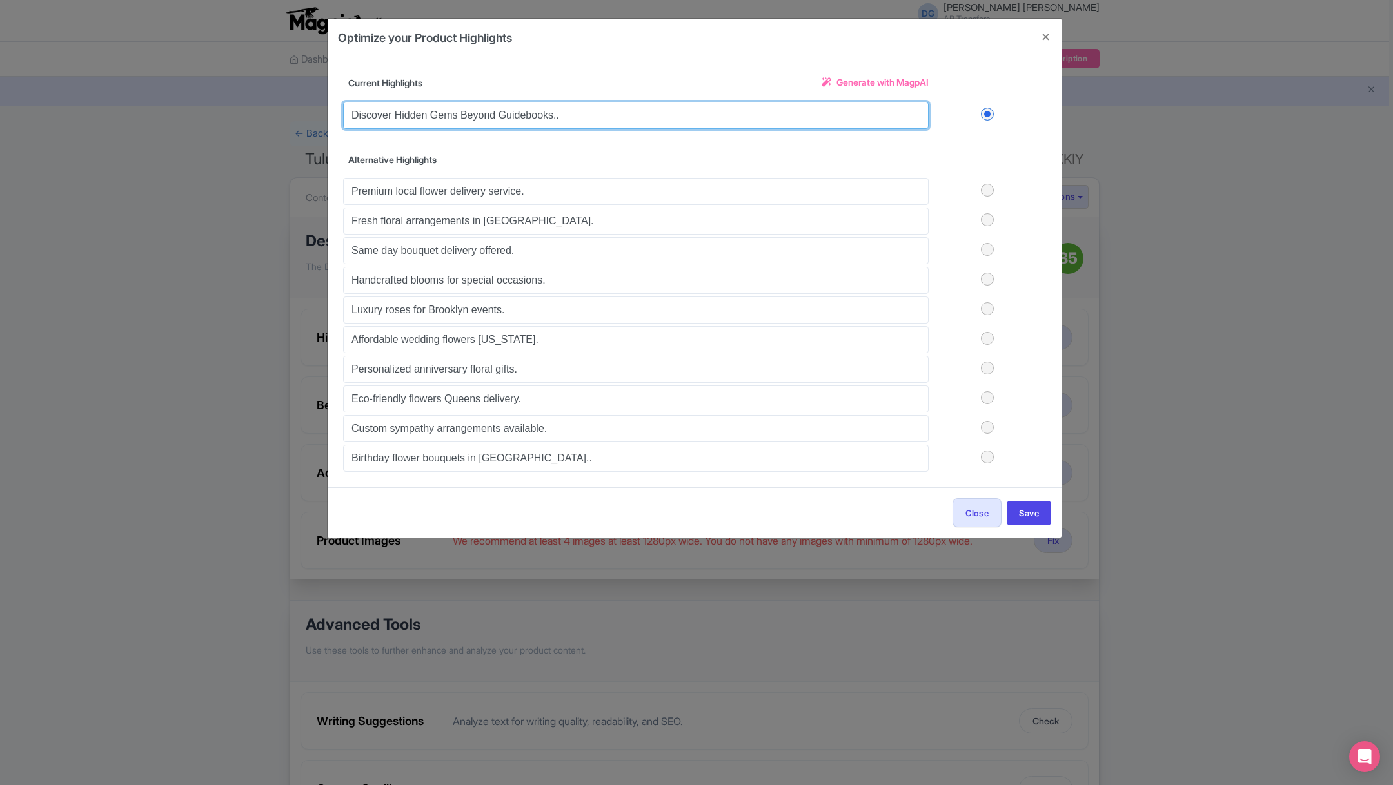
click at [680, 119] on input "Discover Hidden Gems Beyond Guidebooks.." at bounding box center [635, 115] width 585 height 27
drag, startPoint x: 680, startPoint y: 119, endPoint x: 353, endPoint y: 113, distance: 326.9
click at [353, 113] on input "Discover Hidden Gems Beyond Guidebooks.." at bounding box center [635, 115] width 585 height 27
click at [813, 111] on input "discover coba" at bounding box center [635, 115] width 585 height 27
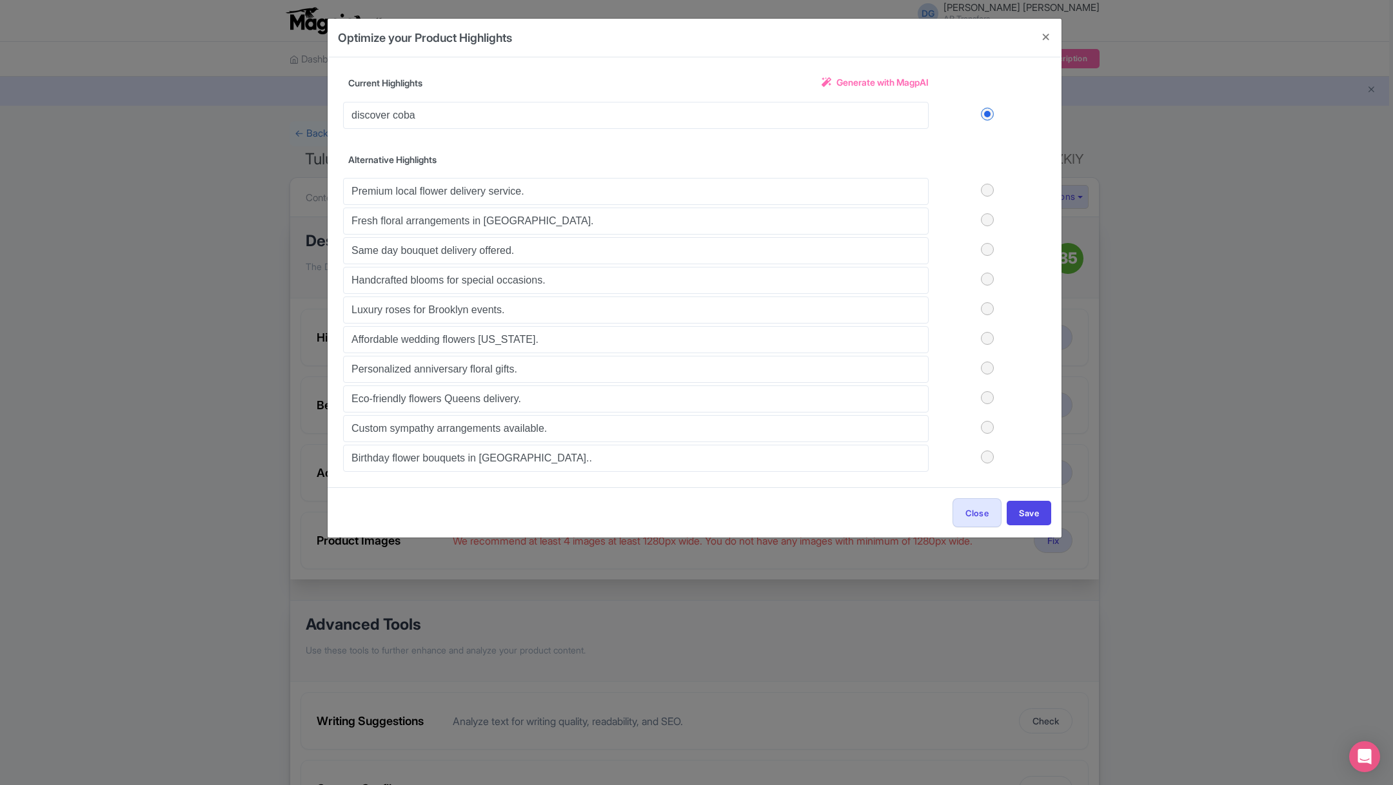
click at [867, 83] on span "Generate with MagpAI" at bounding box center [882, 82] width 92 height 14
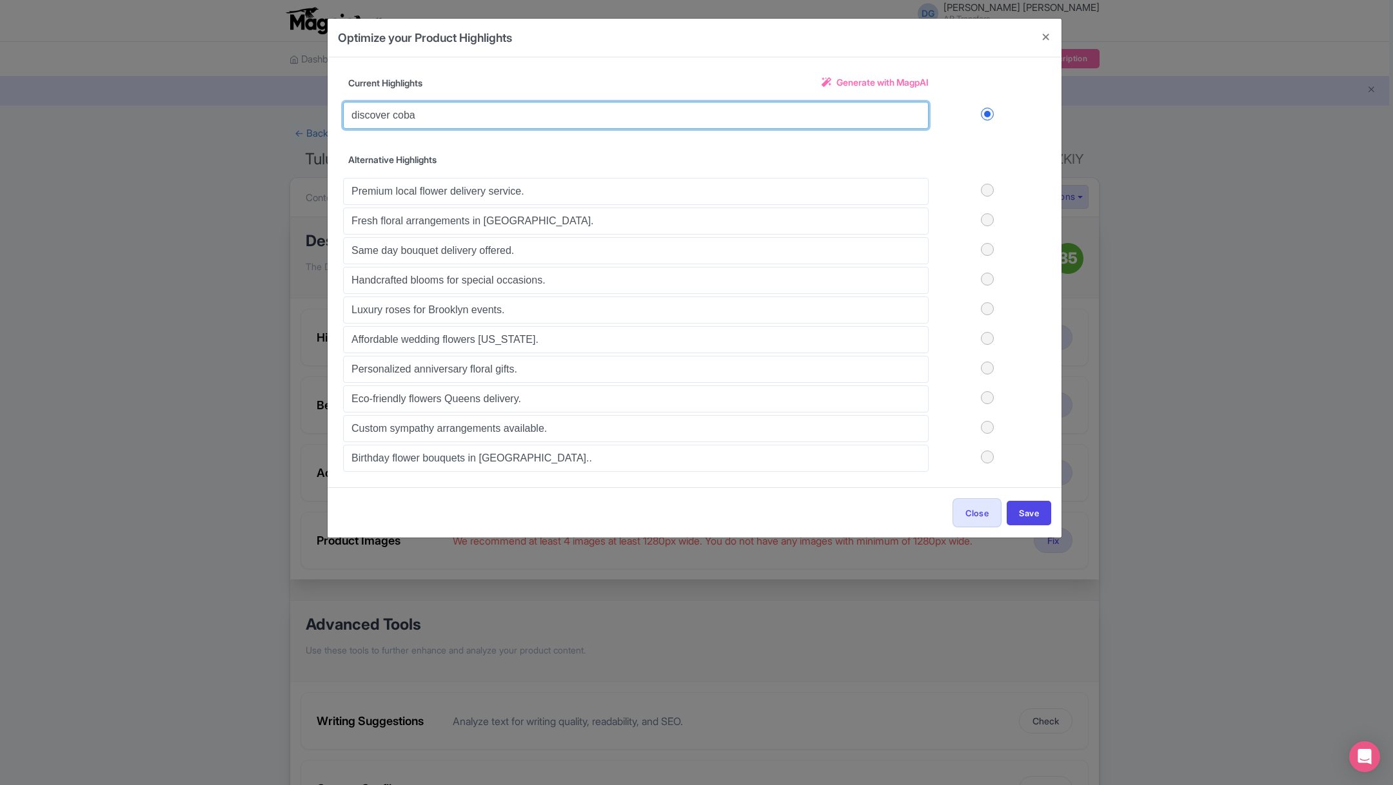
click at [452, 112] on input "discover coba" at bounding box center [635, 115] width 585 height 27
type input "discover coba on a private trip"
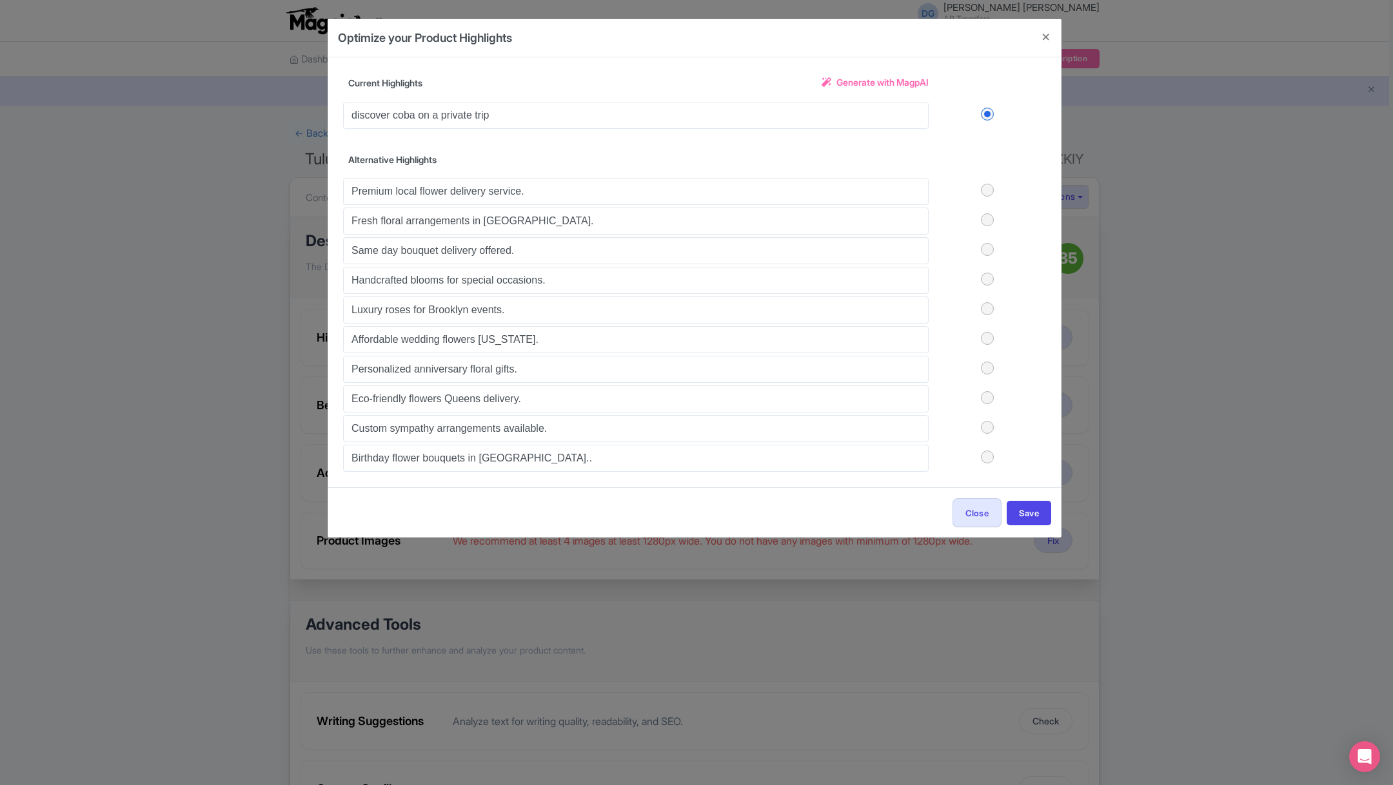
click at [863, 82] on span "Generate with MagpAI" at bounding box center [882, 82] width 92 height 14
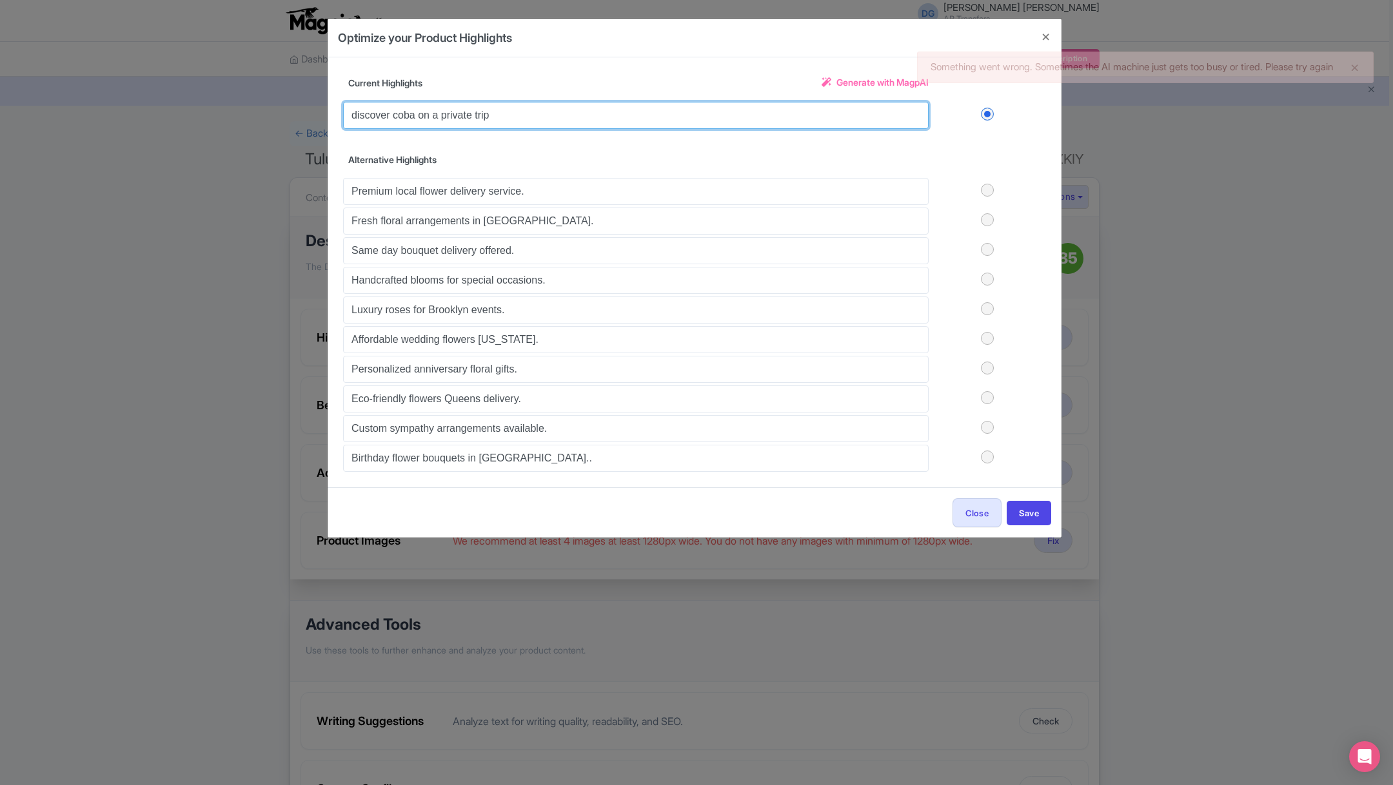
click at [772, 103] on input "discover coba on a private trip" at bounding box center [635, 115] width 585 height 27
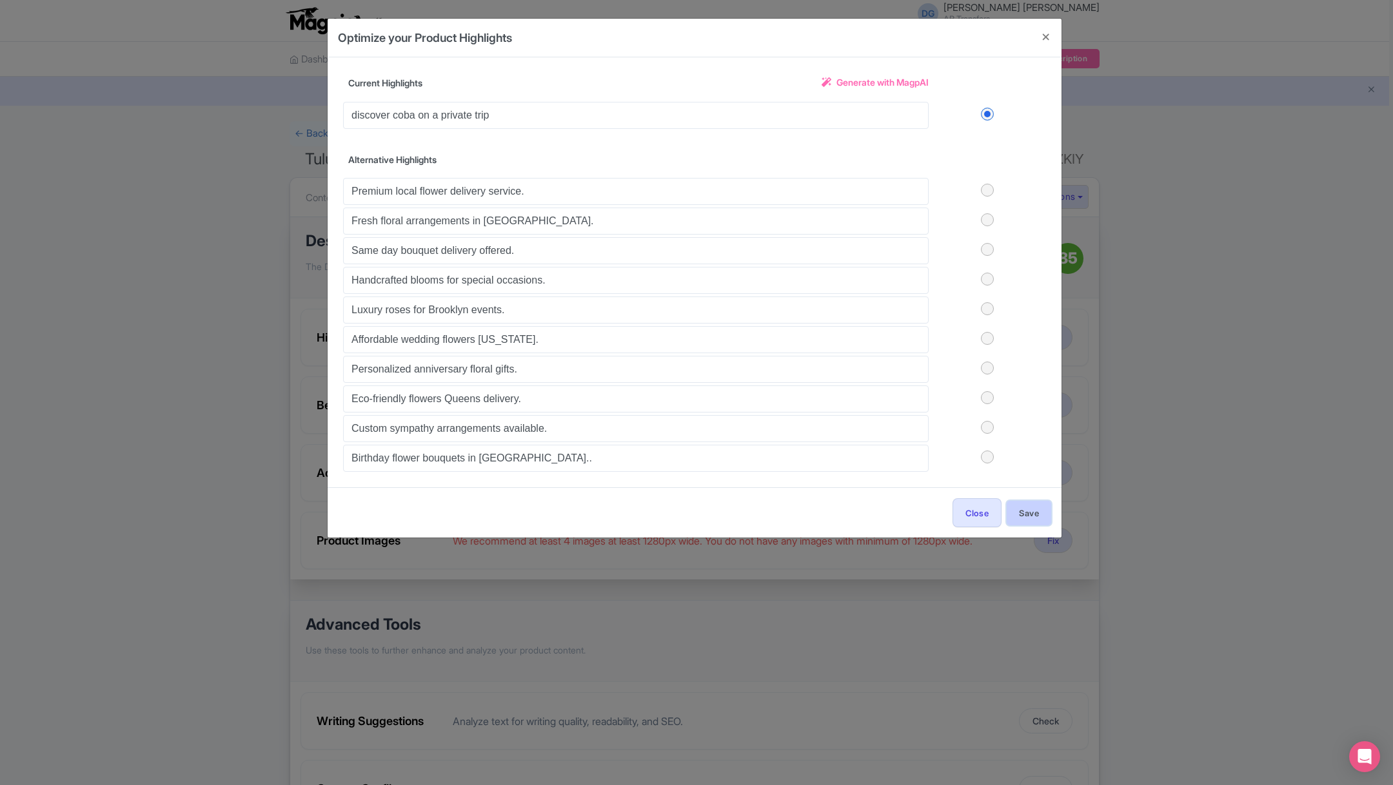
click at [1029, 510] on button "Save" at bounding box center [1028, 513] width 44 height 24
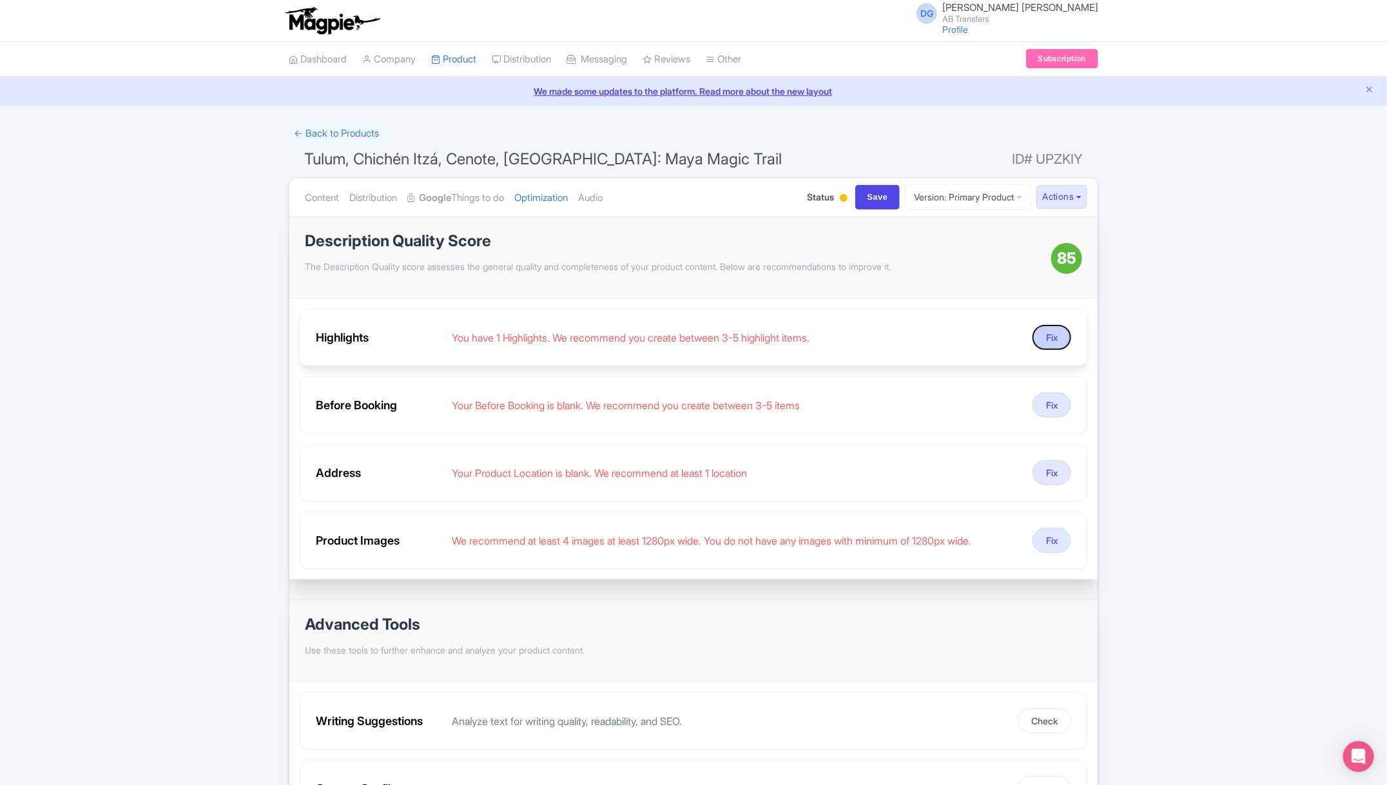
click at [1055, 331] on button "Fix" at bounding box center [1052, 337] width 39 height 25
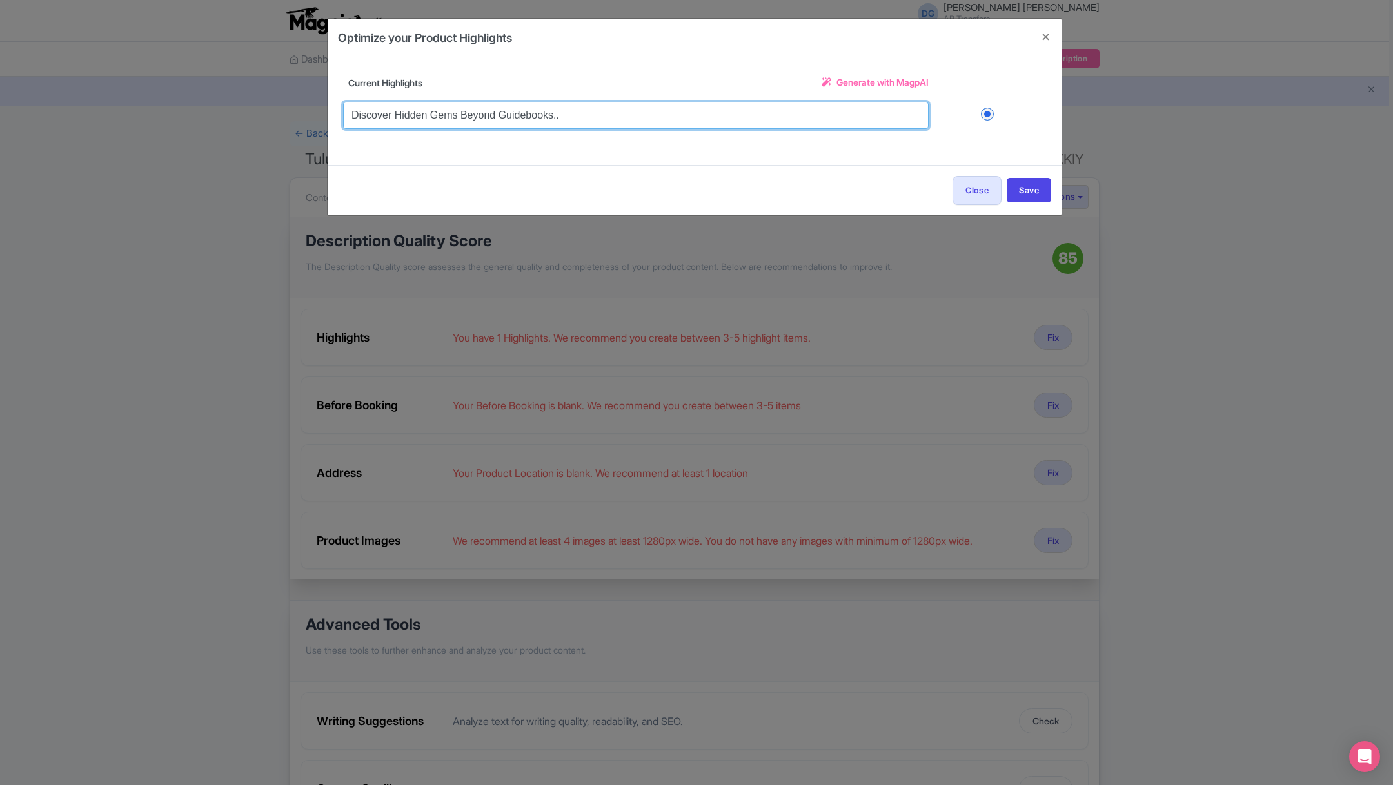
click at [837, 117] on input "Discover Hidden Gems Beyond Guidebooks.." at bounding box center [635, 115] width 585 height 27
drag, startPoint x: 837, startPoint y: 117, endPoint x: 340, endPoint y: 120, distance: 496.4
click at [340, 120] on div "Title Tulum, Chichén Itzá, Cenote, Mérida: Maya Magic Trail Description Descrip…" at bounding box center [695, 111] width 734 height 108
type input "t"
type input "meet coba"
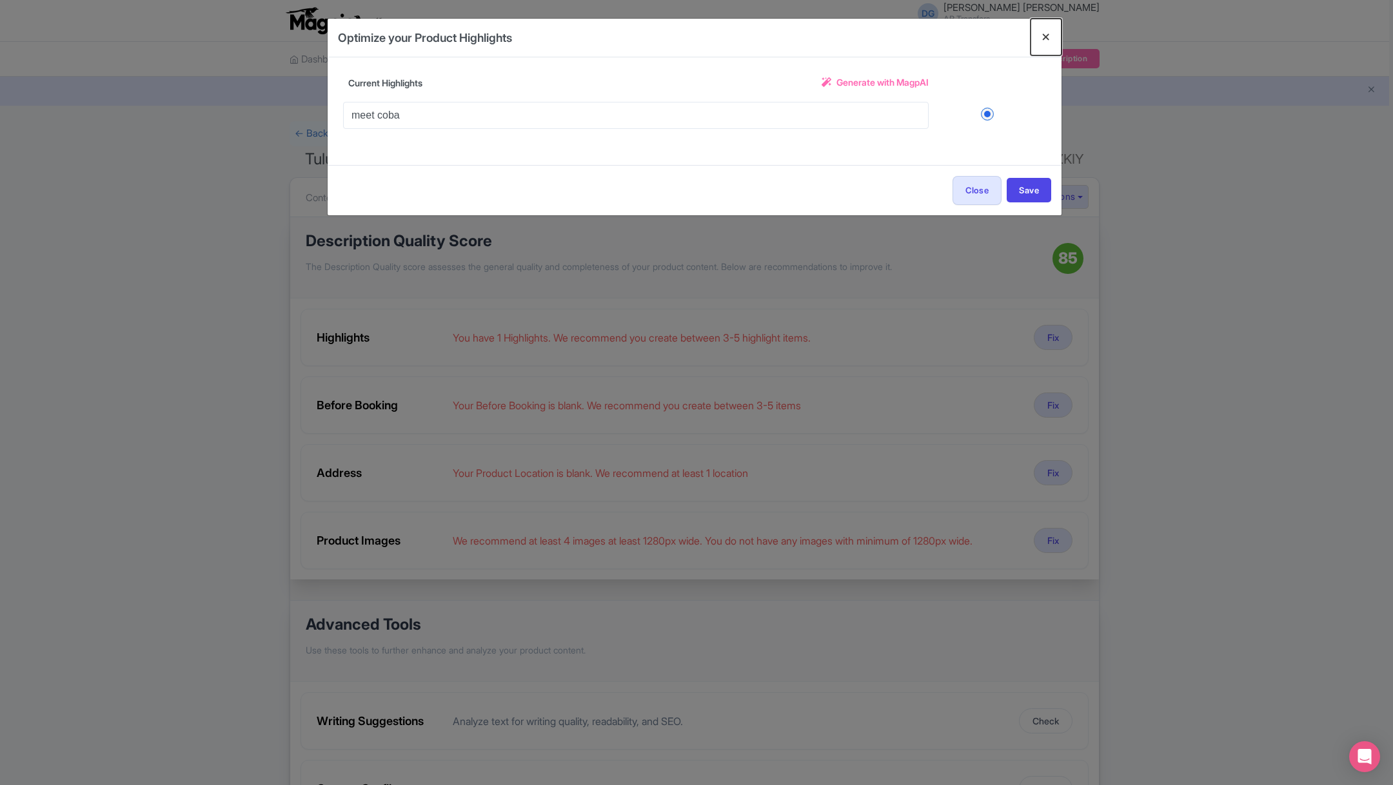
click at [1044, 39] on button "Close" at bounding box center [1045, 37] width 31 height 37
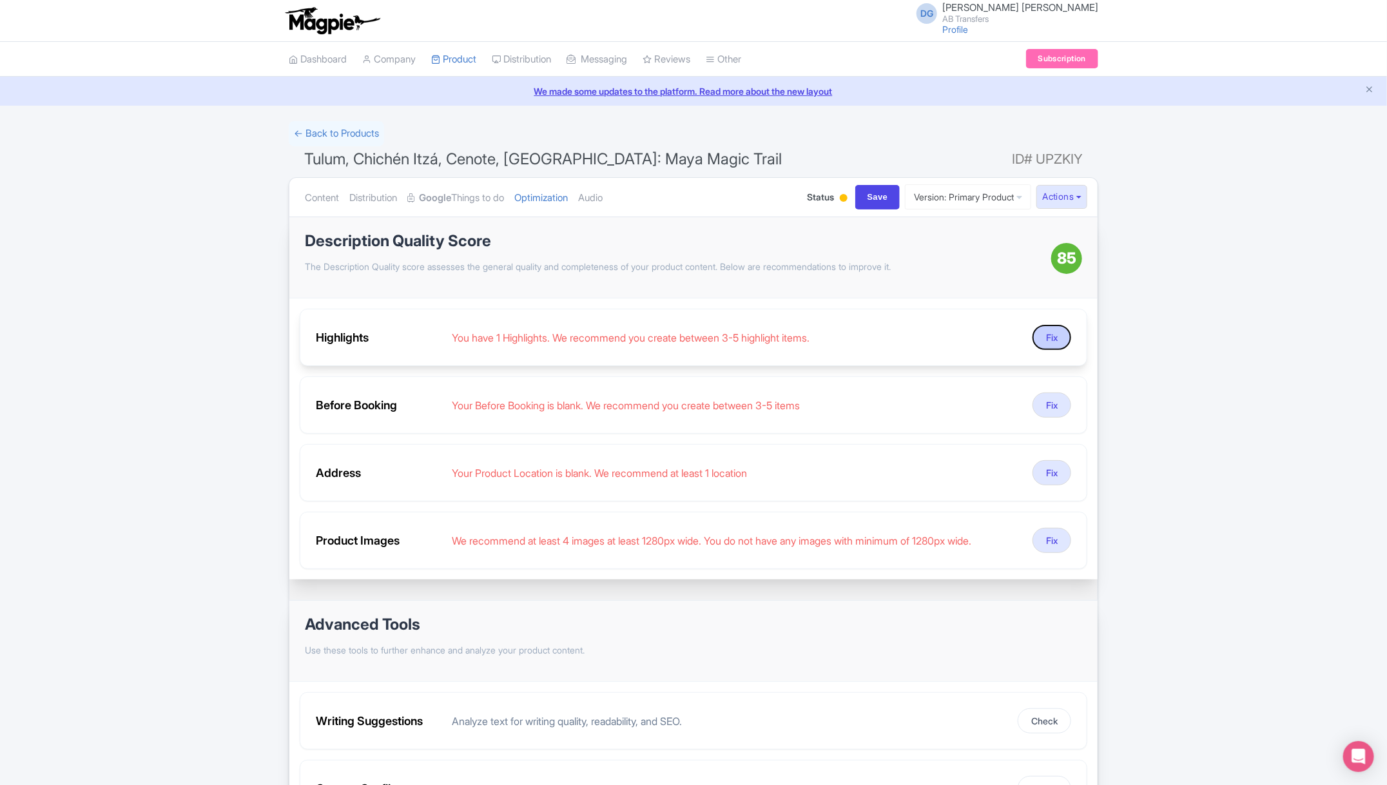
click at [1061, 340] on button "Fix" at bounding box center [1052, 337] width 39 height 25
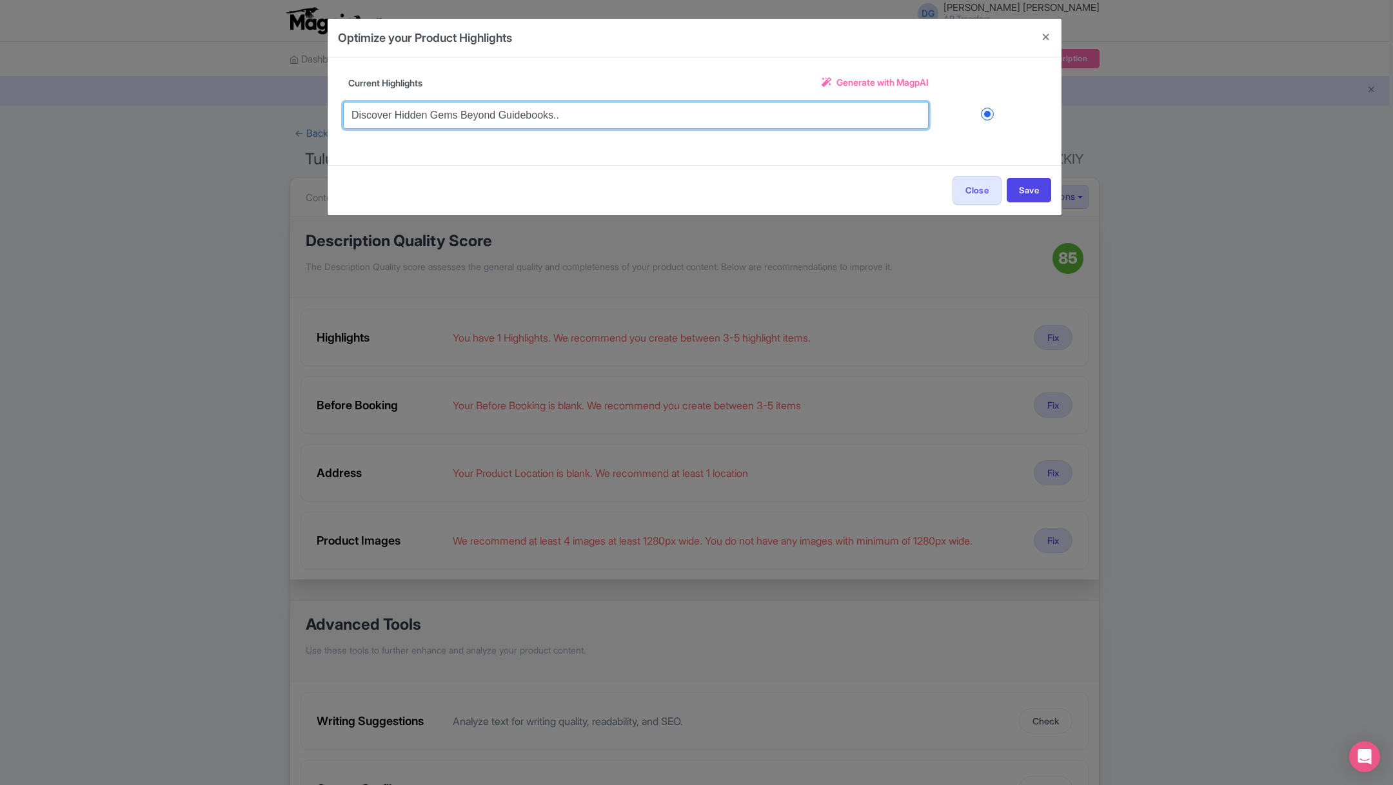
drag, startPoint x: 569, startPoint y: 113, endPoint x: 335, endPoint y: 115, distance: 234.7
click at [335, 115] on div "Title Tulum, Chichén Itzá, Cenote, Mérida: Maya Magic Trail Description Descrip…" at bounding box center [695, 111] width 734 height 108
type input "chichen itza, coba and cenote sambula"
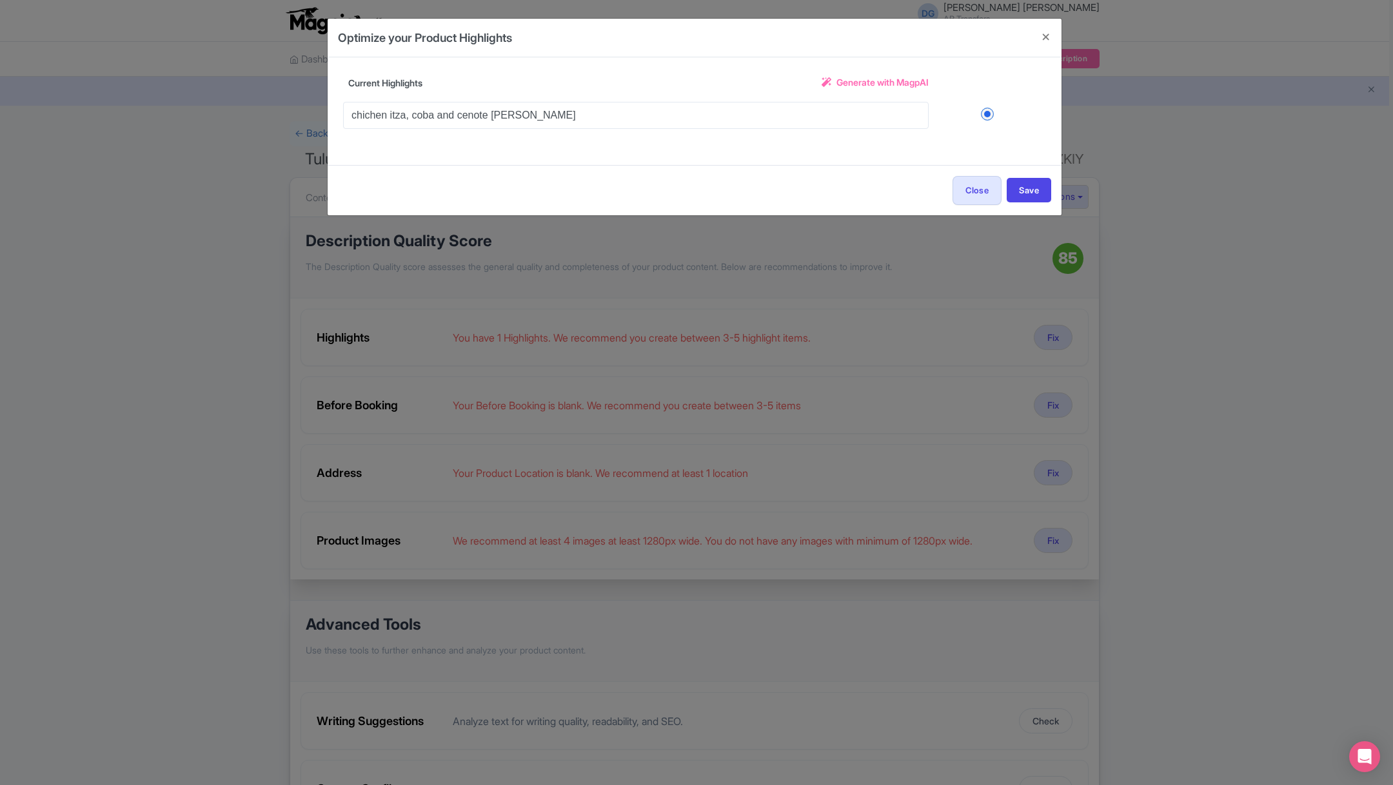
click at [863, 84] on span "Generate with MagpAI" at bounding box center [882, 82] width 92 height 14
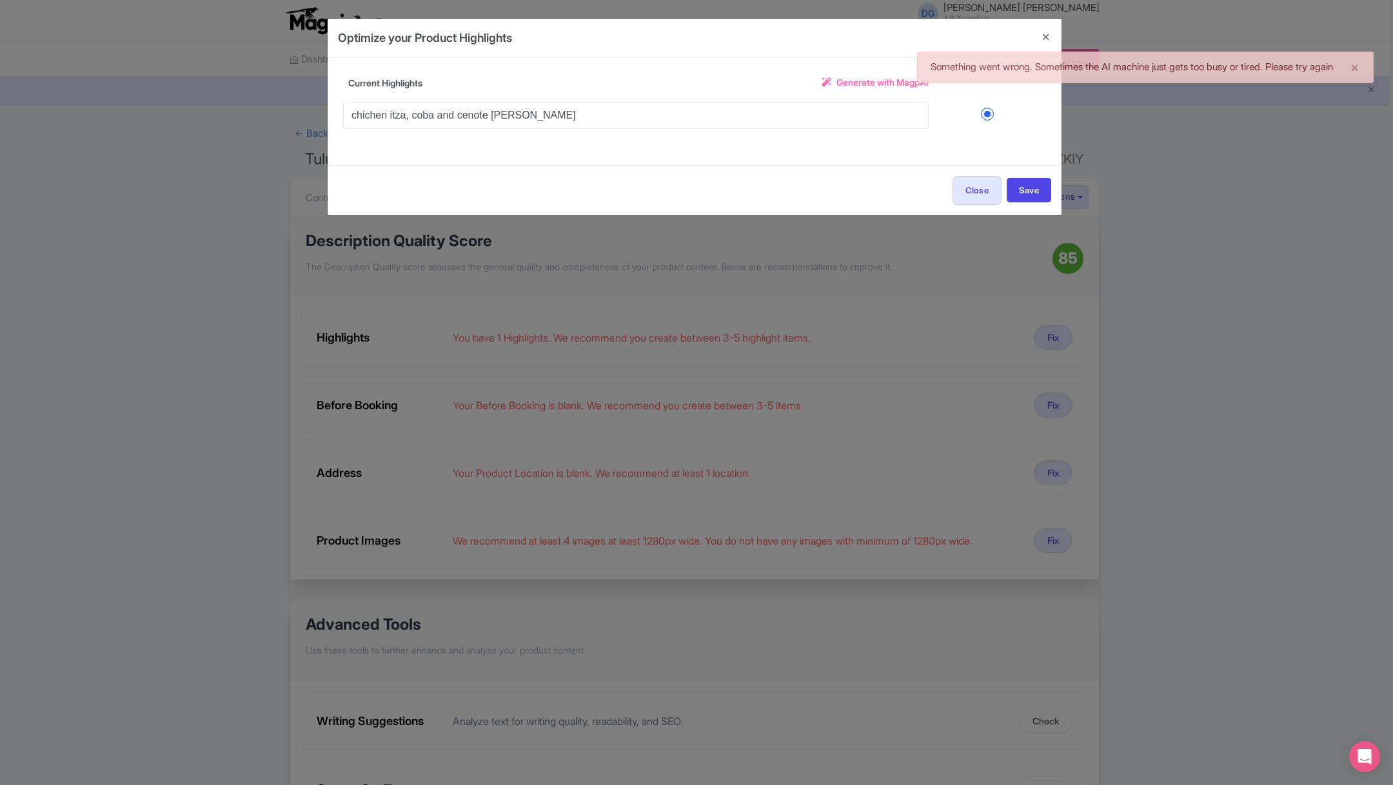
click at [863, 84] on span "Generate with MagpAI" at bounding box center [882, 82] width 92 height 14
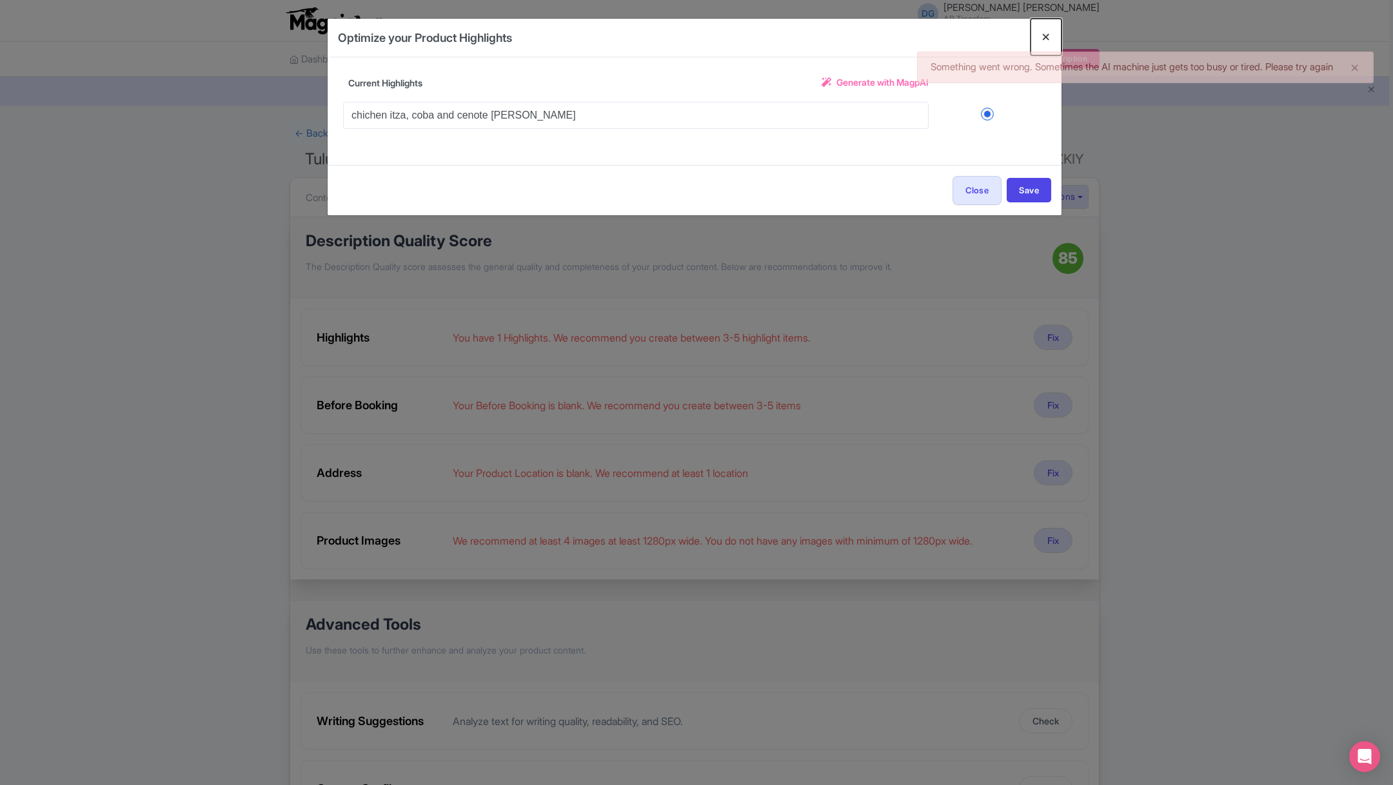
click at [1044, 37] on button "Close" at bounding box center [1045, 37] width 31 height 37
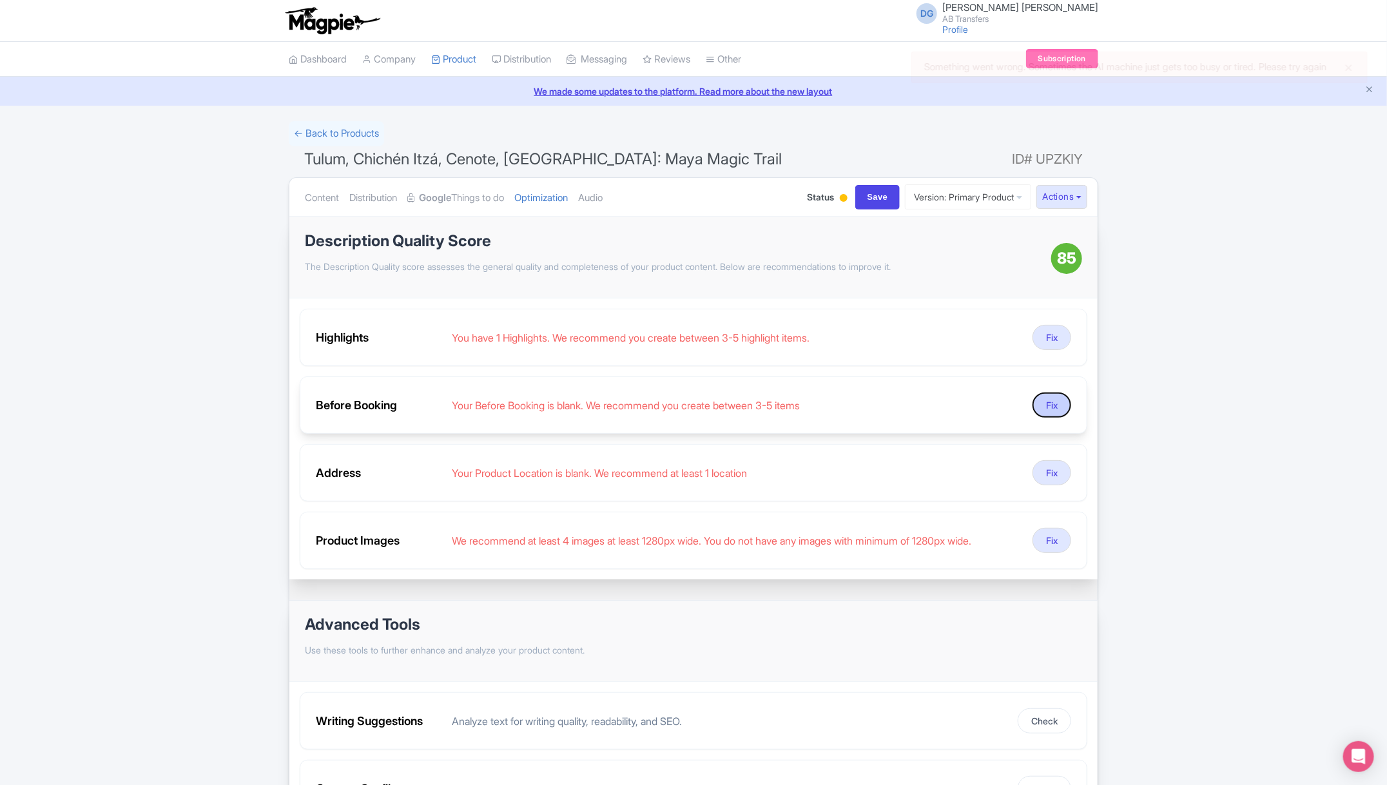
click at [1051, 399] on button "Fix" at bounding box center [1052, 405] width 39 height 25
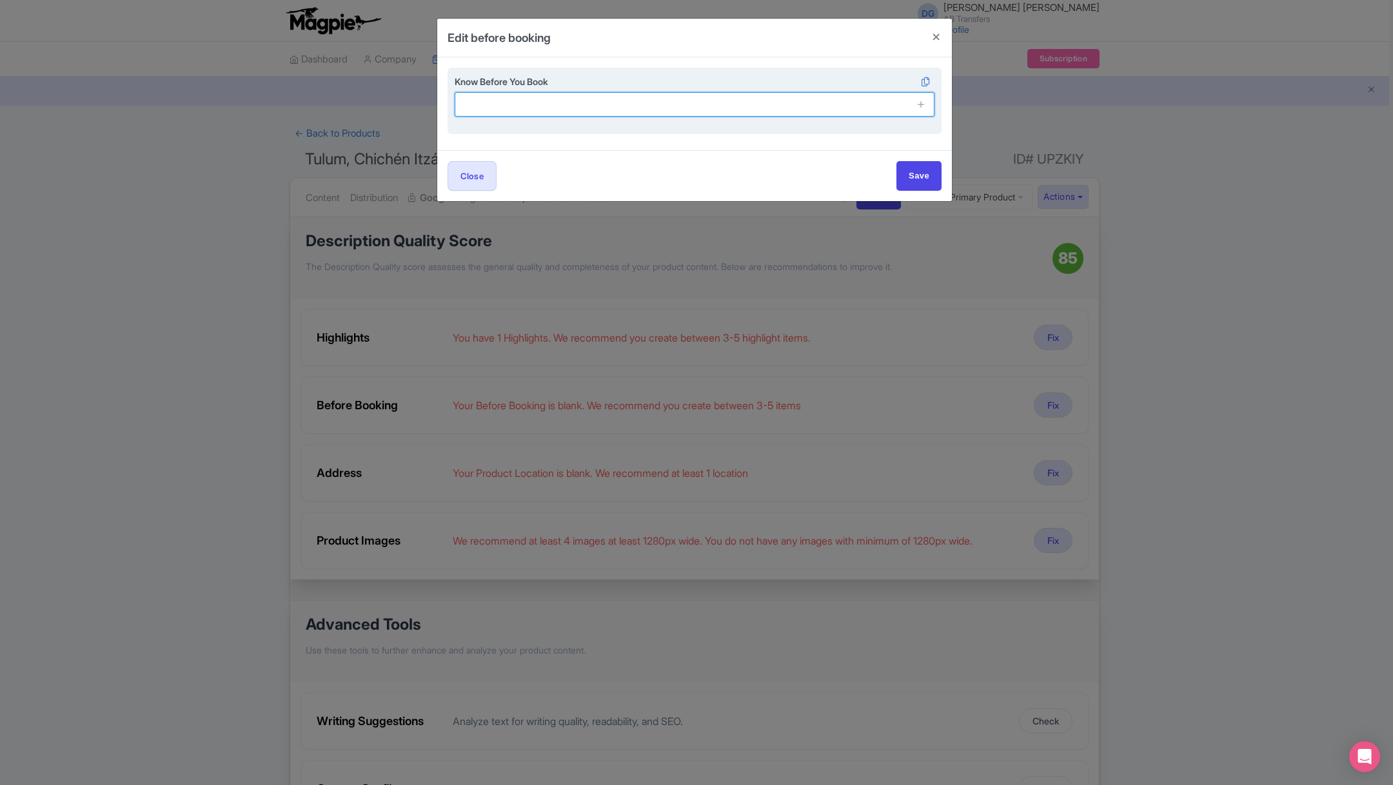
click at [681, 106] on input "text" at bounding box center [695, 104] width 480 height 24
click at [518, 101] on input "text" at bounding box center [695, 104] width 480 height 24
paste input "Bring comfortable shoes, a hat, sunscreen, and a refillable water bottle."
type input "Bring comfortable shoes, a hat, sunscreen, and a refillable water bottle."
click at [923, 104] on icon at bounding box center [921, 104] width 10 height 10
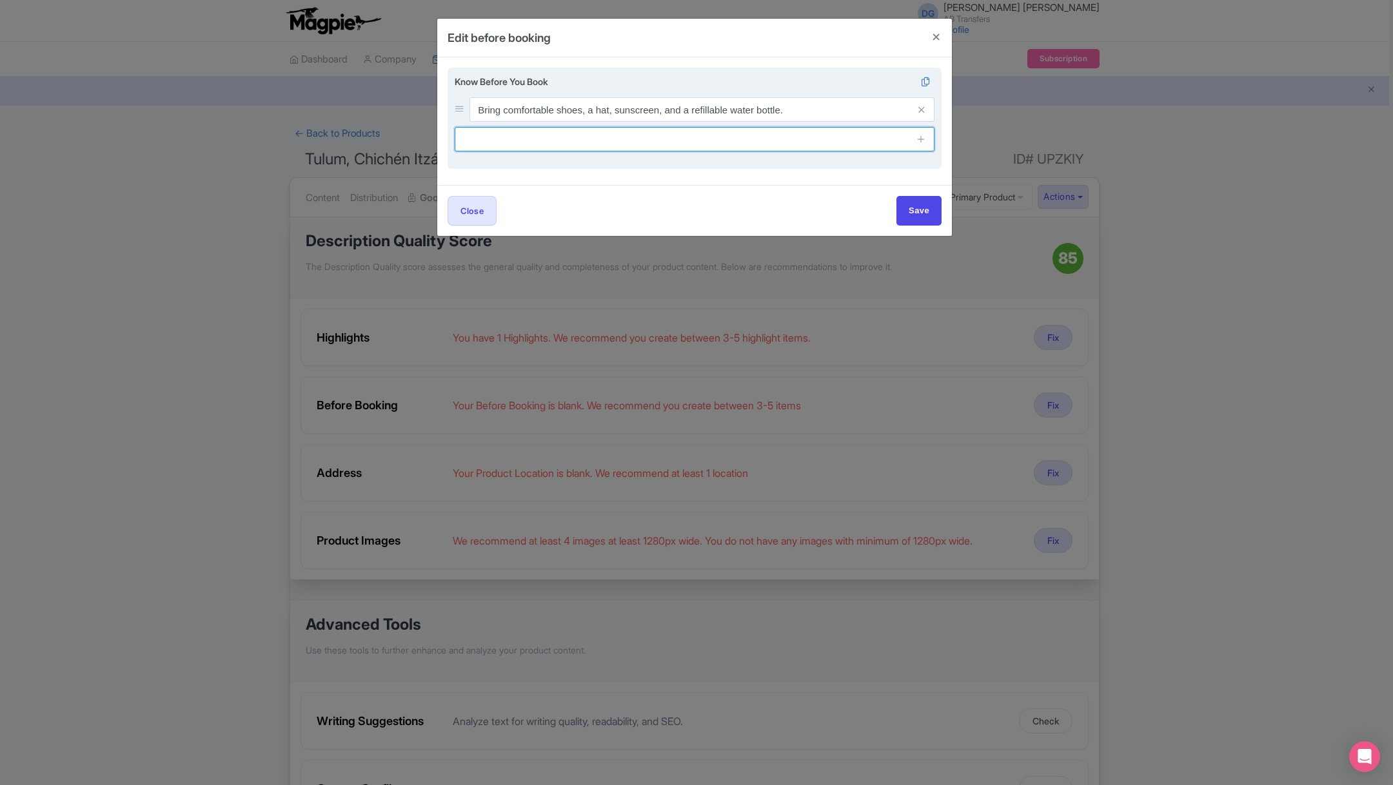
click at [509, 150] on input "text" at bounding box center [695, 139] width 480 height 24
paste input "Children must be accompanied by an adult."
type input "Children must be accompanied by an adult."
click at [924, 141] on icon at bounding box center [921, 139] width 10 height 10
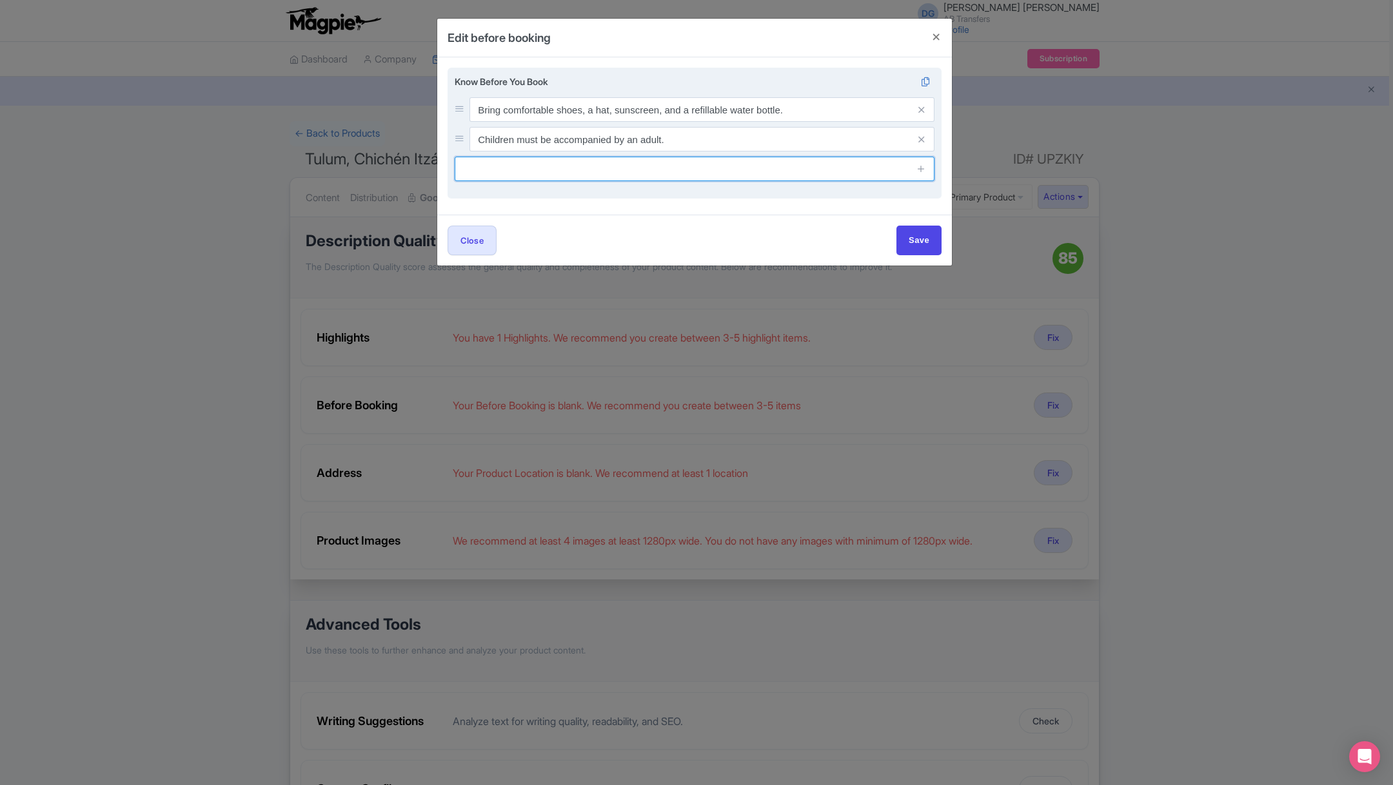
click at [668, 171] on input "text" at bounding box center [695, 169] width 480 height 24
paste input "Please provide your hotel or pickup location at the time of booking."
type input "Please provide your hotel or pickup location at the time of booking."
click at [923, 173] on icon at bounding box center [921, 169] width 10 height 10
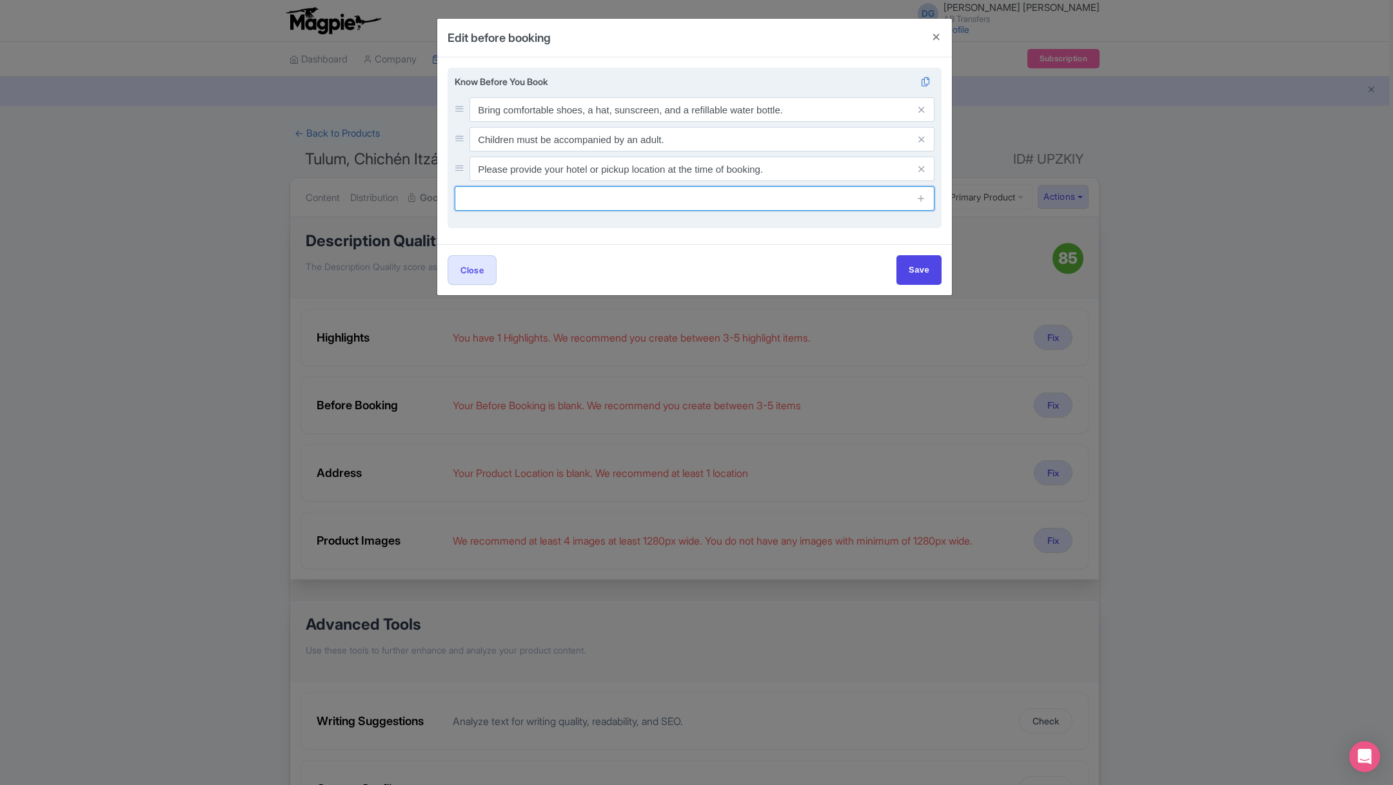
click at [736, 206] on input "text" at bounding box center [695, 198] width 480 height 24
paste input "This experience requires good weather; it may be rescheduled or refunded in cas…"
type input "This experience requires good weather; it may be rescheduled or refunded in cas…"
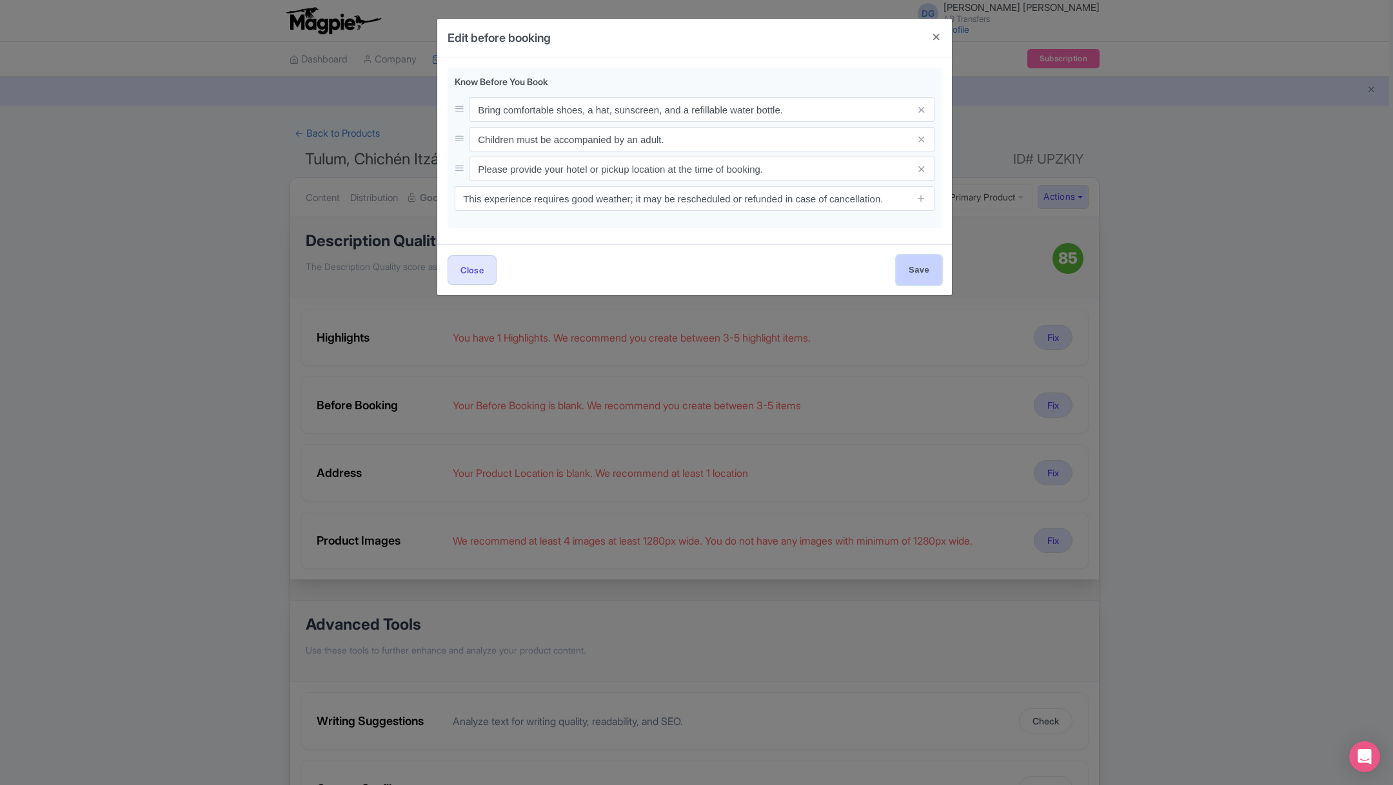
click at [920, 273] on input "Save" at bounding box center [918, 269] width 45 height 29
type input "Save"
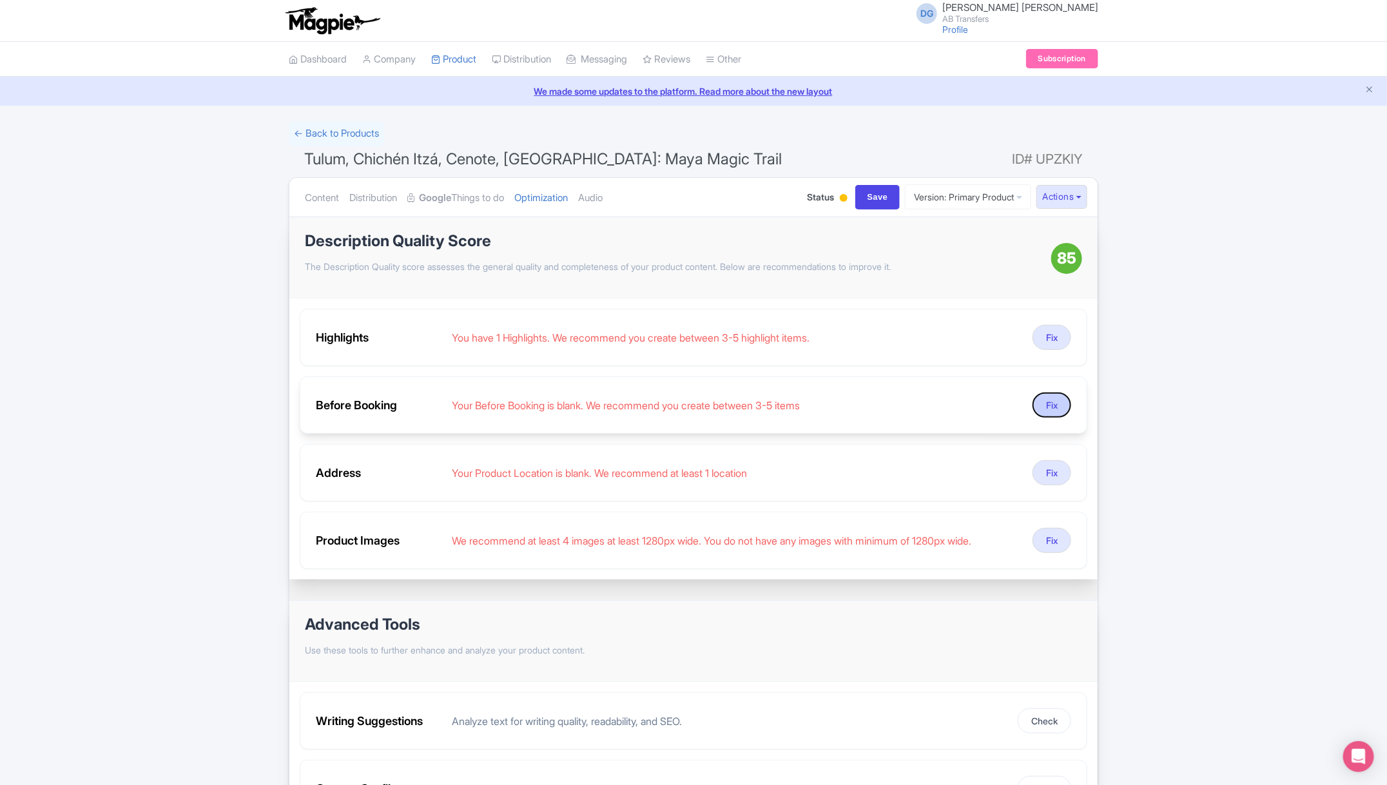
click at [1050, 402] on button "Fix" at bounding box center [1052, 405] width 39 height 25
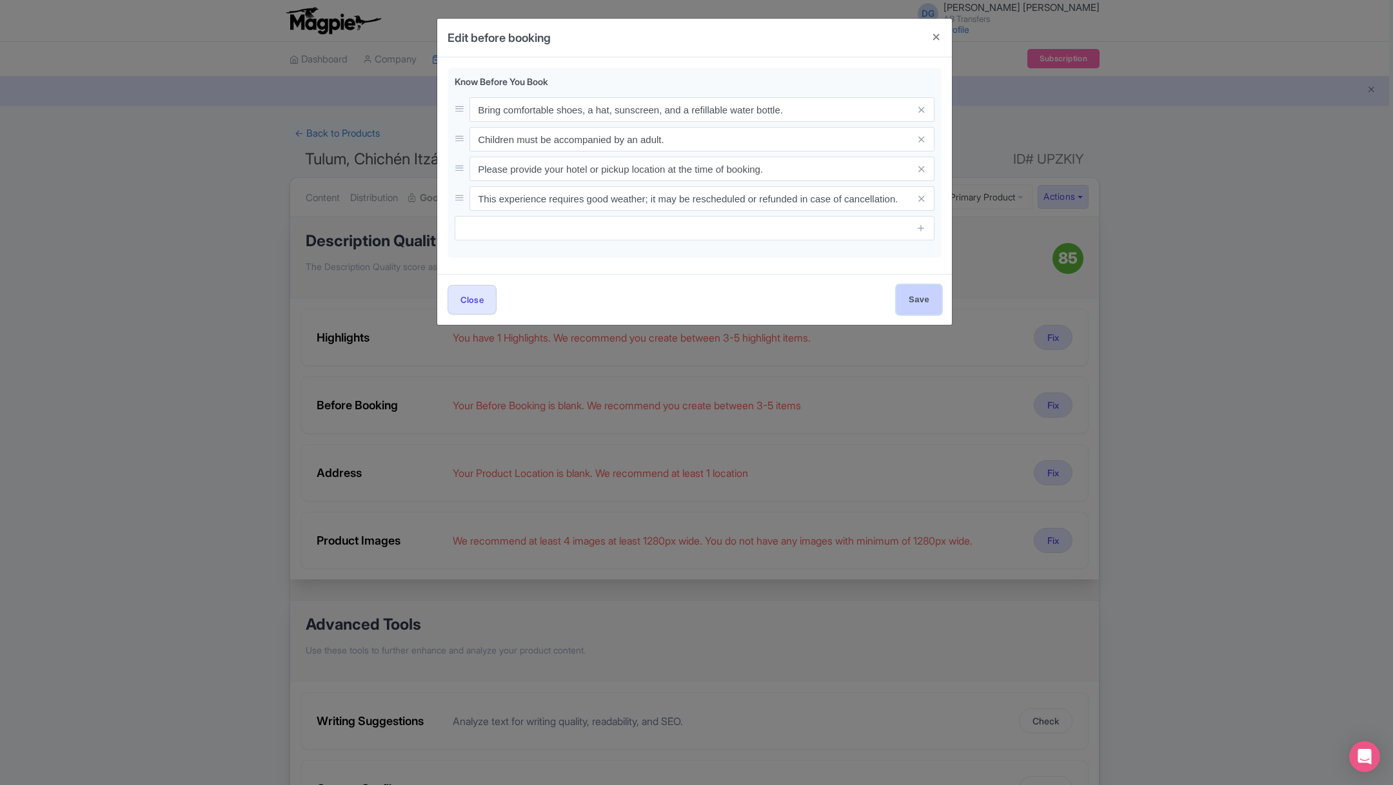
click at [923, 293] on input "Save" at bounding box center [918, 299] width 45 height 29
type input "Save"
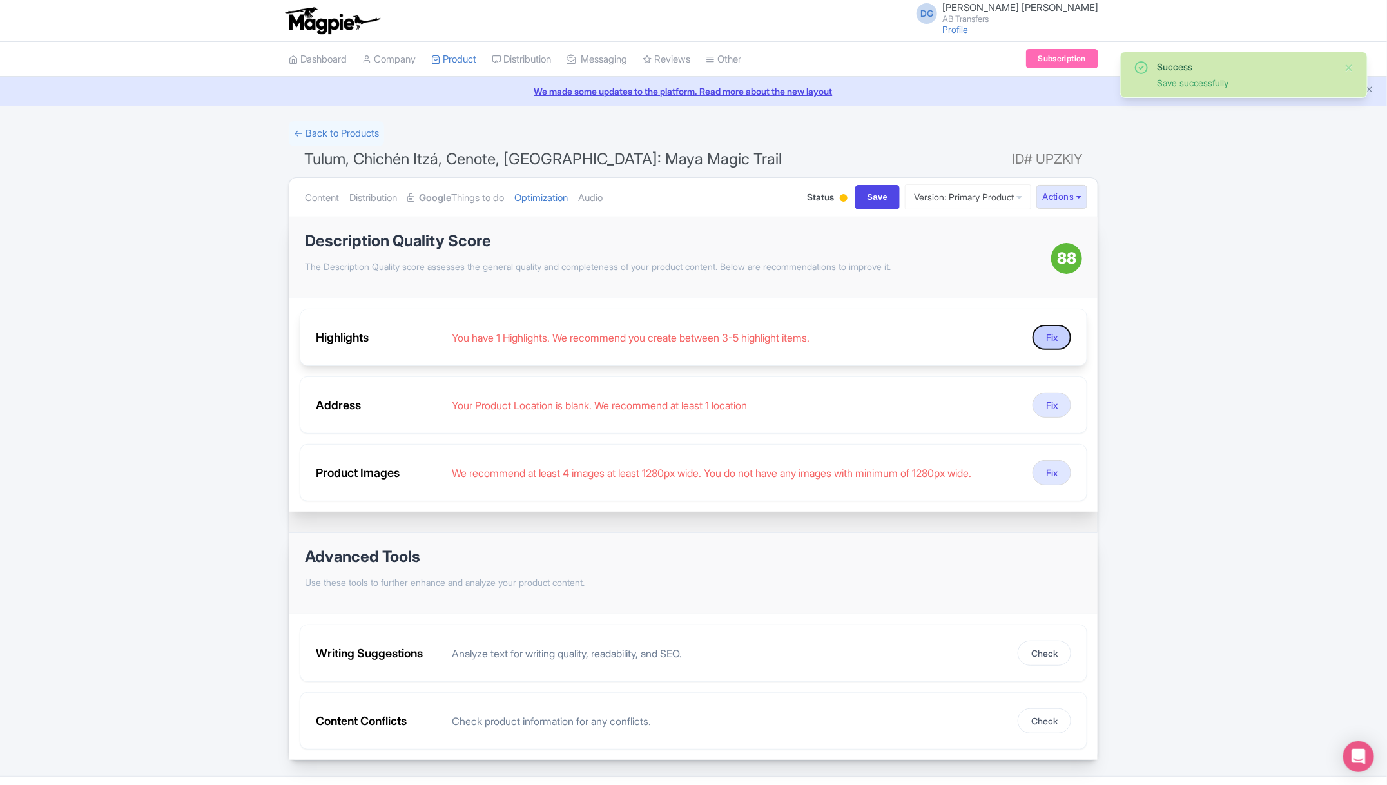
click at [1047, 329] on button "Fix" at bounding box center [1052, 337] width 39 height 25
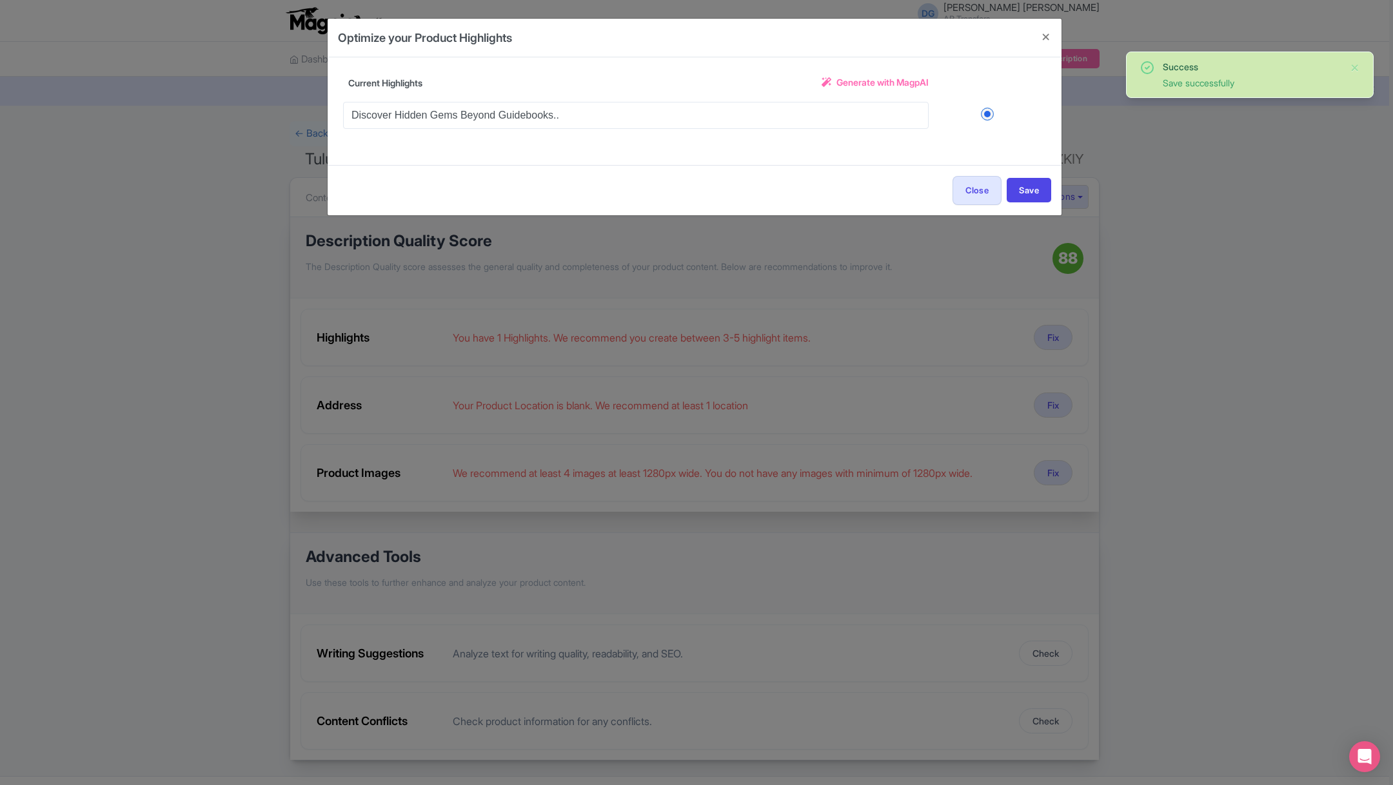
click at [892, 84] on span "Generate with MagpAI" at bounding box center [882, 82] width 92 height 14
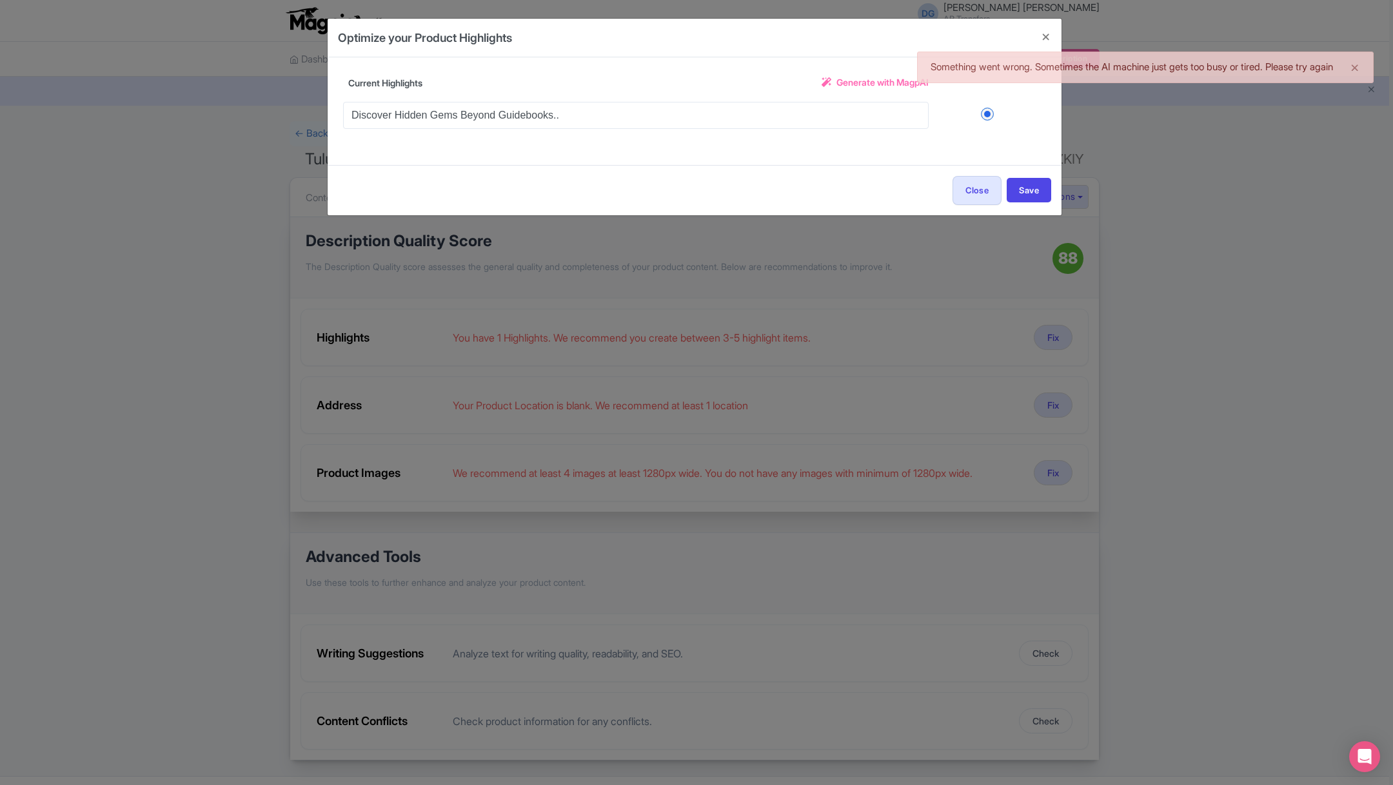
click at [892, 84] on span "Generate with MagpAI" at bounding box center [882, 82] width 92 height 14
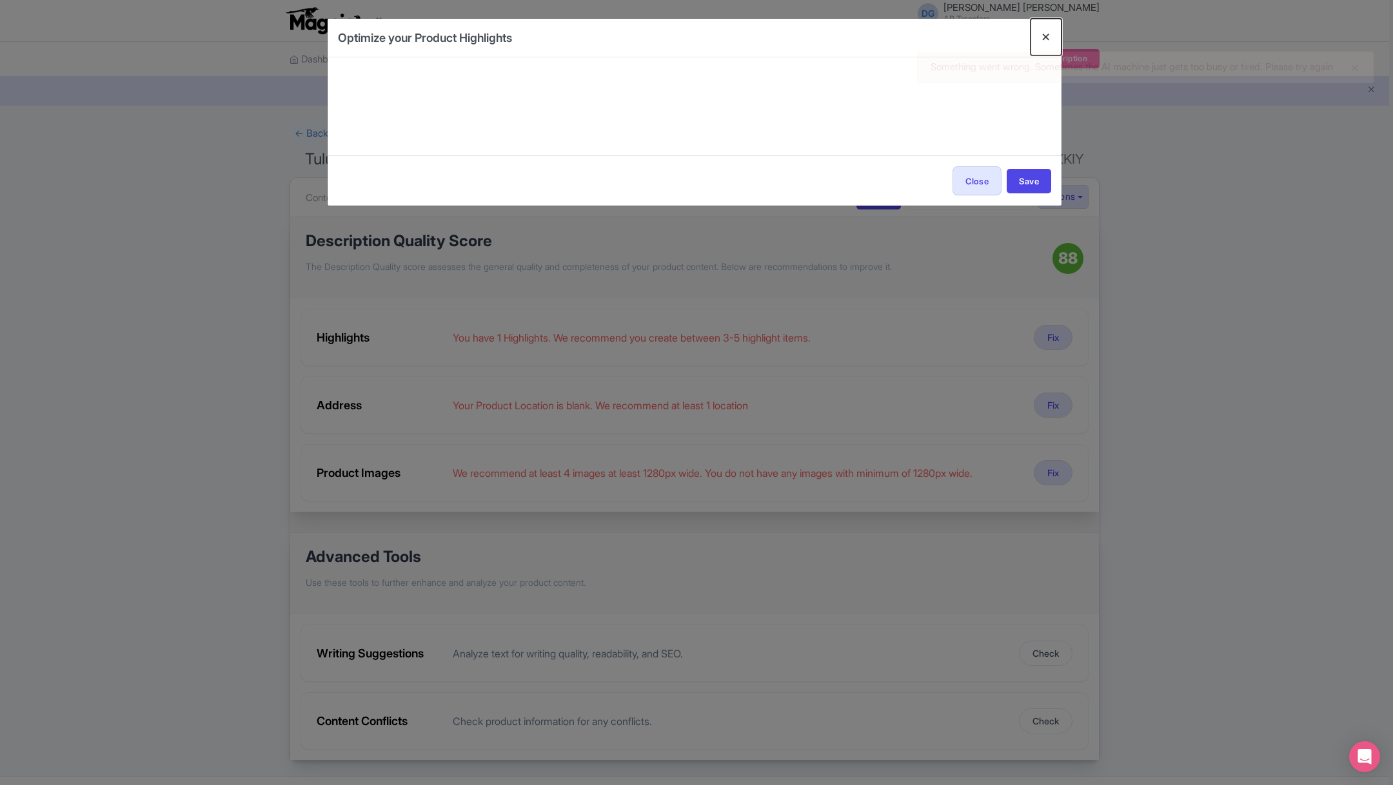
click at [1043, 38] on button "Close" at bounding box center [1045, 37] width 31 height 37
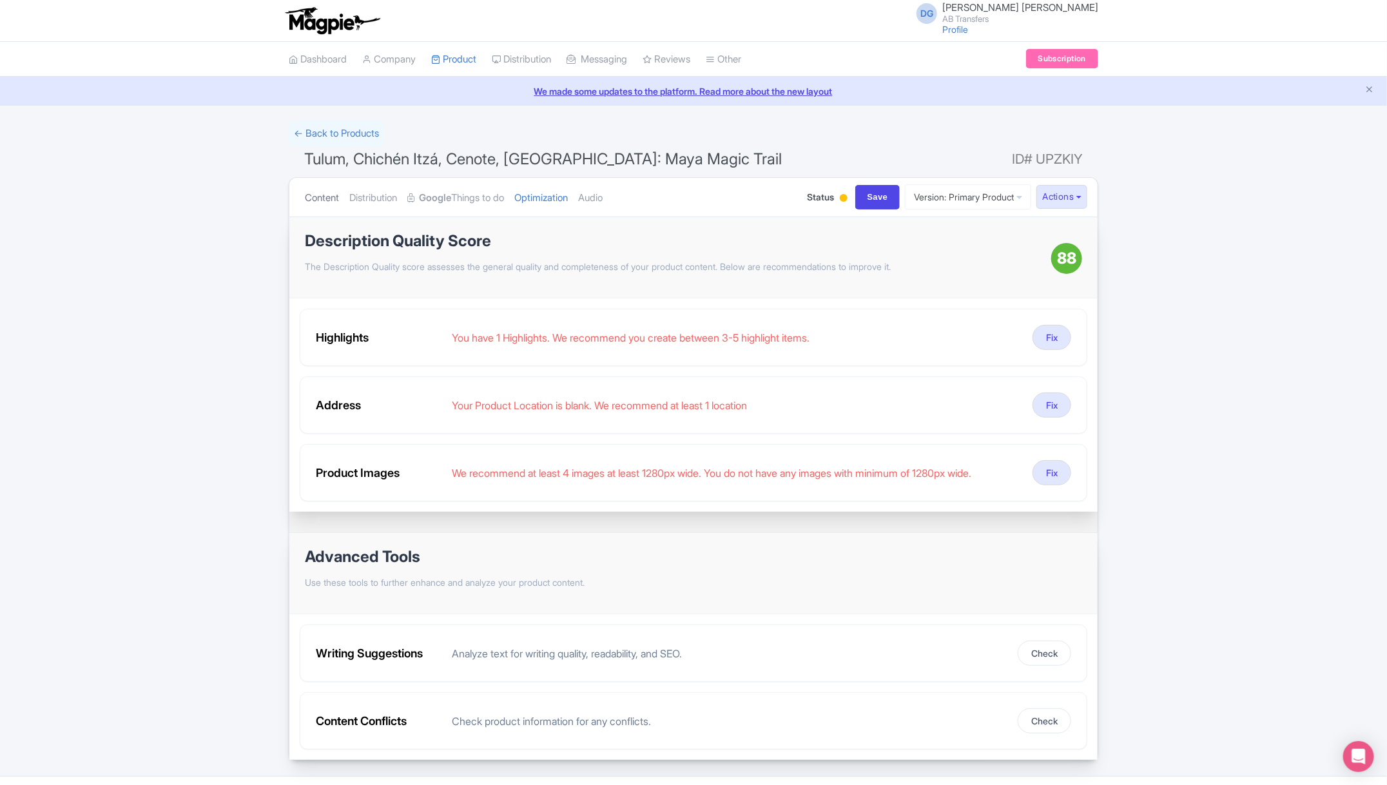
click at [314, 195] on link "Content" at bounding box center [322, 198] width 34 height 41
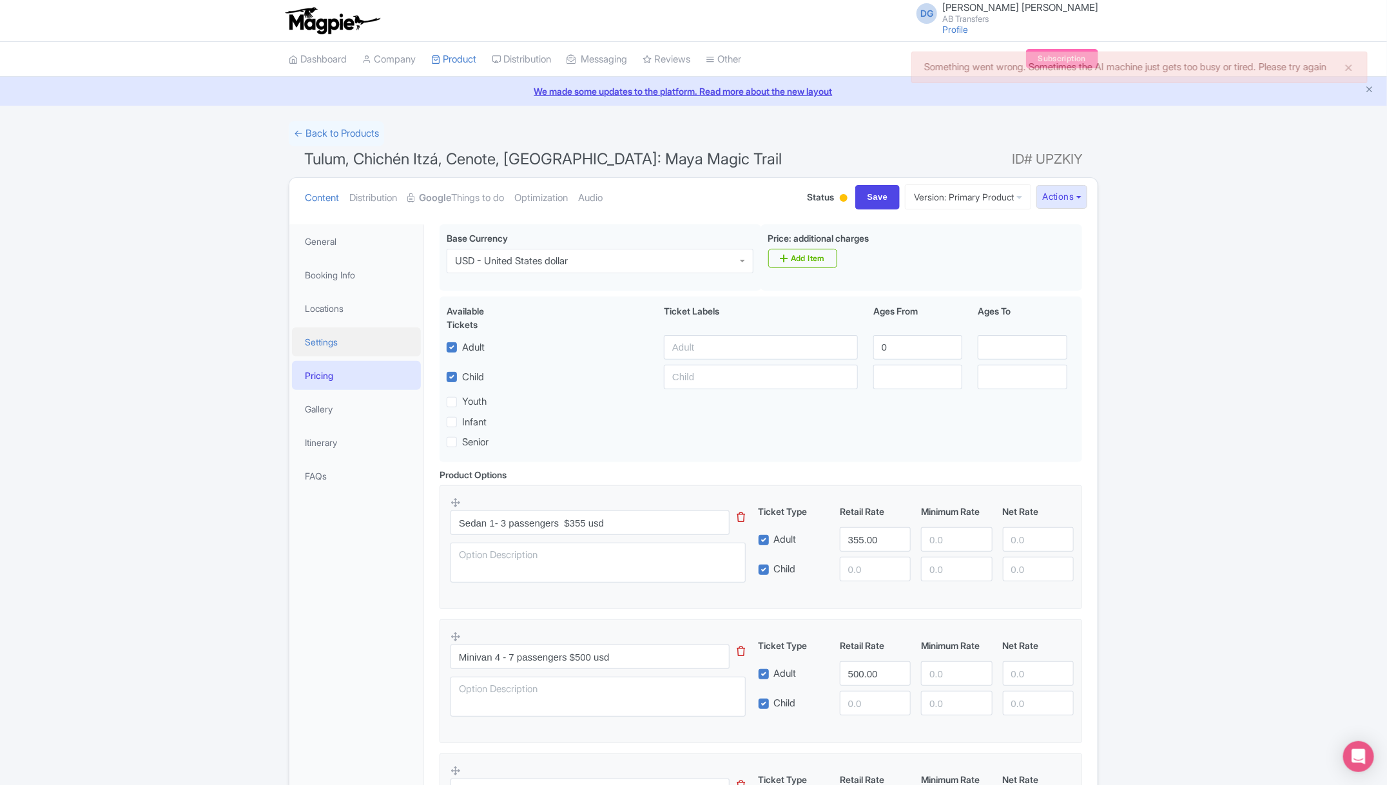
click at [343, 337] on link "Settings" at bounding box center [356, 342] width 129 height 29
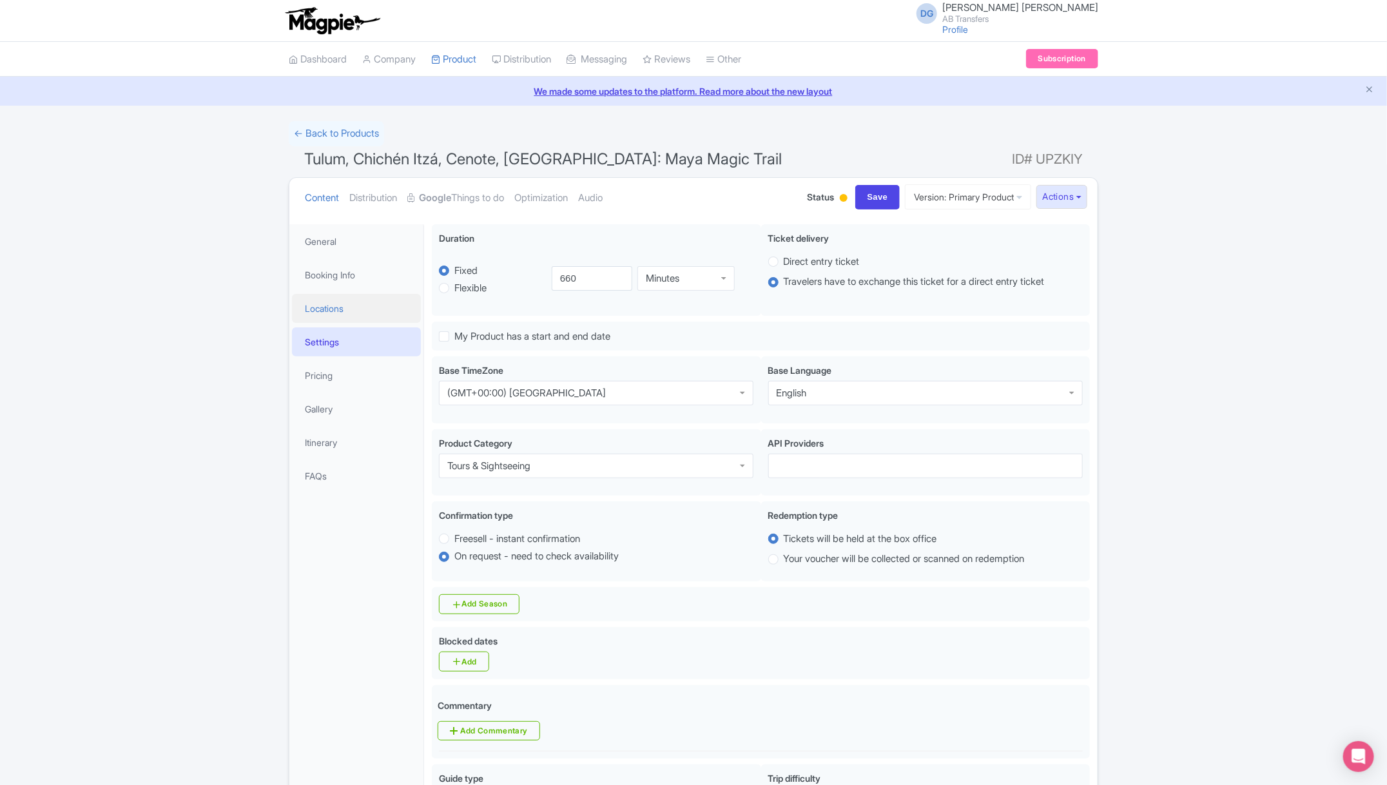
click at [363, 302] on link "Locations" at bounding box center [356, 308] width 129 height 29
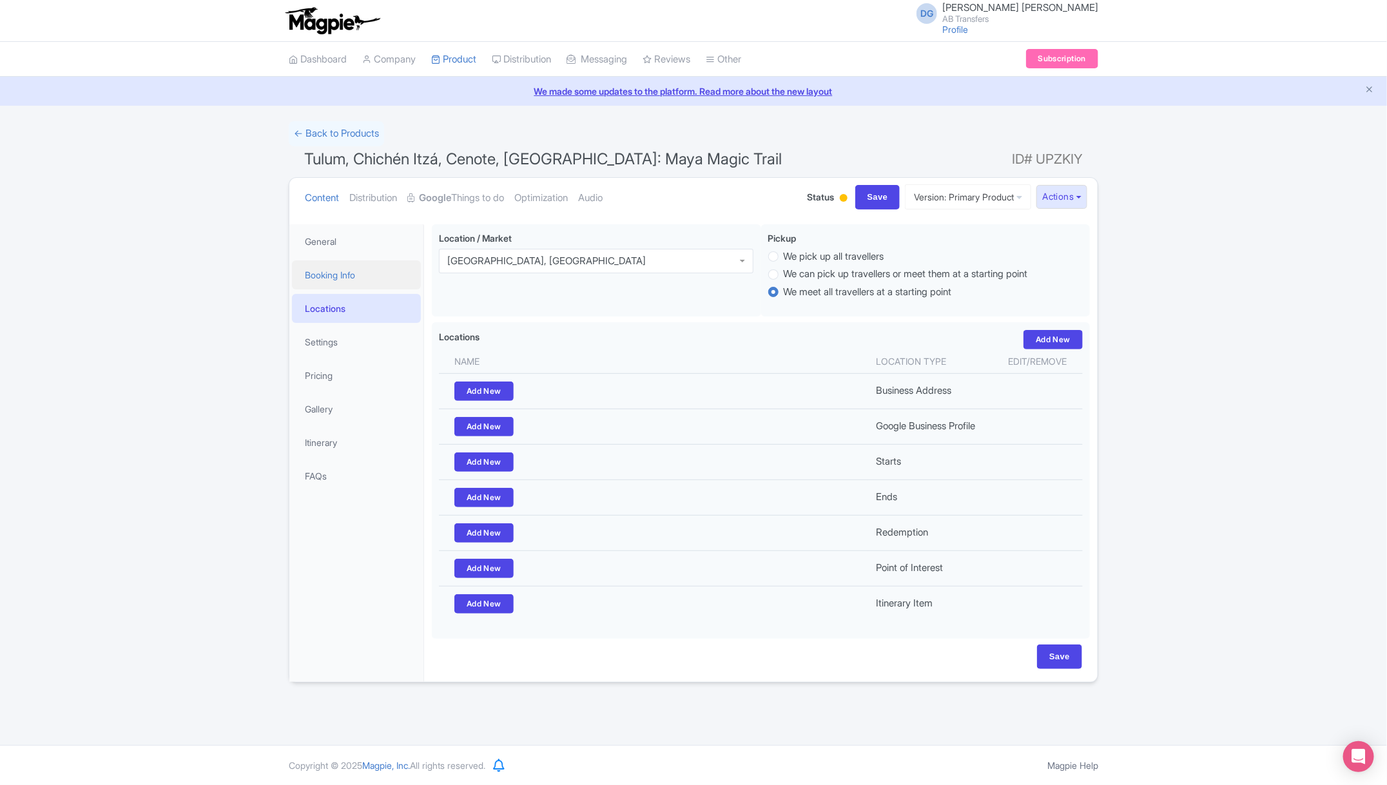
click at [348, 263] on link "Booking Info" at bounding box center [356, 274] width 129 height 29
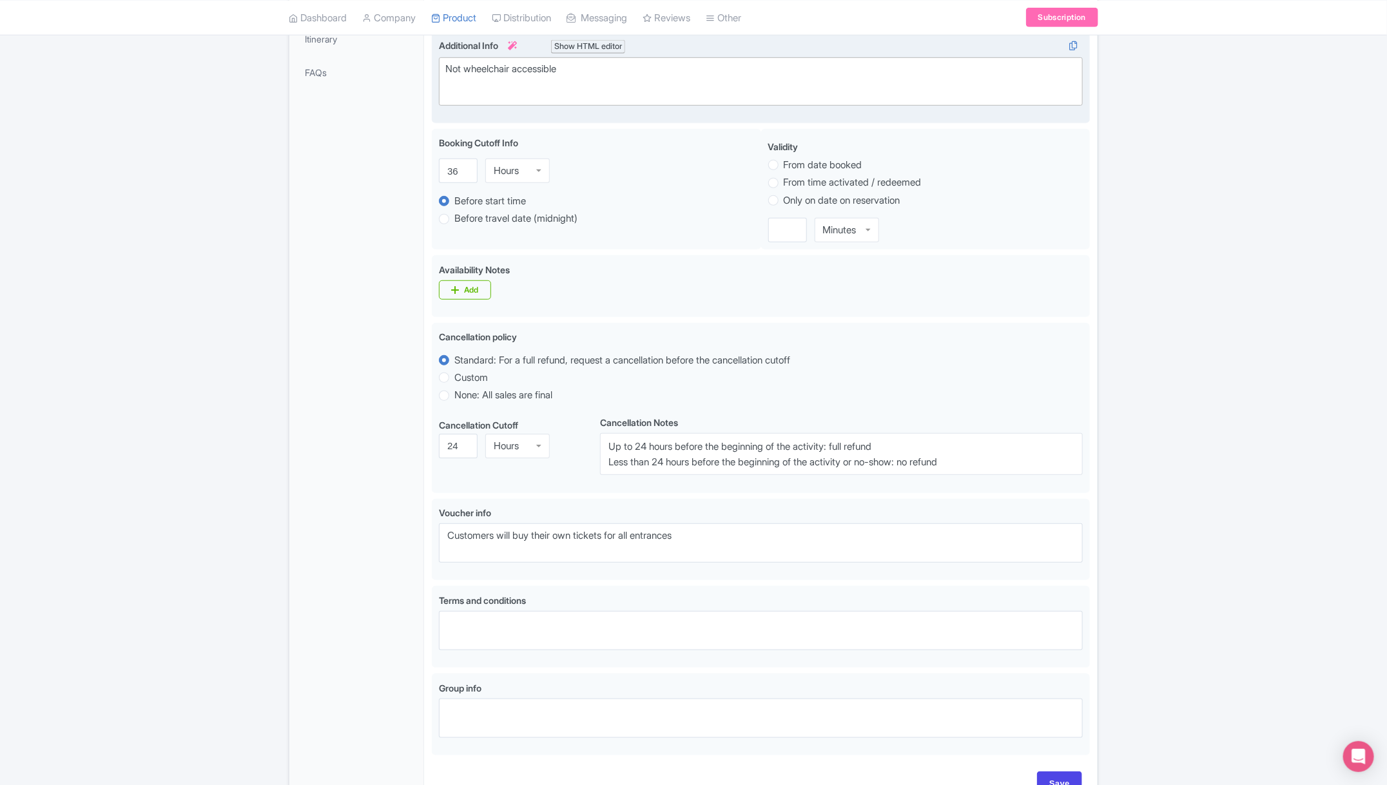
scroll to position [483, 0]
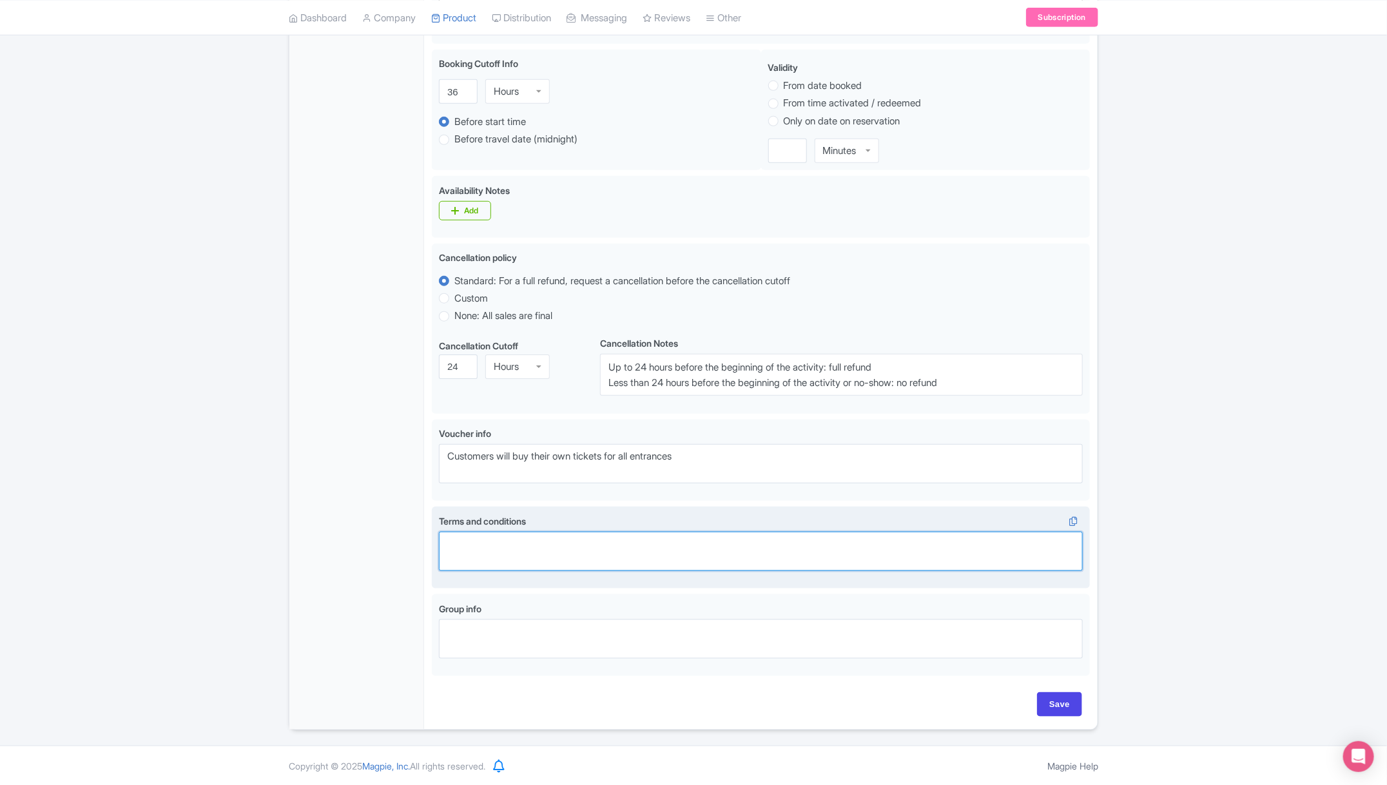
click at [475, 560] on textarea "Terms and conditions" at bounding box center [761, 552] width 644 height 40
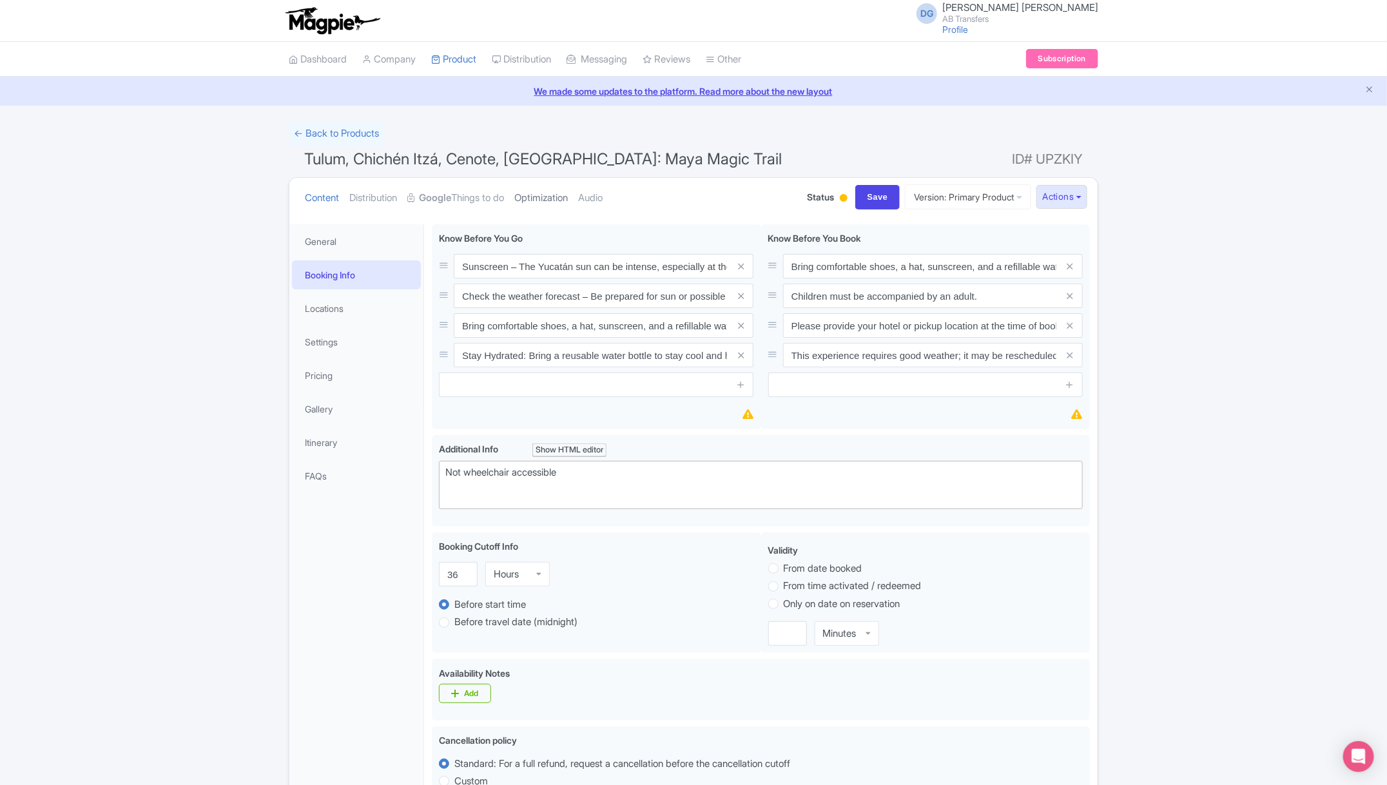
click at [549, 193] on link "Optimization" at bounding box center [541, 198] width 54 height 41
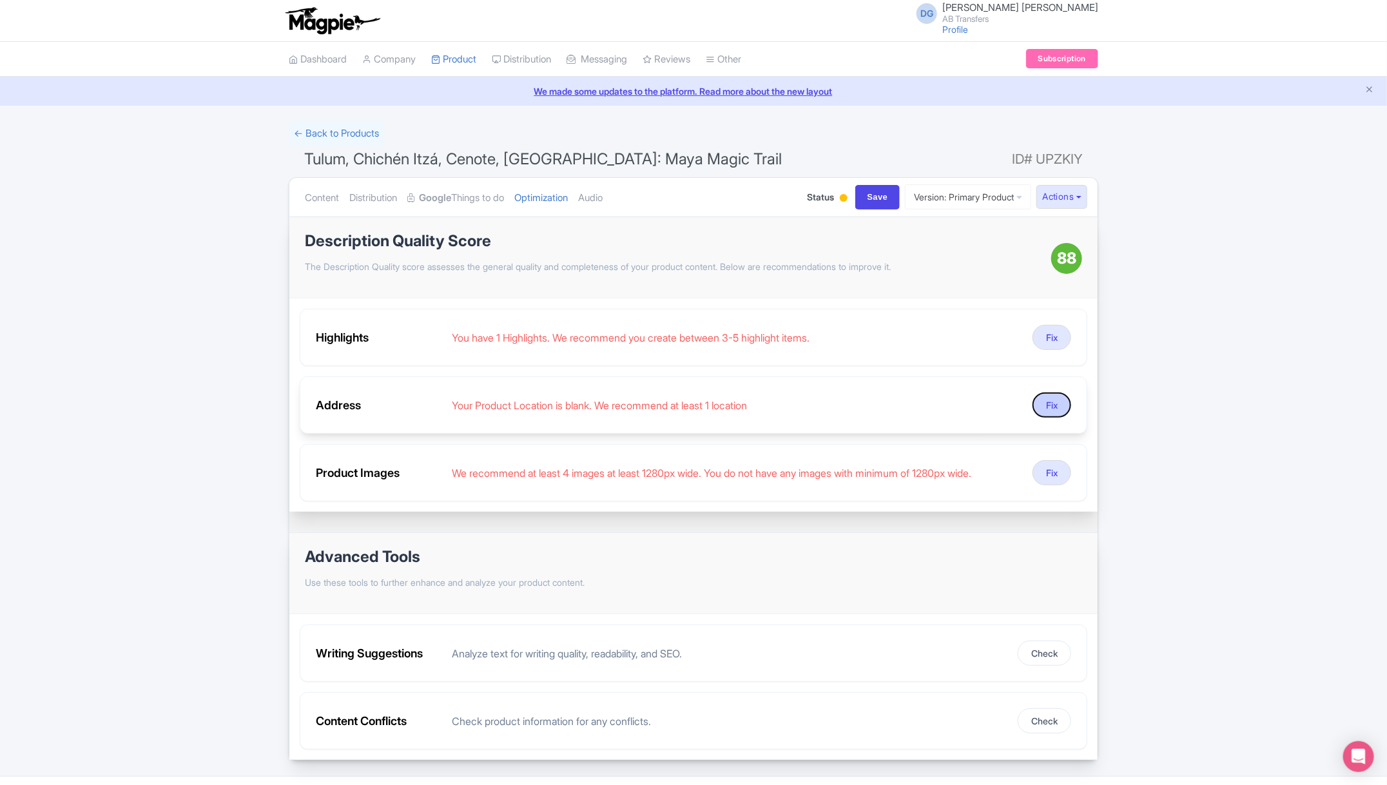
click at [1045, 396] on button "Fix" at bounding box center [1052, 405] width 39 height 25
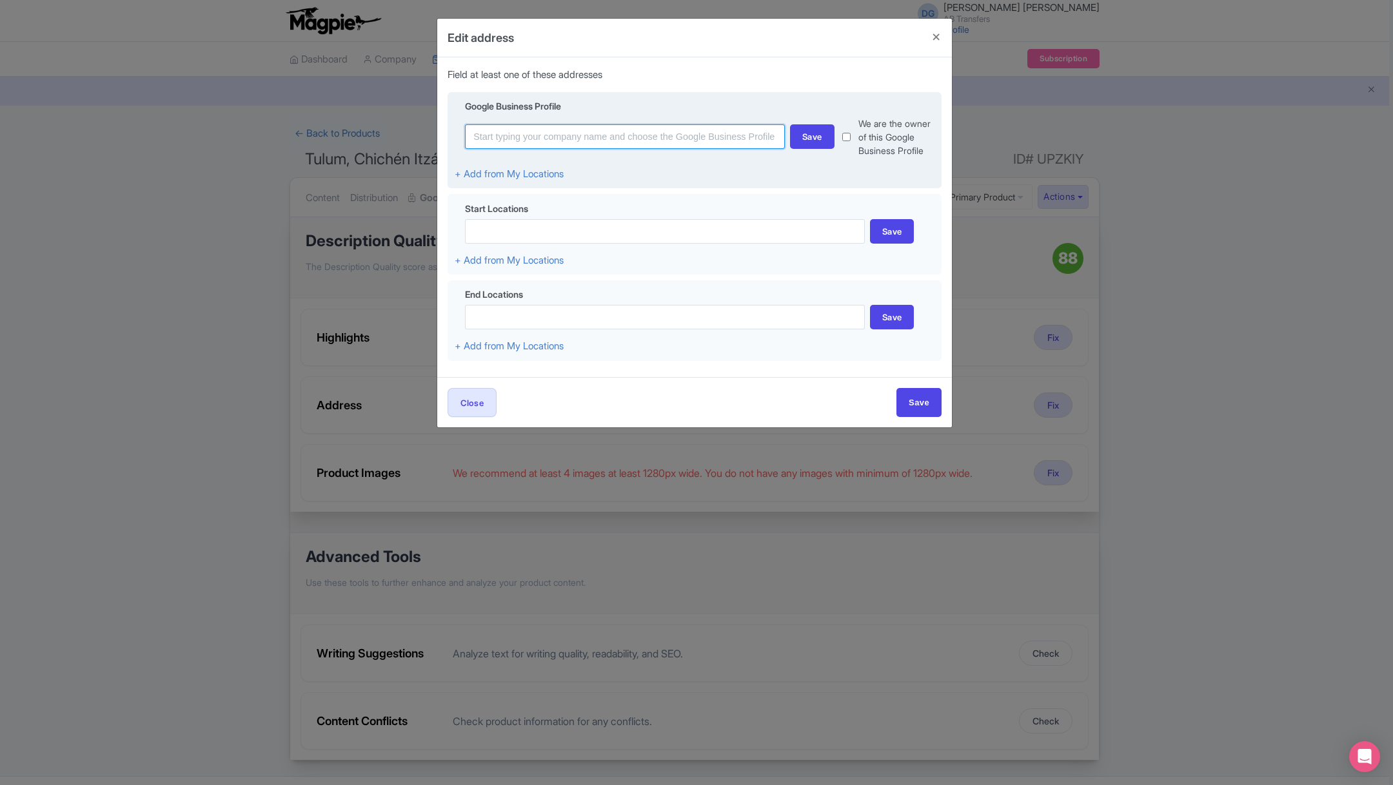
click at [626, 148] on input at bounding box center [625, 136] width 320 height 24
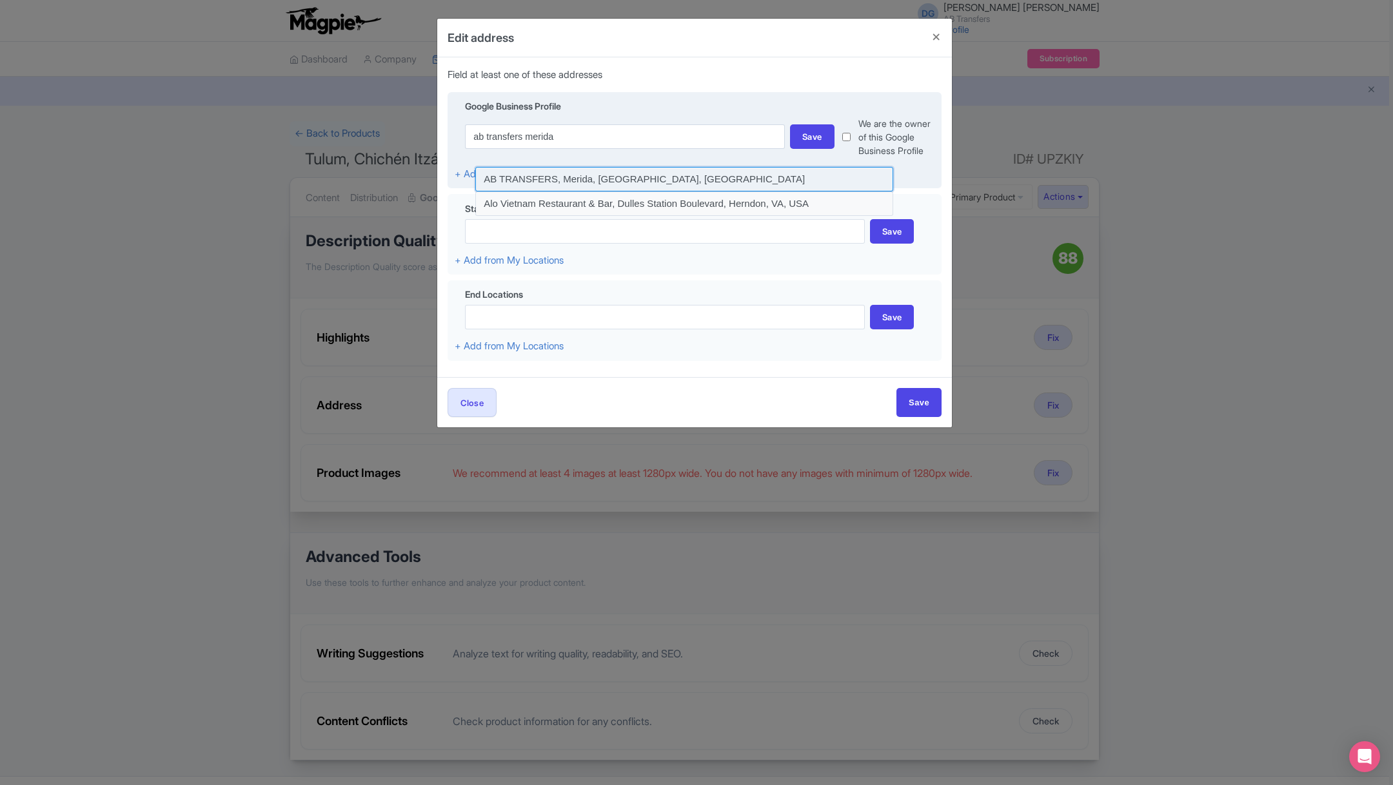
click at [560, 181] on input at bounding box center [684, 179] width 418 height 24
type input "AB TRANSFERS, Merida, [GEOGRAPHIC_DATA], [GEOGRAPHIC_DATA]"
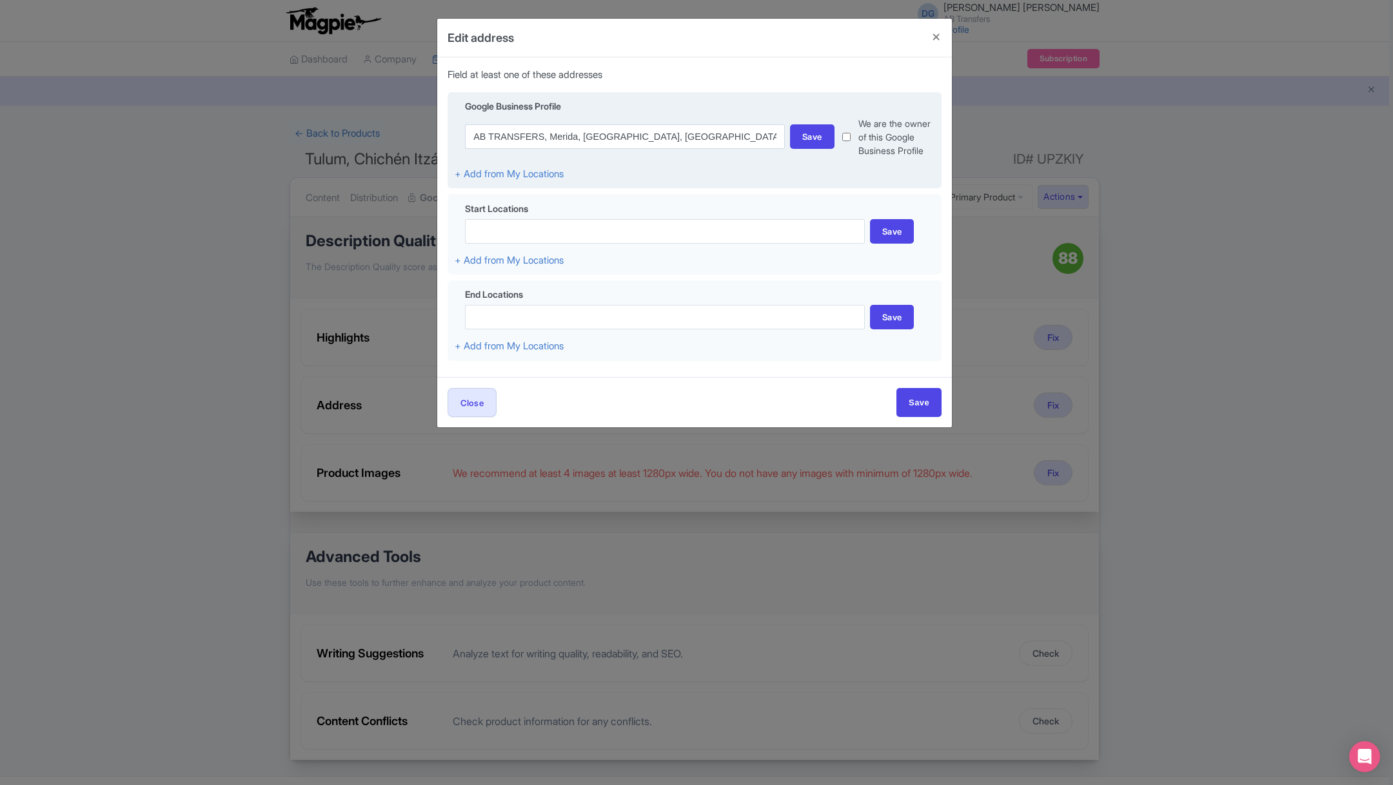
click at [844, 137] on input "checkbox" at bounding box center [846, 137] width 8 height 41
checkbox input "true"
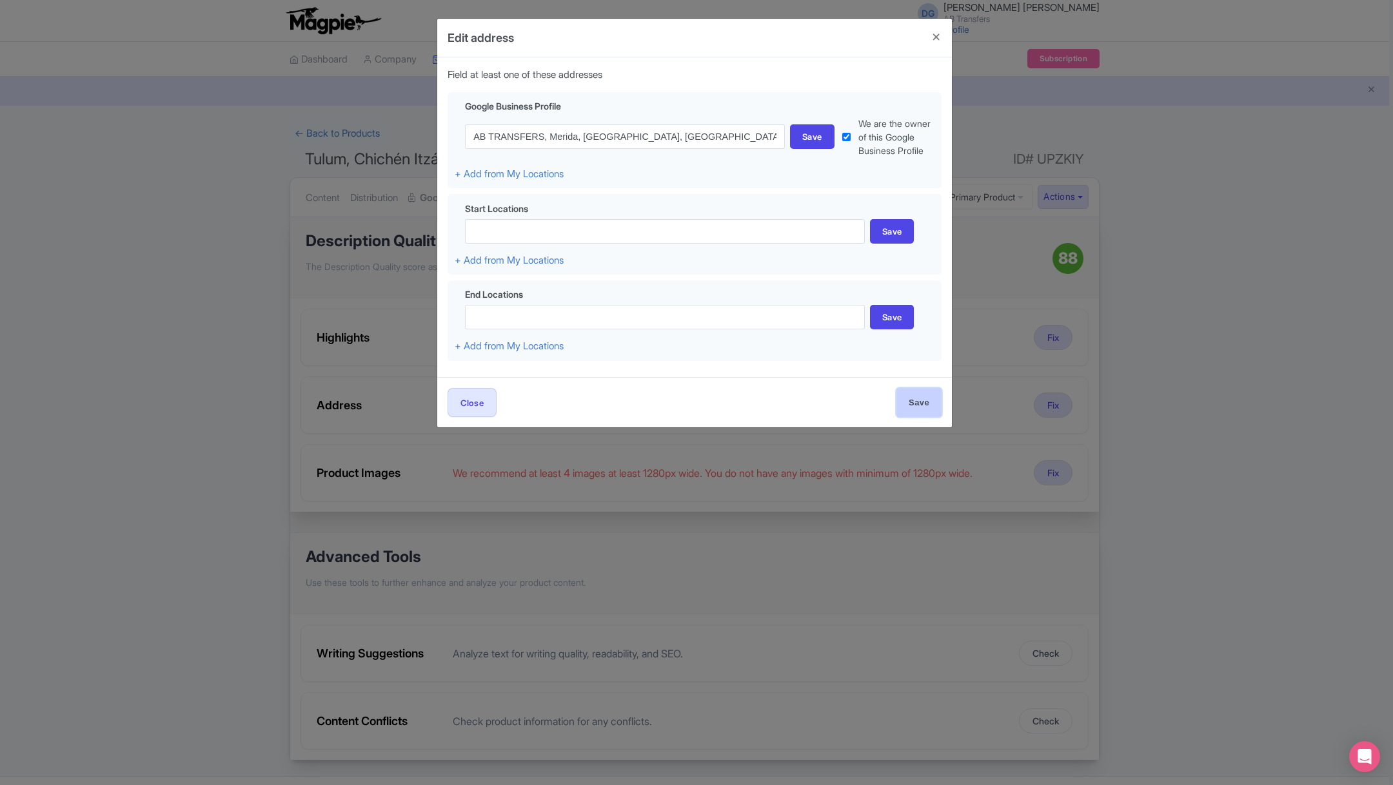
click at [921, 404] on input "Save" at bounding box center [918, 402] width 45 height 29
type input "Save"
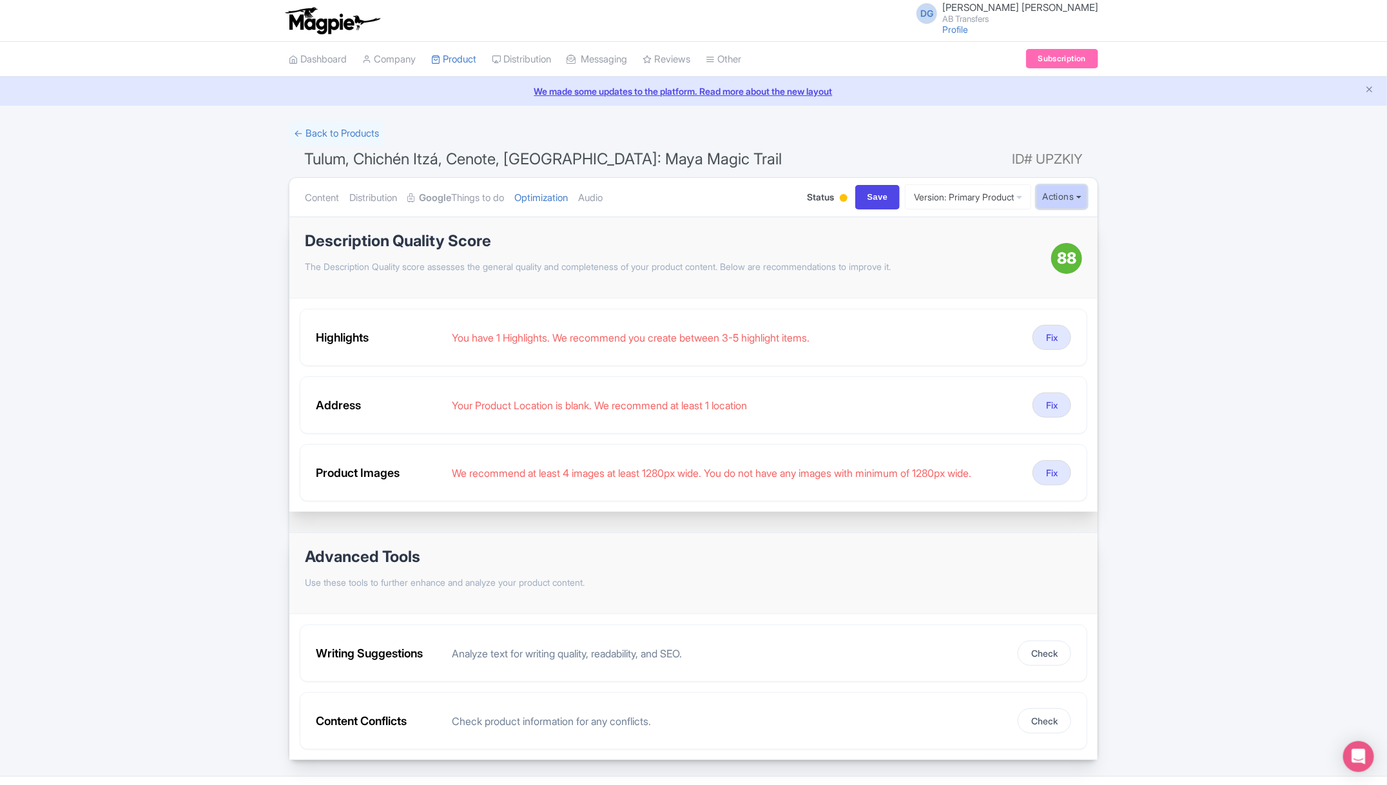
click at [1071, 201] on button "Actions" at bounding box center [1062, 197] width 51 height 24
click at [880, 230] on link "Customer View" at bounding box center [890, 233] width 123 height 20
click at [1055, 404] on button "Fix" at bounding box center [1052, 405] width 39 height 25
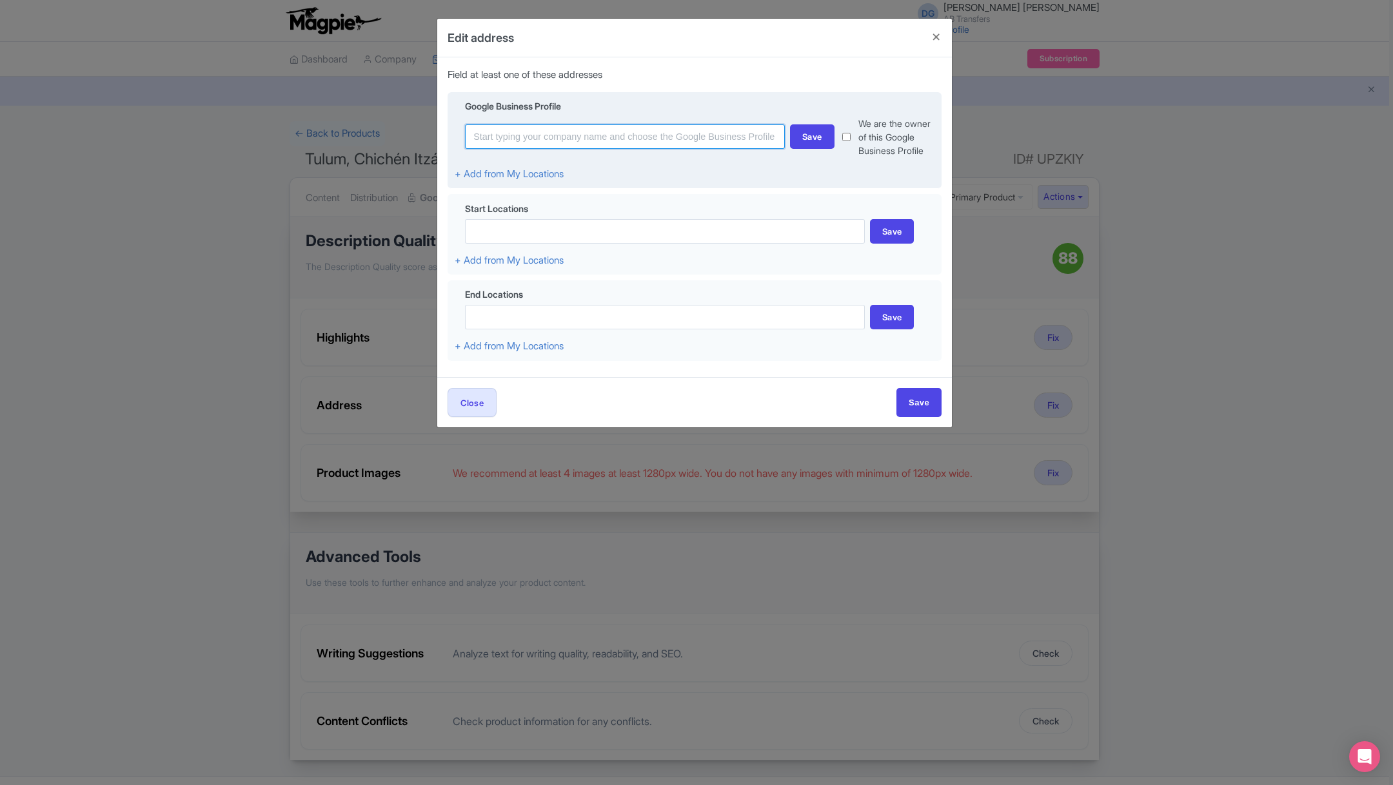
click at [708, 137] on input at bounding box center [625, 136] width 320 height 24
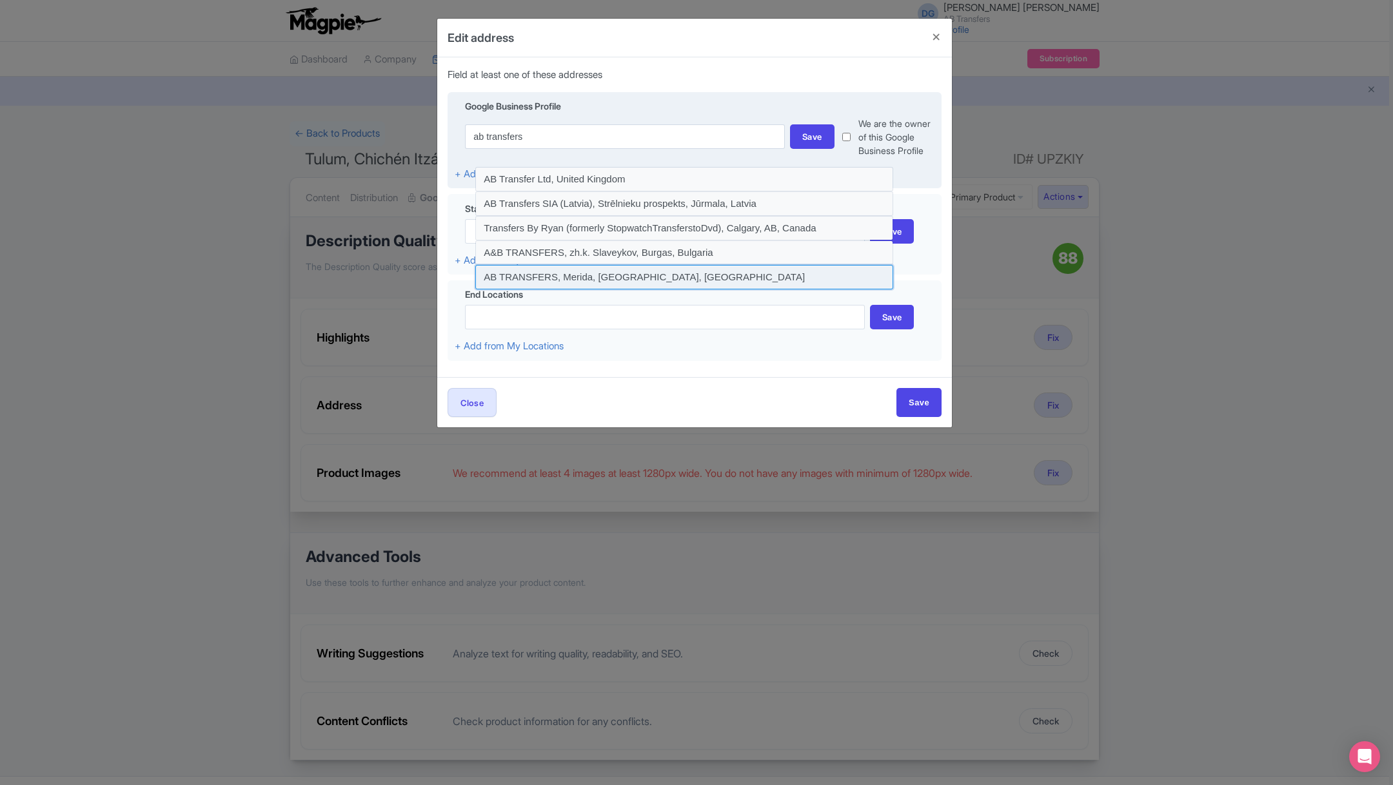
click at [594, 274] on input at bounding box center [684, 277] width 418 height 24
type input "AB TRANSFERS, Merida, Yucatan, Mexico"
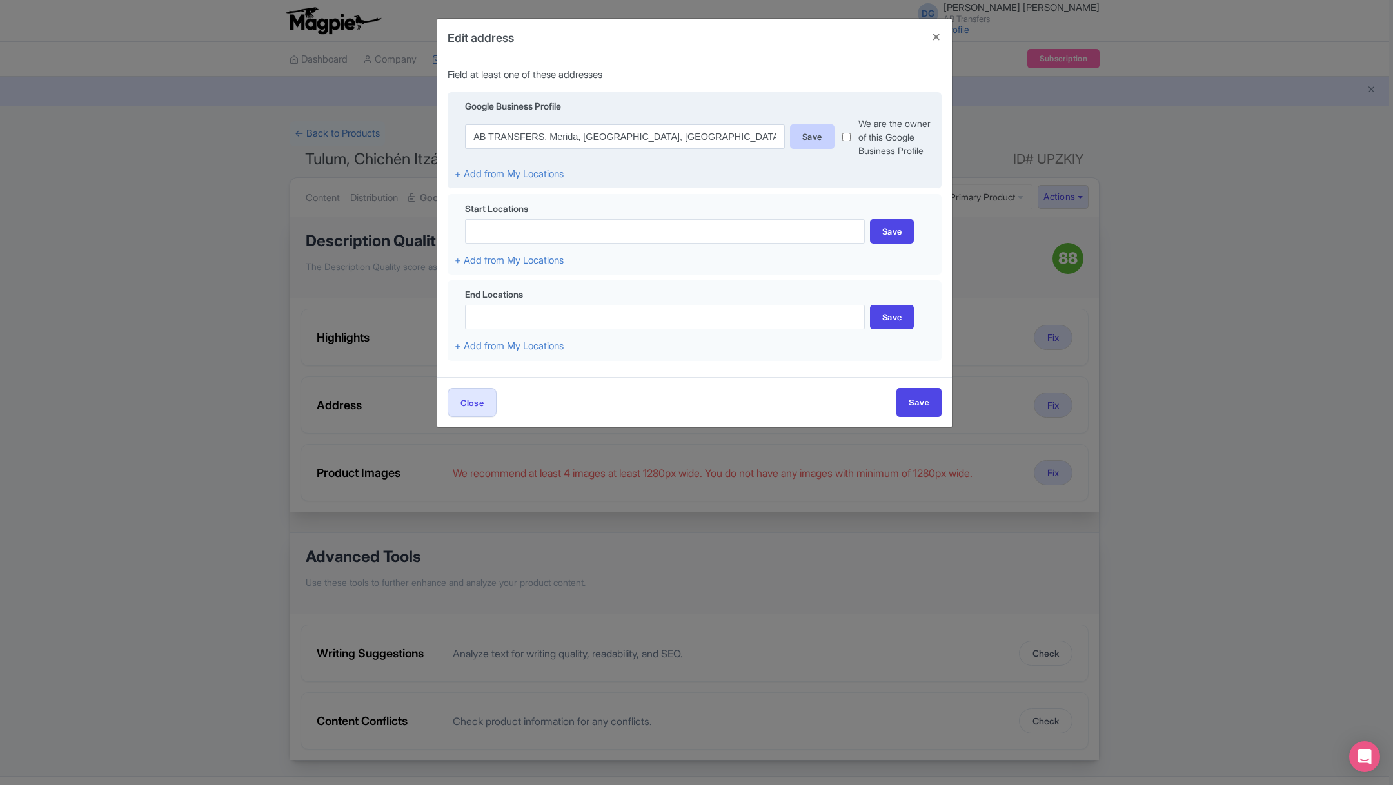
click at [810, 137] on div "Save" at bounding box center [812, 136] width 44 height 24
click at [846, 137] on input "checkbox" at bounding box center [846, 137] width 8 height 41
checkbox input "true"
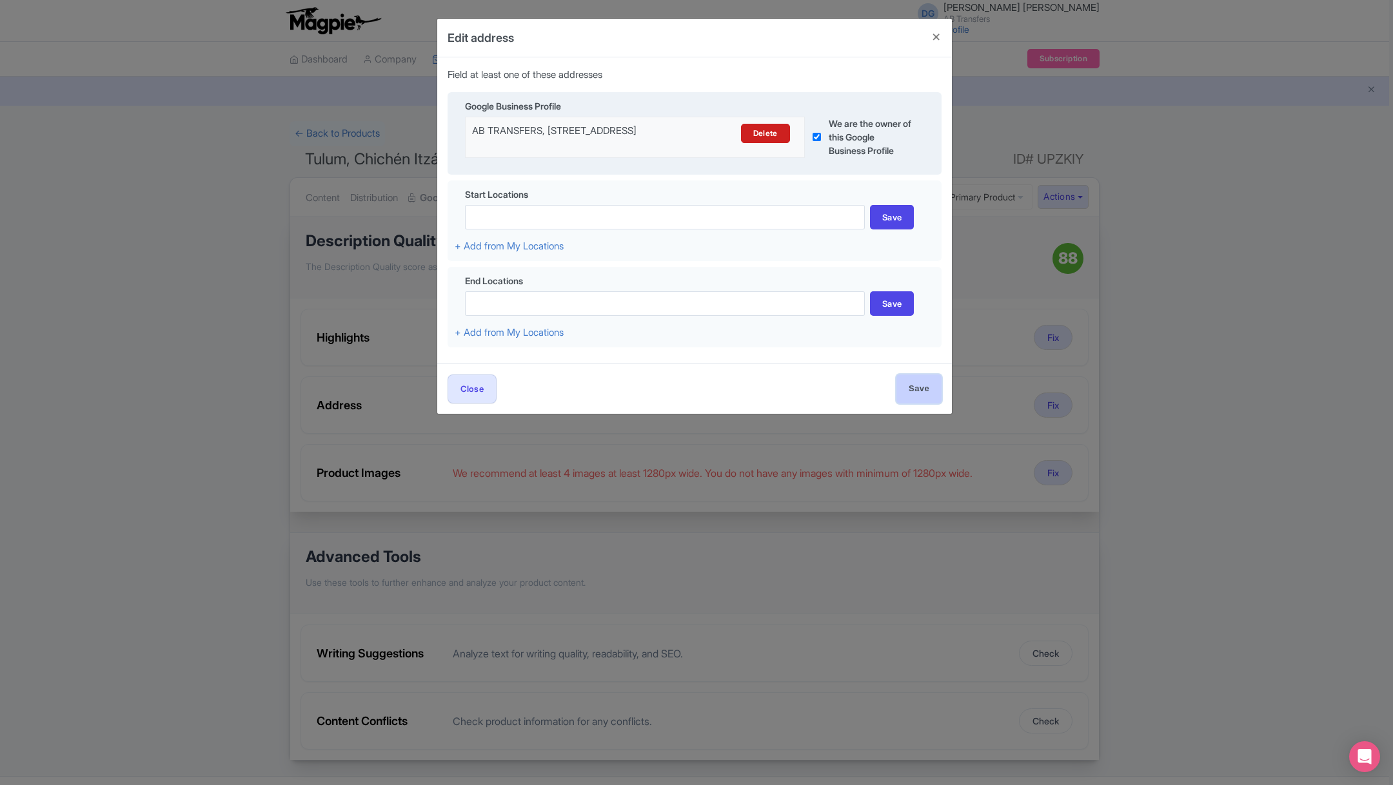
click at [920, 390] on input "Save" at bounding box center [918, 389] width 45 height 29
type input "Save"
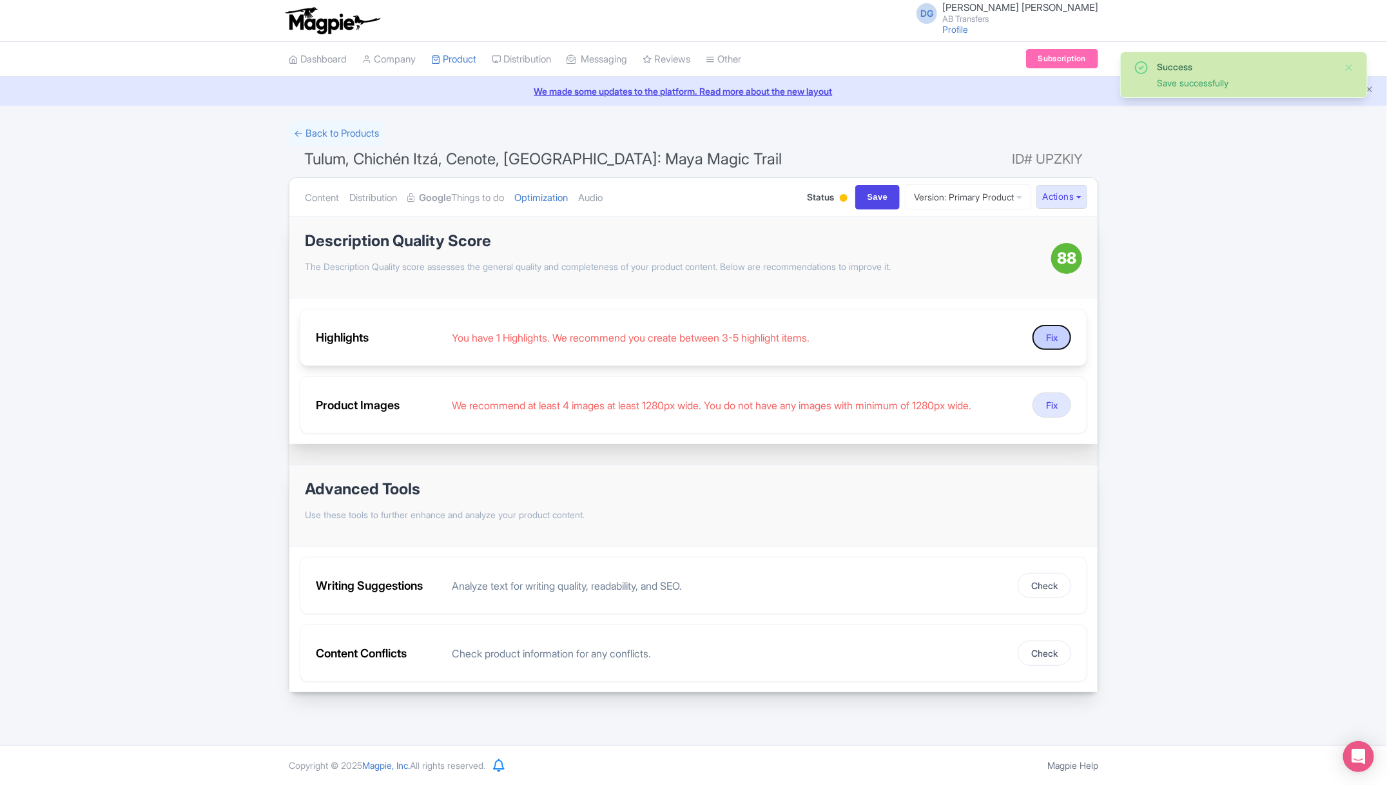
click at [1044, 338] on button "Fix" at bounding box center [1052, 337] width 39 height 25
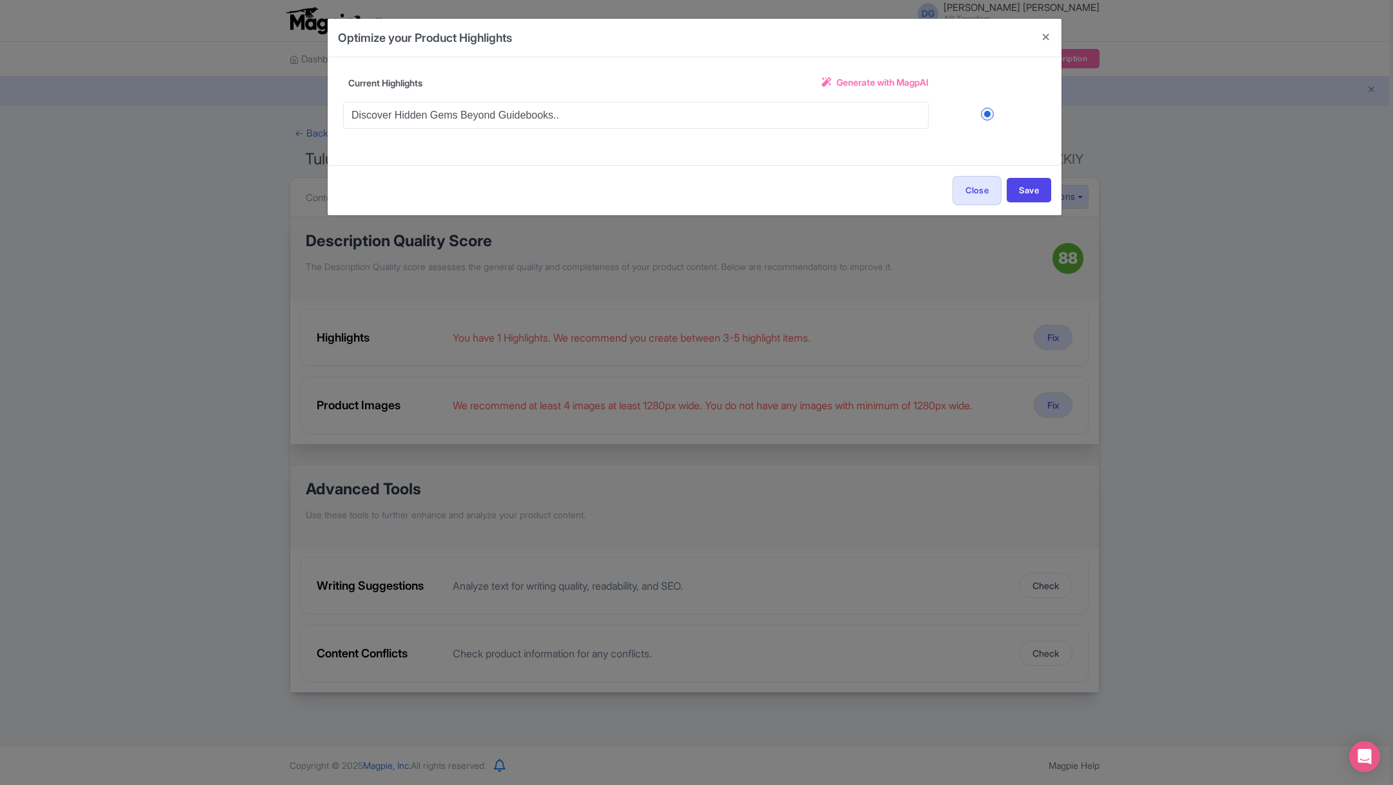
click at [869, 83] on span "Generate with MagpAI" at bounding box center [882, 82] width 92 height 14
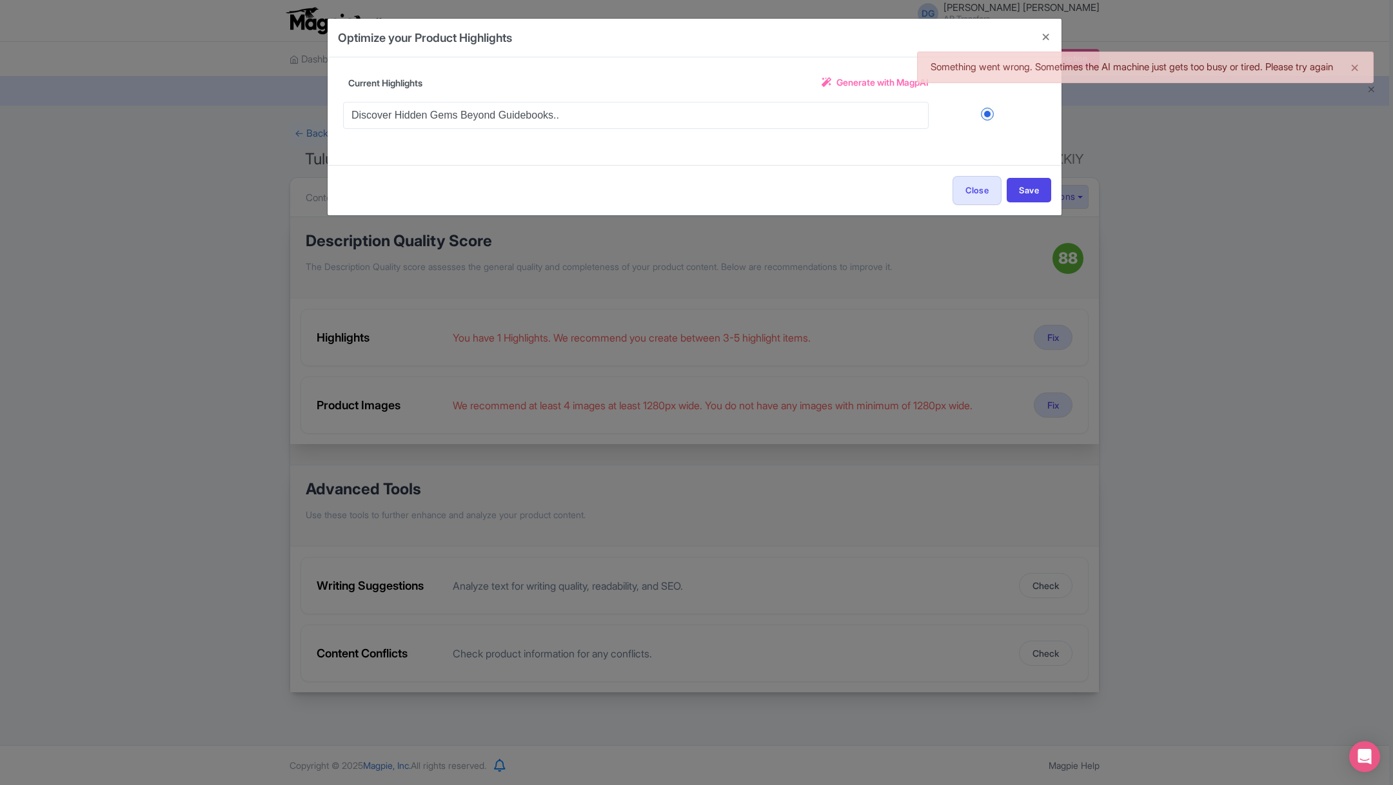
click at [869, 83] on span "Generate with MagpAI" at bounding box center [882, 82] width 92 height 14
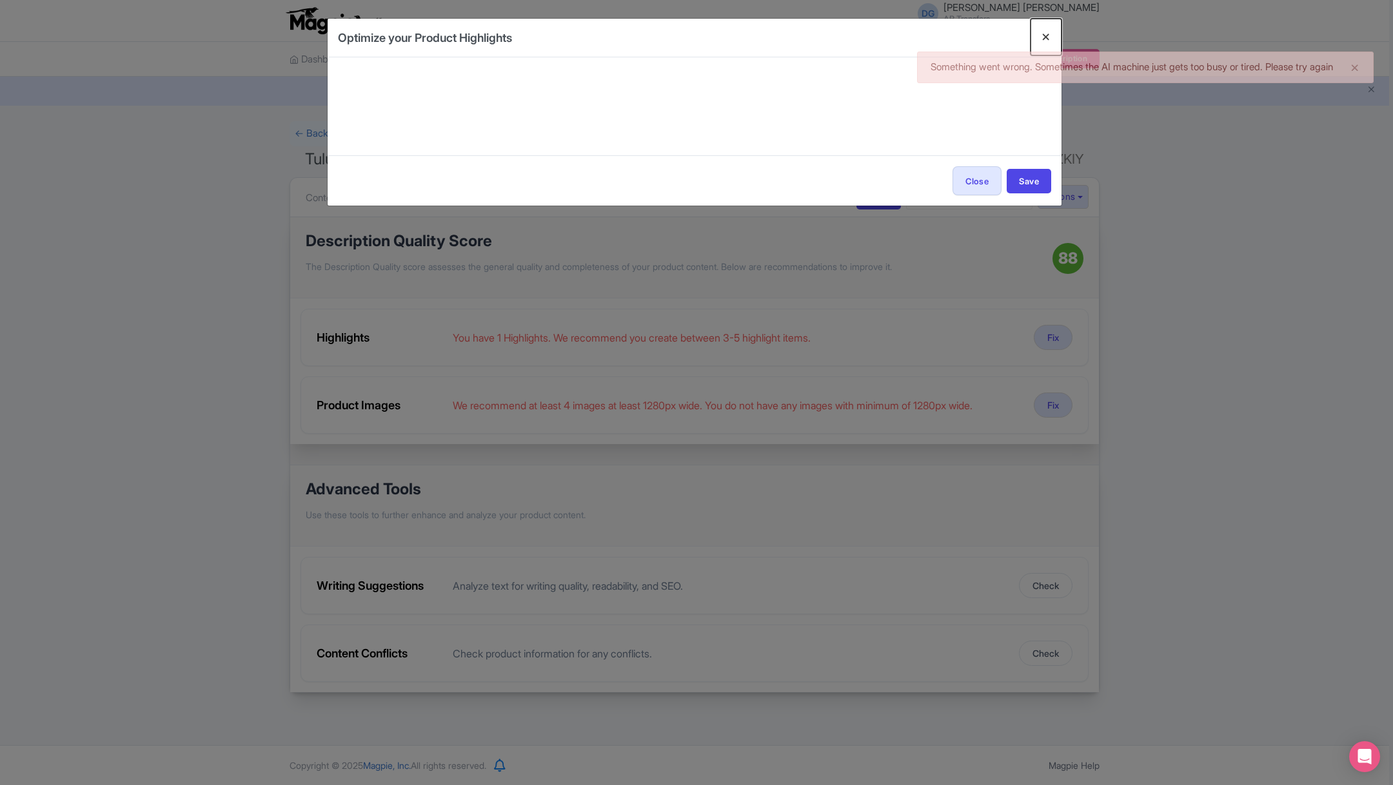
click at [1044, 37] on button "Close" at bounding box center [1045, 37] width 31 height 37
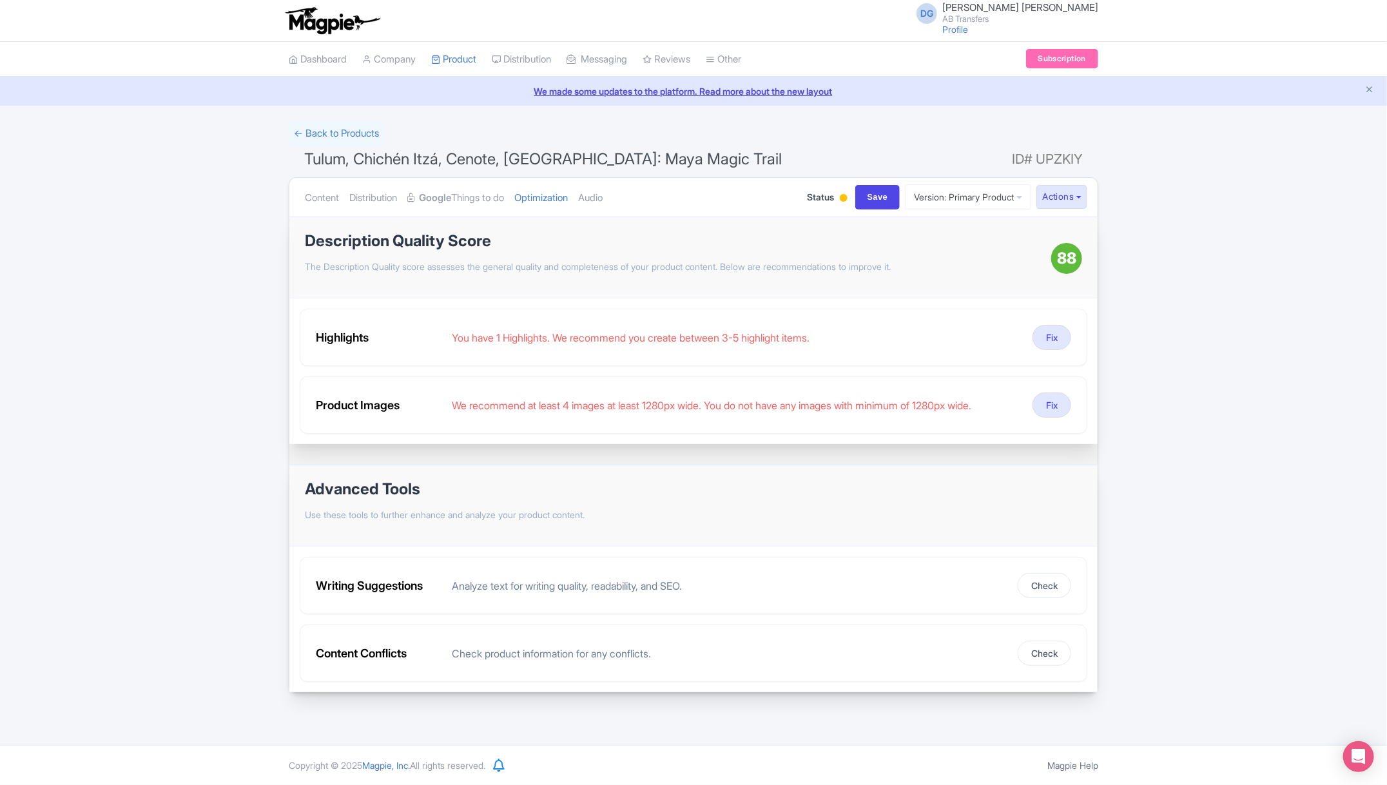
click at [837, 199] on div at bounding box center [843, 199] width 13 height 20
click at [801, 218] on div "Active" at bounding box center [812, 221] width 76 height 25
click at [864, 204] on input "Save" at bounding box center [878, 197] width 45 height 24
type input "Saving..."
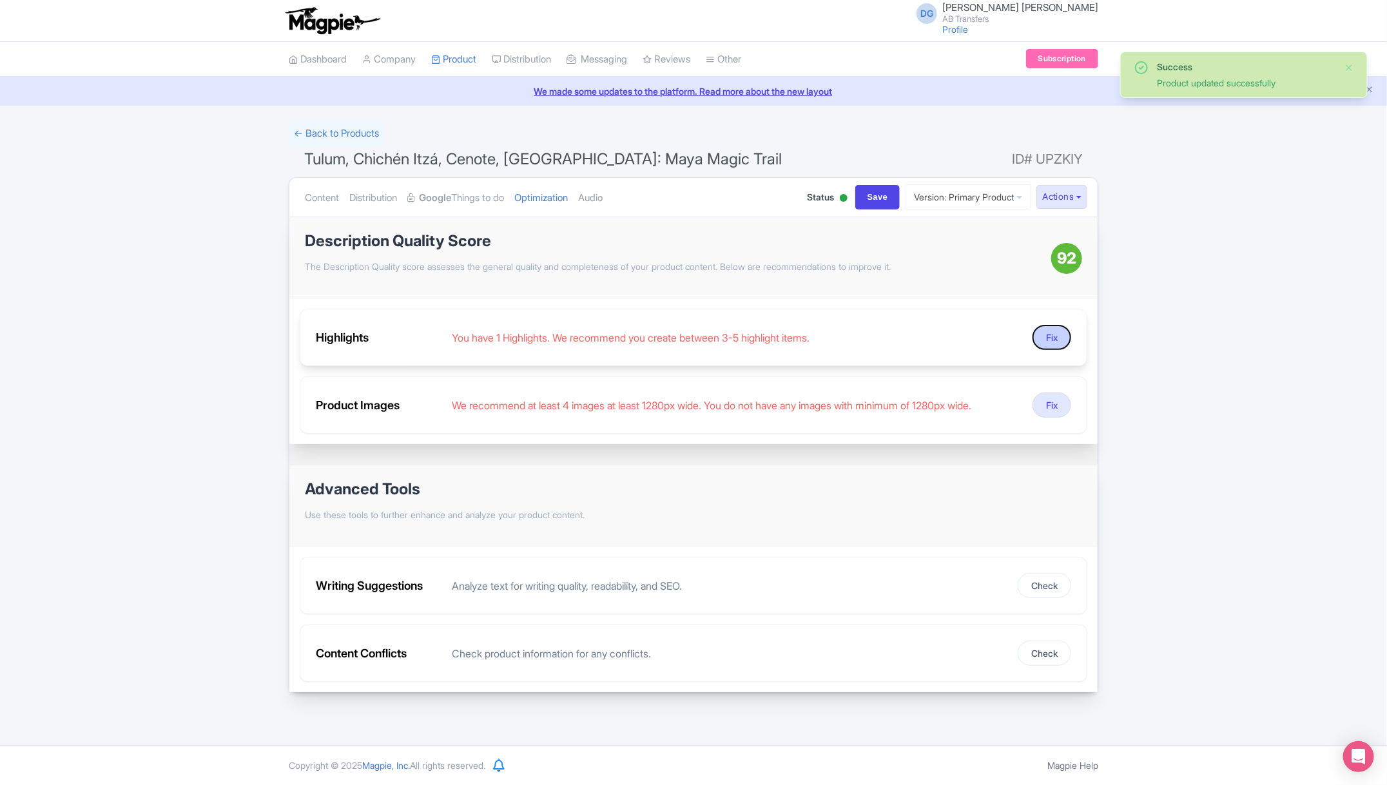
click at [1053, 331] on button "Fix" at bounding box center [1052, 337] width 39 height 25
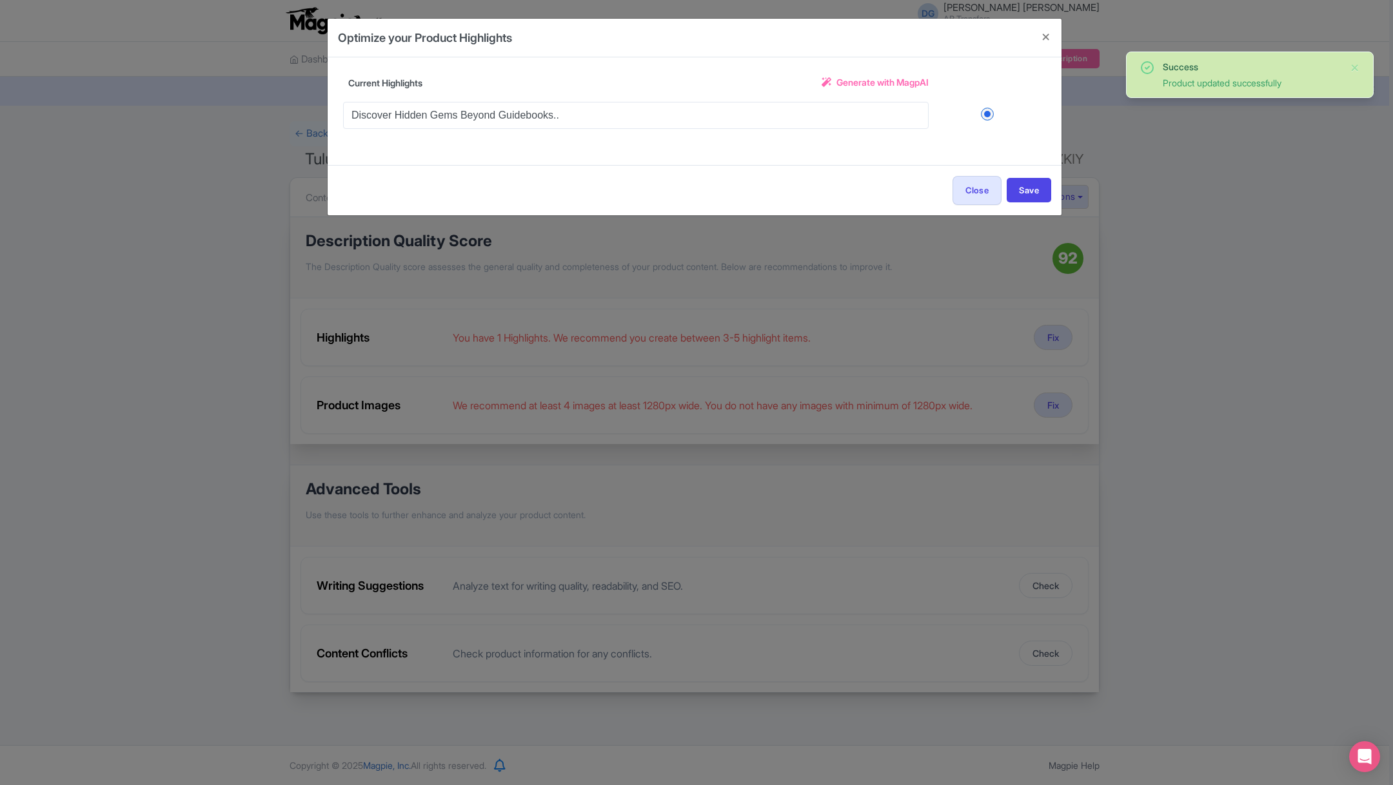
click at [878, 85] on span "Generate with MagpAI" at bounding box center [882, 82] width 92 height 14
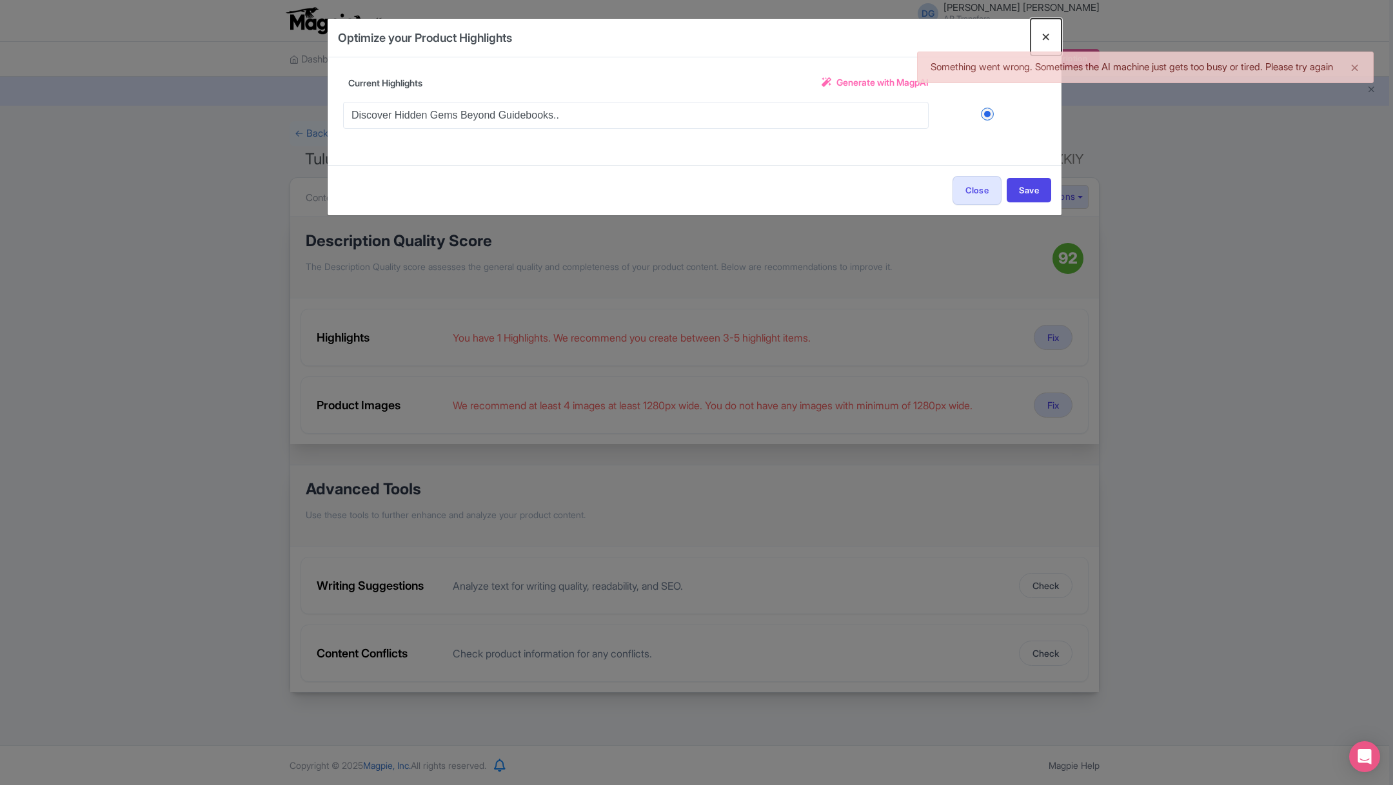
click at [1048, 35] on button "Close" at bounding box center [1045, 37] width 31 height 37
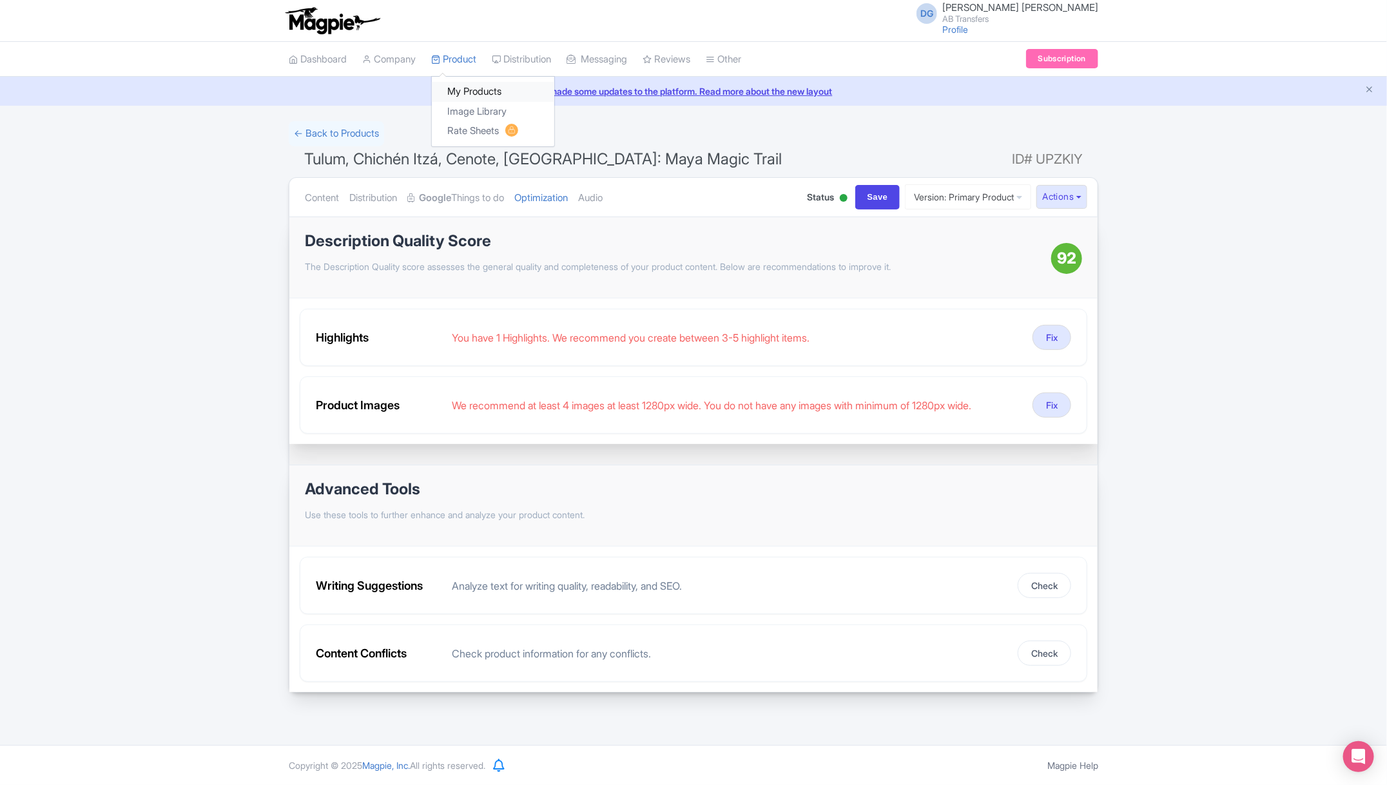
click at [468, 88] on link "My Products" at bounding box center [493, 92] width 122 height 20
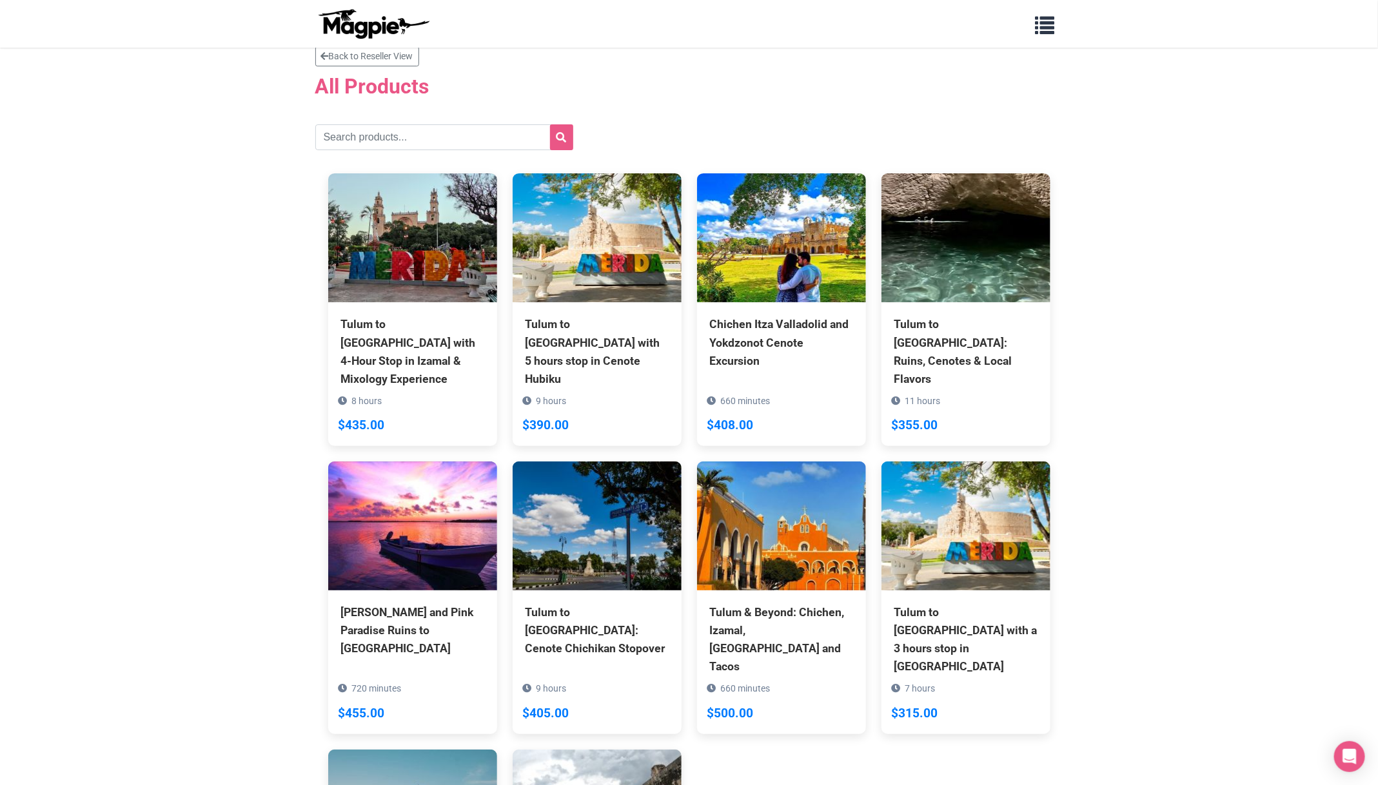
scroll to position [302, 0]
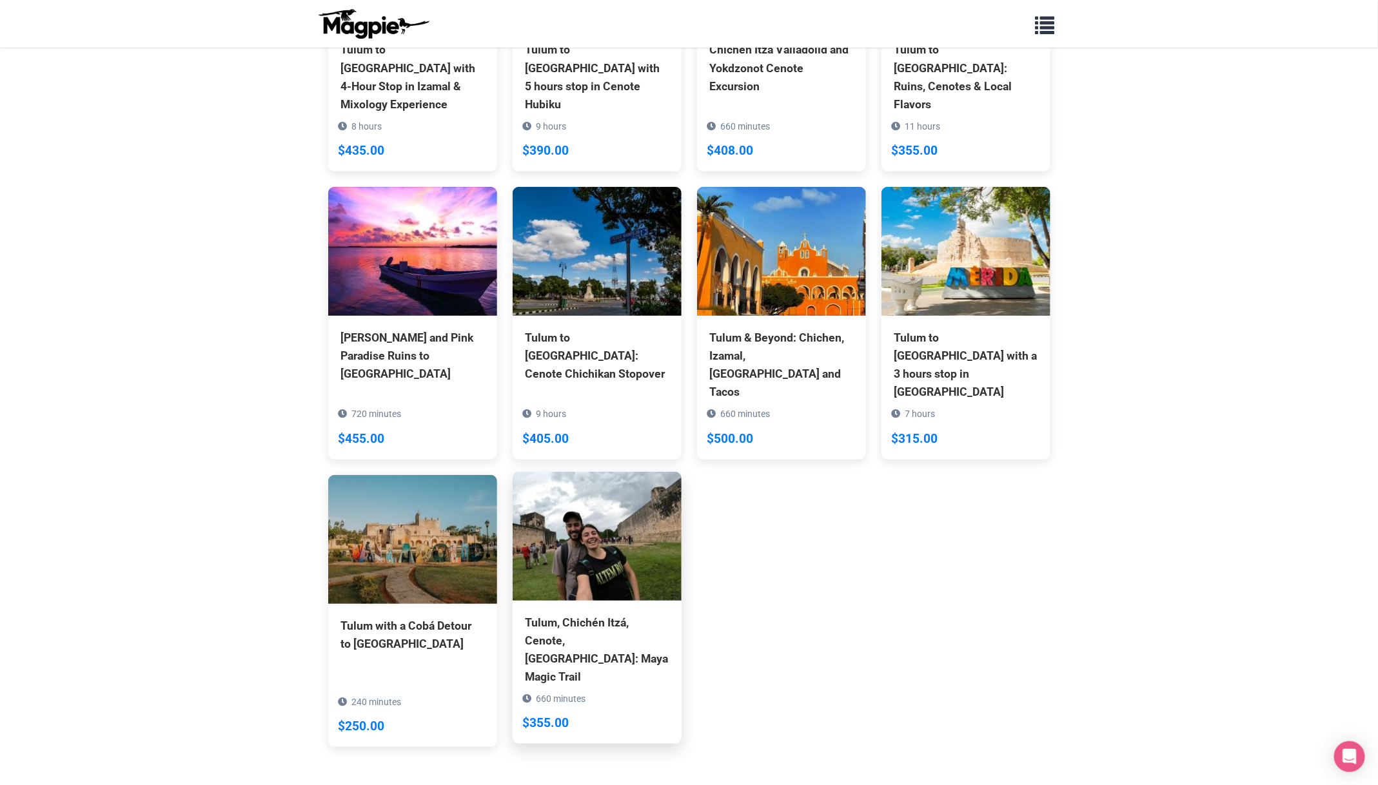
click at [580, 614] on div "Tulum, Chichén Itzá, Cenote, [GEOGRAPHIC_DATA]: Maya Magic Trail" at bounding box center [596, 650] width 143 height 73
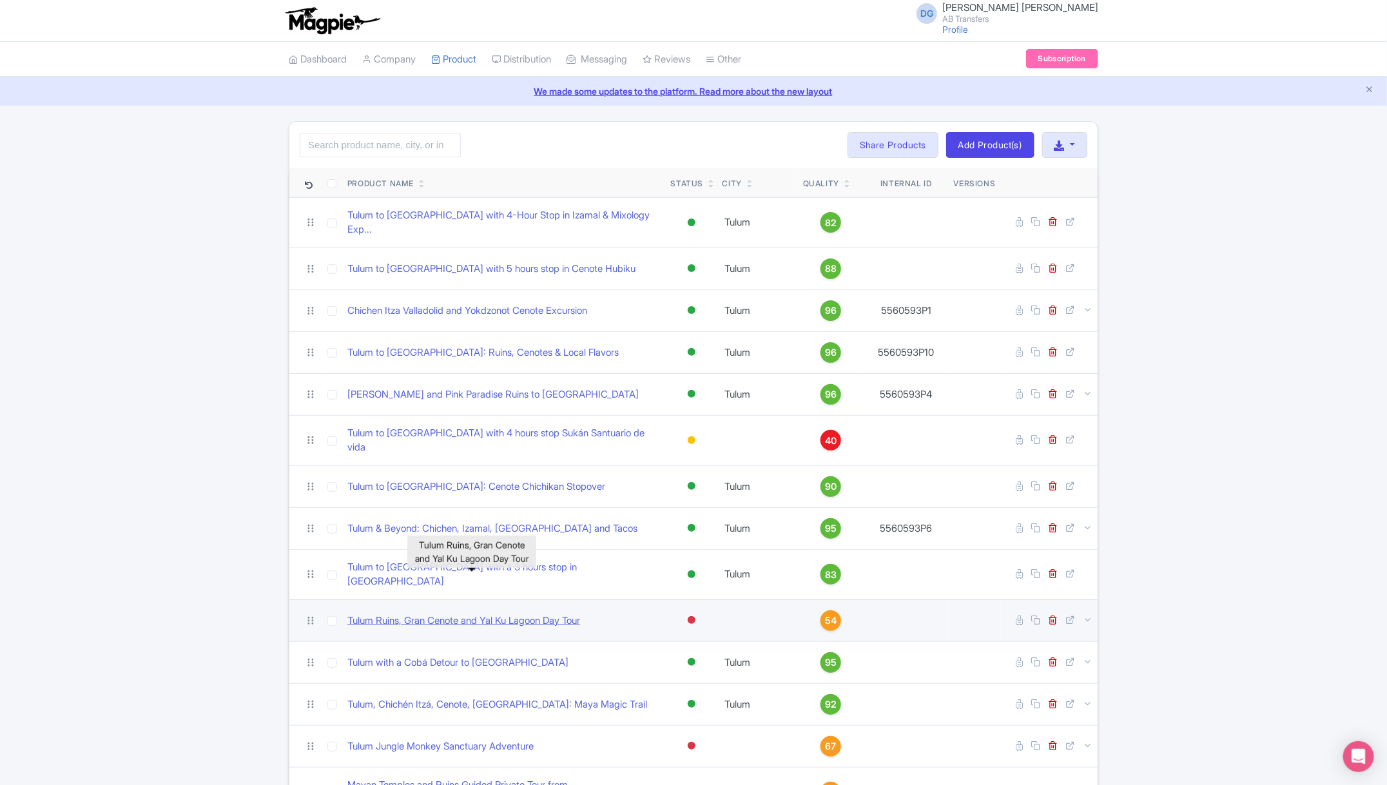
click at [498, 614] on link "Tulum Ruins, Gran Cenote and Yal Ku Lagoon Day Tour" at bounding box center [463, 621] width 233 height 15
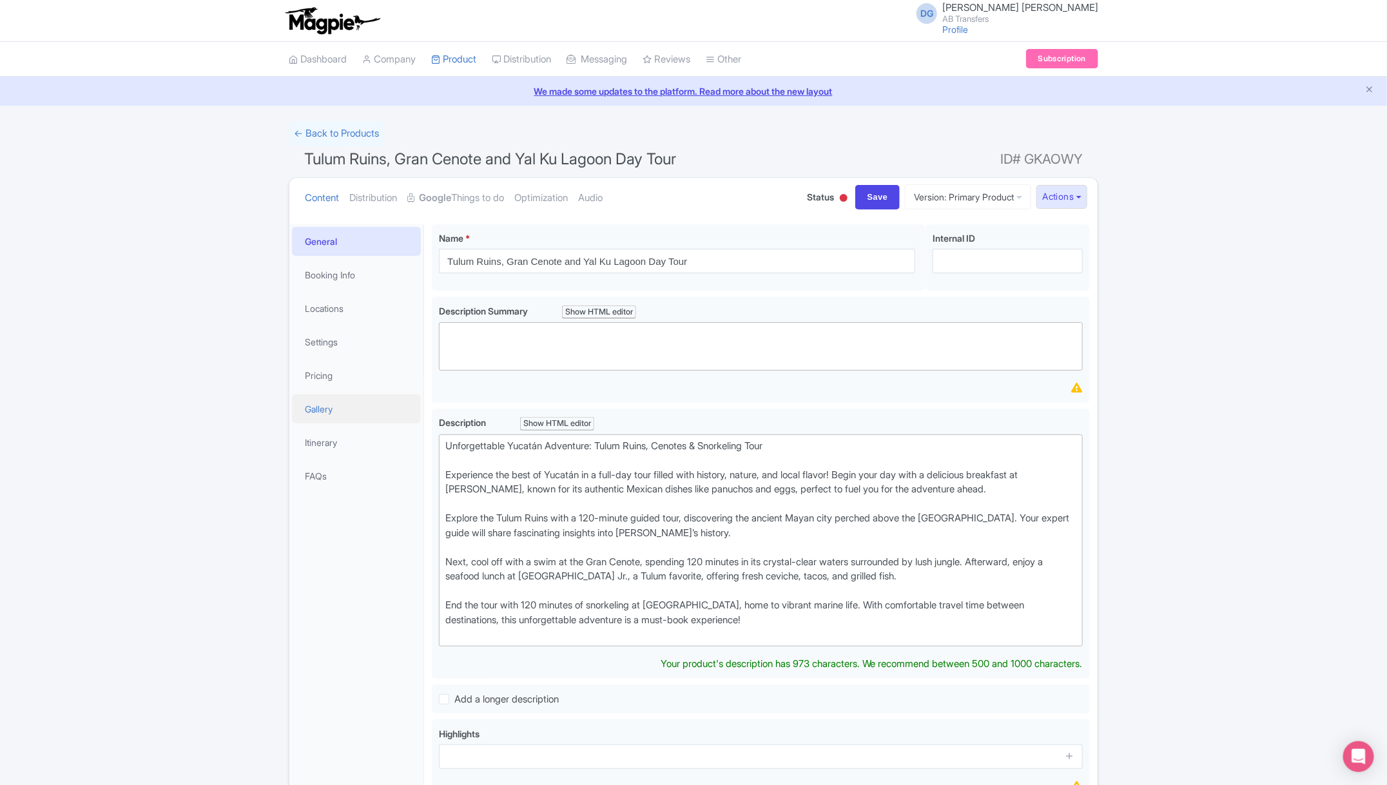
click at [346, 407] on link "Gallery" at bounding box center [356, 409] width 129 height 29
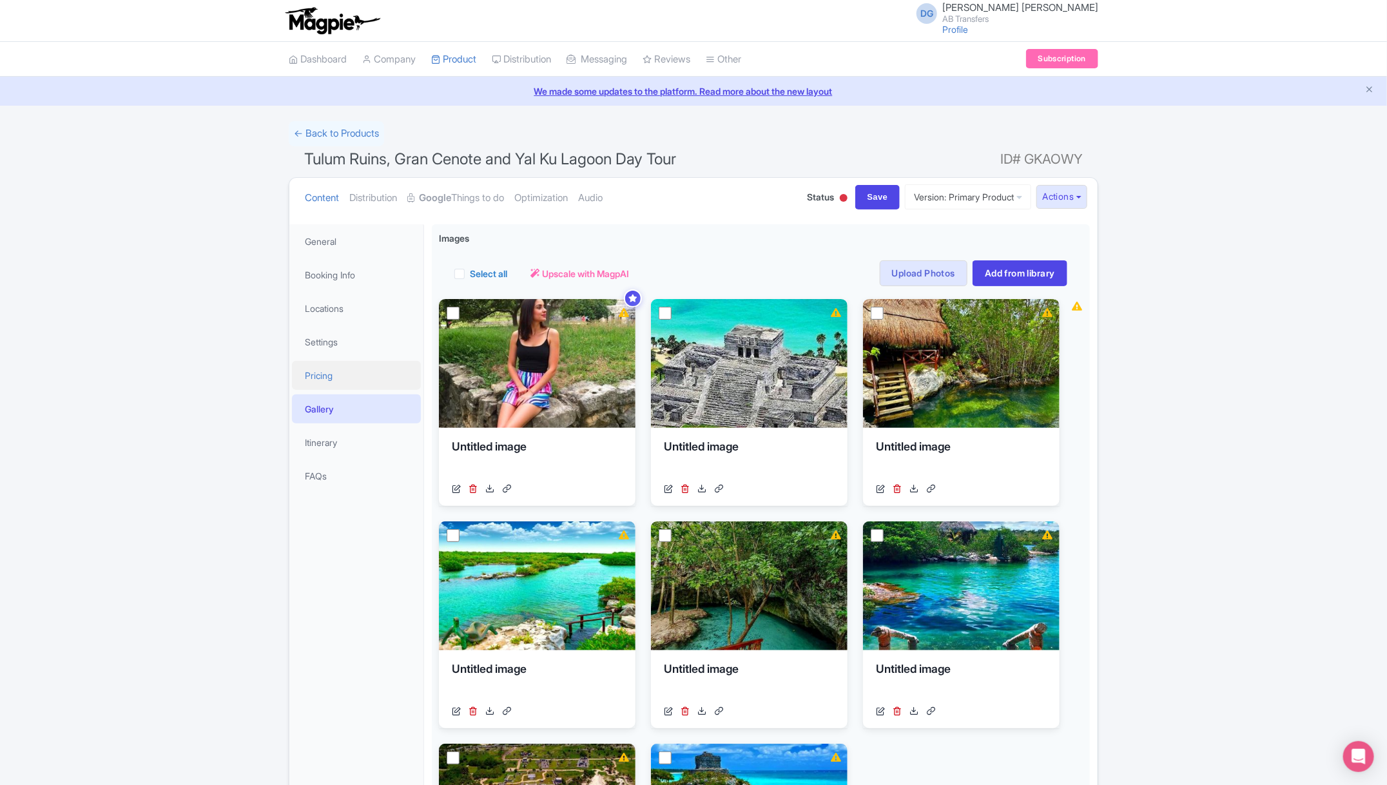
click at [344, 374] on link "Pricing" at bounding box center [356, 375] width 129 height 29
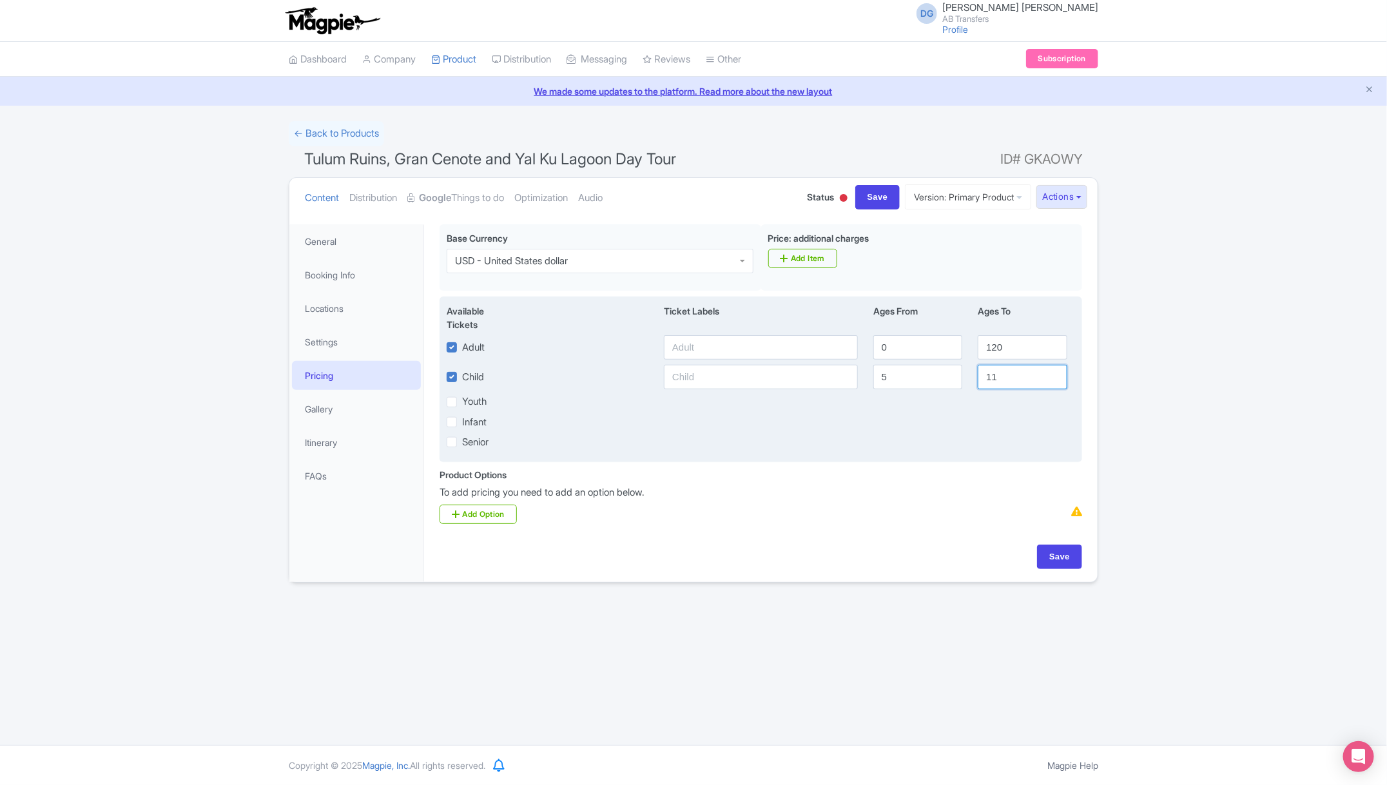
drag, startPoint x: 1023, startPoint y: 379, endPoint x: 978, endPoint y: 377, distance: 45.2
click at [978, 377] on input "11" at bounding box center [1022, 377] width 89 height 24
click at [897, 379] on input "5" at bounding box center [918, 377] width 89 height 24
click at [1015, 342] on input "120" at bounding box center [1022, 347] width 89 height 24
type input "1"
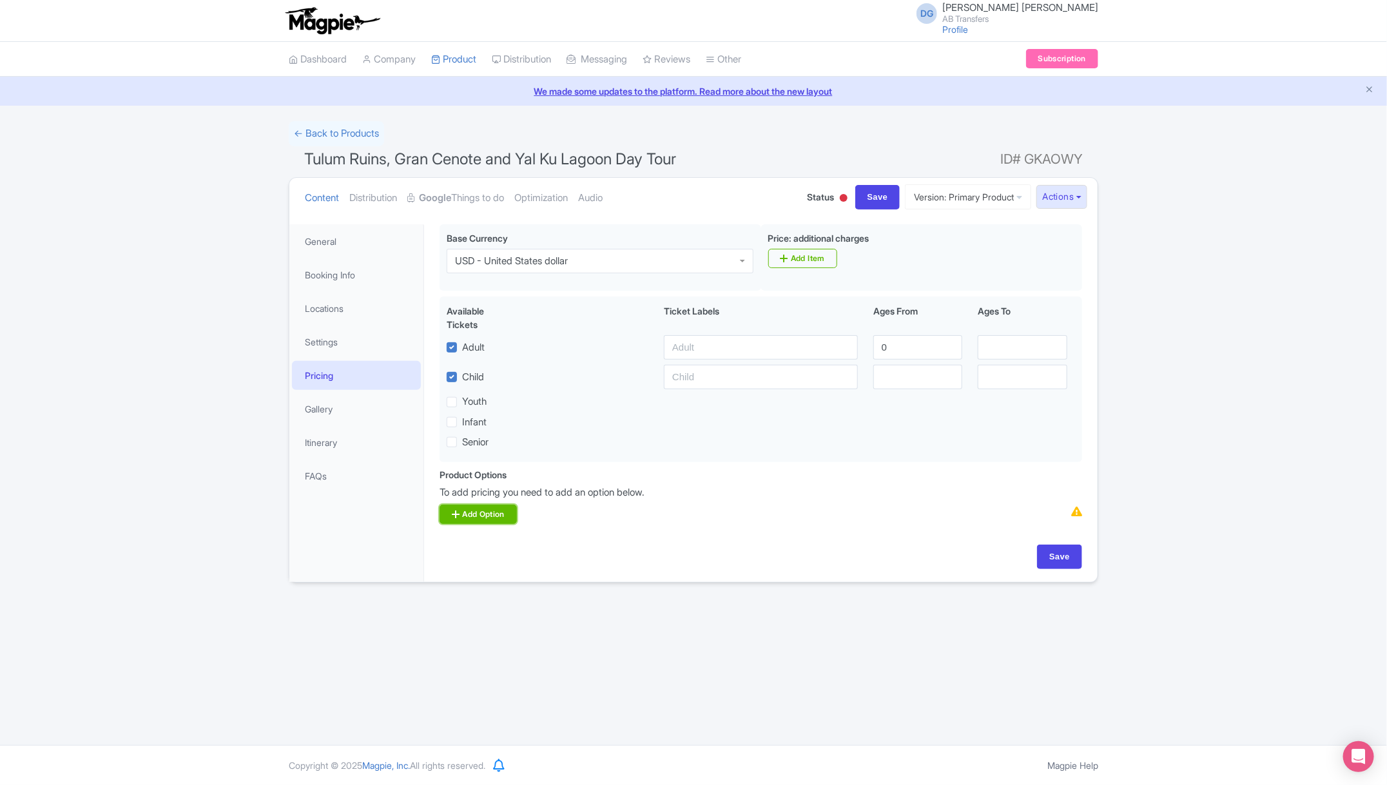
click at [482, 518] on link "Add Option" at bounding box center [478, 514] width 77 height 19
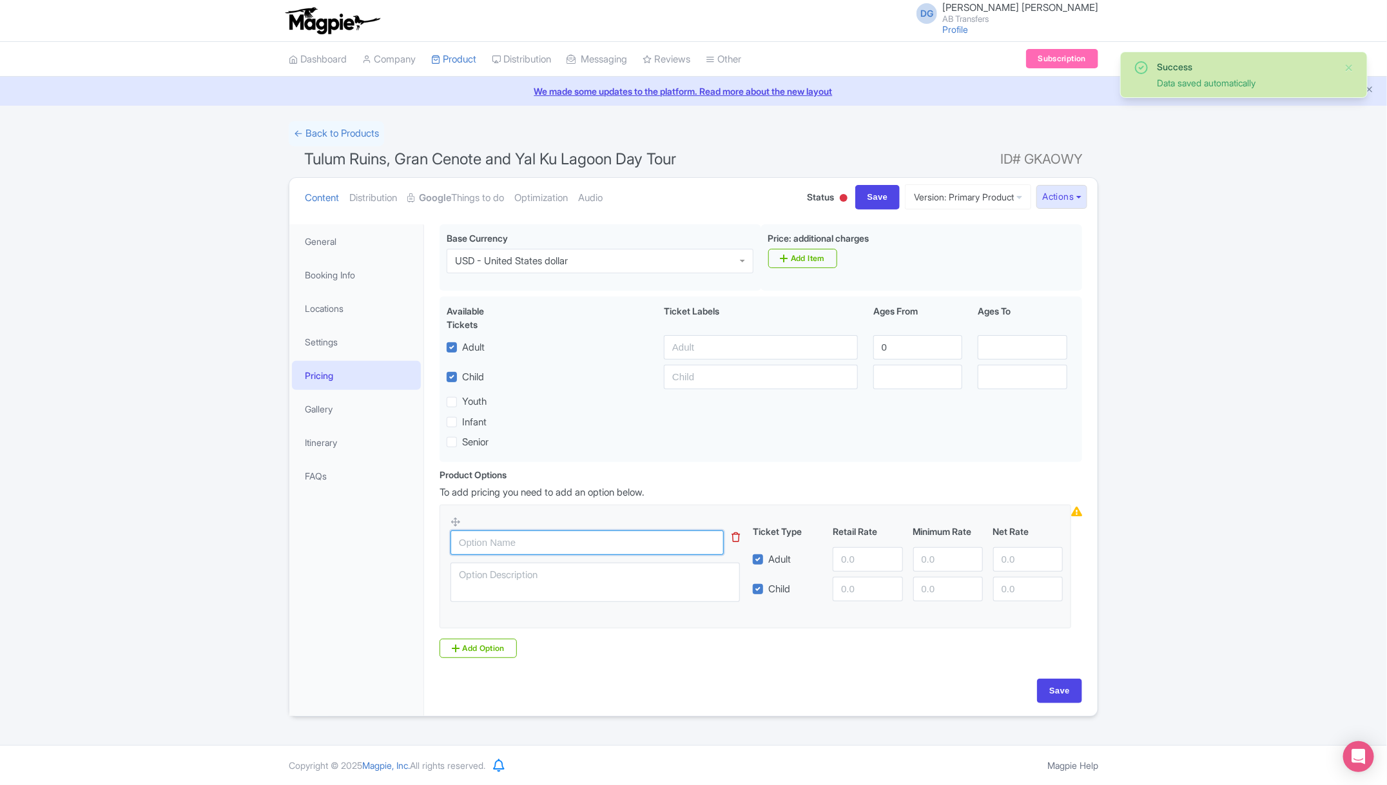
click at [509, 543] on input "text" at bounding box center [587, 543] width 273 height 24
paste input "Sedan 1- 3 passengers"
type input "Sedan 1- 3 passengers"
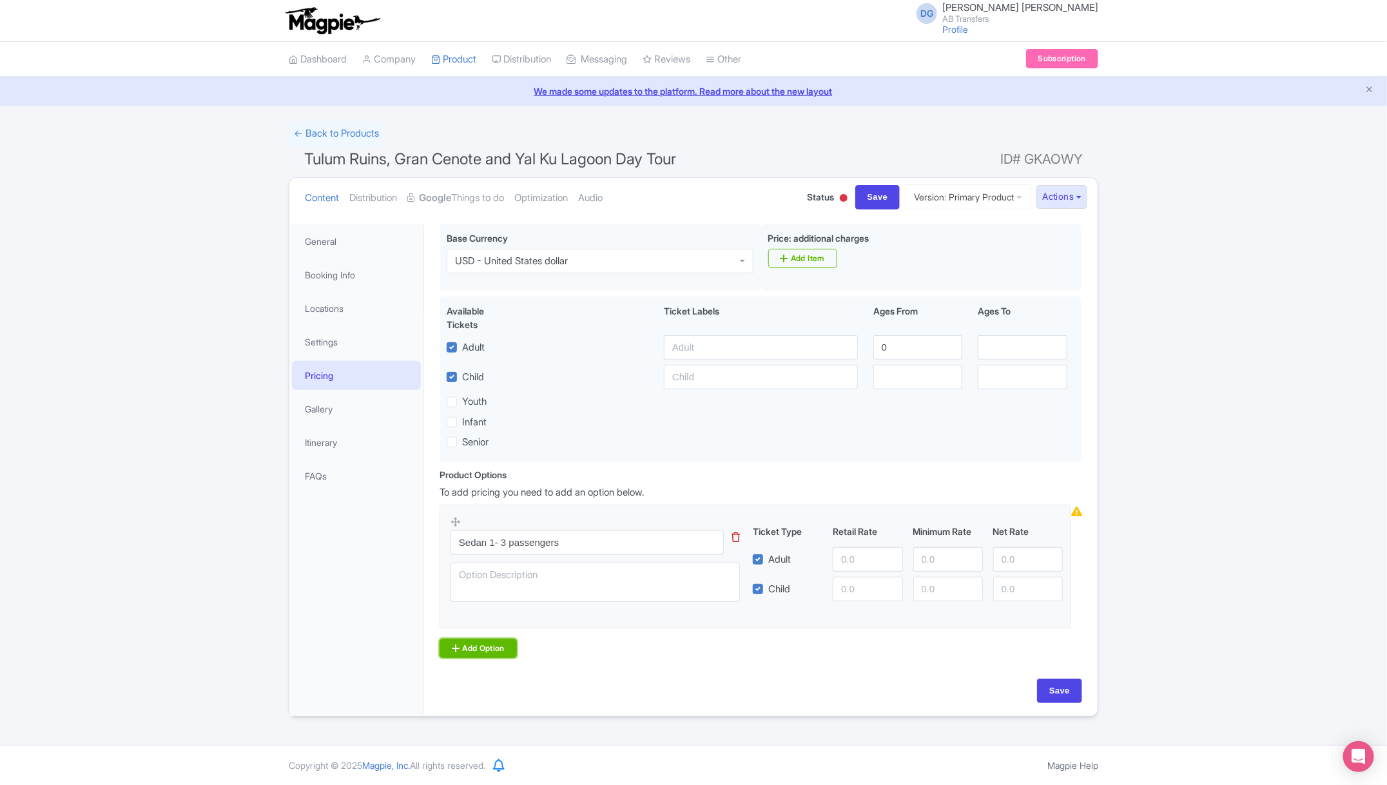
click at [487, 647] on link "Add Option" at bounding box center [478, 648] width 77 height 19
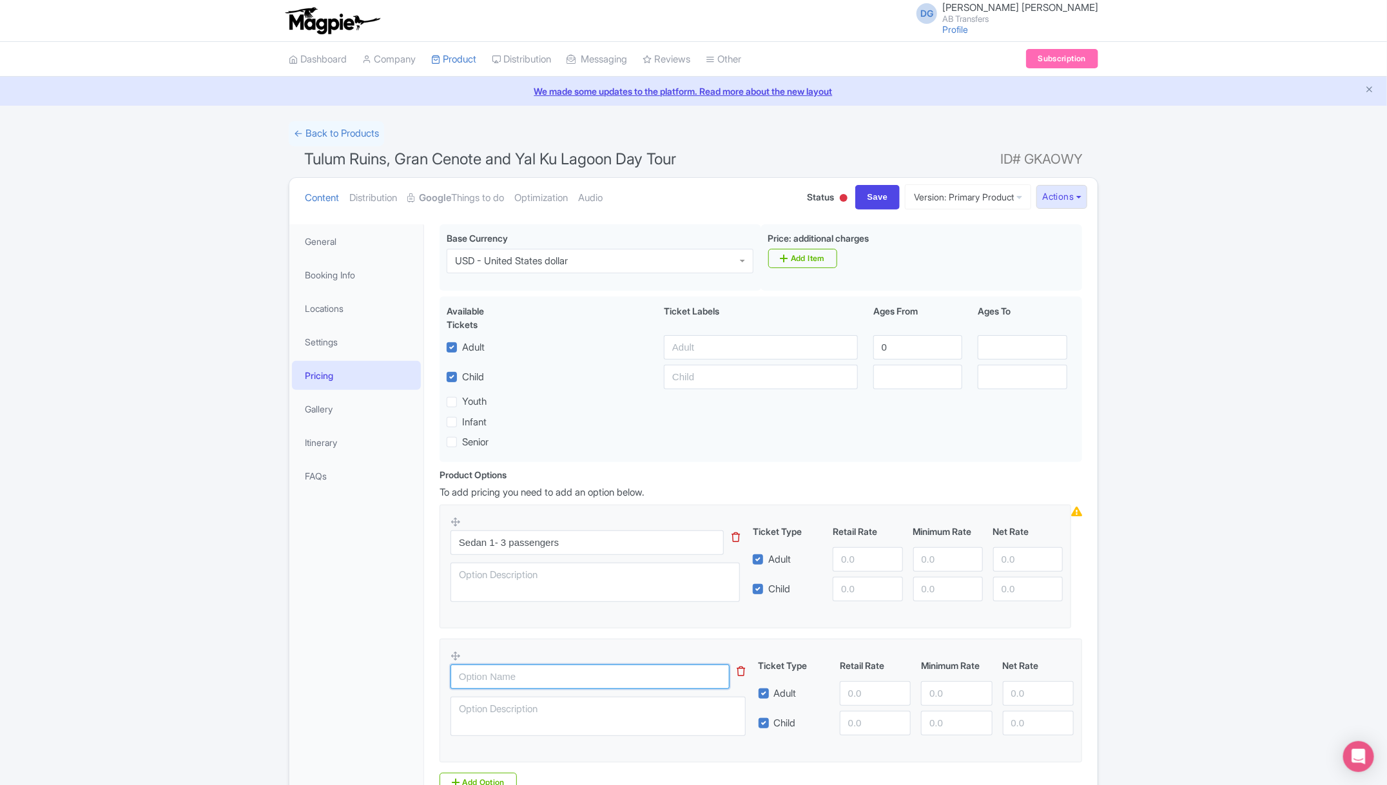
click at [474, 669] on input "text" at bounding box center [590, 677] width 279 height 24
paste input "Minivan 4 - 7 passengers"
type input "Minivan 4 - 7 passengers"
click at [1213, 413] on div "Success Data saved automatically ← Back to Products [GEOGRAPHIC_DATA], [GEOGRAP…" at bounding box center [693, 486] width 1387 height 730
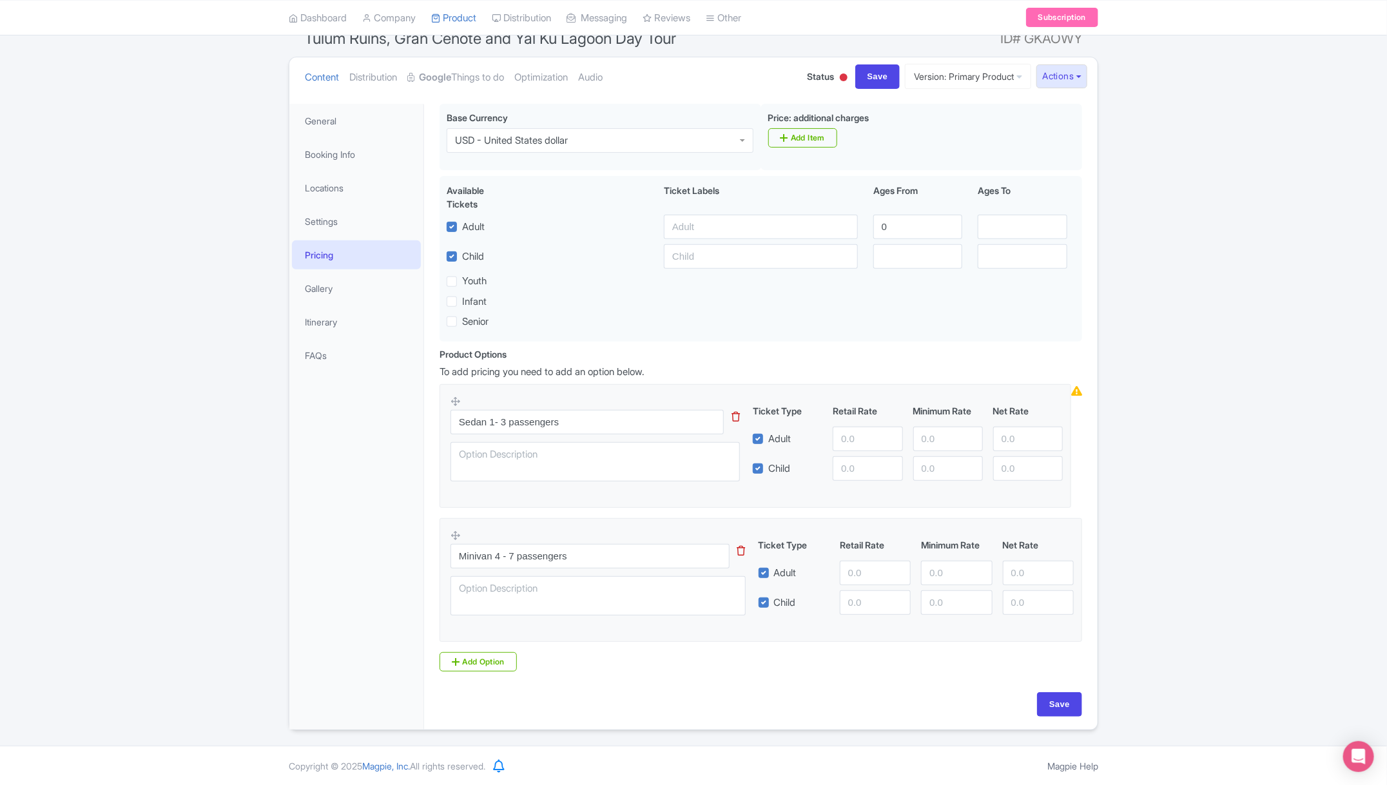
scroll to position [121, 0]
click at [452, 662] on icon at bounding box center [456, 661] width 8 height 10
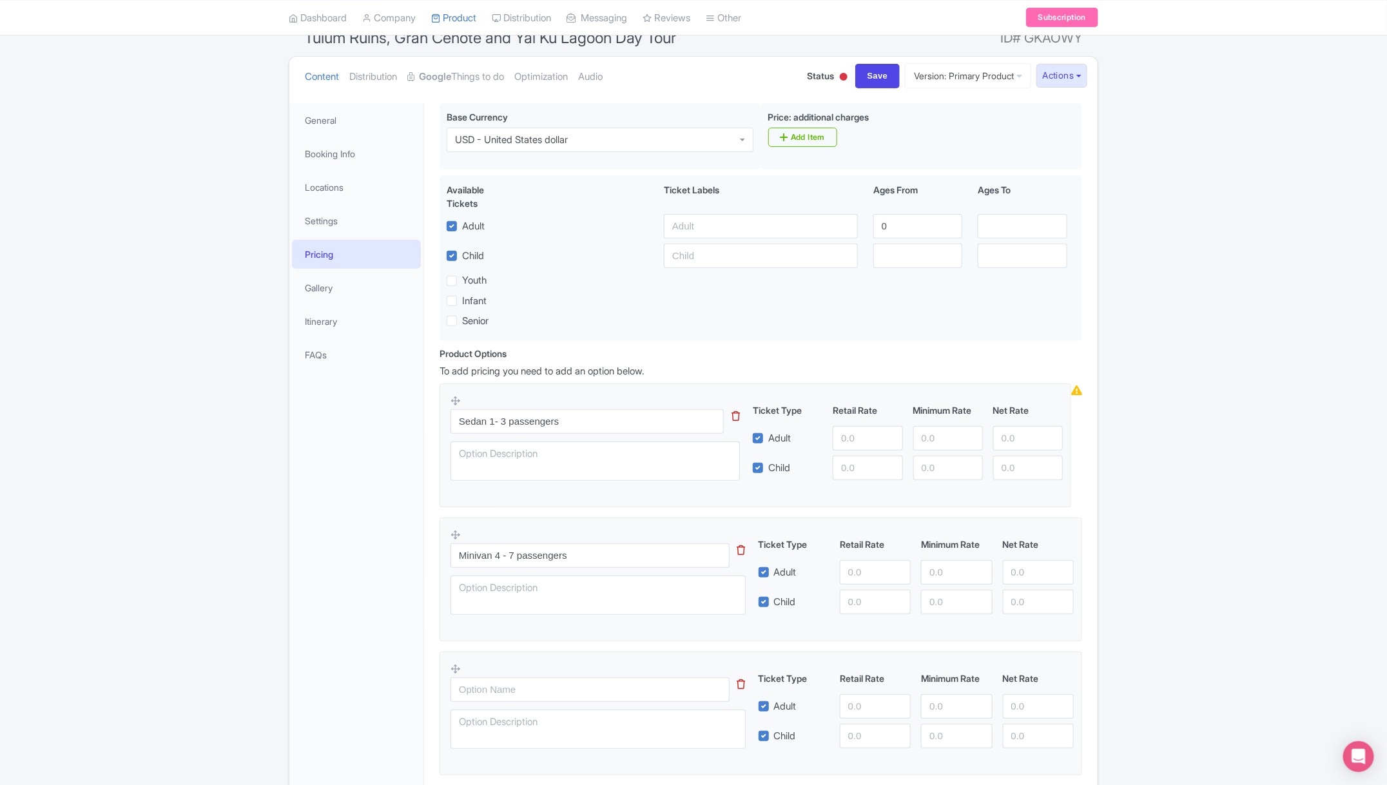
click at [511, 703] on div at bounding box center [606, 710] width 311 height 94
click at [494, 691] on input "text" at bounding box center [590, 690] width 279 height 24
paste input "Van 8 - 10 passengers"
type input "Van 8 - 10 passengers"
click at [394, 660] on div "General Booking Info Locations Settings Pricing Gallery Itinerary FAQs" at bounding box center [356, 483] width 135 height 760
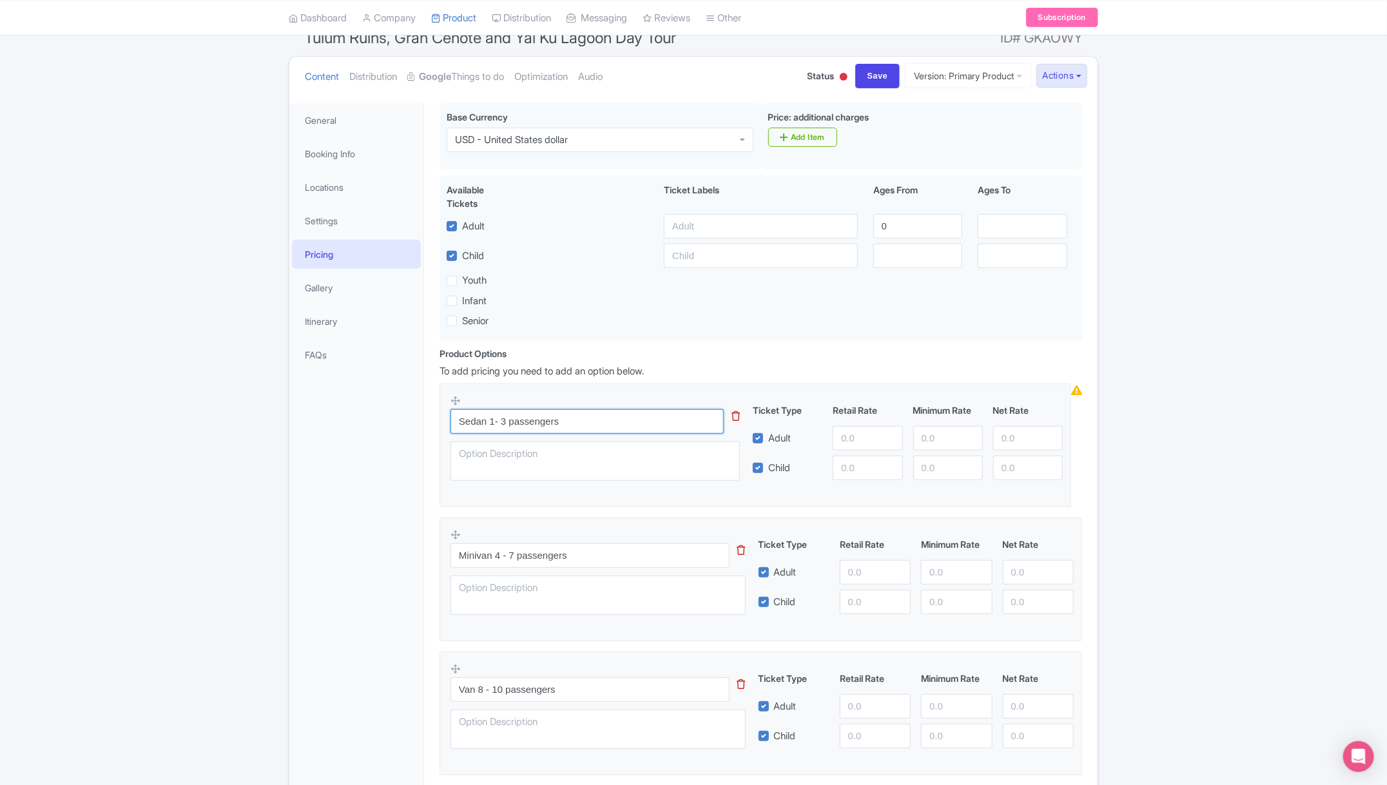
click at [580, 422] on input "Sedan 1- 3 passengers" at bounding box center [587, 421] width 273 height 24
type input "Sedan 1- 3 passengers $333 usd"
click at [845, 436] on input "number" at bounding box center [868, 438] width 70 height 24
type input "333"
click at [632, 567] on input "Minivan 4 - 7 passengers" at bounding box center [590, 555] width 279 height 24
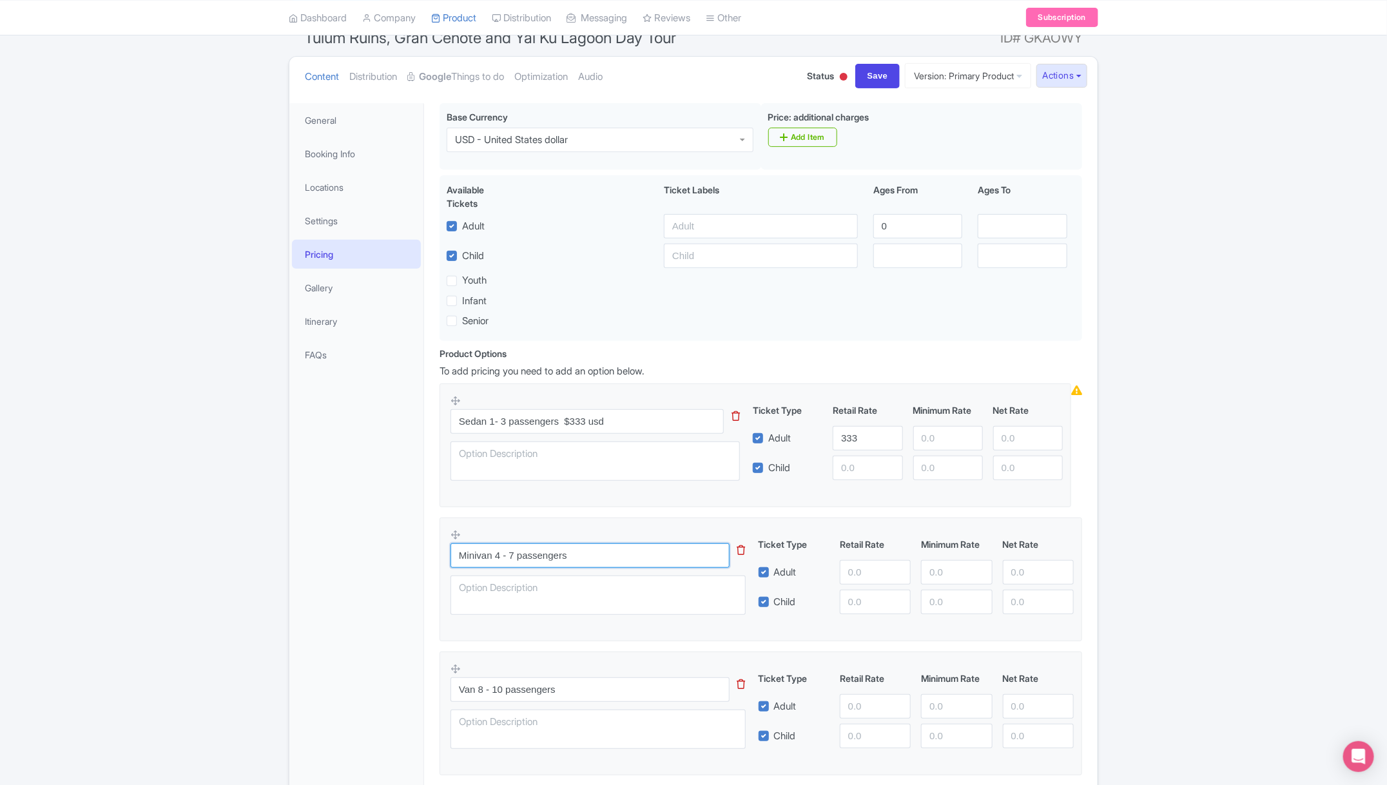
click at [591, 553] on input "Minivan 4 - 7 passengers" at bounding box center [590, 555] width 279 height 24
type input "Minivan 4 - 7 passengers $398 usd"
click at [888, 572] on input "number" at bounding box center [875, 572] width 71 height 24
type input "398"
click at [631, 698] on input "Van 8 - 10 passengers" at bounding box center [590, 690] width 279 height 24
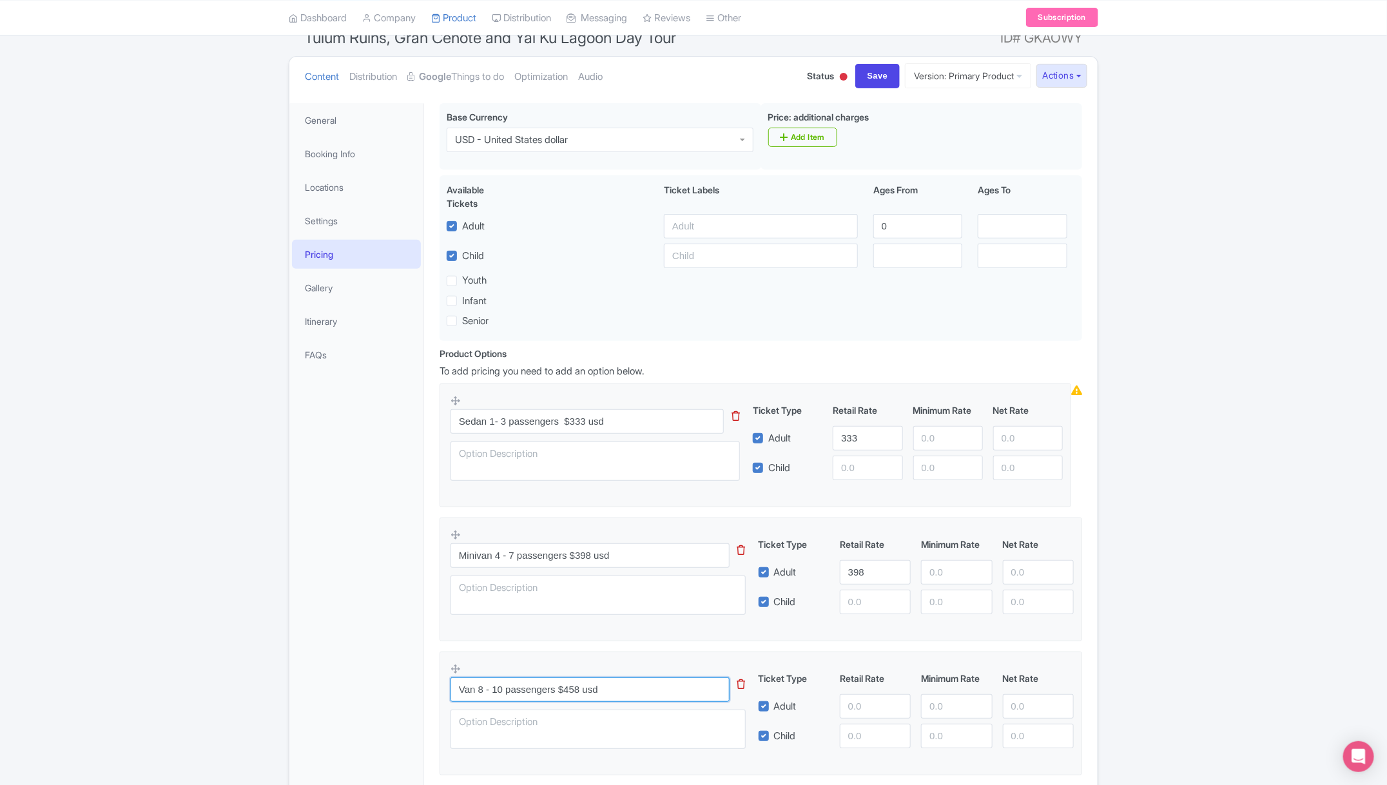
type input "Van 8 - 10 passengers $458 usd"
click at [863, 694] on div "Ticket Type Retail Rate Minimum Rate Net Rate Adult Child" at bounding box center [916, 710] width 311 height 77
type input "458"
click at [1156, 660] on div "Success Data saved automatically ← Back to Products Tulum Ruins, Gran Cenote an…" at bounding box center [693, 432] width 1387 height 864
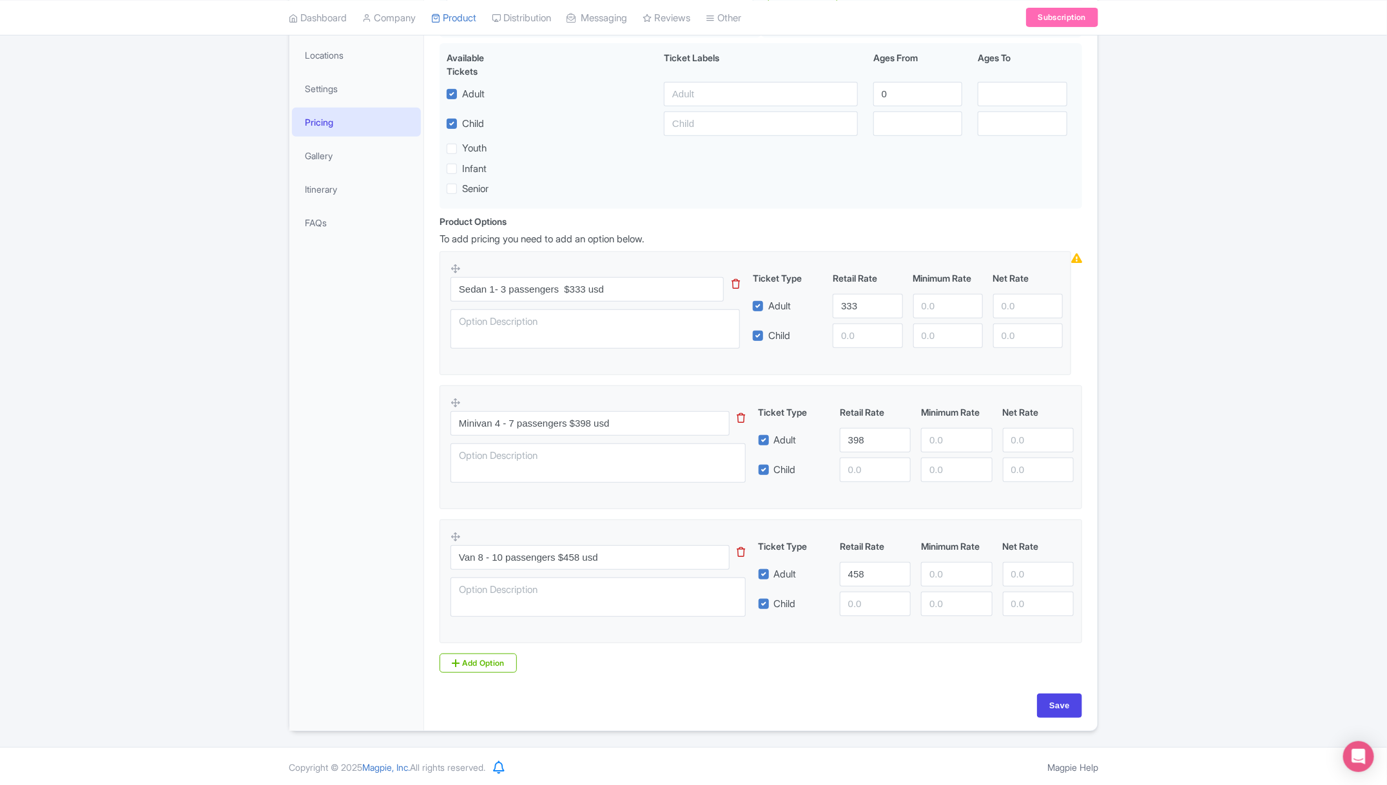
scroll to position [255, 0]
click at [1064, 698] on input "Save" at bounding box center [1059, 704] width 45 height 24
type input "Saving..."
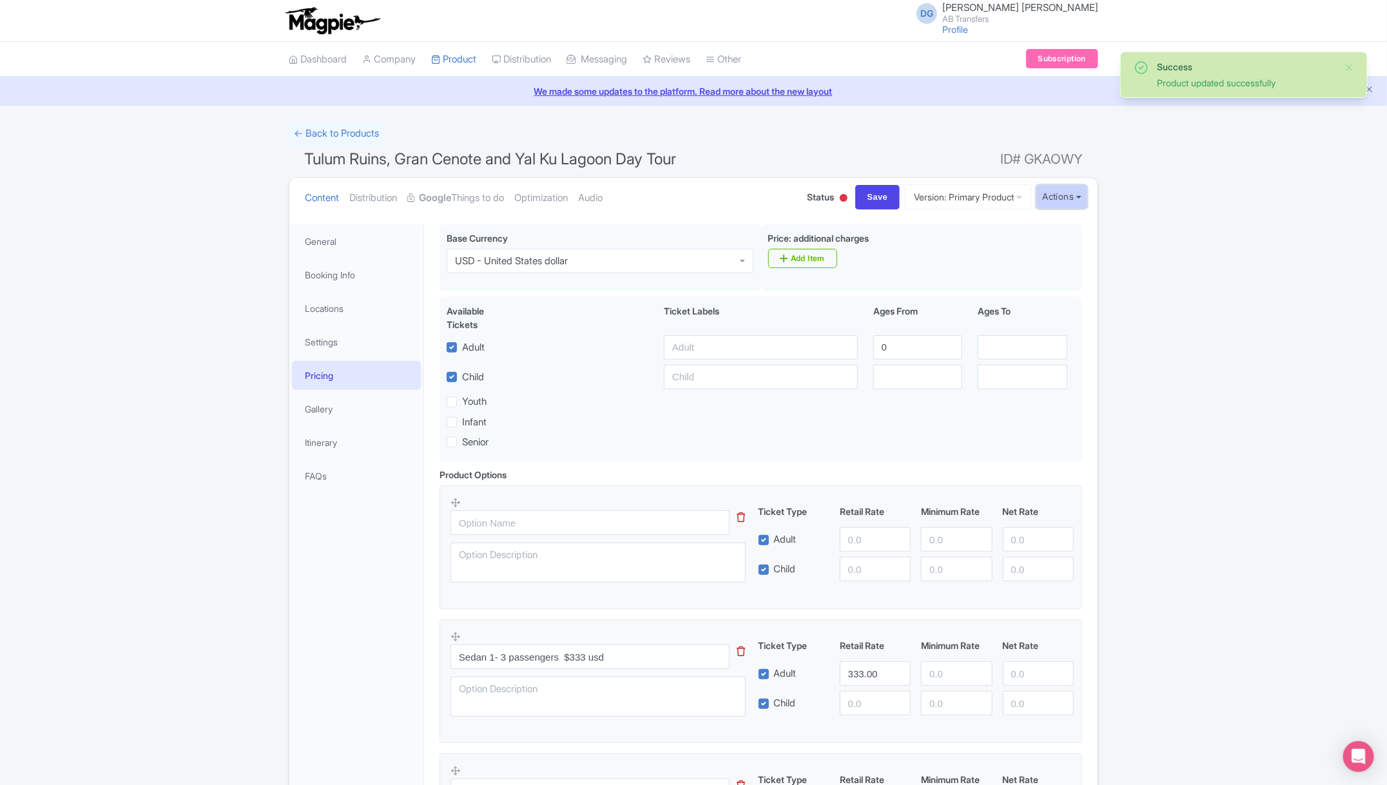
click at [1059, 200] on button "Actions" at bounding box center [1062, 197] width 51 height 24
click at [1002, 224] on link "View on Magpie" at bounding box center [1019, 226] width 133 height 20
click at [1055, 199] on button "Actions" at bounding box center [1062, 197] width 51 height 24
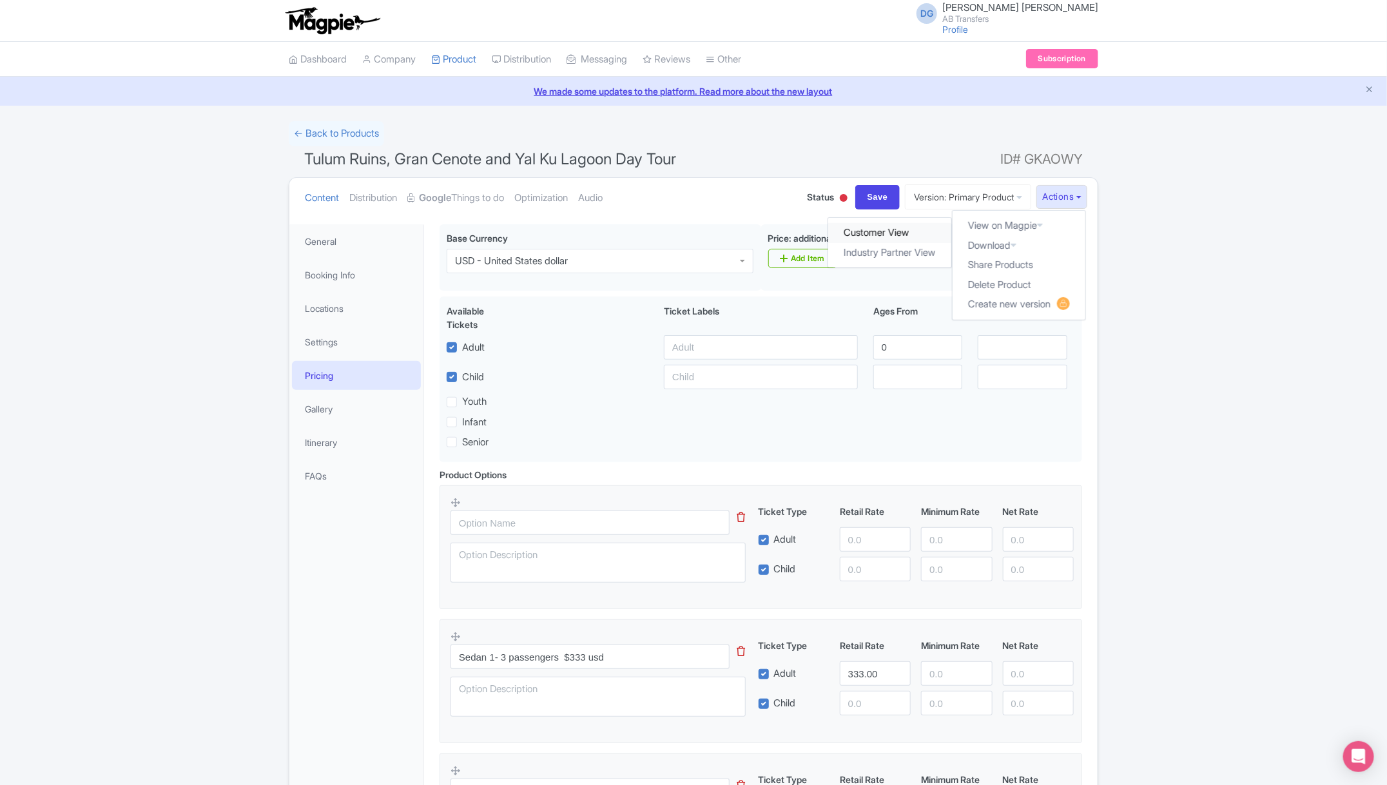
click at [885, 230] on link "Customer View" at bounding box center [890, 233] width 123 height 20
click at [557, 195] on link "Optimization" at bounding box center [541, 198] width 54 height 41
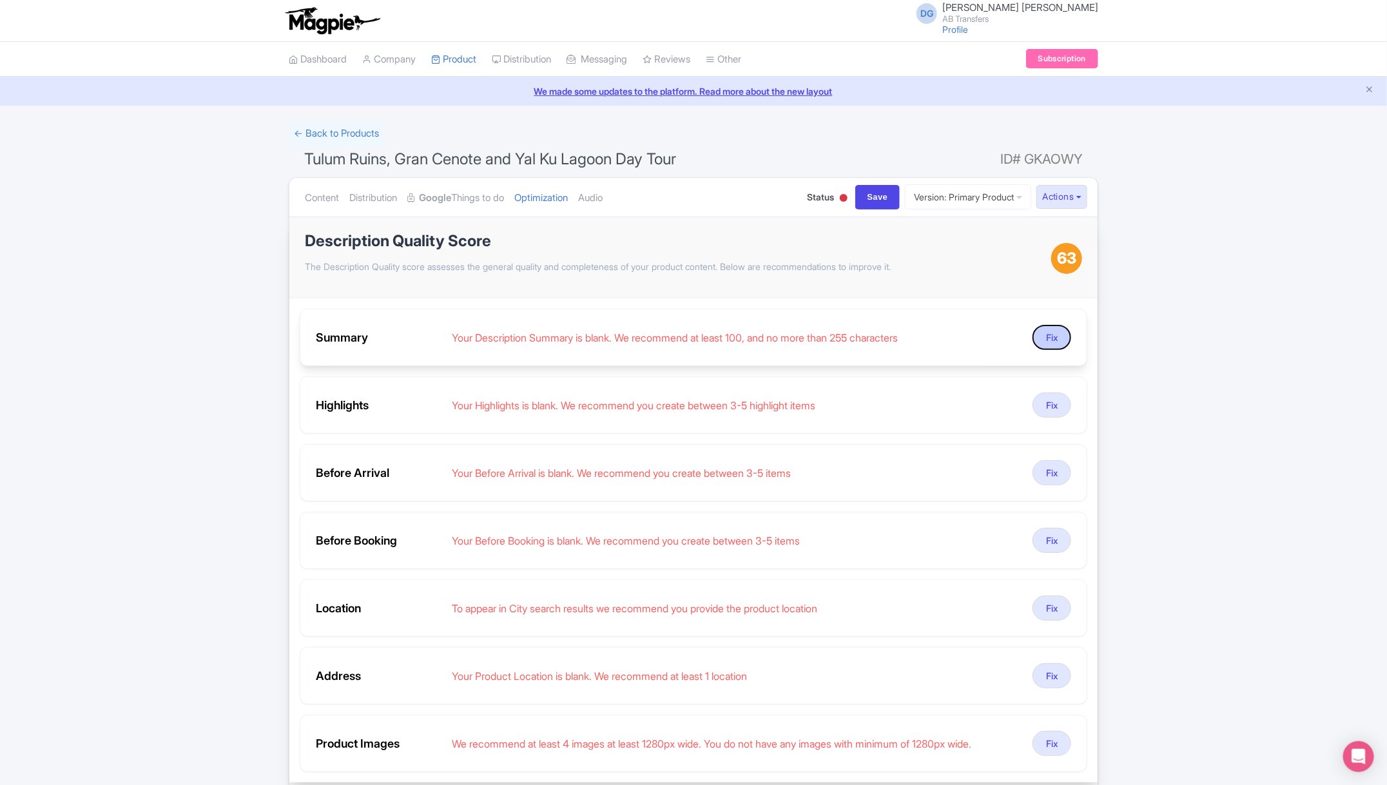
click at [1047, 331] on button "Fix" at bounding box center [1052, 337] width 39 height 25
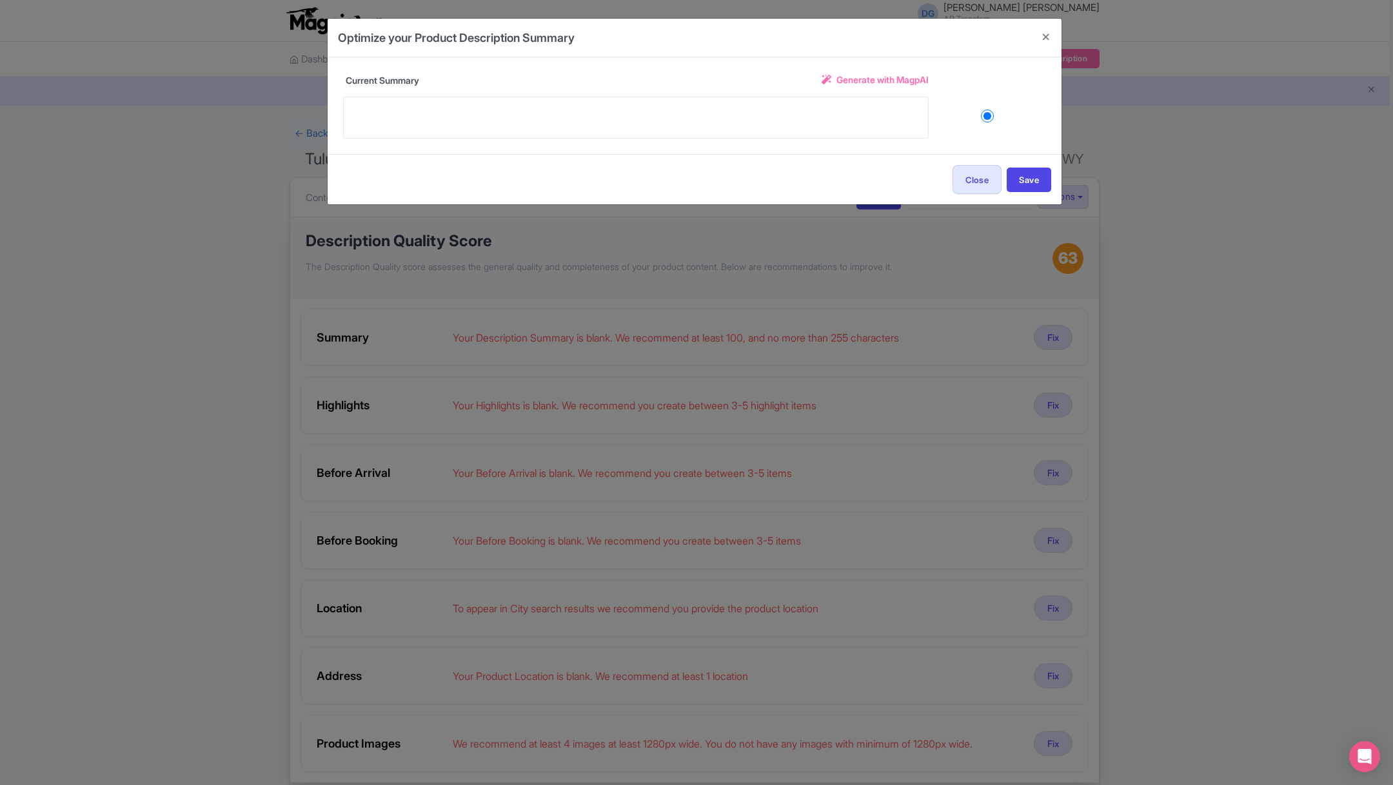
click at [876, 78] on span "Generate with MagpAI" at bounding box center [882, 80] width 92 height 14
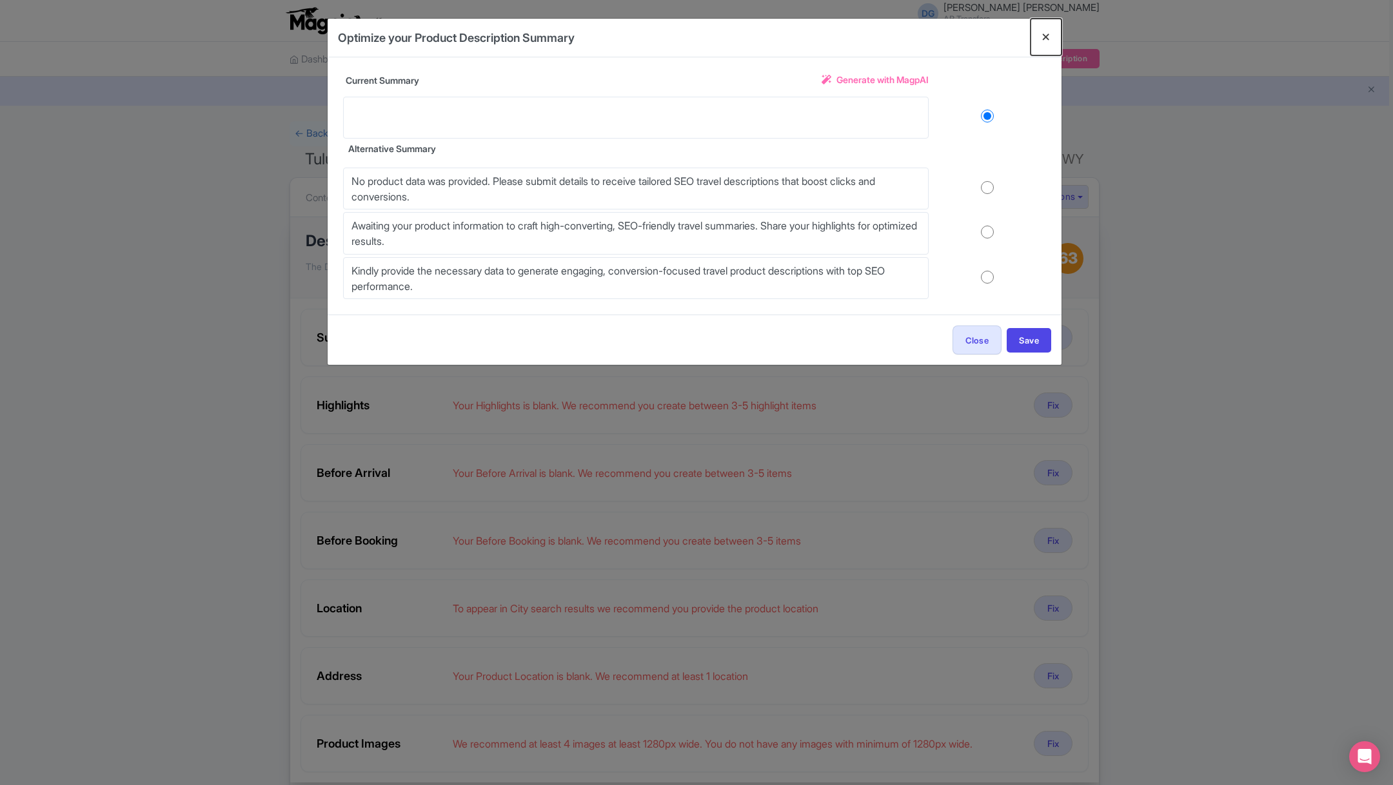
click at [1041, 34] on button "Close" at bounding box center [1045, 37] width 31 height 37
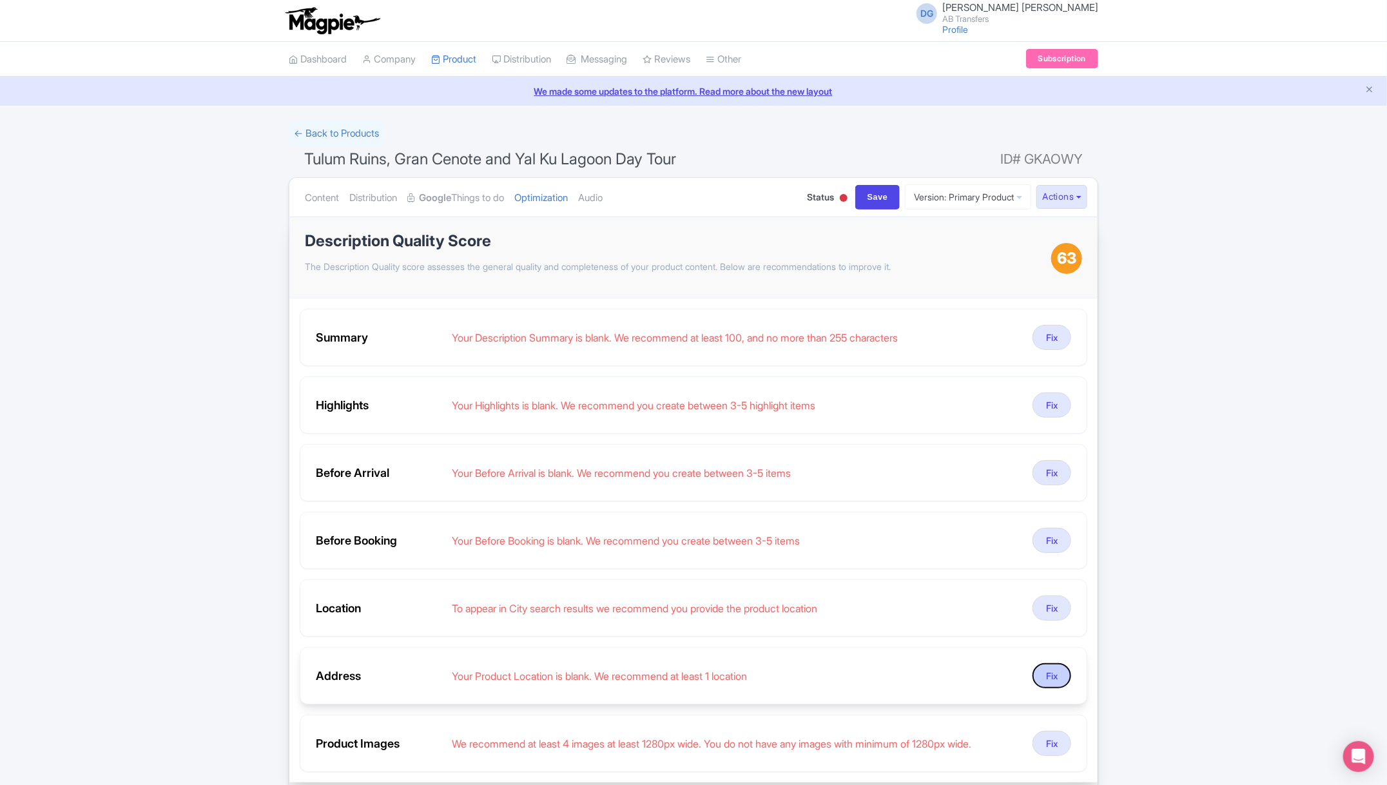
click at [1050, 669] on button "Fix" at bounding box center [1052, 675] width 39 height 25
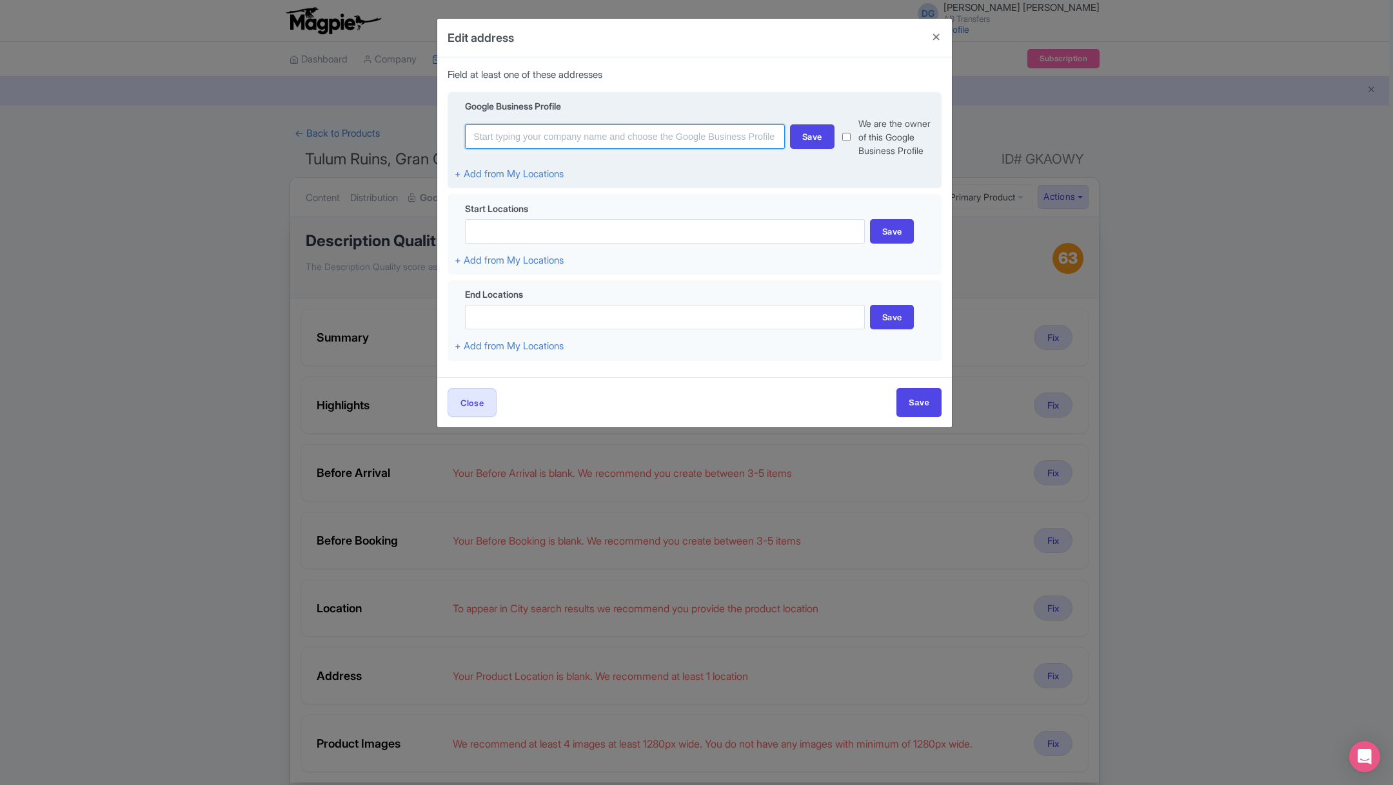
click at [538, 140] on input at bounding box center [625, 136] width 320 height 24
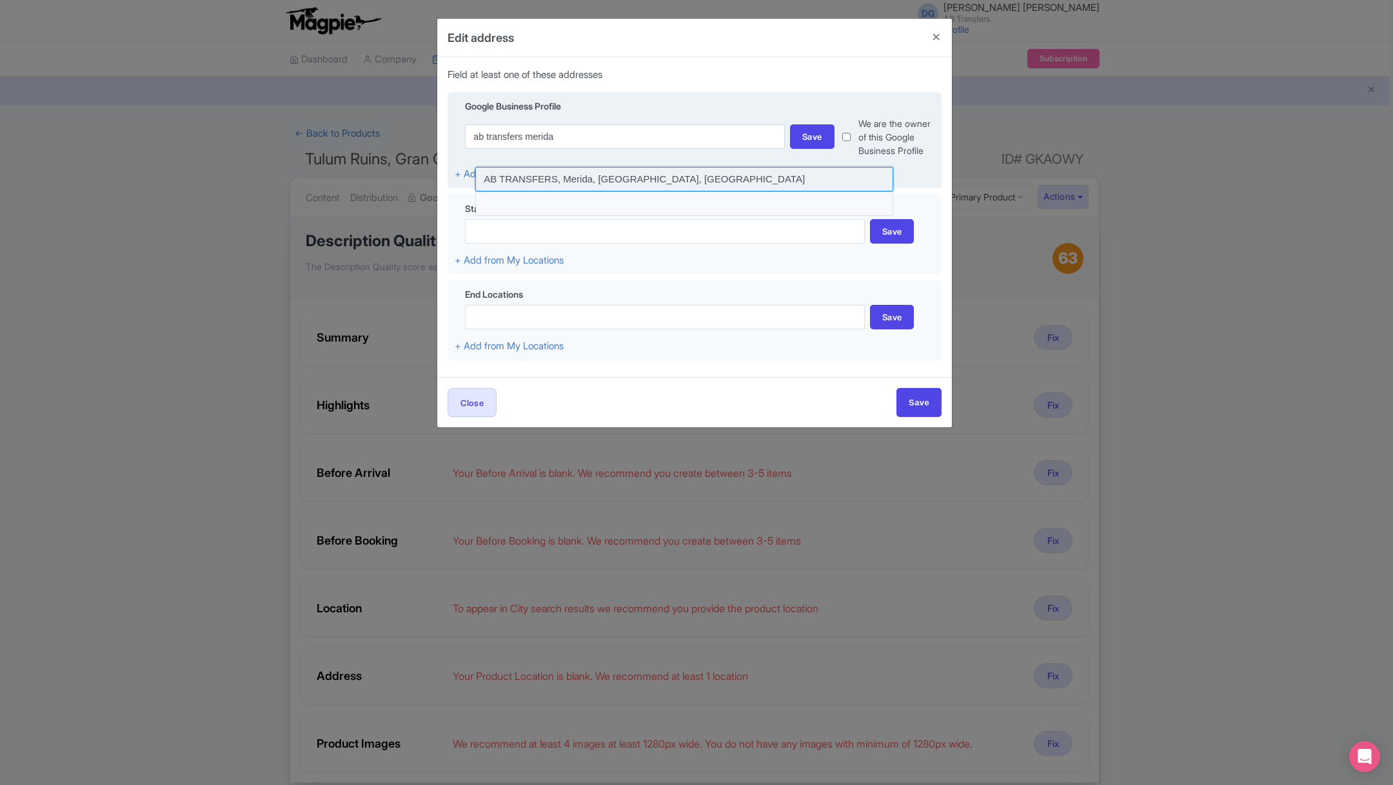
click at [563, 184] on input at bounding box center [684, 179] width 418 height 24
type input "AB TRANSFERS, Merida, [GEOGRAPHIC_DATA], [GEOGRAPHIC_DATA]"
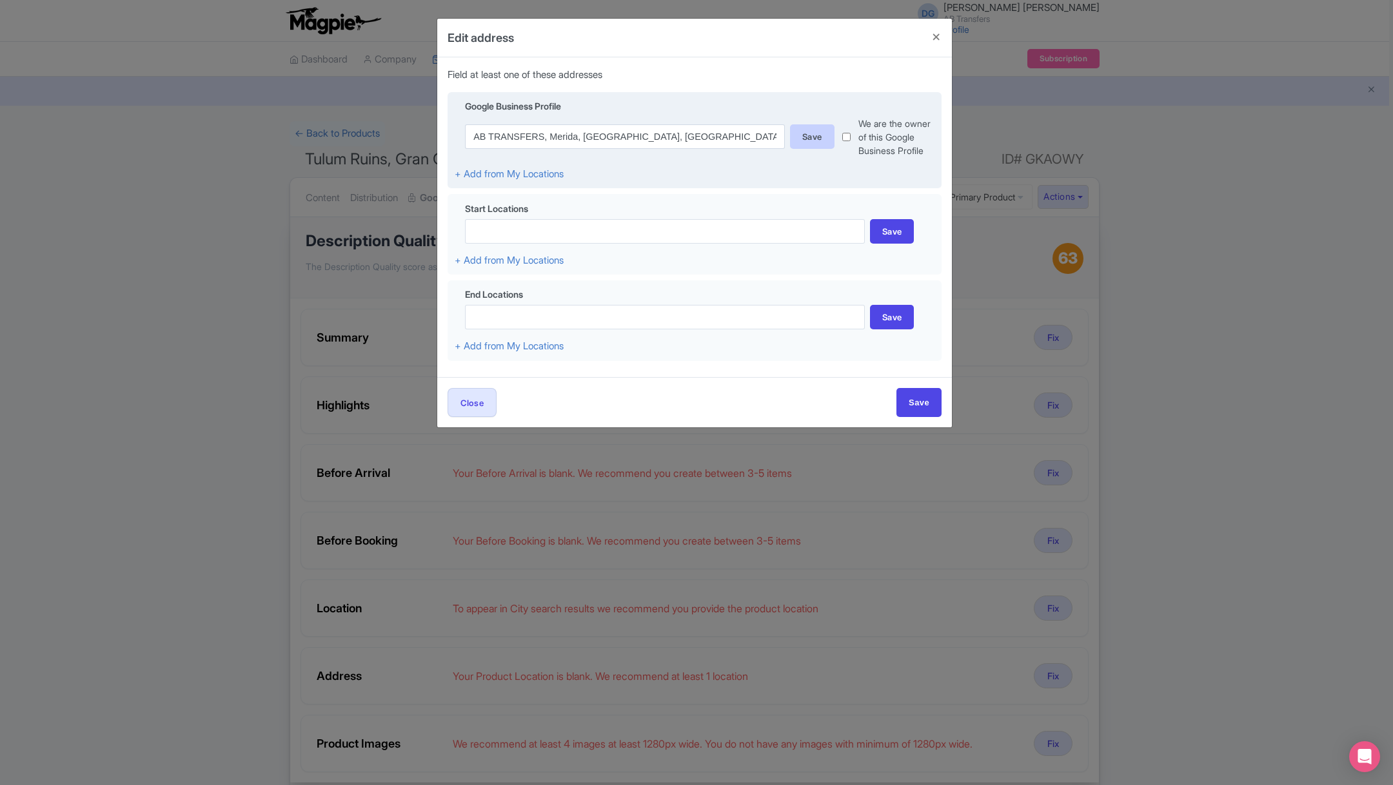
click at [817, 136] on div "Save" at bounding box center [812, 136] width 44 height 24
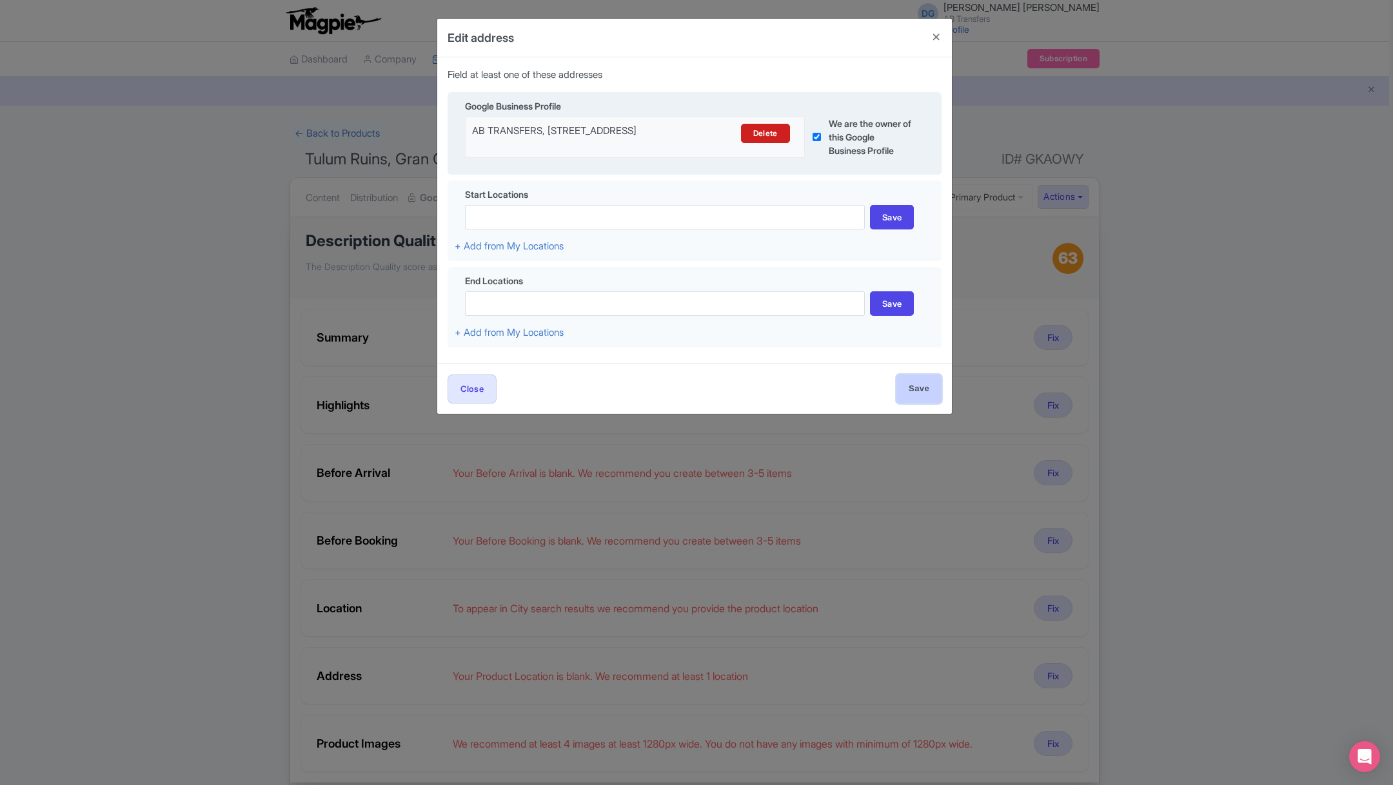
click at [917, 393] on input "Save" at bounding box center [918, 389] width 45 height 29
type input "Save"
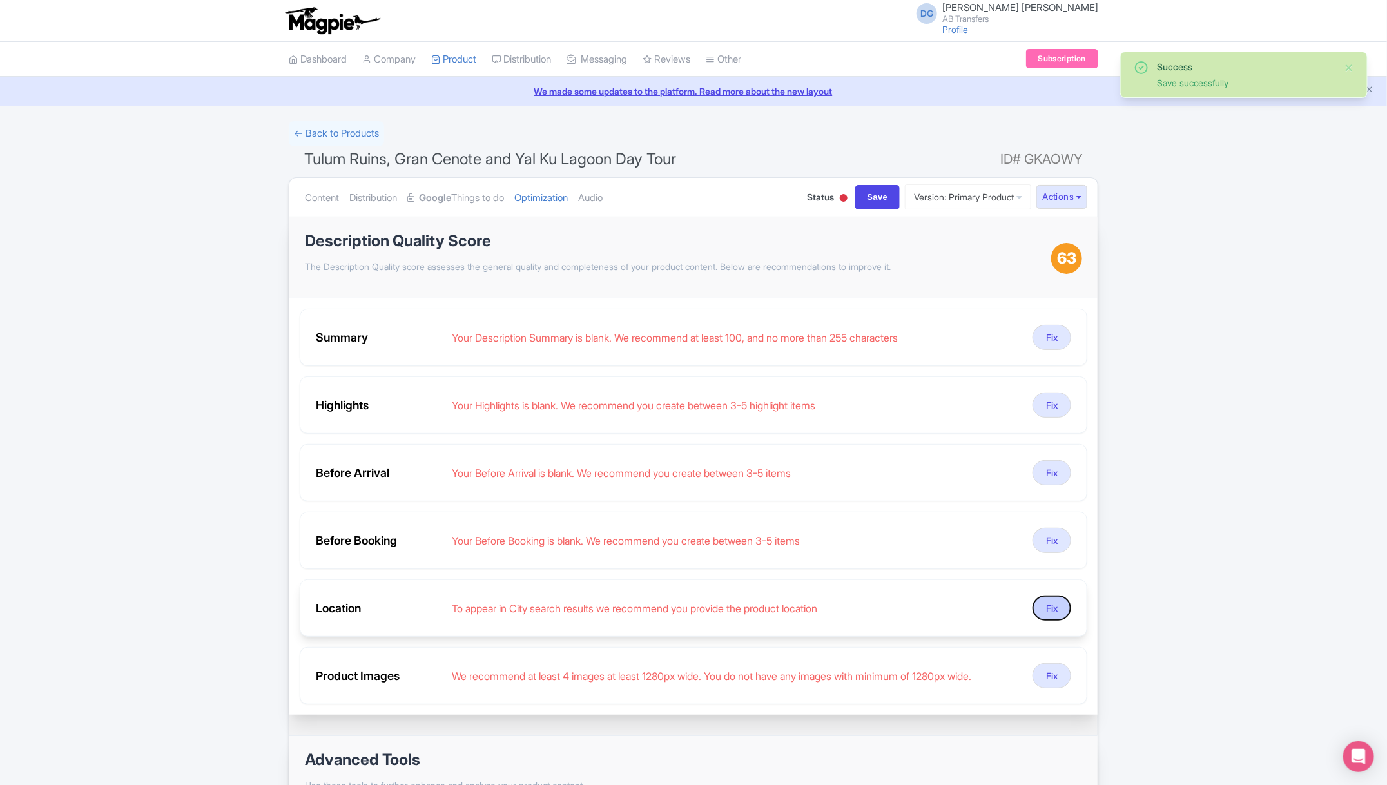
click at [1051, 605] on button "Fix" at bounding box center [1052, 608] width 39 height 25
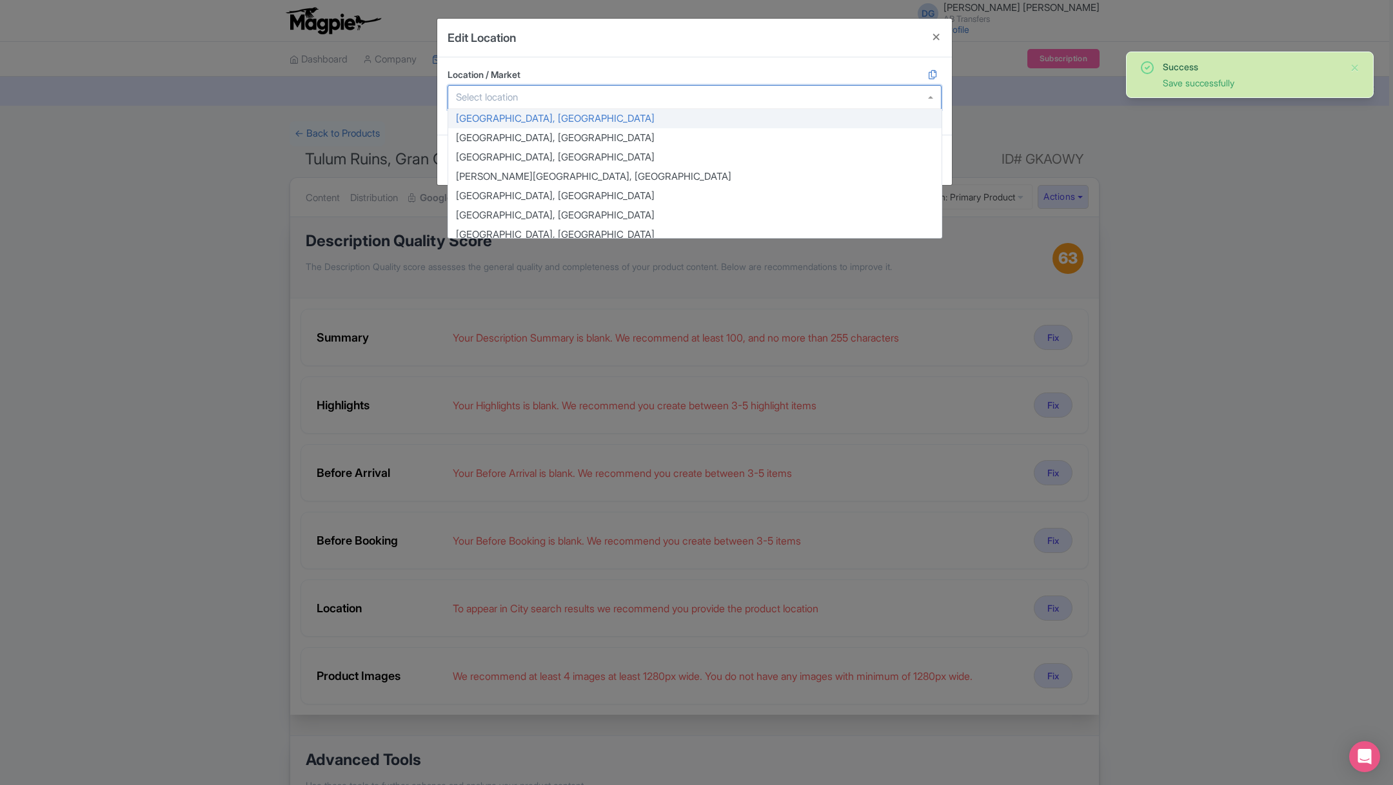
click at [534, 96] on div at bounding box center [694, 97] width 494 height 24
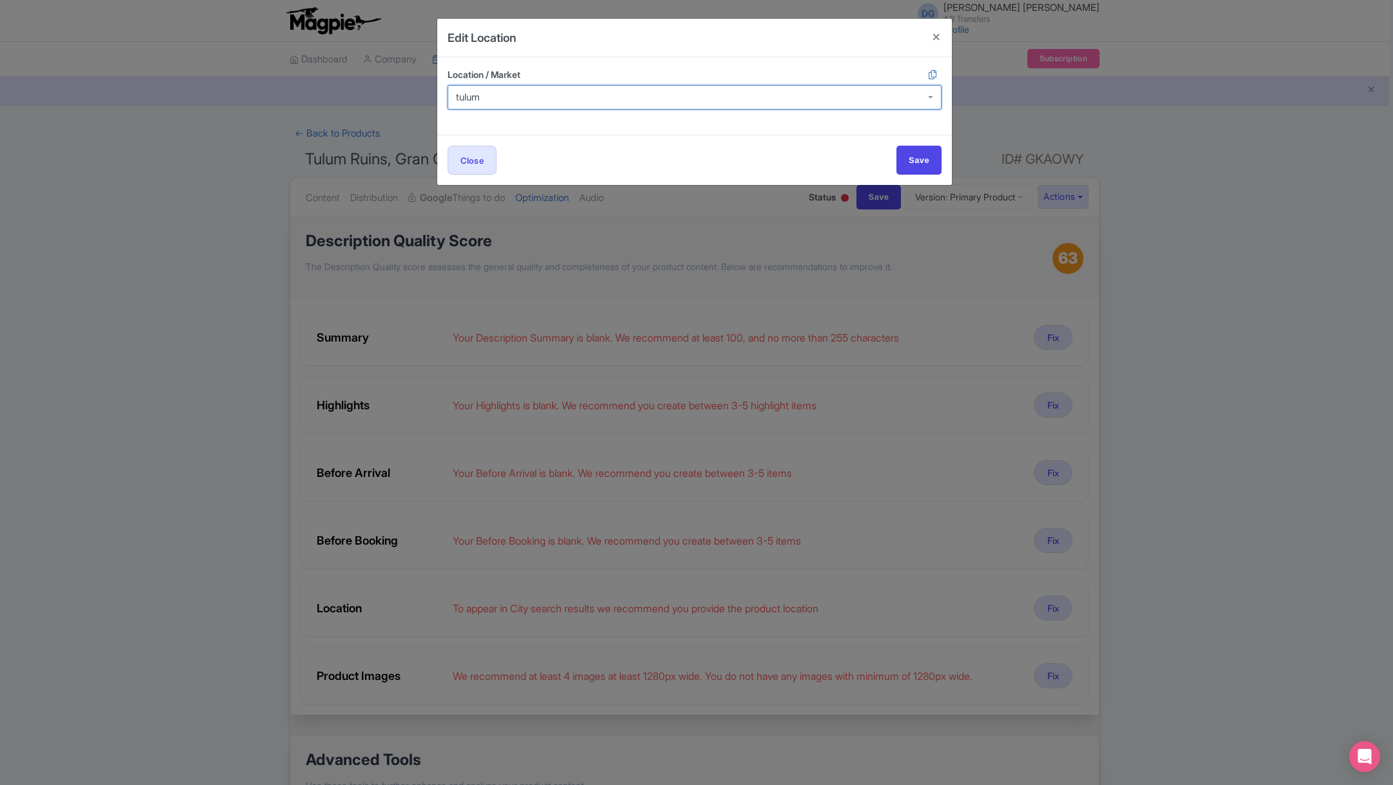
type input "tulum"
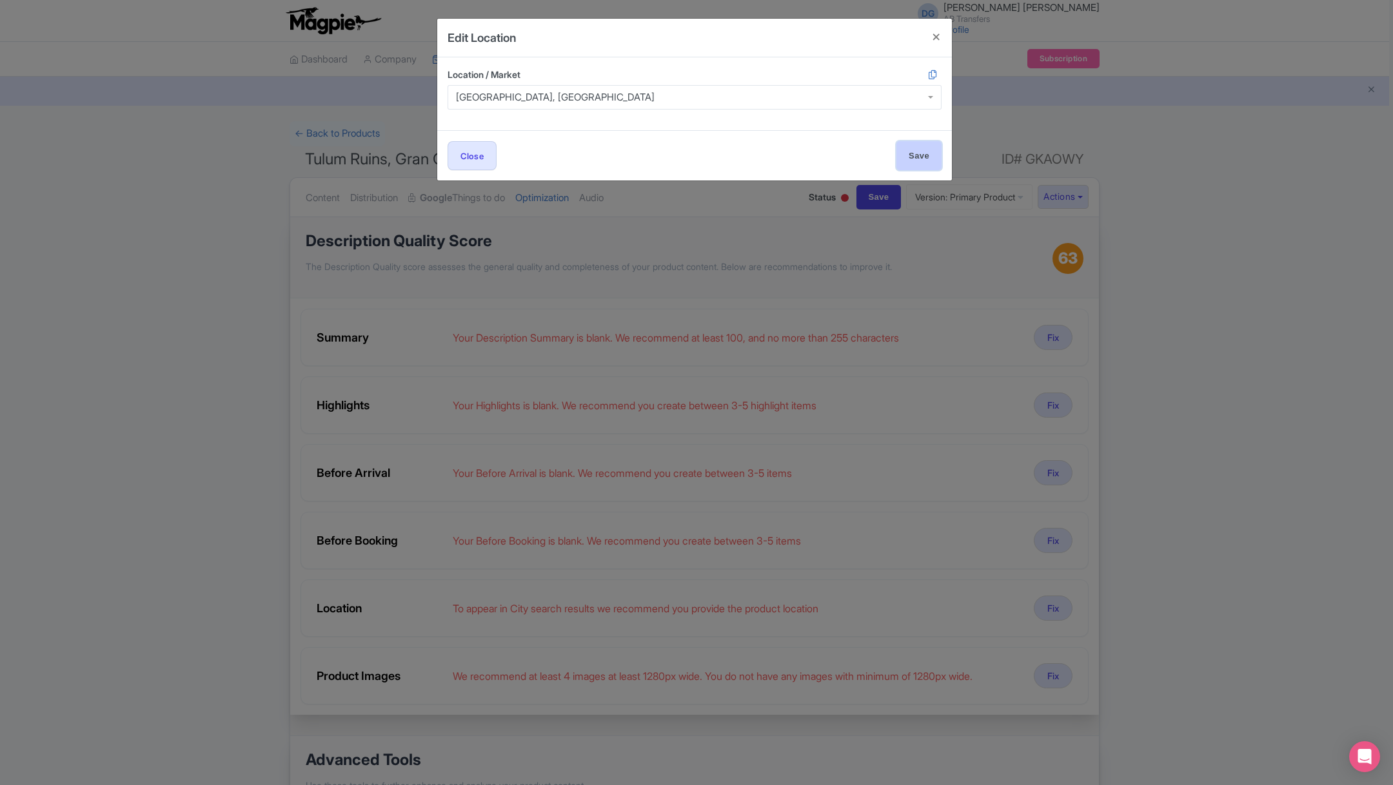
click at [916, 149] on input "Save" at bounding box center [918, 155] width 45 height 29
type input "Save"
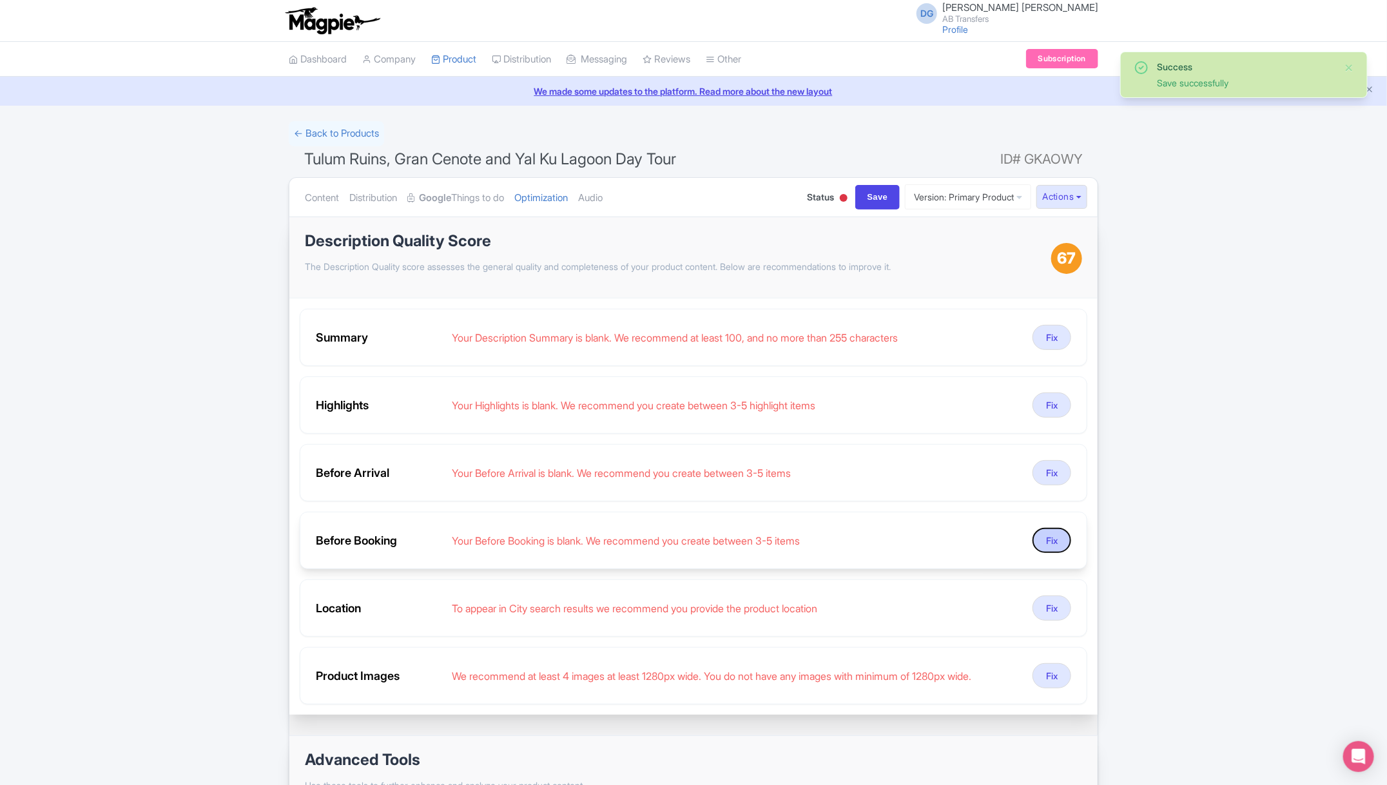
click at [1051, 536] on button "Fix" at bounding box center [1052, 540] width 39 height 25
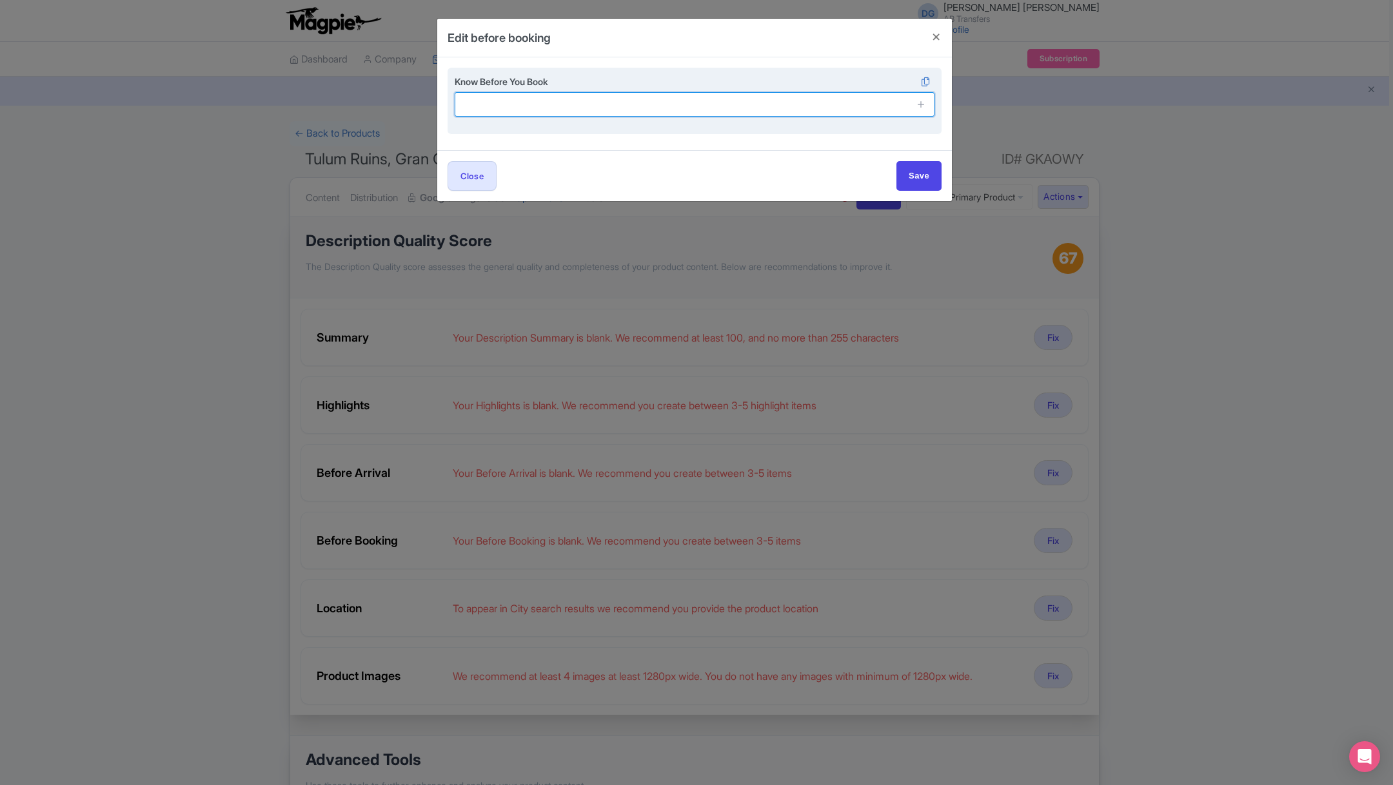
click at [518, 105] on input "text" at bounding box center [695, 104] width 480 height 24
paste input "Children must be accompanied by an adult."
type input "Children must be accompanied by an adult."
click at [921, 103] on icon at bounding box center [921, 104] width 10 height 10
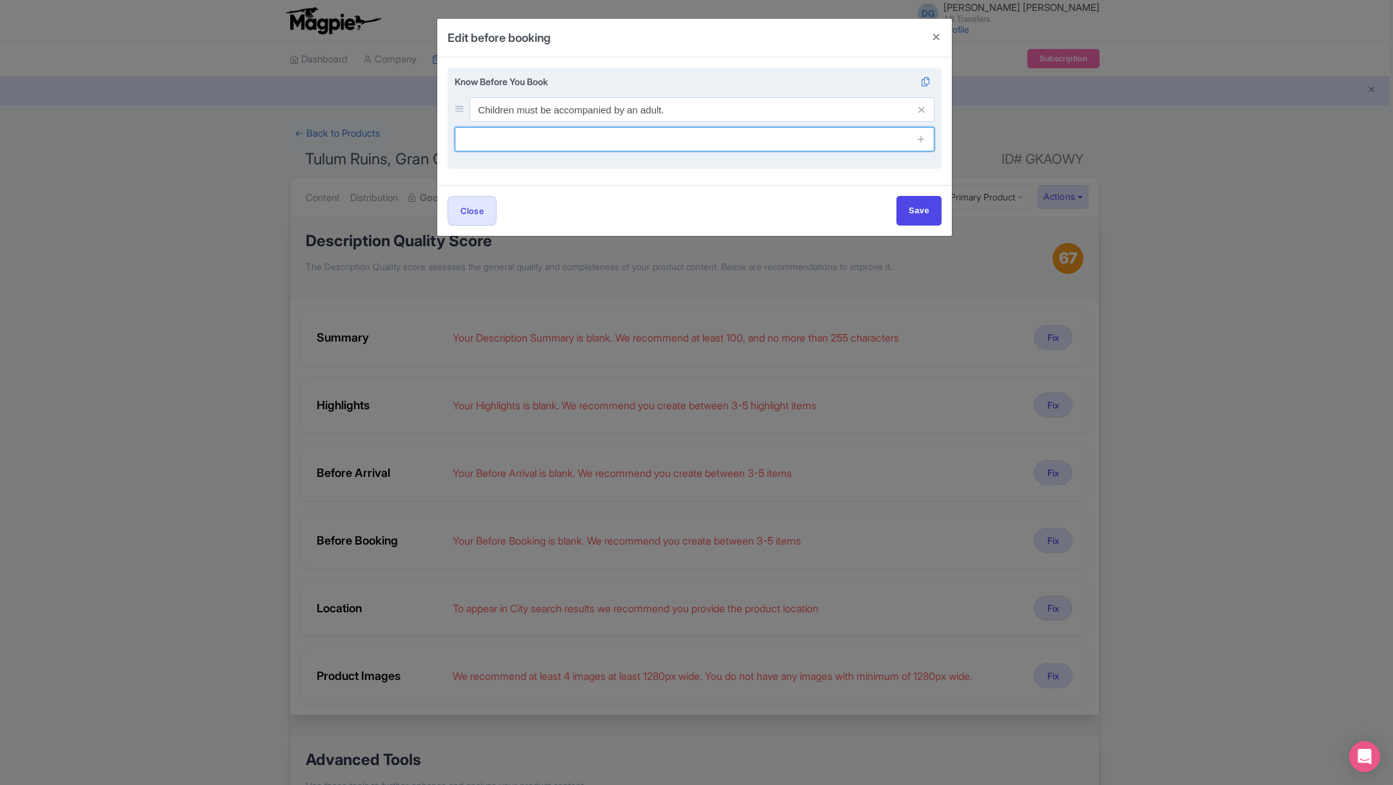
click at [533, 138] on input "text" at bounding box center [695, 139] width 480 height 24
paste input "Bring comfortable shoes, a hat, sunscreen, and a refillable water bottle"
type input "Bring comfortable shoes, a hat, sunscreen, and a refillable water bottle"
click at [919, 142] on icon at bounding box center [921, 139] width 10 height 10
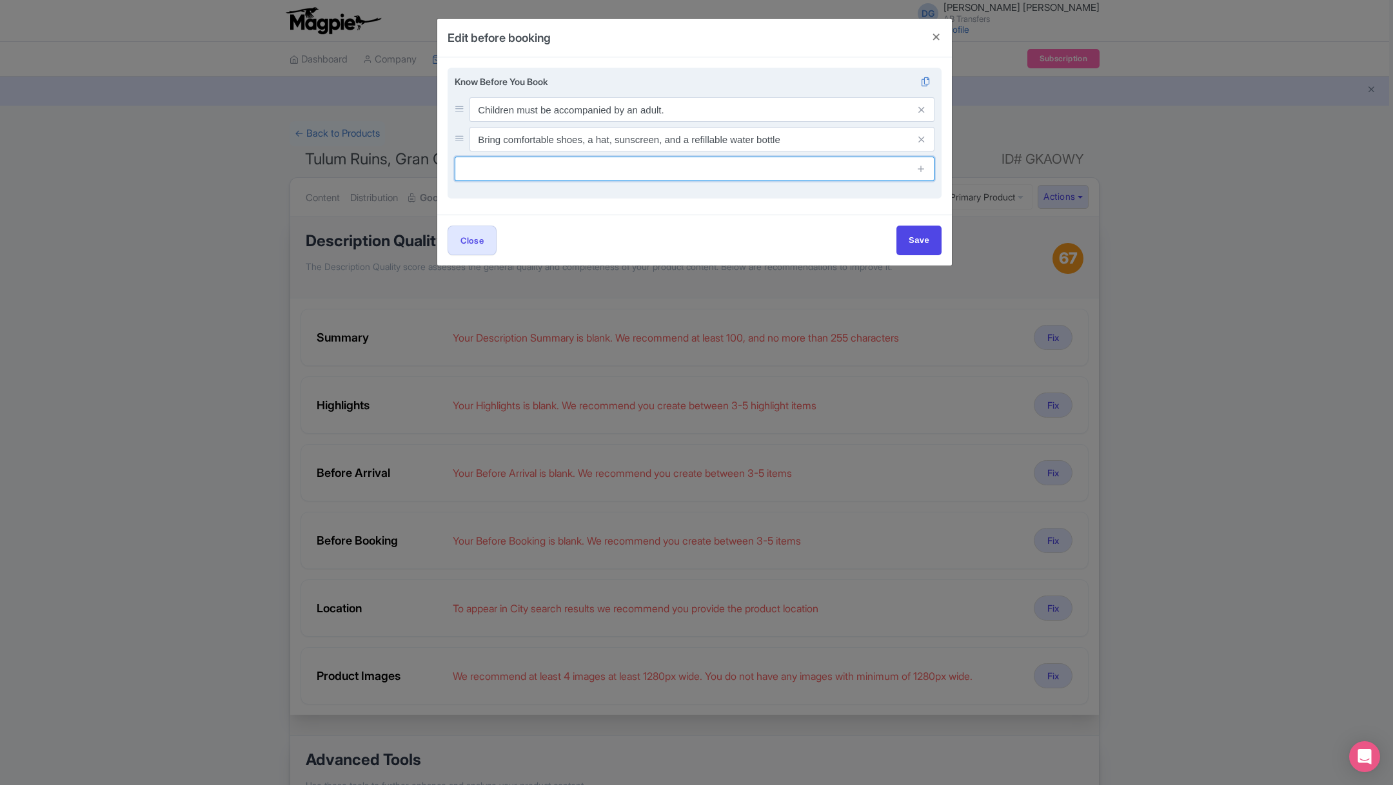
click at [592, 168] on input "text" at bounding box center [695, 169] width 480 height 24
paste input "This experience requires good weather; it may be rescheduled or refunded in cas…"
type input "This experience requires good weather; it may be rescheduled or refunded in cas…"
click at [919, 171] on icon at bounding box center [921, 169] width 10 height 10
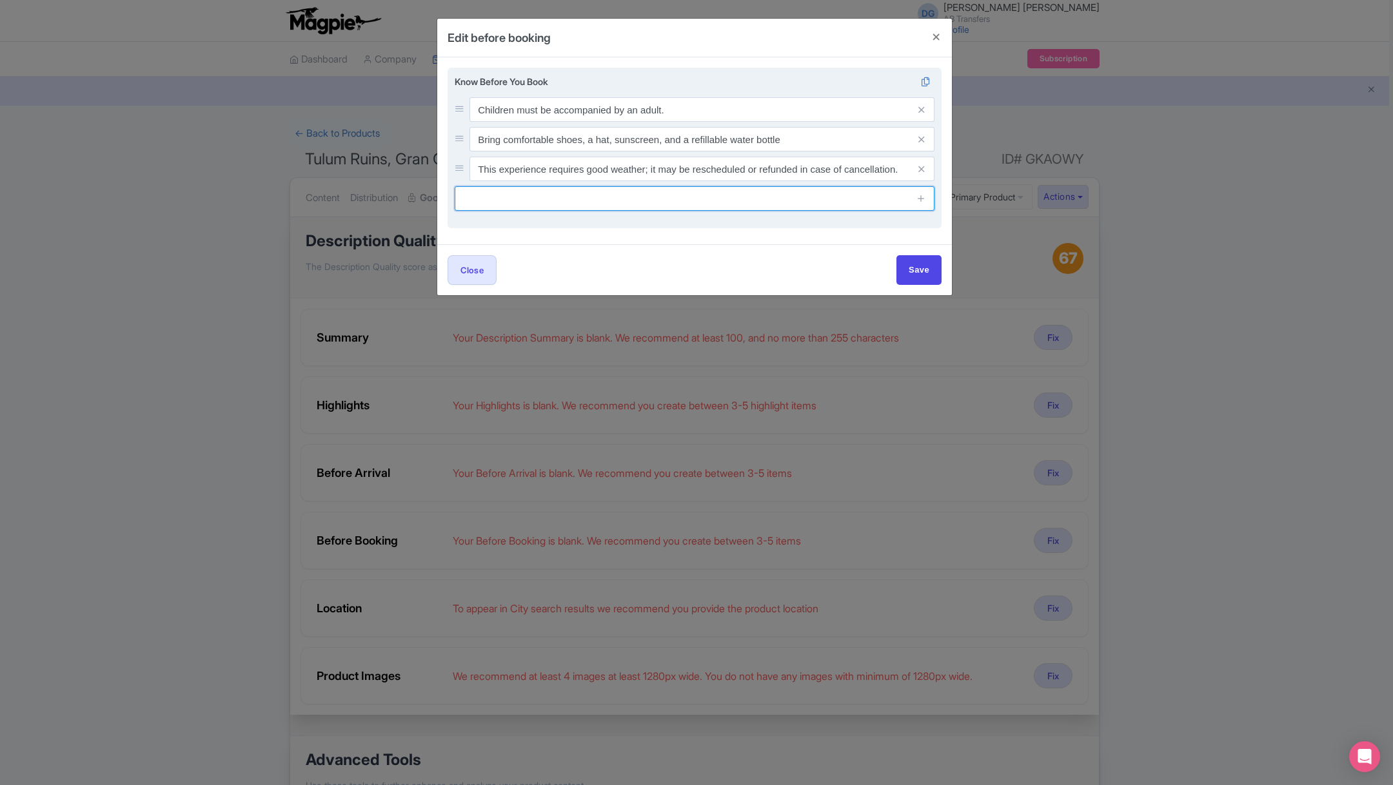
click at [589, 197] on input "text" at bounding box center [695, 198] width 480 height 24
paste input "Please provide your hotel or pickup location at the time of booking."
type input "Please provide your hotel or pickup location at the time of booking."
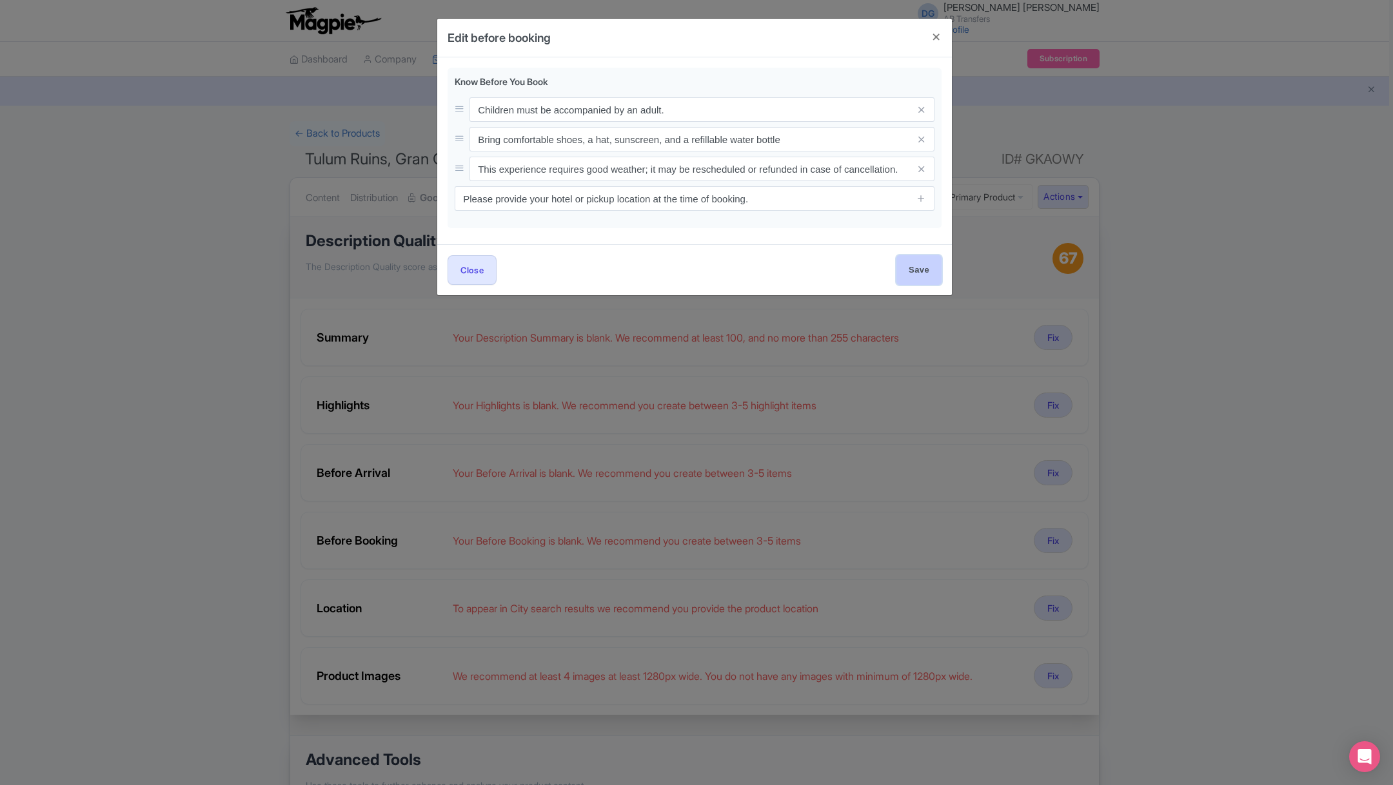
click at [906, 268] on input "Save" at bounding box center [918, 269] width 45 height 29
type input "Save"
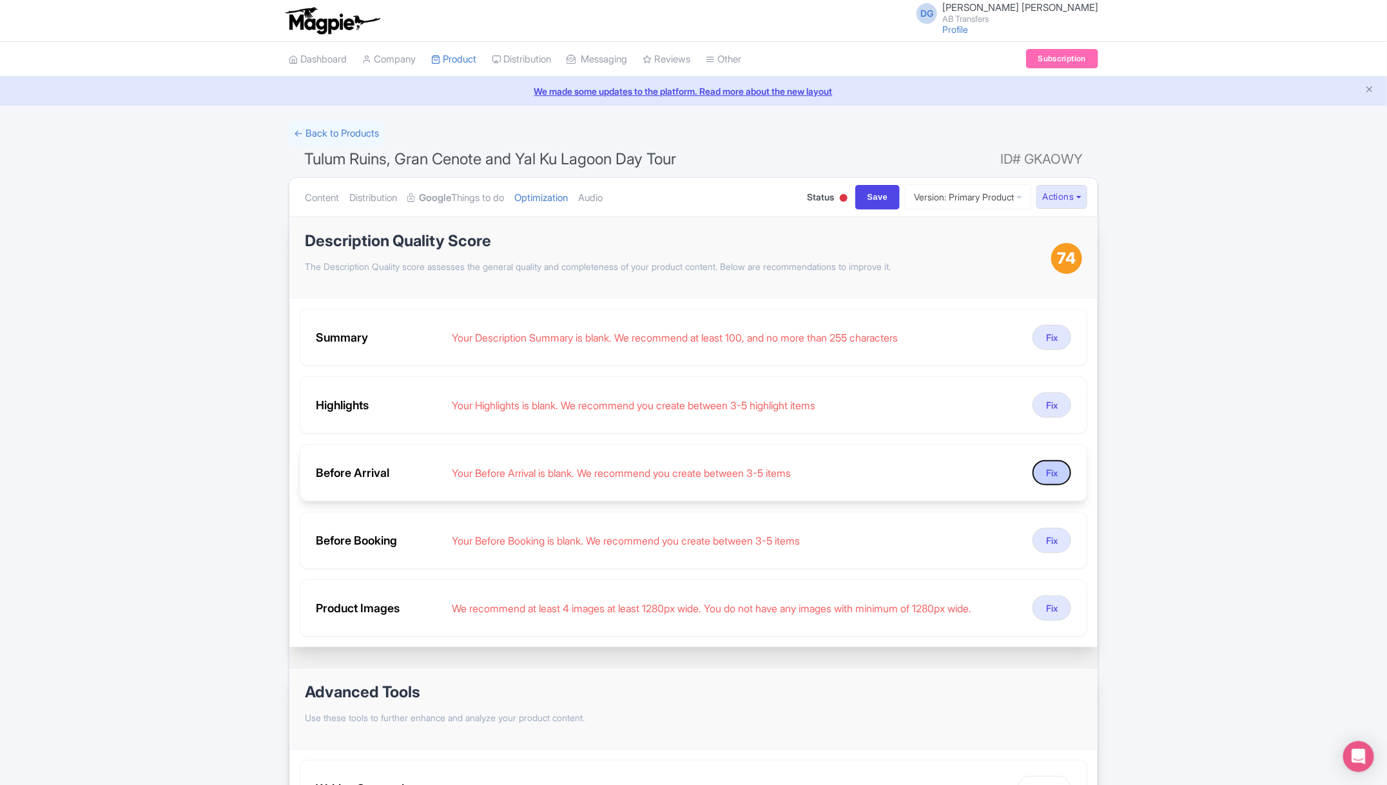
click at [1052, 474] on button "Fix" at bounding box center [1052, 472] width 39 height 25
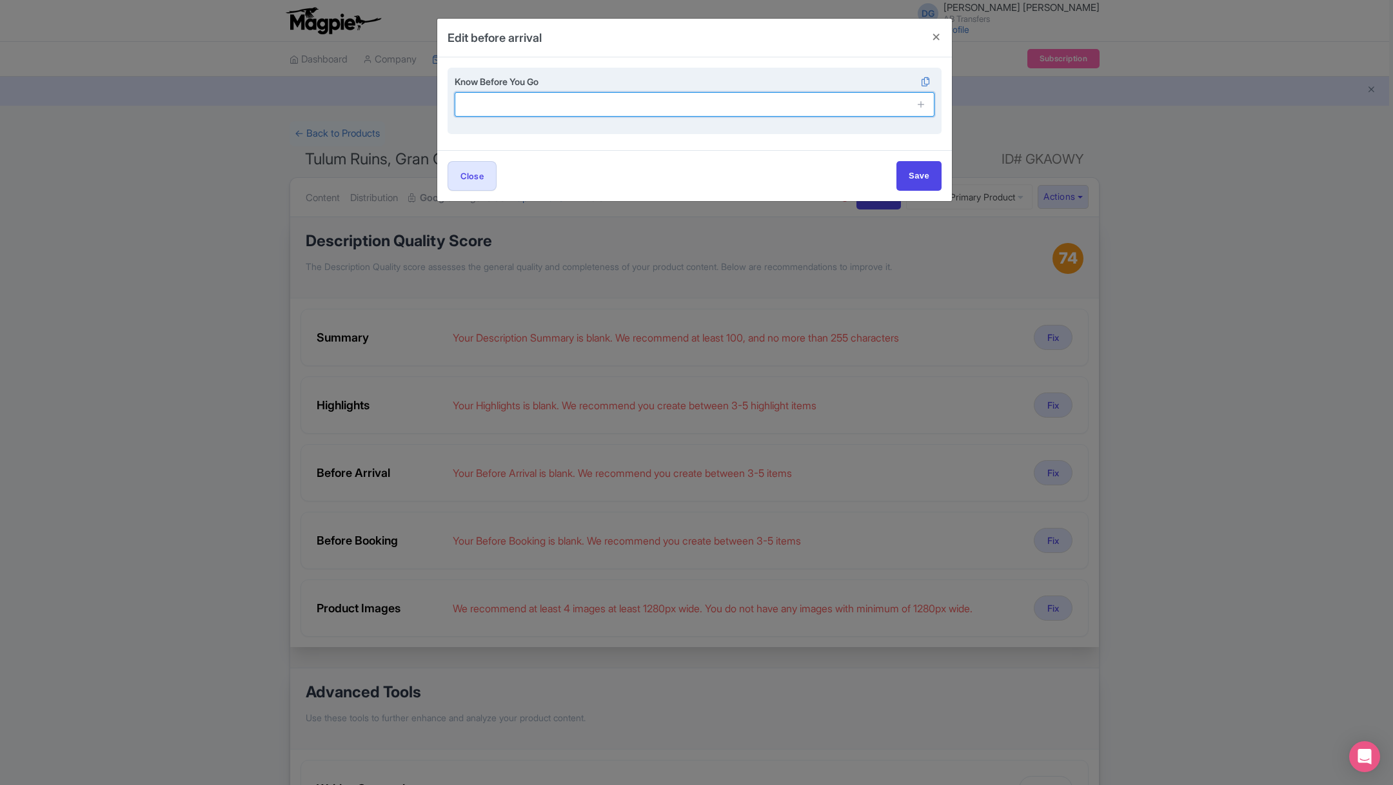
click at [598, 109] on input "text" at bounding box center [695, 104] width 480 height 24
paste input "Sunscreen – The Yucatán sun can be intense, especially at the ruins and salt fl…"
drag, startPoint x: 572, startPoint y: 103, endPoint x: 522, endPoint y: 103, distance: 50.3
click at [522, 103] on input "Sunscreen – The Yucatán sun can be intense, especially at the ruins and salt fl…" at bounding box center [695, 104] width 480 height 24
type input "Sunscreen – sun can be intense, especially at the ruins and salt flats."
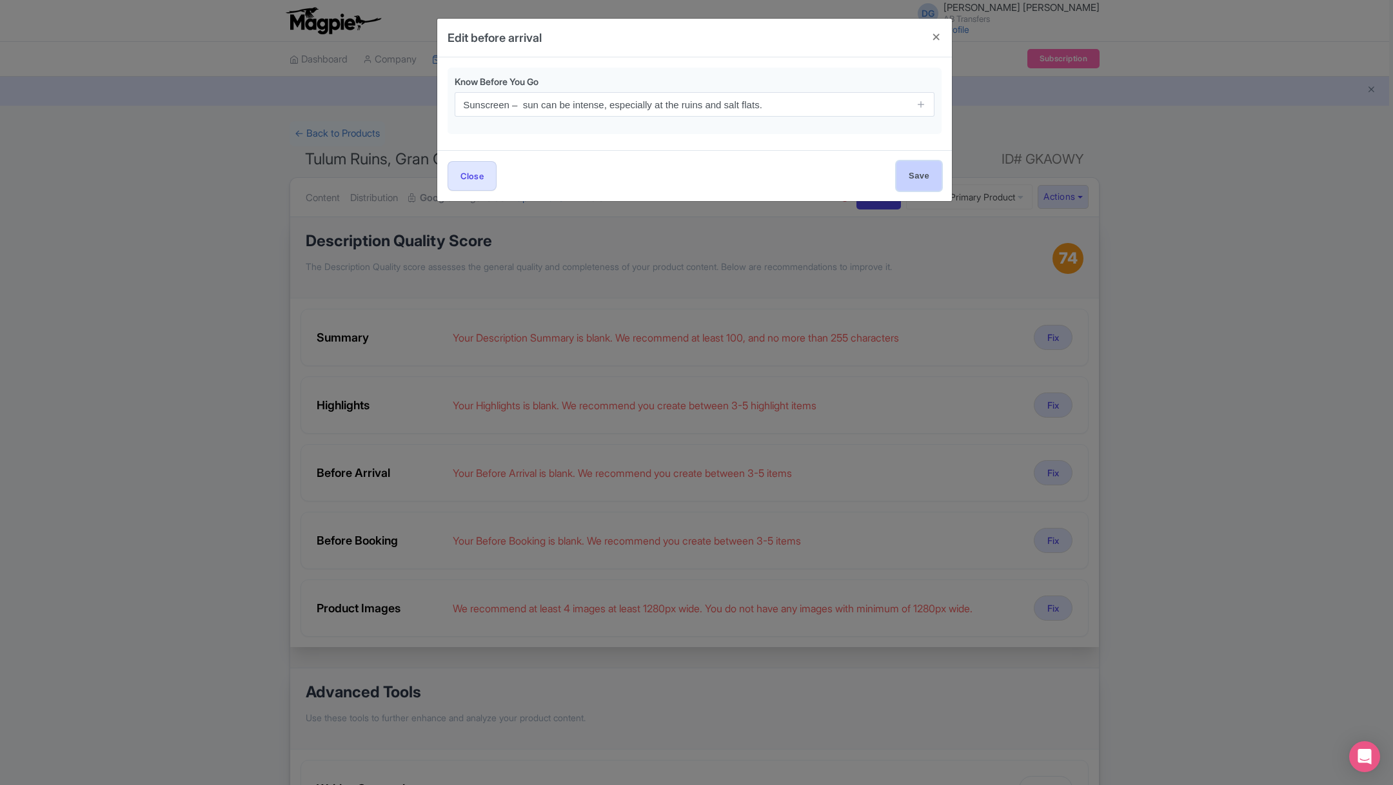
click at [906, 170] on input "Save" at bounding box center [918, 175] width 45 height 29
type input "Save"
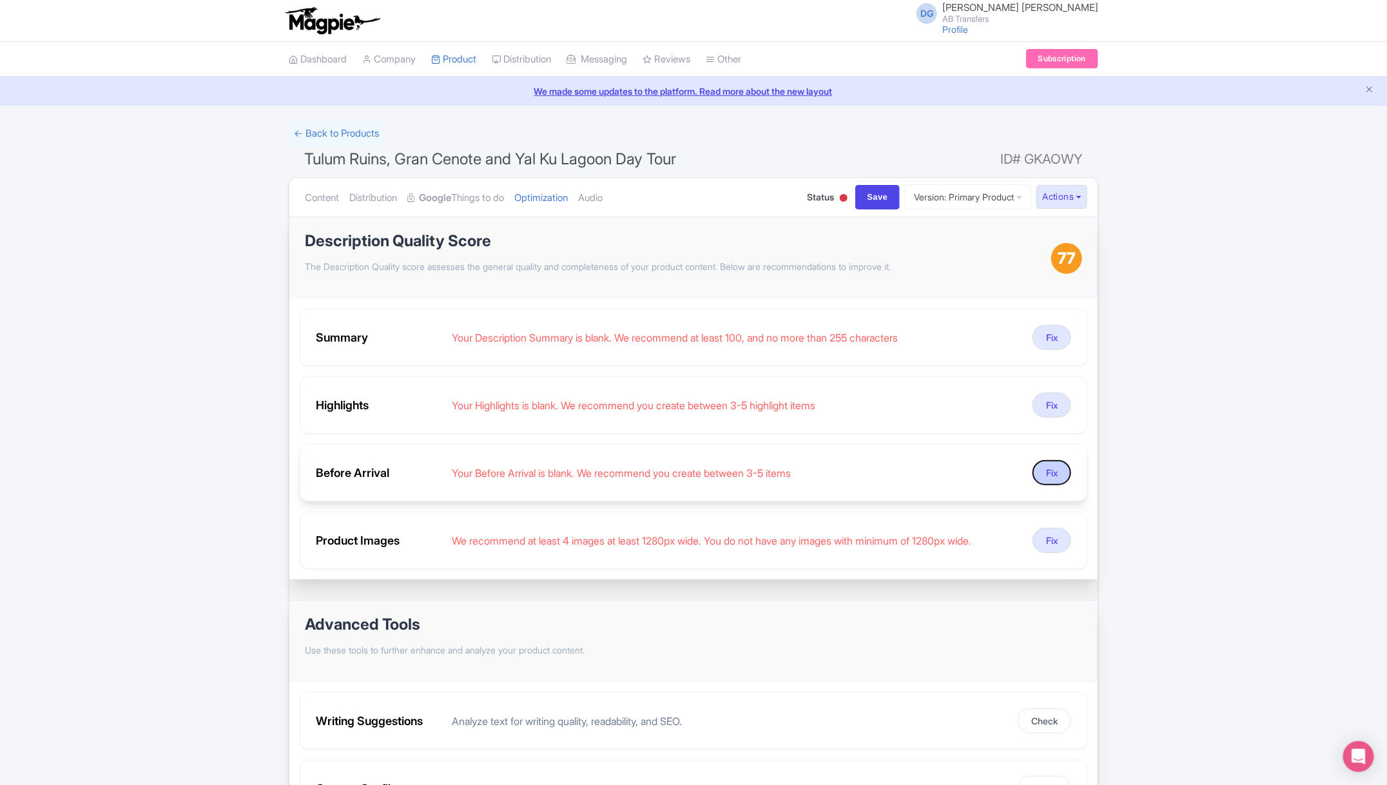
click at [1057, 468] on button "Fix" at bounding box center [1052, 472] width 39 height 25
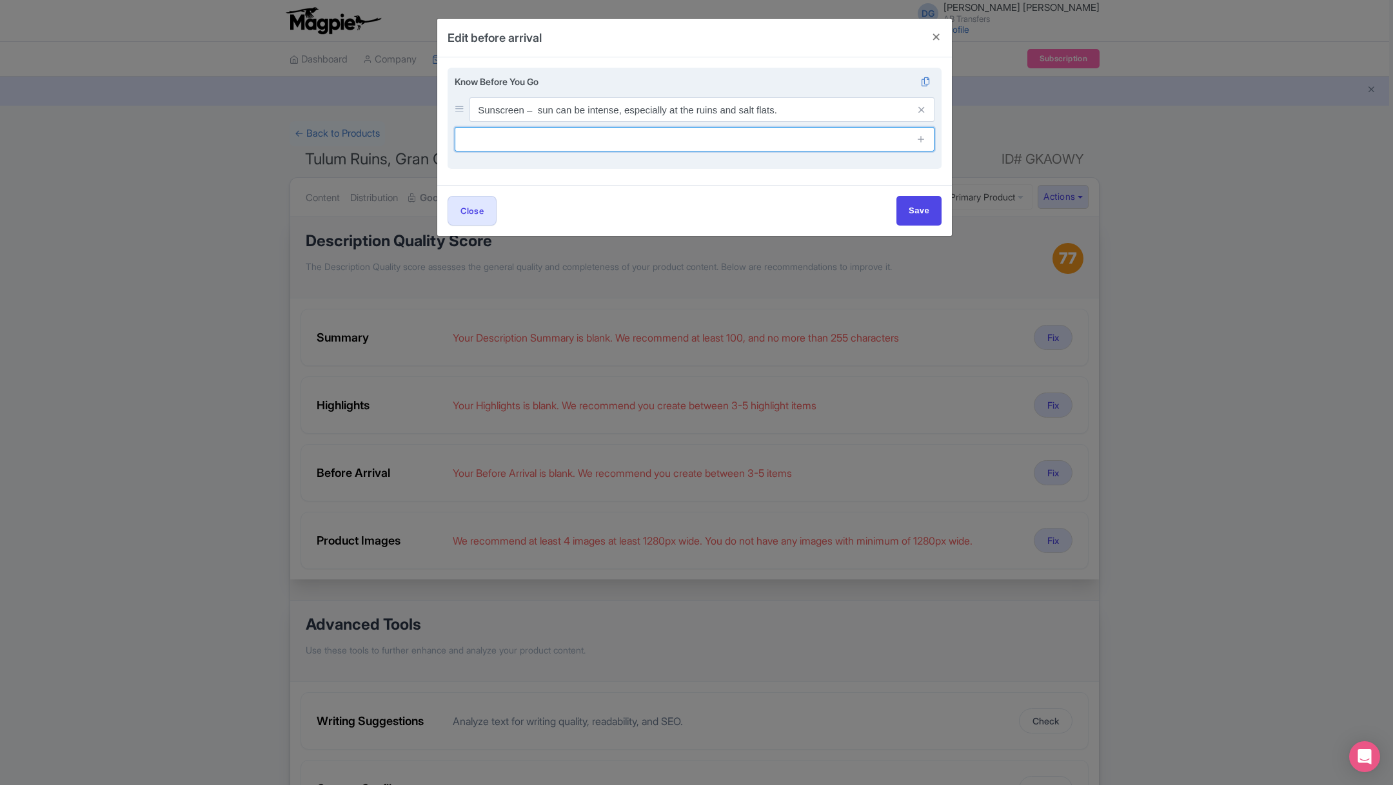
click at [650, 144] on input "text" at bounding box center [695, 139] width 480 height 24
paste input "Stay Hydrated: Bring a reusable water bottle to stay cool and hydrated througho…"
type input "Stay Hydrated: Bring a reusable water bottle to stay cool and hydrated througho…"
click at [923, 134] on icon at bounding box center [921, 139] width 10 height 10
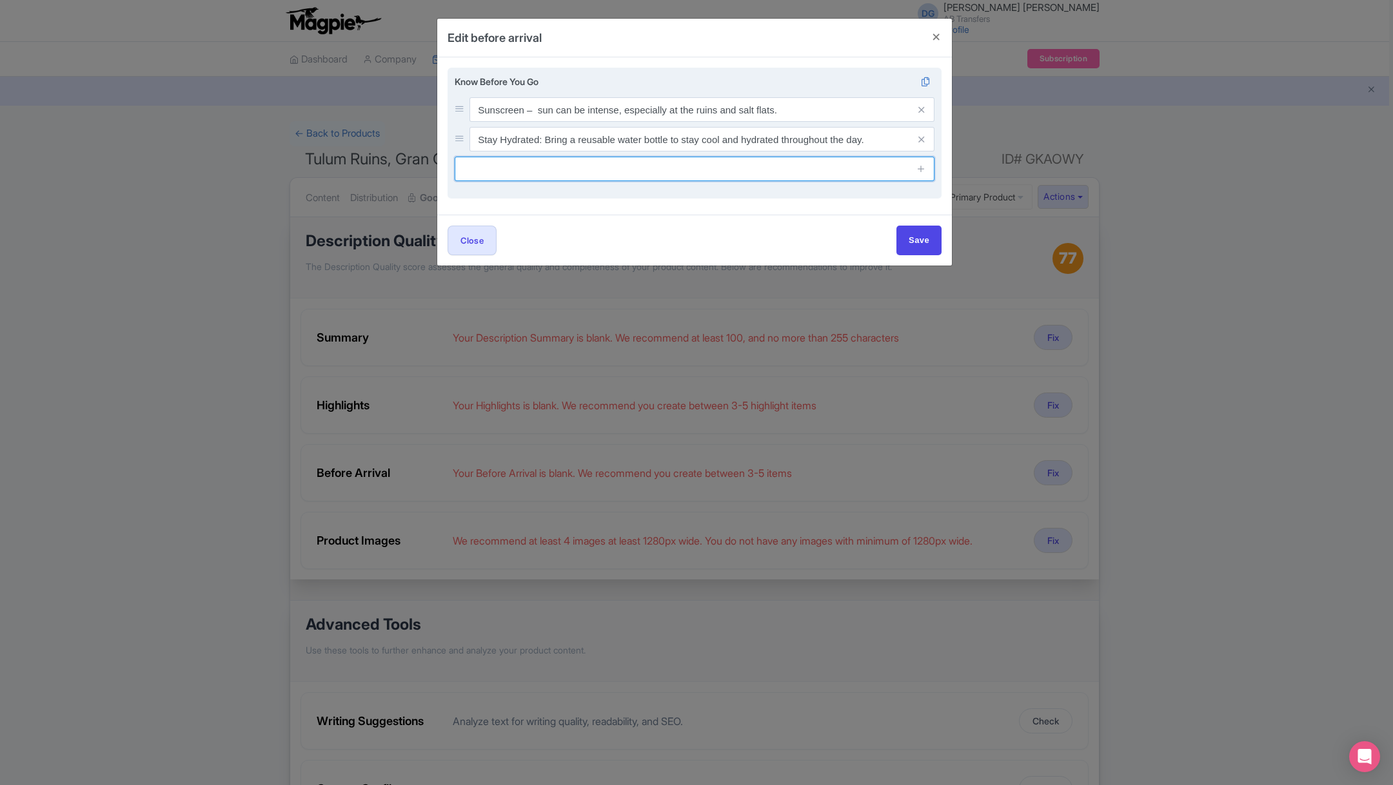
click at [518, 167] on input "text" at bounding box center [695, 169] width 480 height 24
paste input "Check the weather forecast – Be prepared for sun or possible rain."
type input "Check the weather forecast – Be prepared for sun or possible rain."
click at [919, 175] on link at bounding box center [921, 169] width 10 height 15
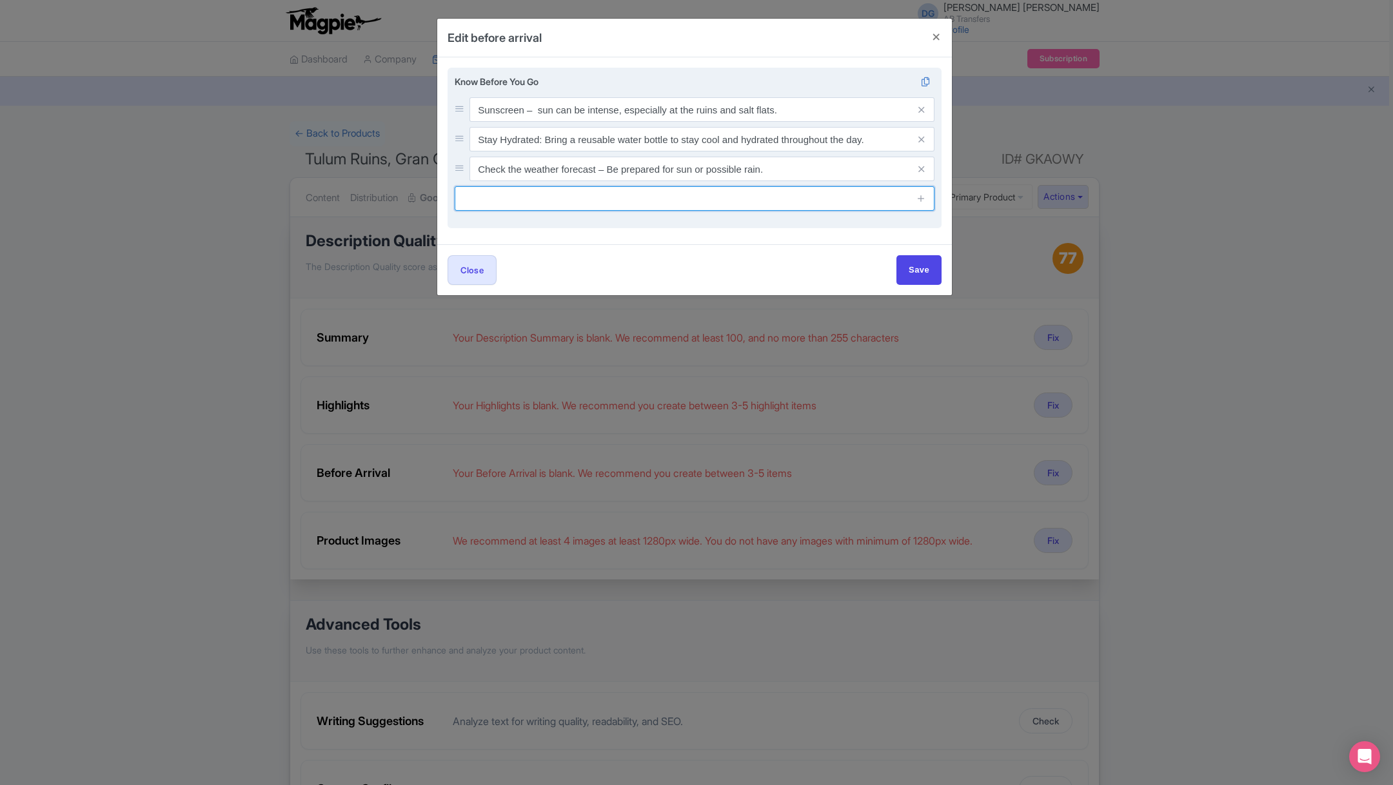
click at [699, 199] on input "text" at bounding box center [695, 198] width 480 height 24
paste input "Cash is Useful: Some local spots may not accept credit cards, so carrying some …"
type input "Cash is Useful: Some local spots may not accept credit cards, so carrying some …"
click at [923, 199] on icon at bounding box center [921, 198] width 10 height 10
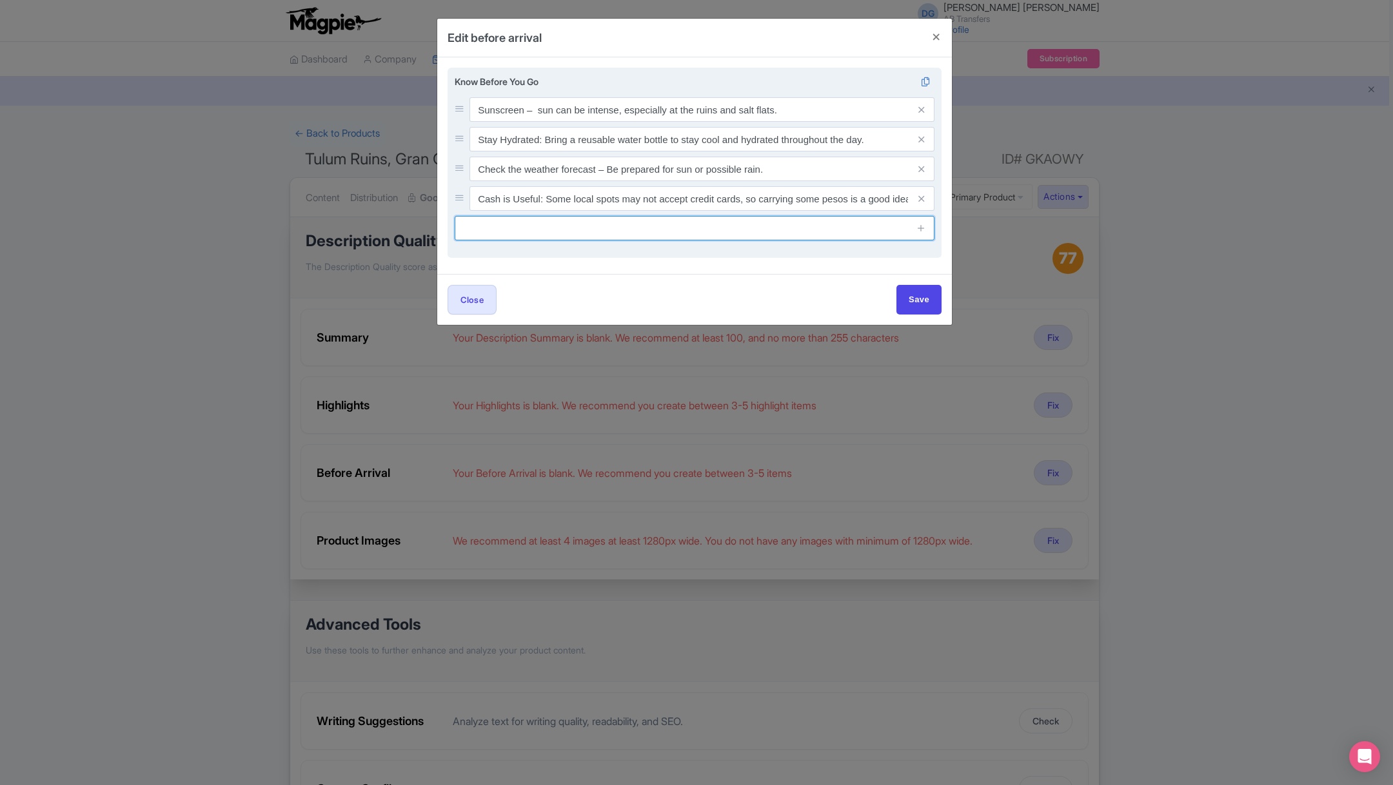
click at [638, 230] on input "text" at bounding box center [695, 228] width 480 height 24
paste input "Dress Comfortably: Wear light, breathable clothing and comfortable walking shoe…"
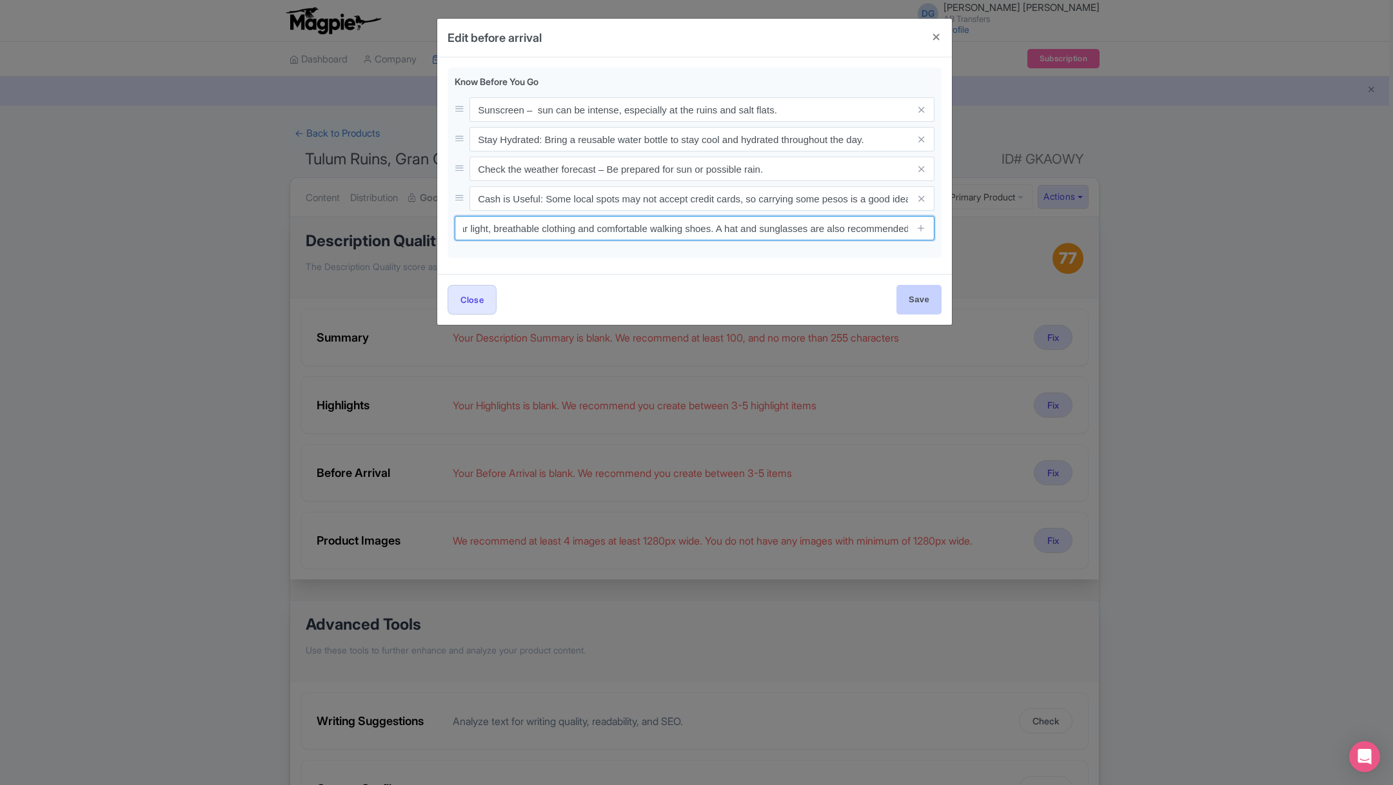
type input "Dress Comfortably: Wear light, breathable clothing and comfortable walking shoe…"
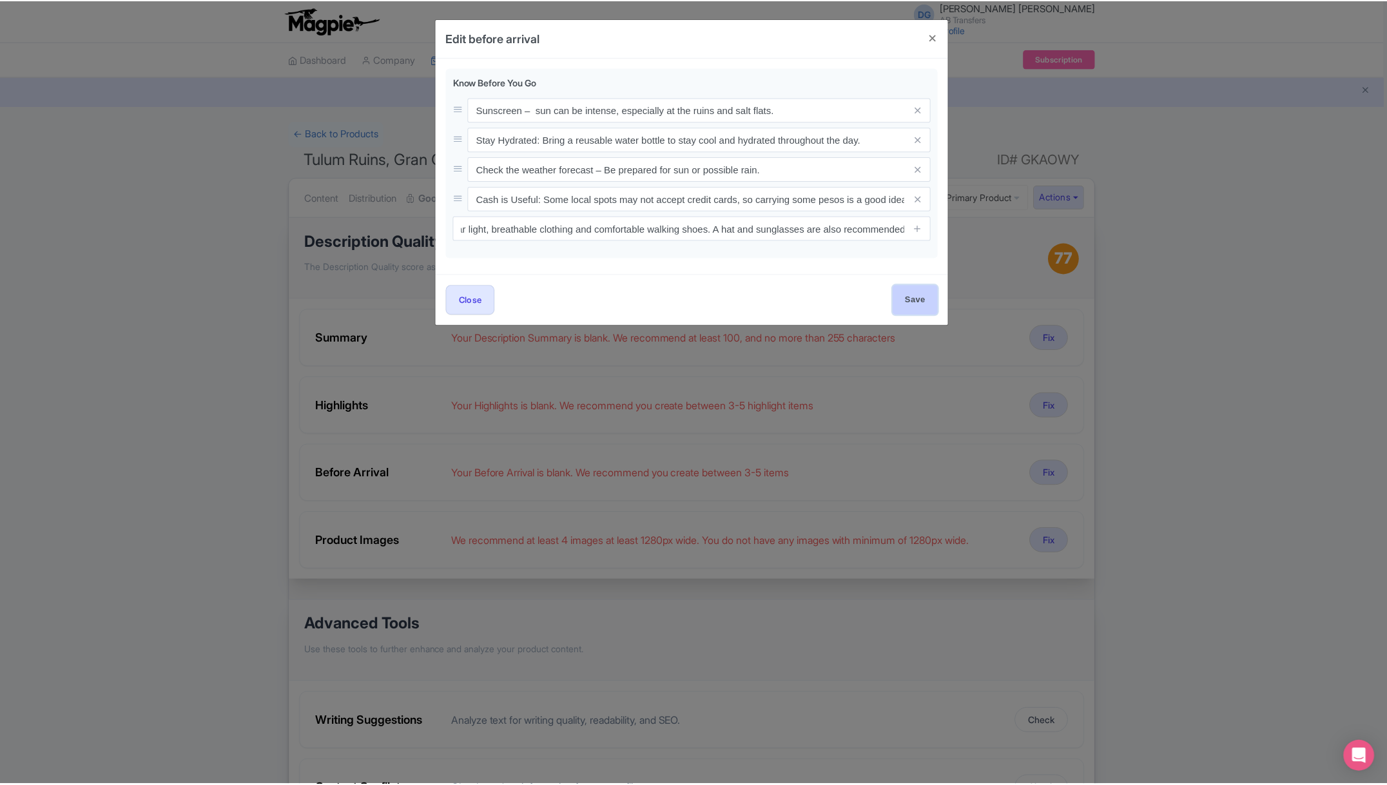
scroll to position [0, 0]
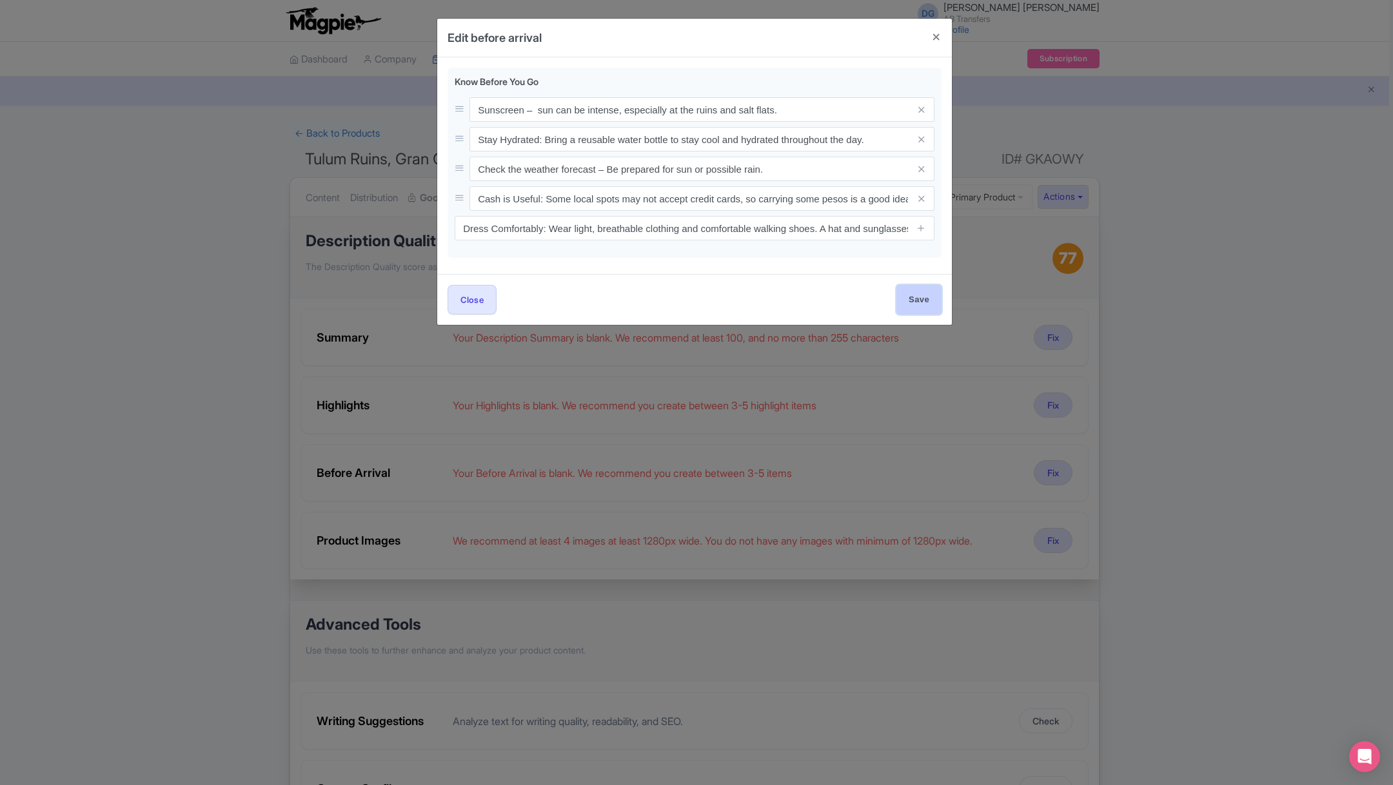
click at [914, 299] on input "Save" at bounding box center [918, 299] width 45 height 29
type input "Save"
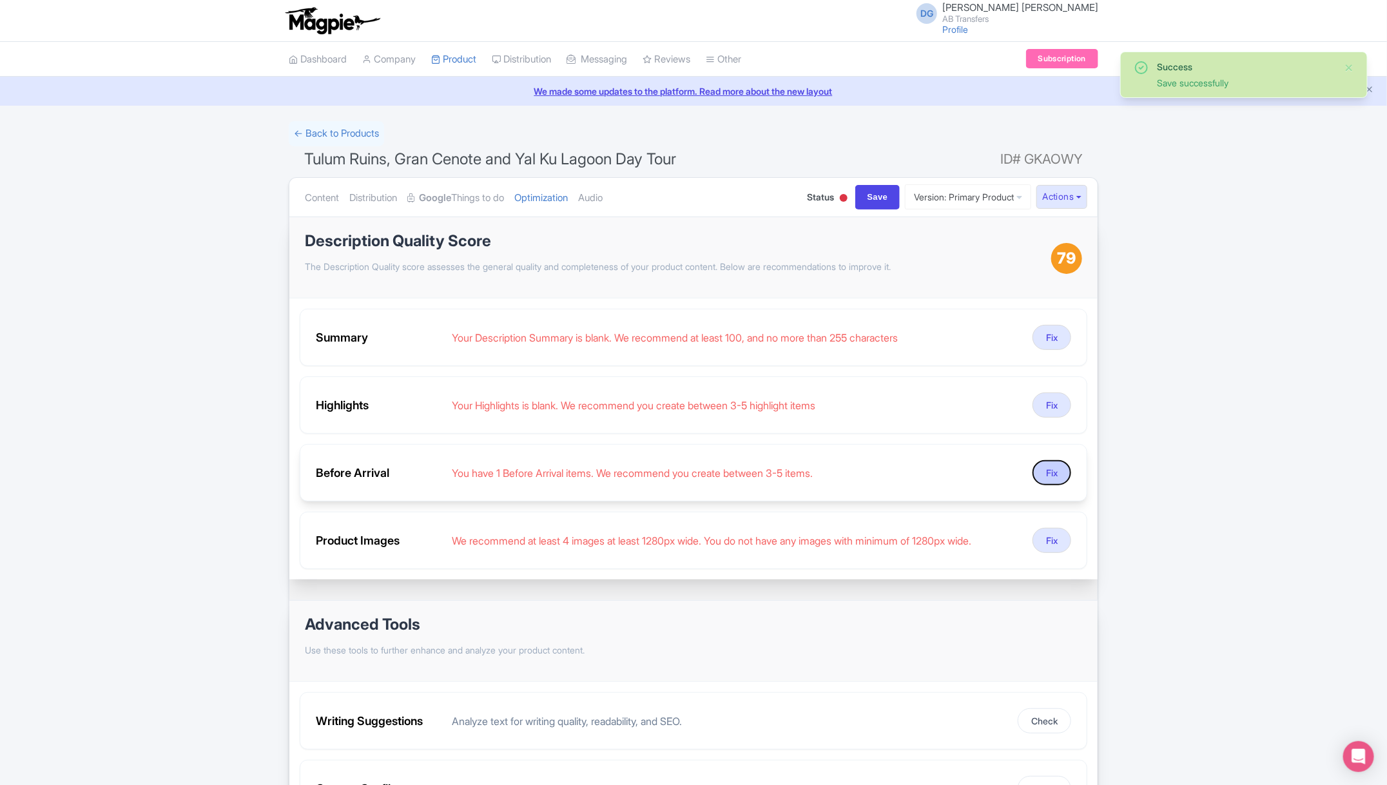
click at [1059, 465] on button "Fix" at bounding box center [1052, 472] width 39 height 25
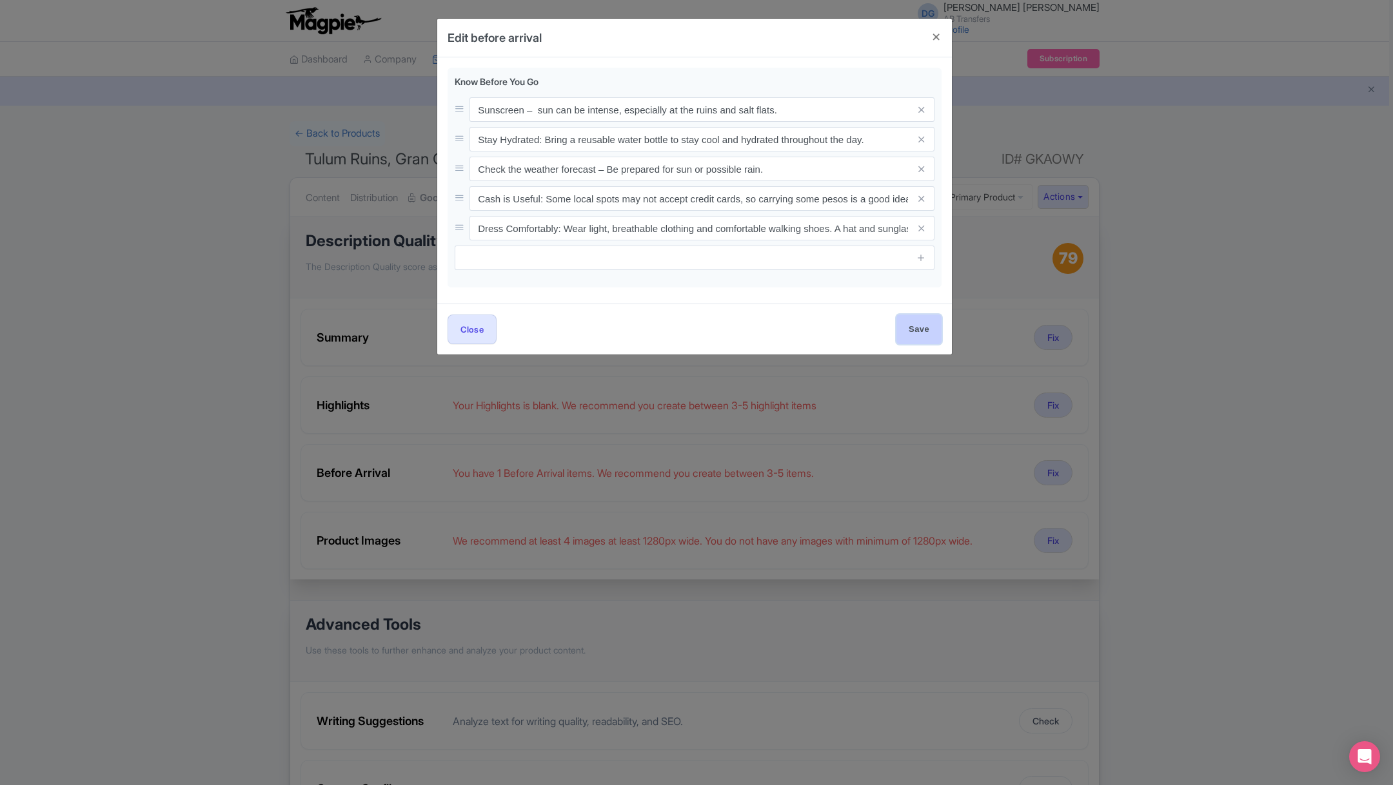
click at [918, 328] on input "Save" at bounding box center [918, 329] width 45 height 29
type input "Save"
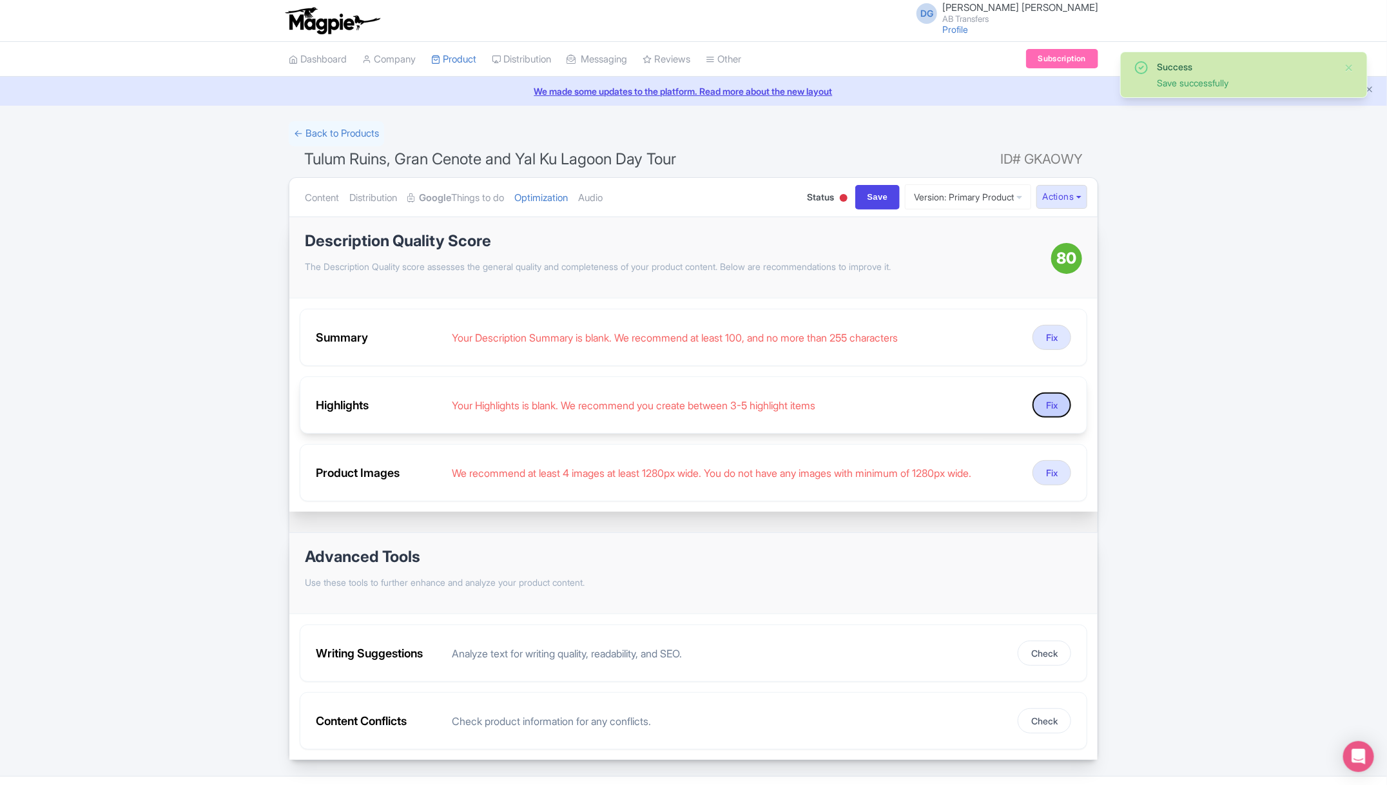
click at [1051, 409] on button "Fix" at bounding box center [1052, 405] width 39 height 25
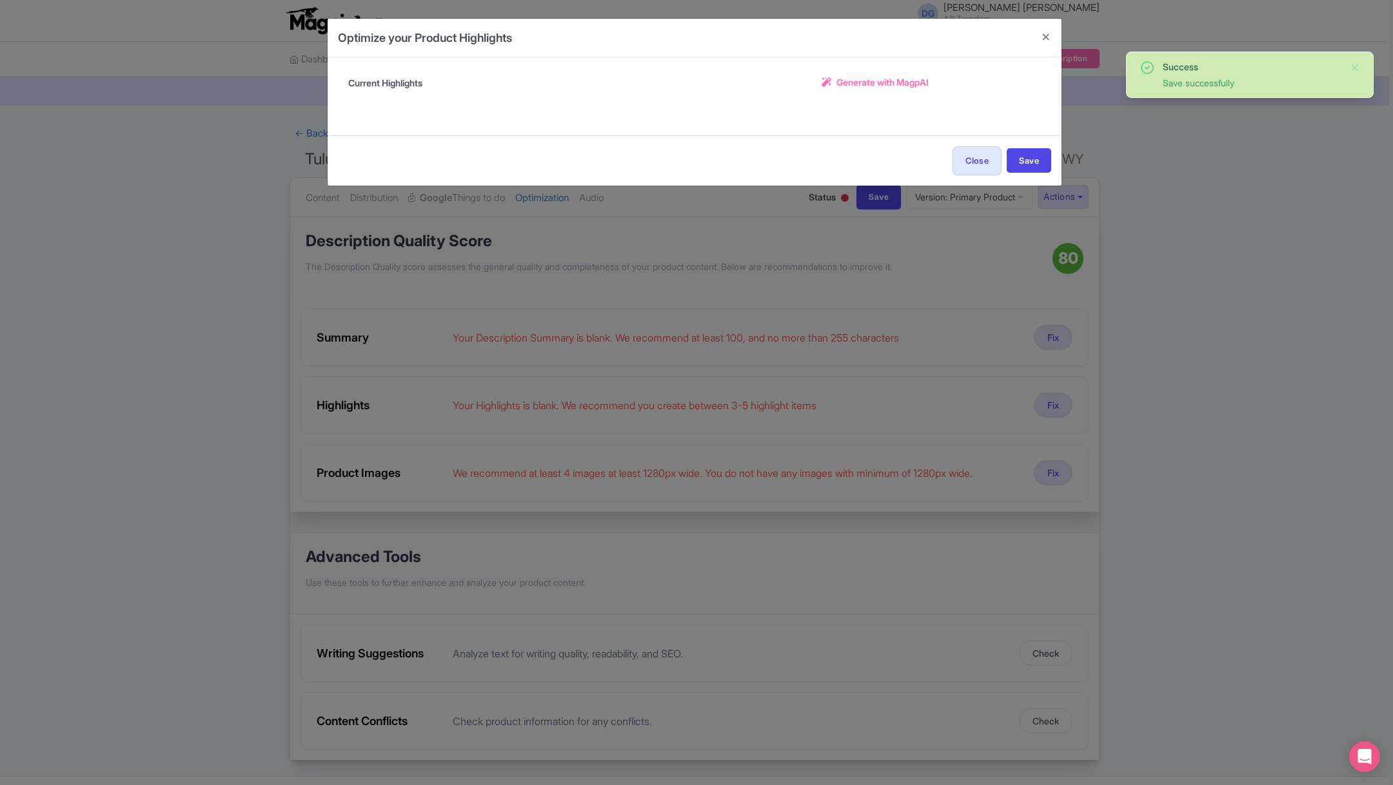
click at [857, 81] on span "Generate with MagpAI" at bounding box center [882, 82] width 92 height 14
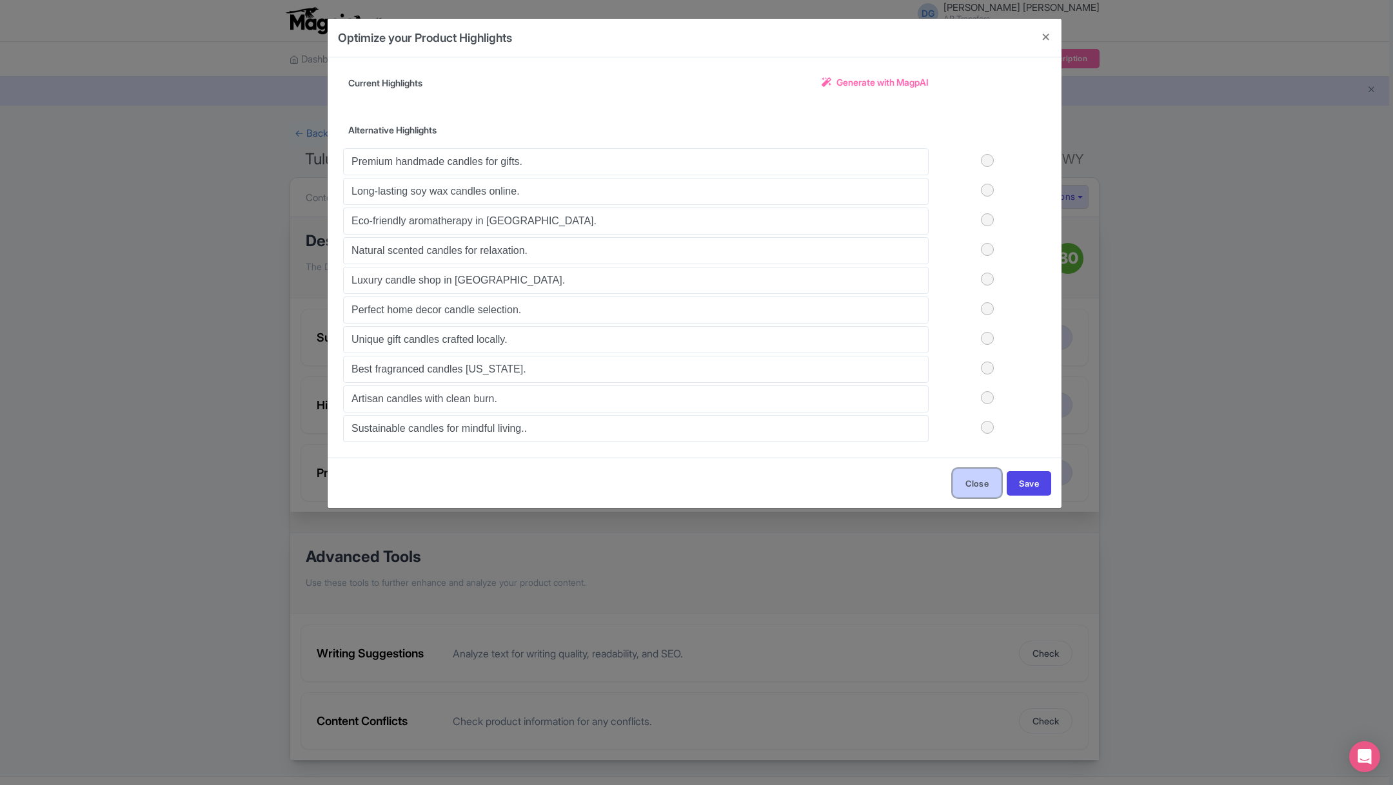
click at [975, 473] on button "Close" at bounding box center [976, 483] width 49 height 29
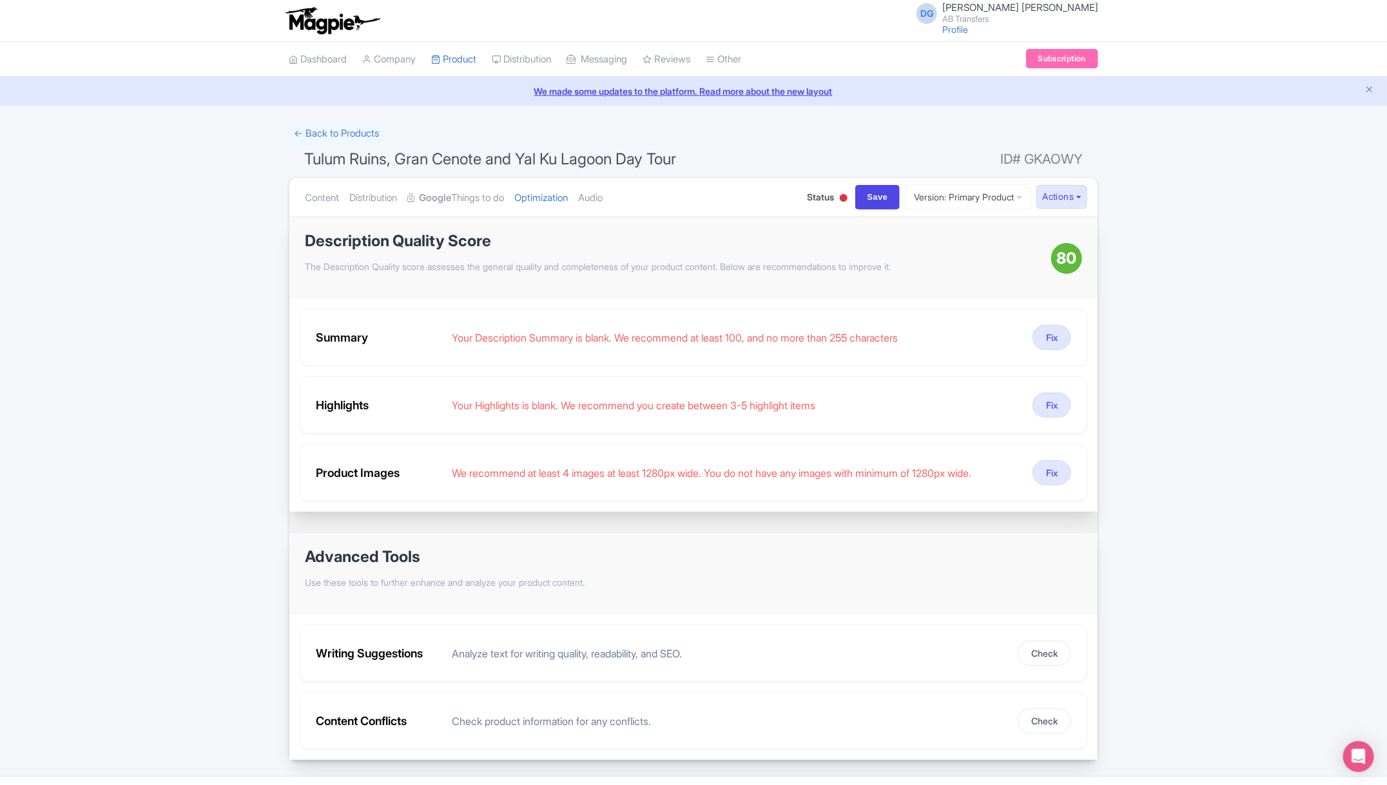
click at [1184, 416] on div "Success Save successfully ← Back to Products Tulum Ruins, Gran Cenote and Yal K…" at bounding box center [693, 441] width 1387 height 640
click at [723, 332] on div "Your Description Summary is blank. We recommend at least 100, and no more than …" at bounding box center [737, 337] width 571 height 15
click at [1041, 339] on button "Fix" at bounding box center [1052, 337] width 39 height 25
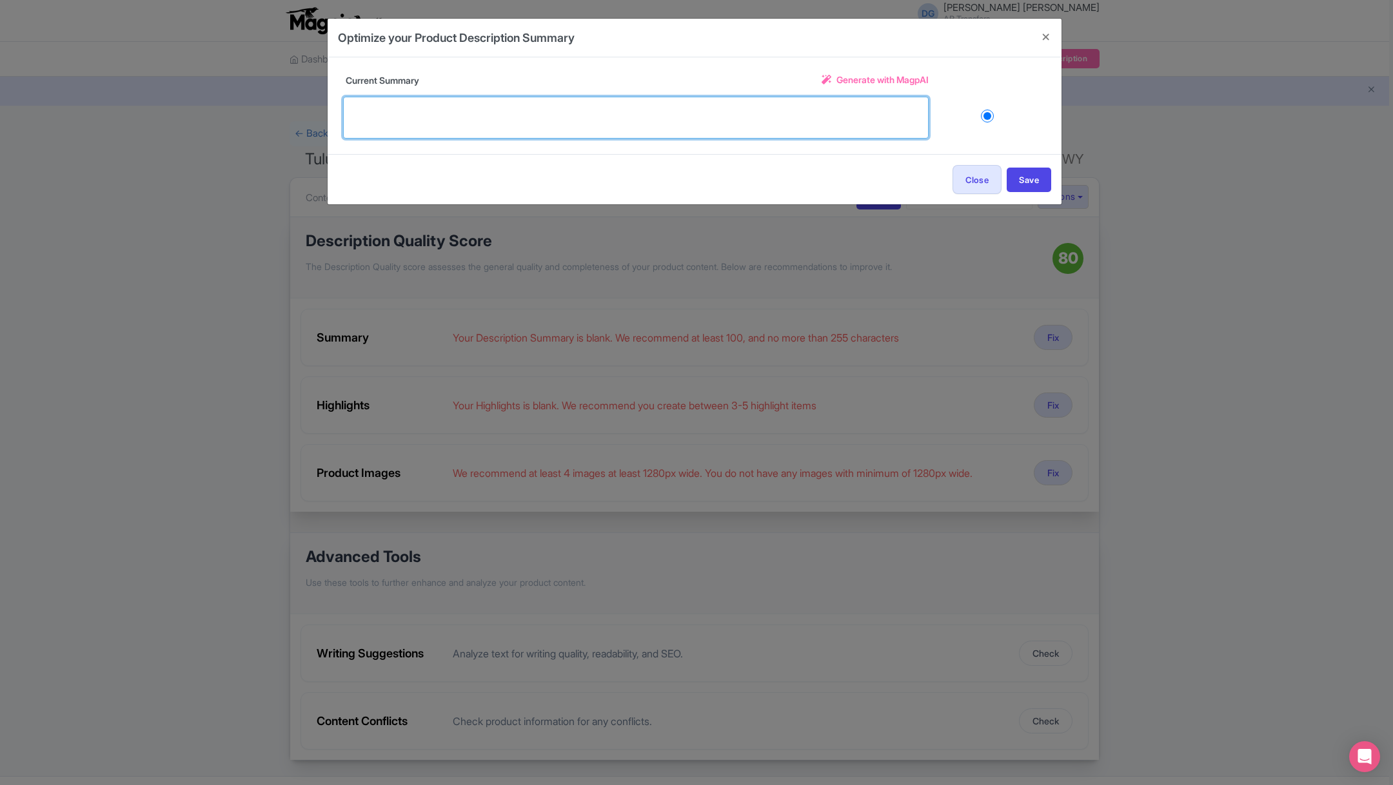
click at [471, 109] on textarea at bounding box center [635, 118] width 585 height 43
paste textarea ""1. Breakfast in Honorio 30 min. 2. Tulum Ruins, guided tour 120 min. 3. Gran C…"
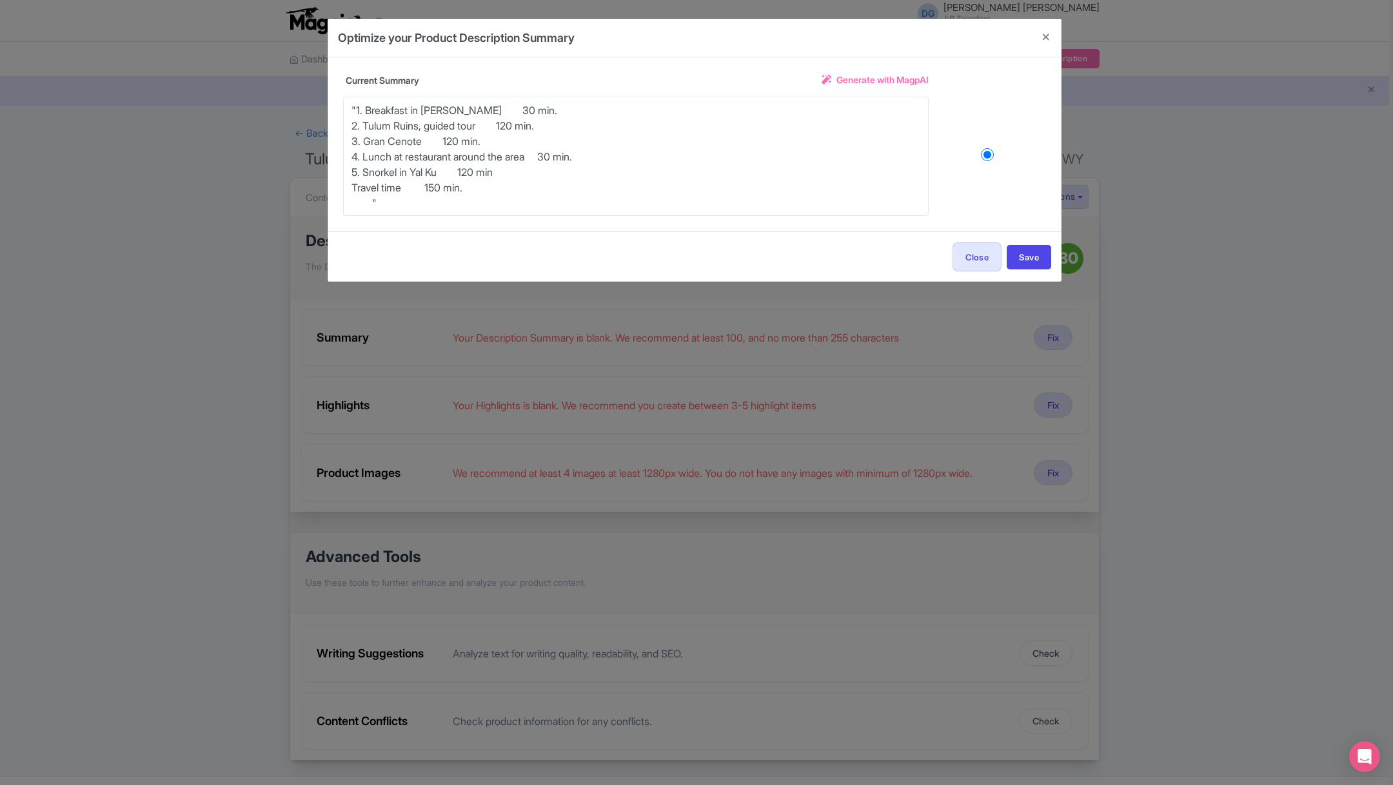
click at [869, 79] on span "Generate with MagpAI" at bounding box center [882, 80] width 92 height 14
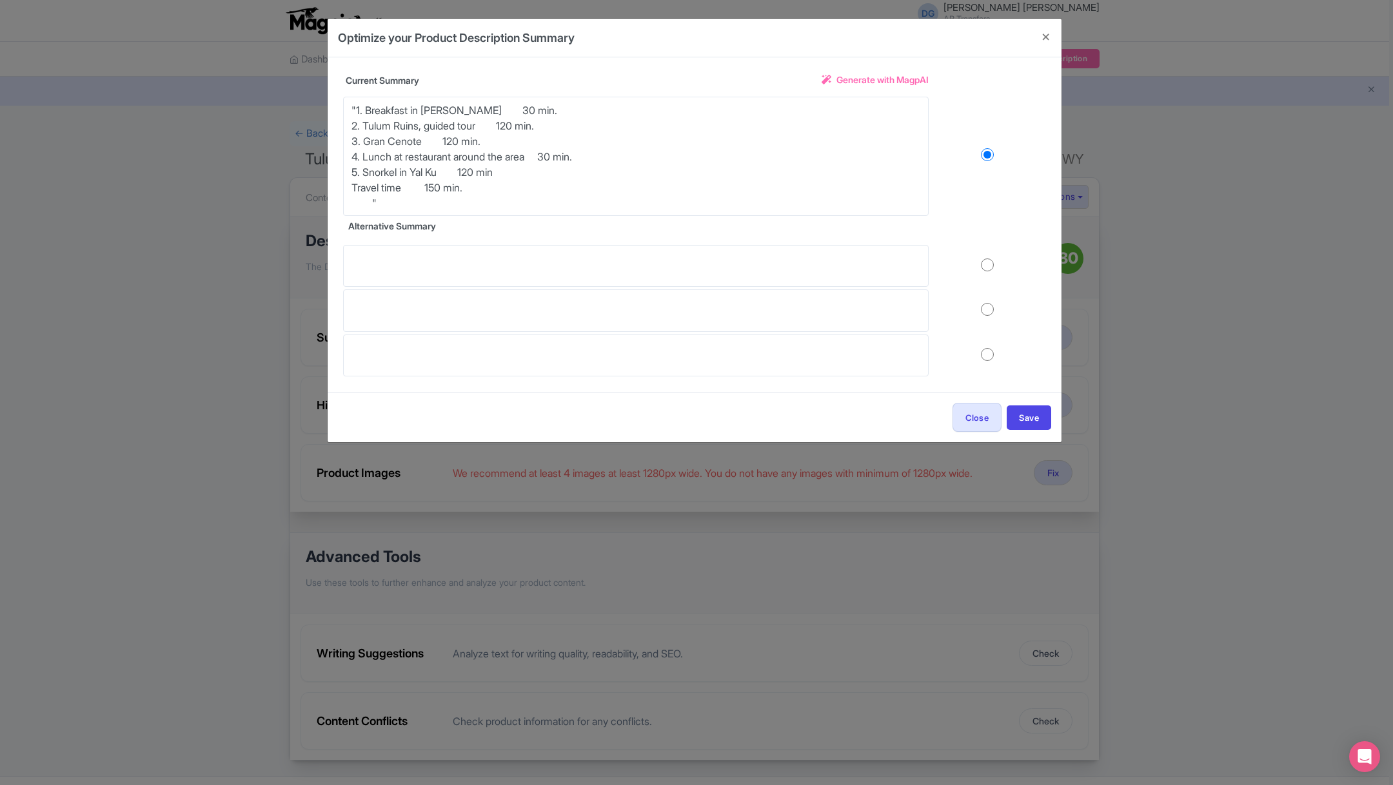
click at [885, 78] on span "Generate with MagpAI" at bounding box center [882, 80] width 92 height 14
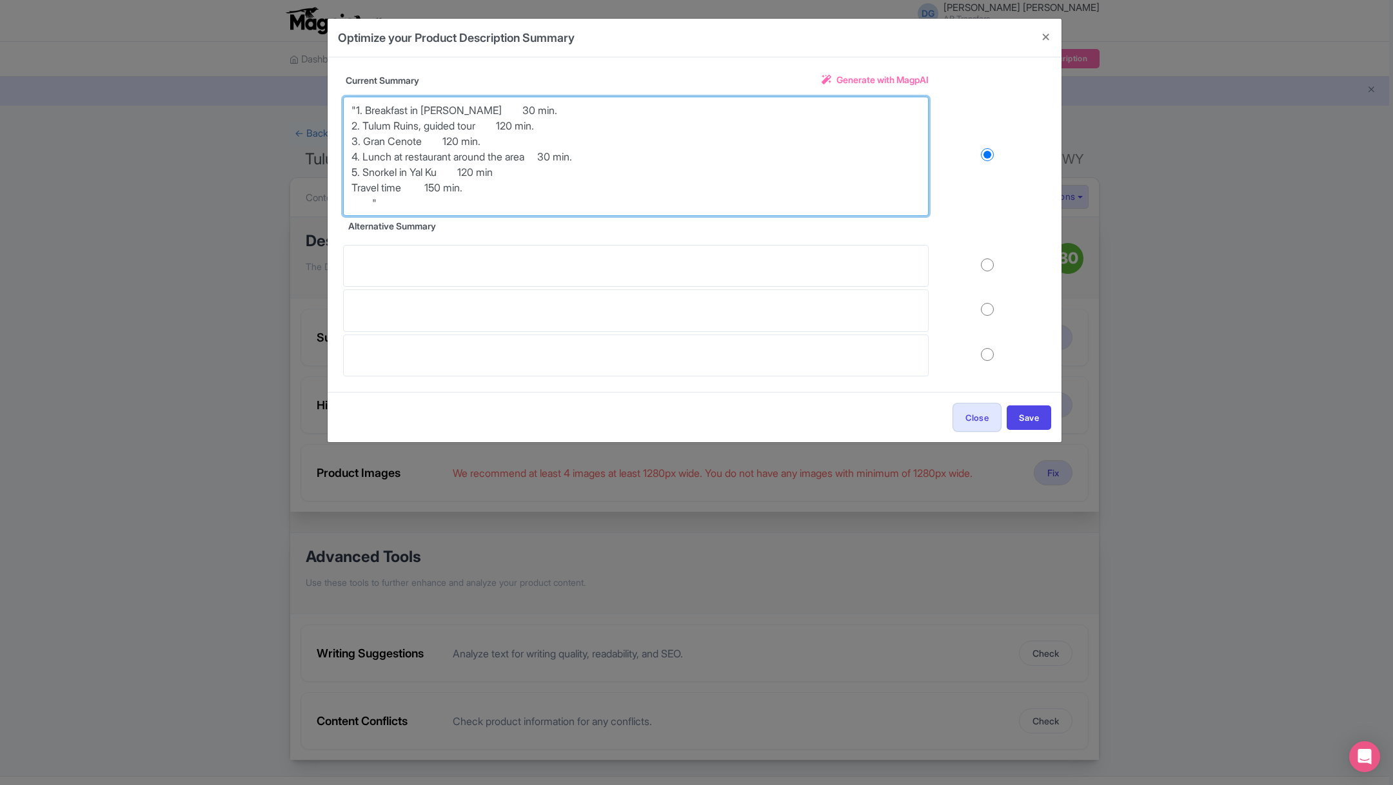
drag, startPoint x: 490, startPoint y: 188, endPoint x: 346, endPoint y: 104, distance: 167.0
click at [346, 104] on textarea ""1. Breakfast in Honorio 30 min. 2. Tulum Ruins, guided tour 120 min. 3. Gran C…" at bounding box center [635, 157] width 585 height 120
paste textarea "tart your adventure with a delicious local breakfast at the famous Honorio befo…"
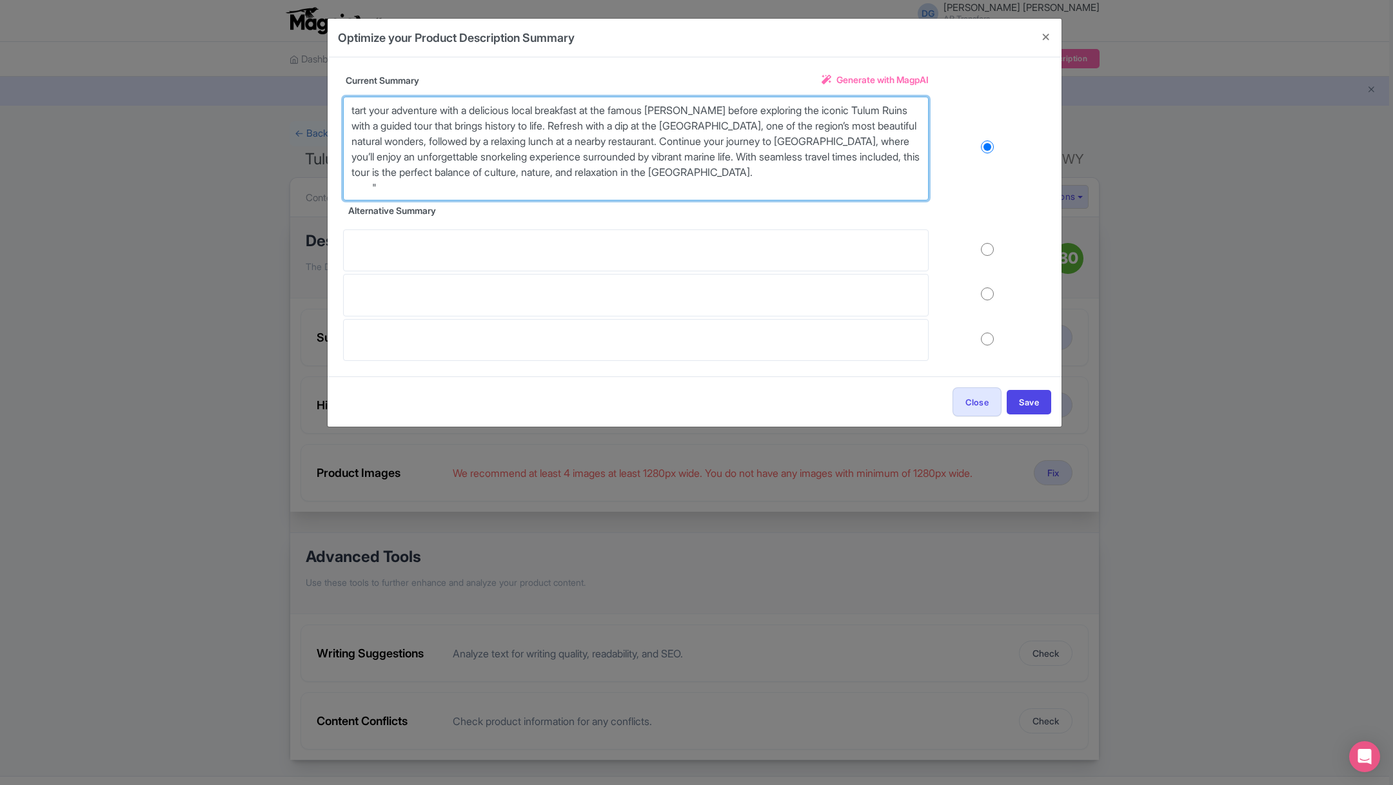
click at [349, 105] on textarea "tart your adventure with a delicious local breakfast at the famous Honorio befo…" at bounding box center [635, 149] width 585 height 104
type textarea "start your adventure with a delicious local breakfast at the famous Honorio bef…"
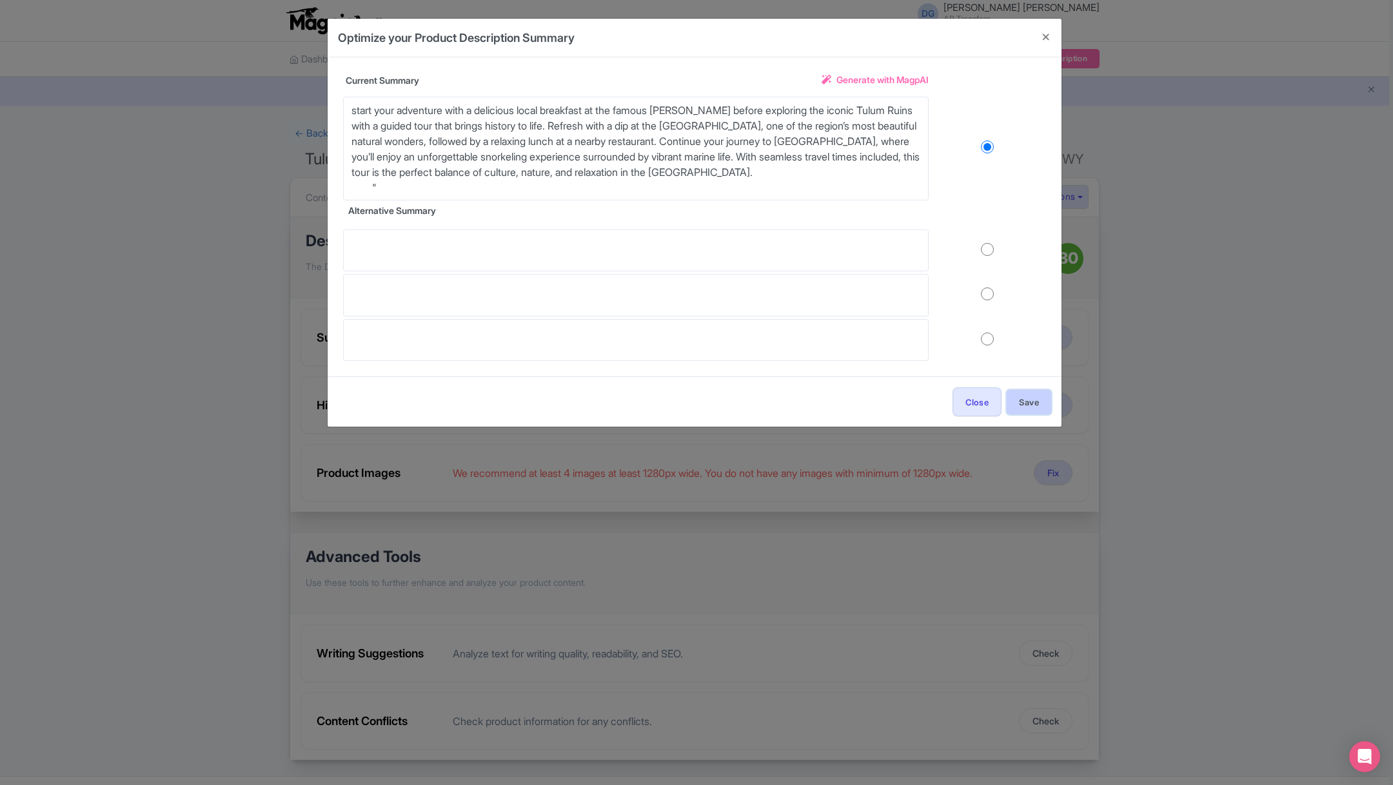
click at [1027, 396] on button "Save" at bounding box center [1028, 402] width 44 height 24
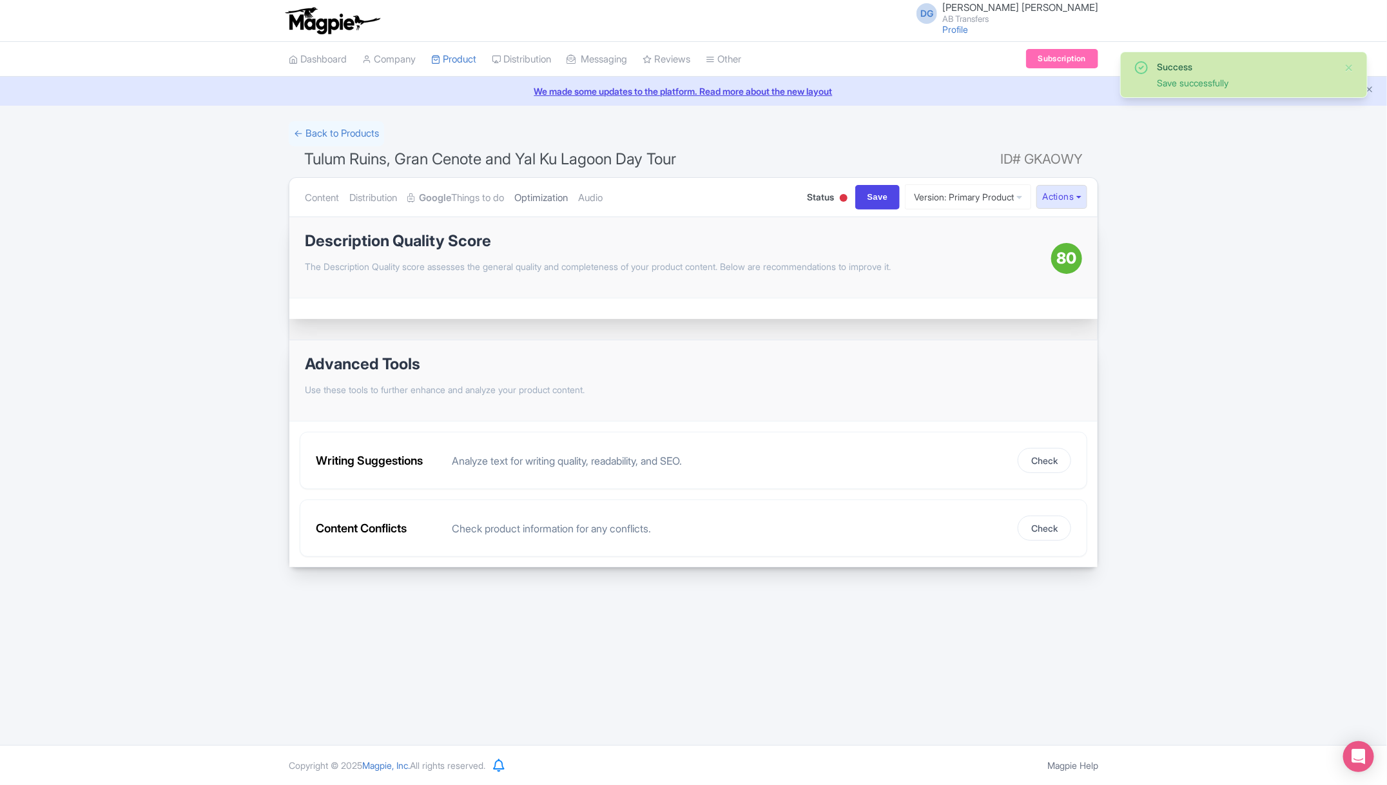
click at [549, 199] on link "Optimization" at bounding box center [541, 198] width 54 height 41
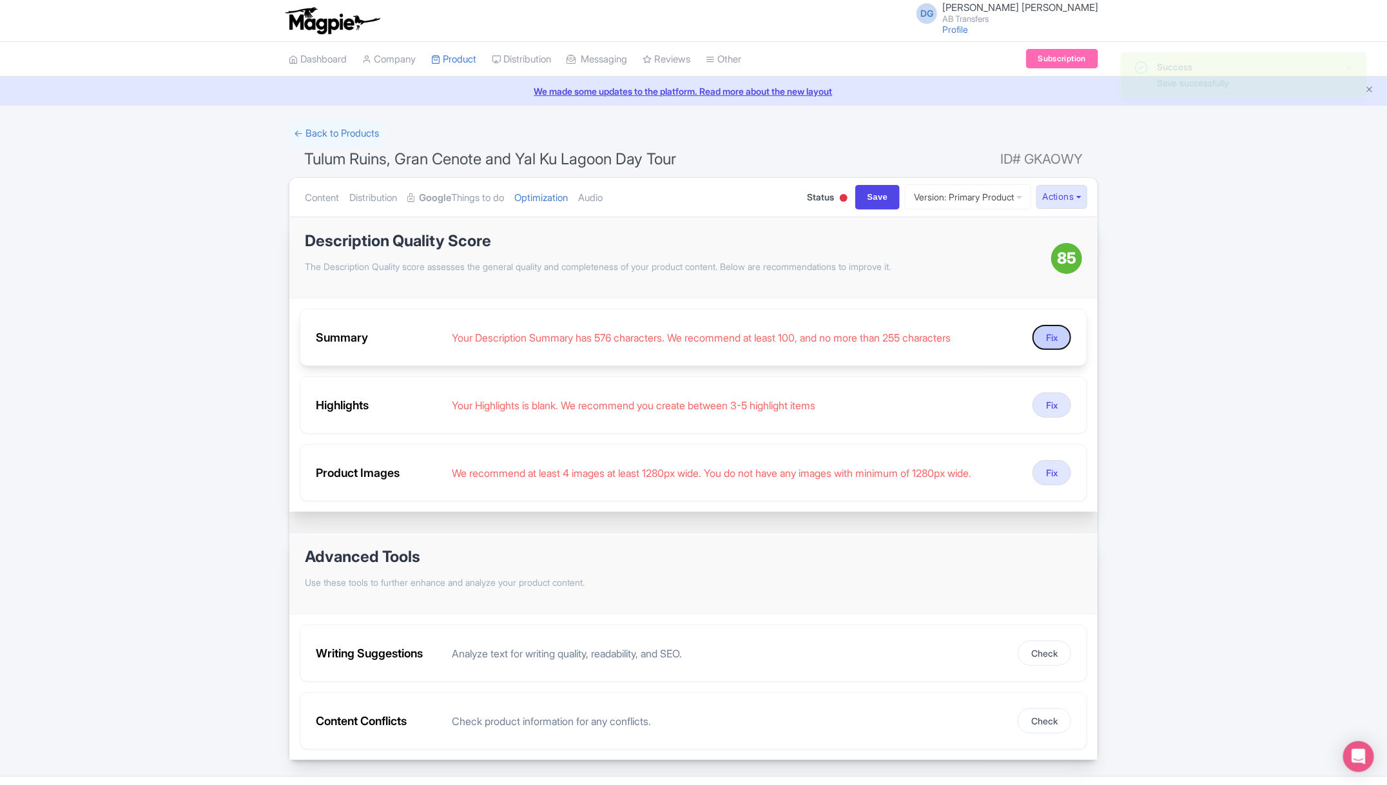
click at [1057, 328] on button "Fix" at bounding box center [1052, 337] width 39 height 25
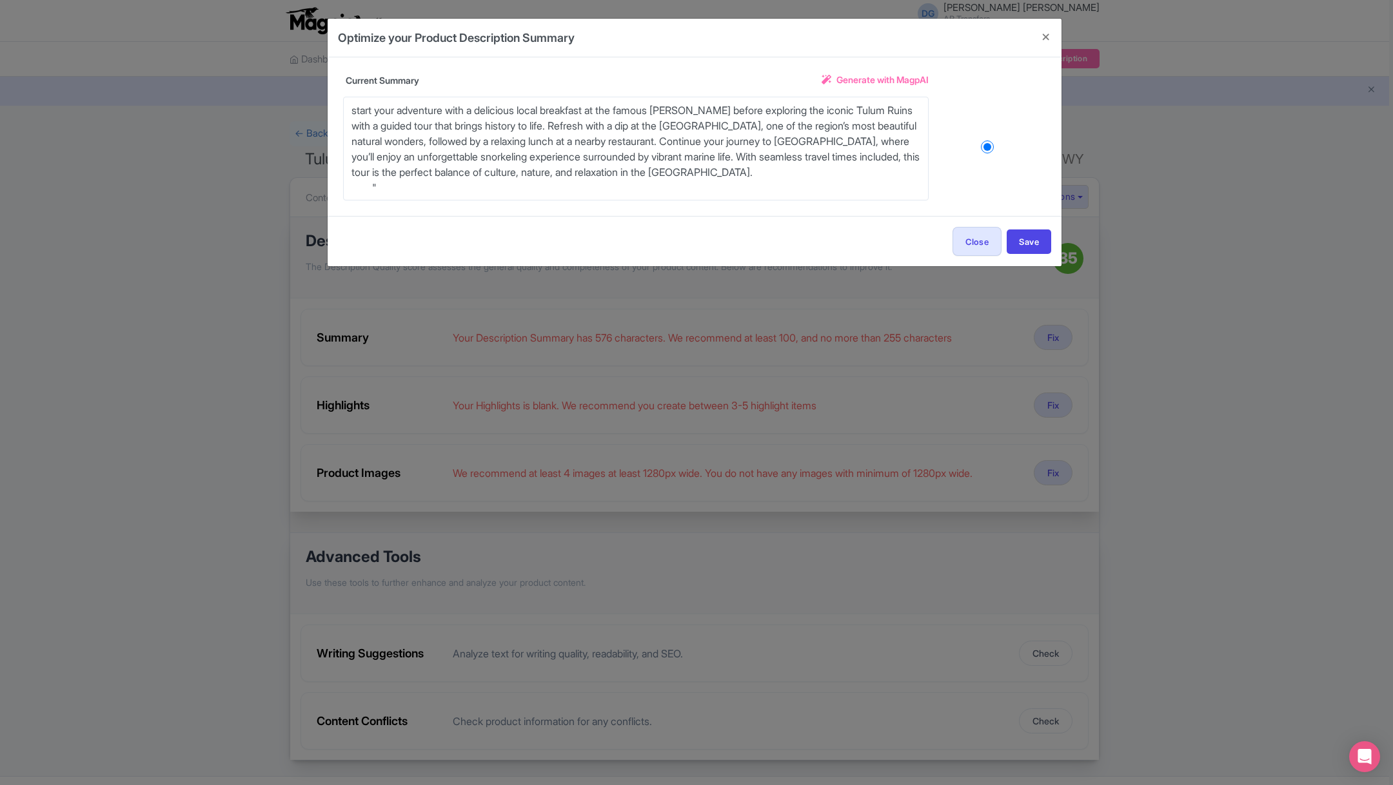
click at [878, 71] on div "Title Tulum Ruins, Gran Cenote and Yal Ku Lagoon Day Tour Description Descripti…" at bounding box center [695, 136] width 734 height 159
click at [859, 81] on span "Generate with MagpAI" at bounding box center [882, 80] width 92 height 14
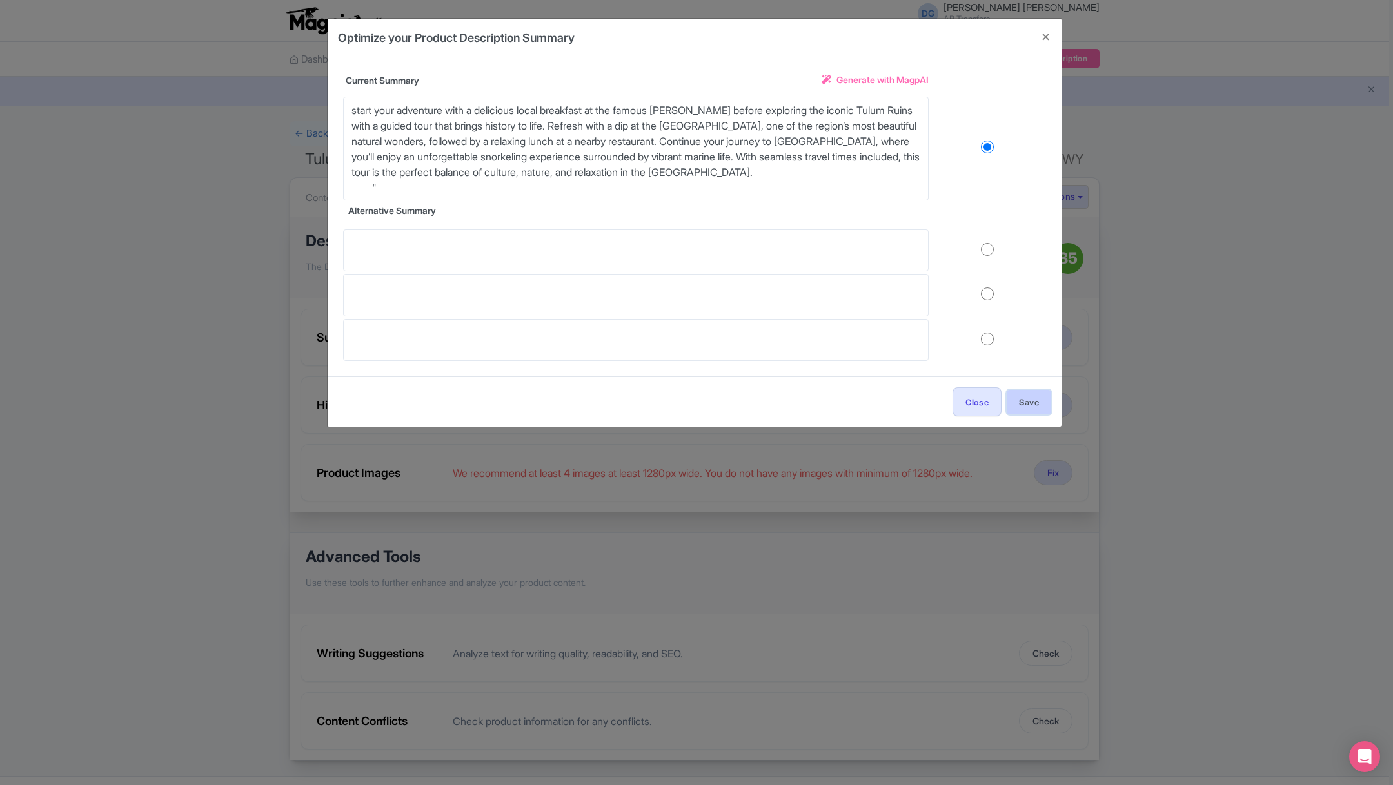
click at [1022, 400] on button "Save" at bounding box center [1028, 402] width 44 height 24
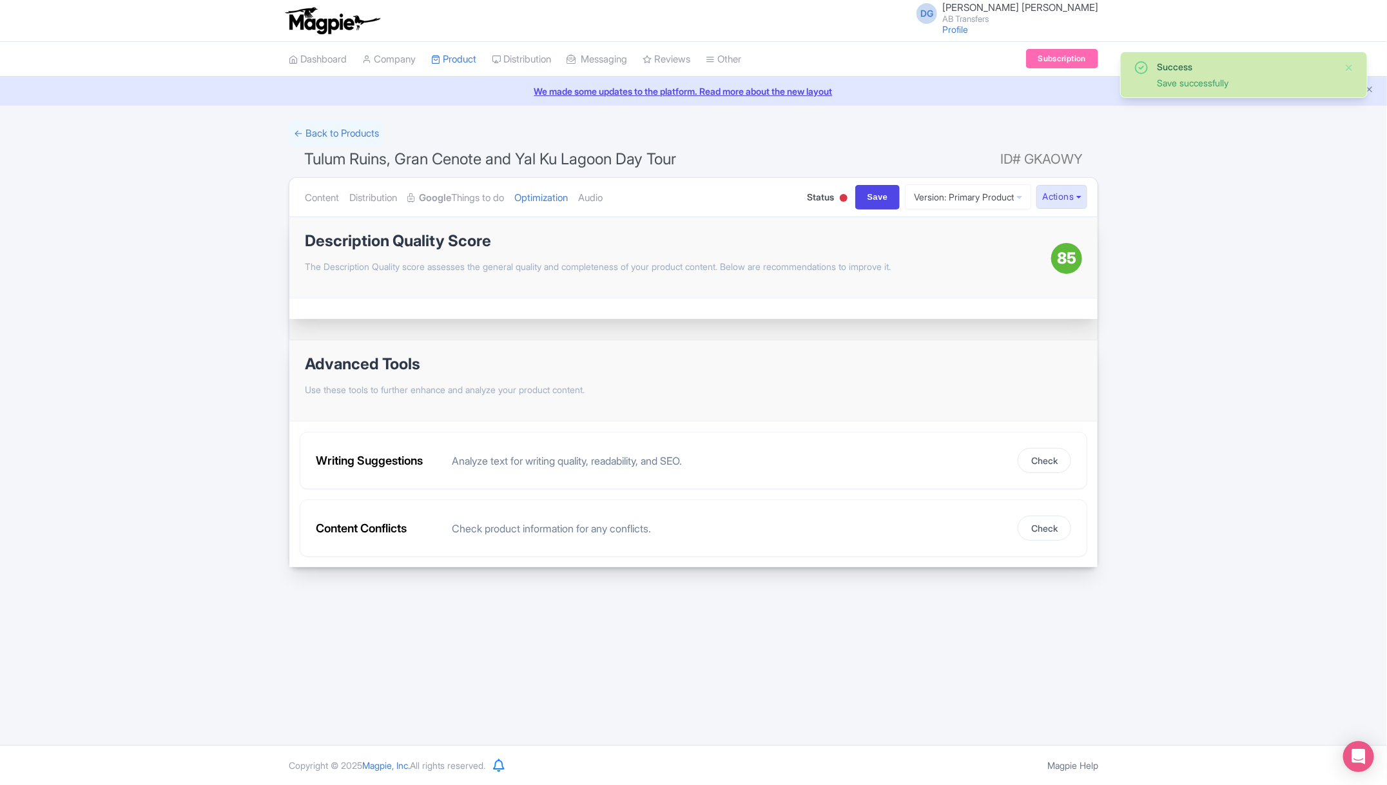
click at [837, 198] on div at bounding box center [843, 199] width 13 height 20
click at [798, 221] on div "Active" at bounding box center [812, 221] width 76 height 25
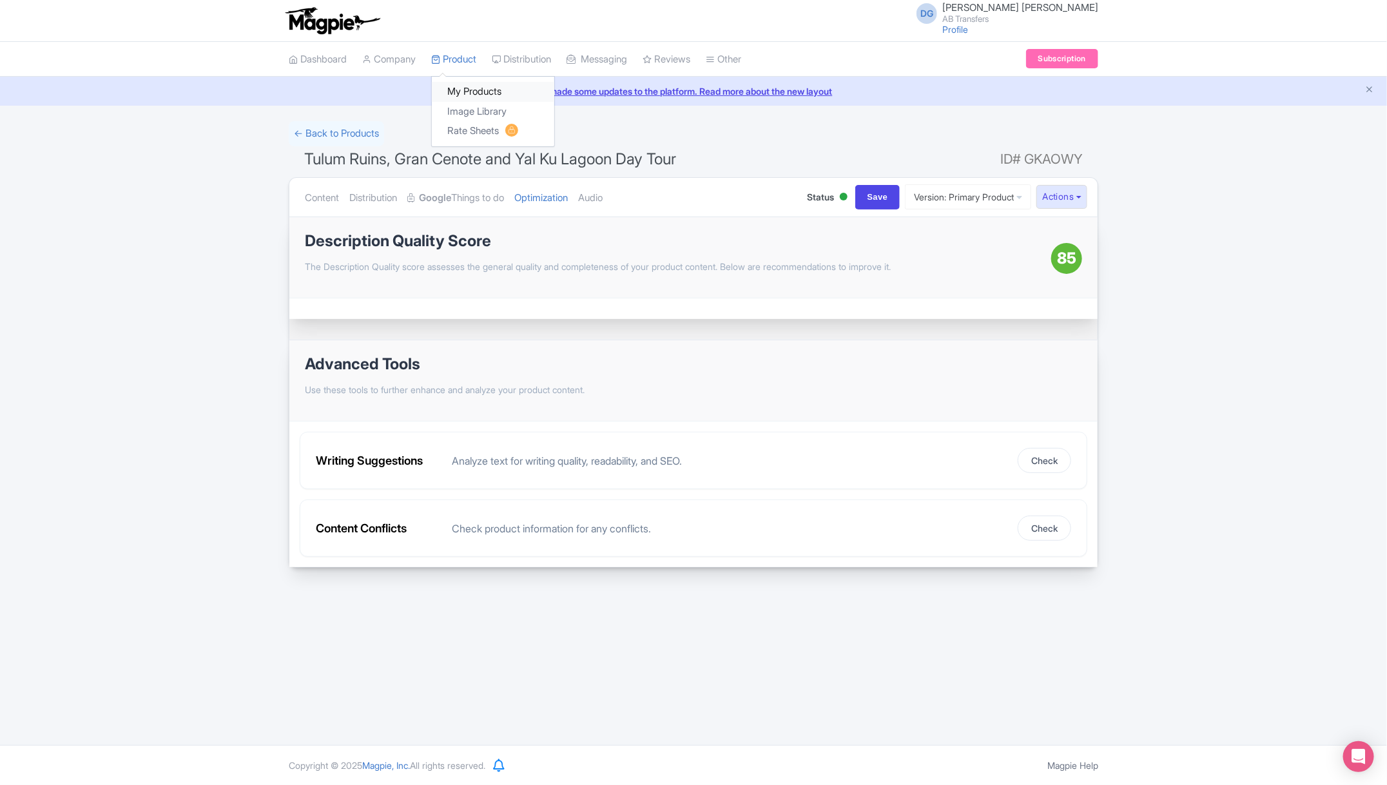
click at [478, 88] on link "My Products" at bounding box center [493, 92] width 122 height 20
